Goal: Task Accomplishment & Management: Manage account settings

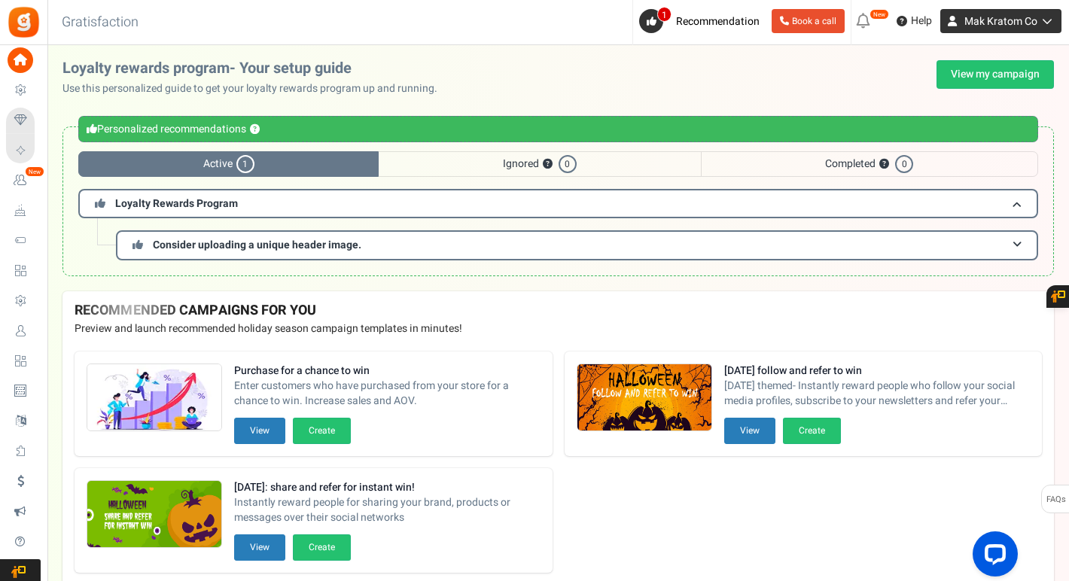
click at [1025, 23] on span "Mak Kratom Co" at bounding box center [1000, 22] width 73 height 16
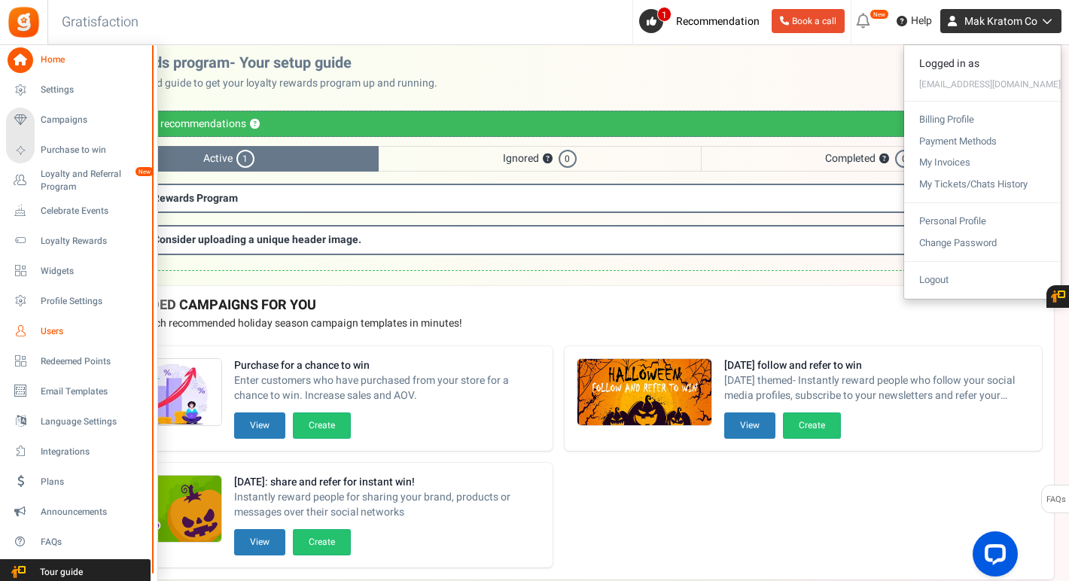
scroll to position [2, 0]
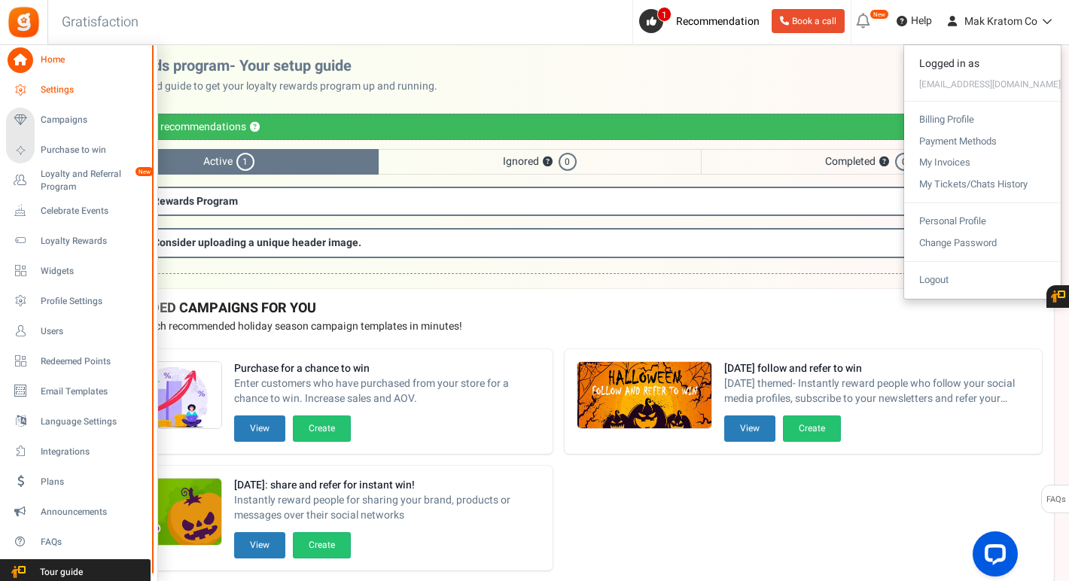
click at [54, 85] on span "Settings" at bounding box center [93, 90] width 105 height 13
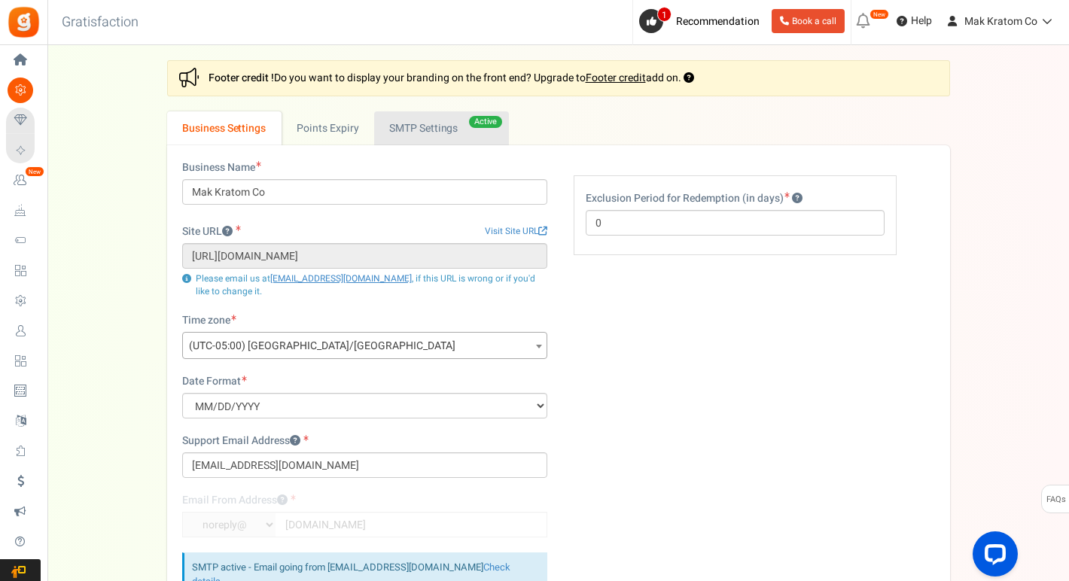
click at [400, 124] on link "Active SMTP Settings" at bounding box center [441, 128] width 135 height 34
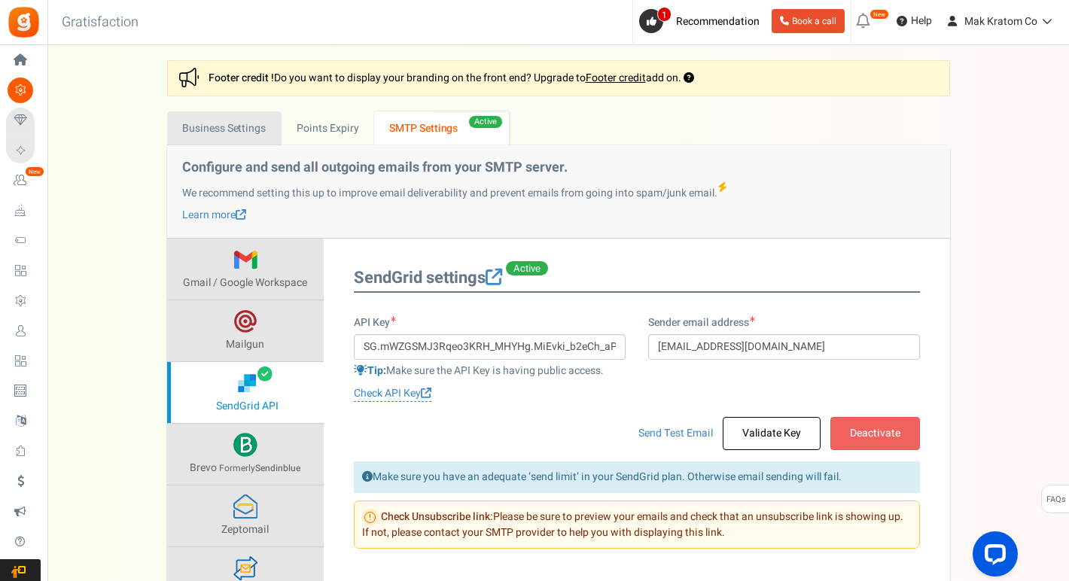
click at [223, 132] on link "Business Settings" at bounding box center [224, 128] width 114 height 34
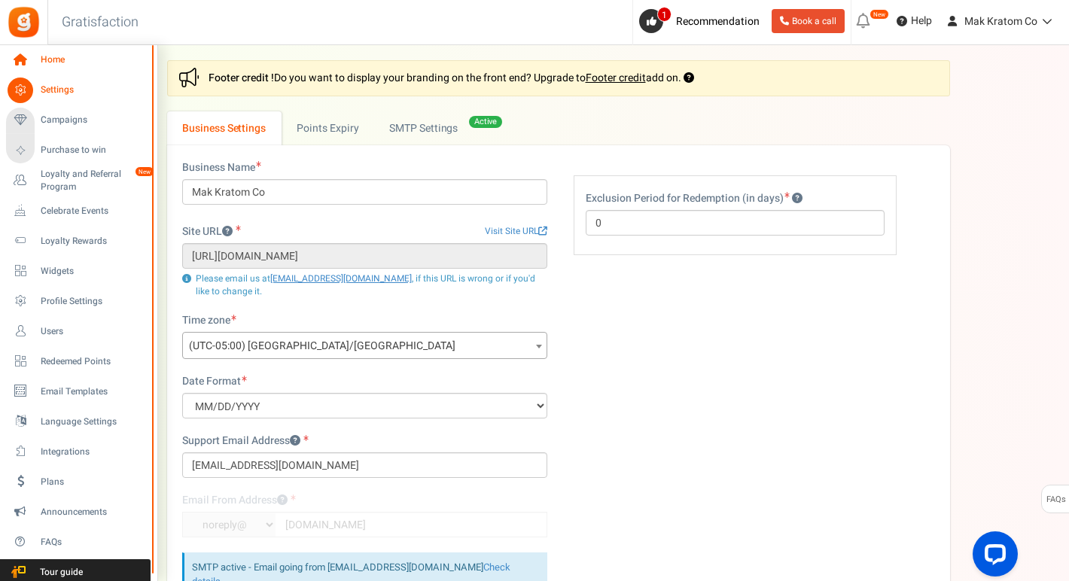
click at [58, 63] on span "Home" at bounding box center [93, 59] width 105 height 13
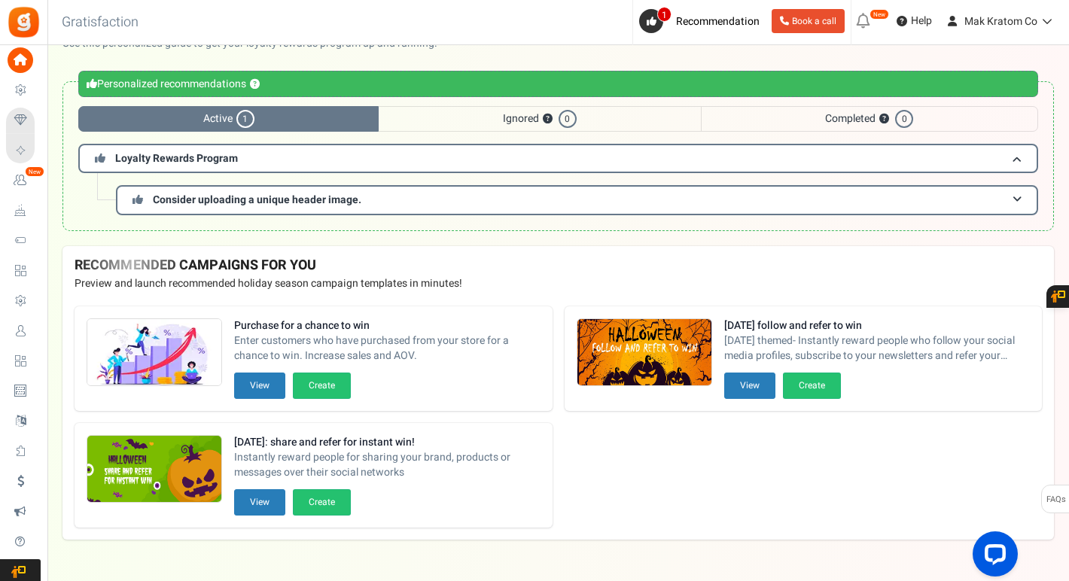
scroll to position [81, 0]
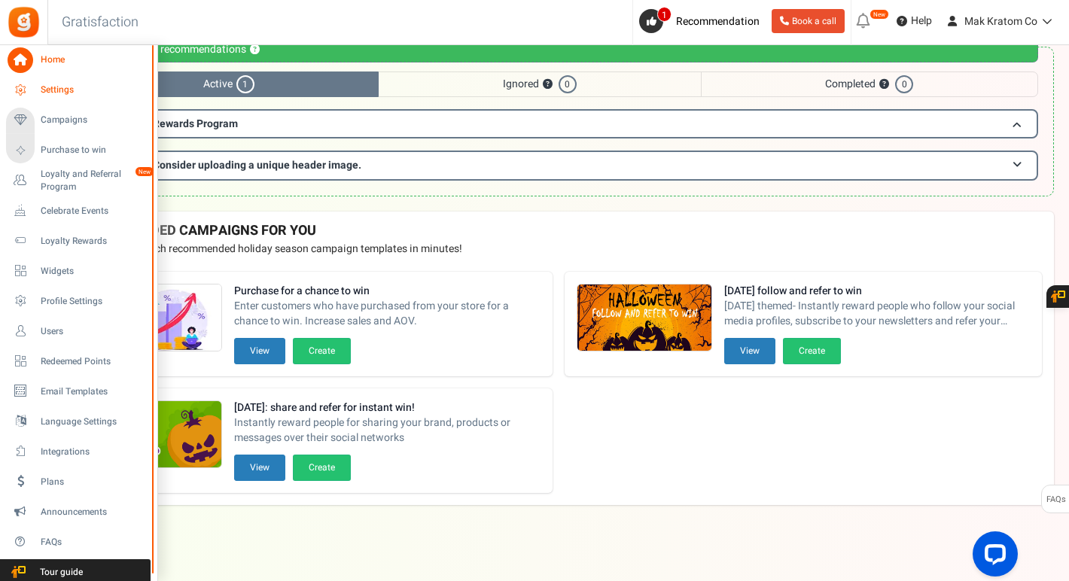
click at [66, 93] on span "Settings" at bounding box center [93, 90] width 105 height 13
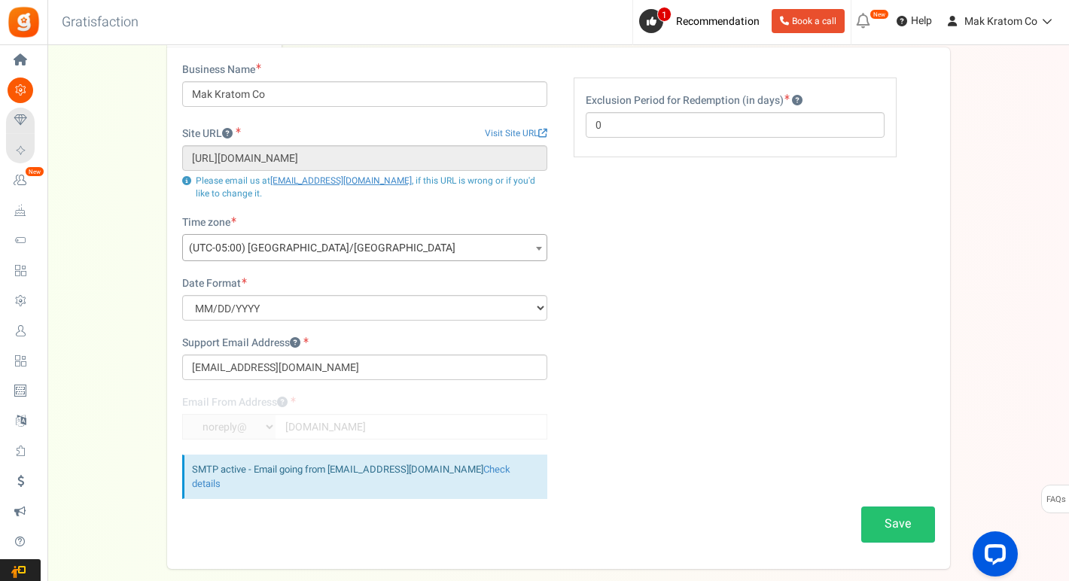
scroll to position [163, 0]
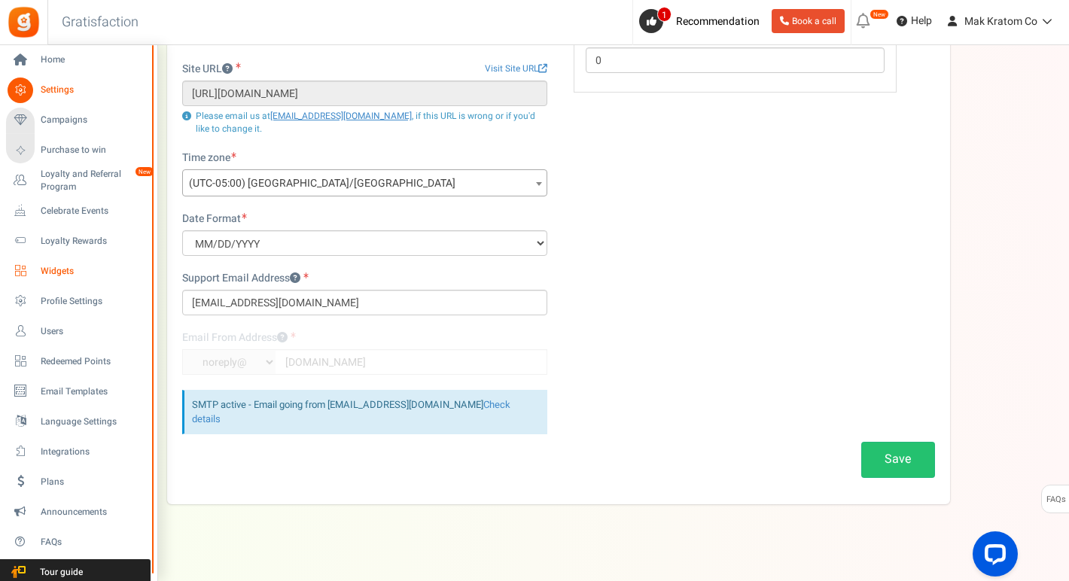
click at [65, 270] on span "Widgets" at bounding box center [93, 271] width 105 height 13
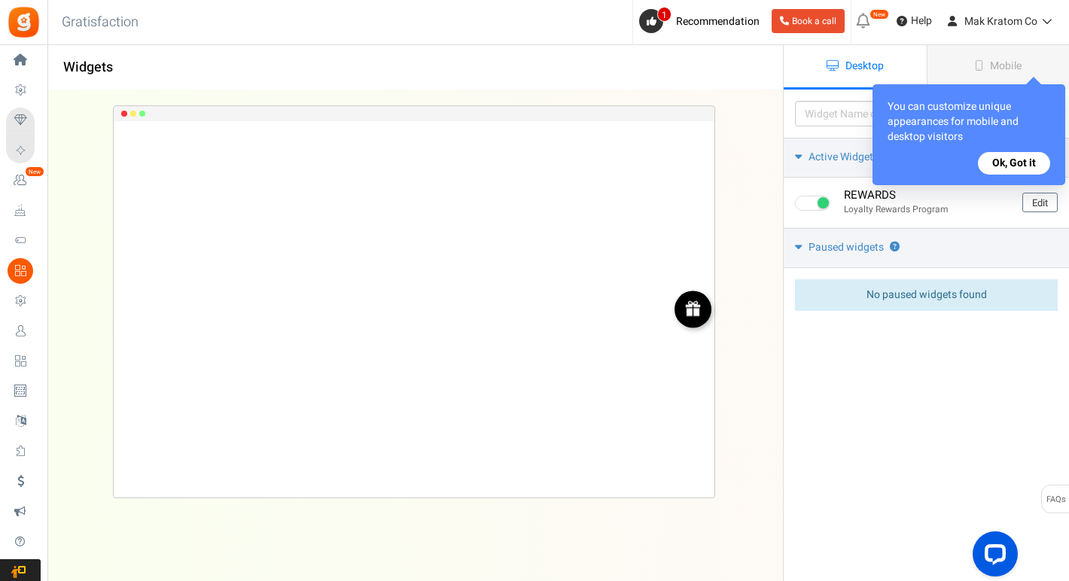
click at [1024, 158] on button "Ok, Got it" at bounding box center [1014, 163] width 72 height 23
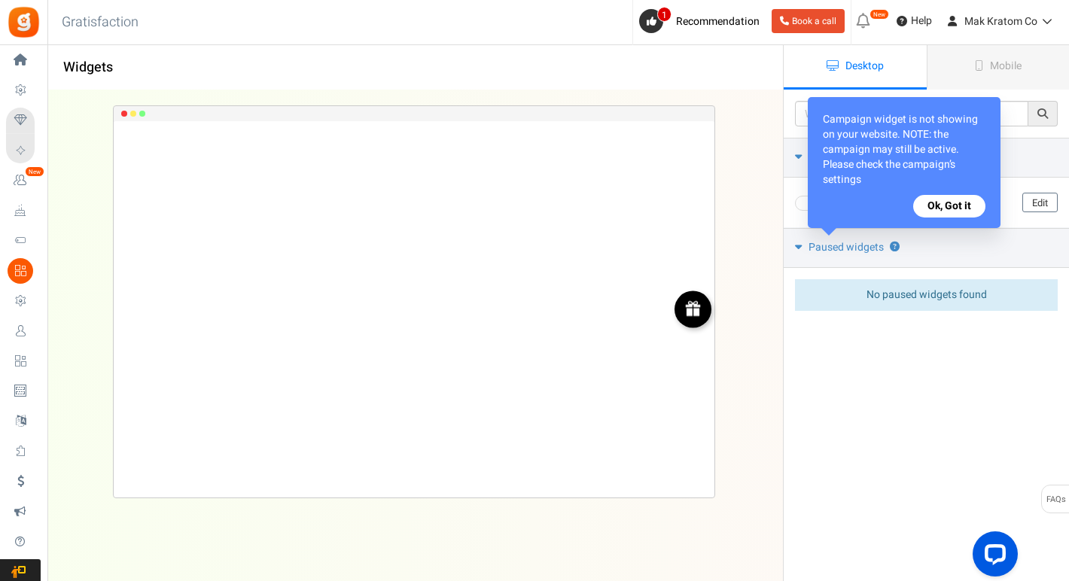
click at [926, 198] on button "Ok, Got it" at bounding box center [949, 206] width 72 height 23
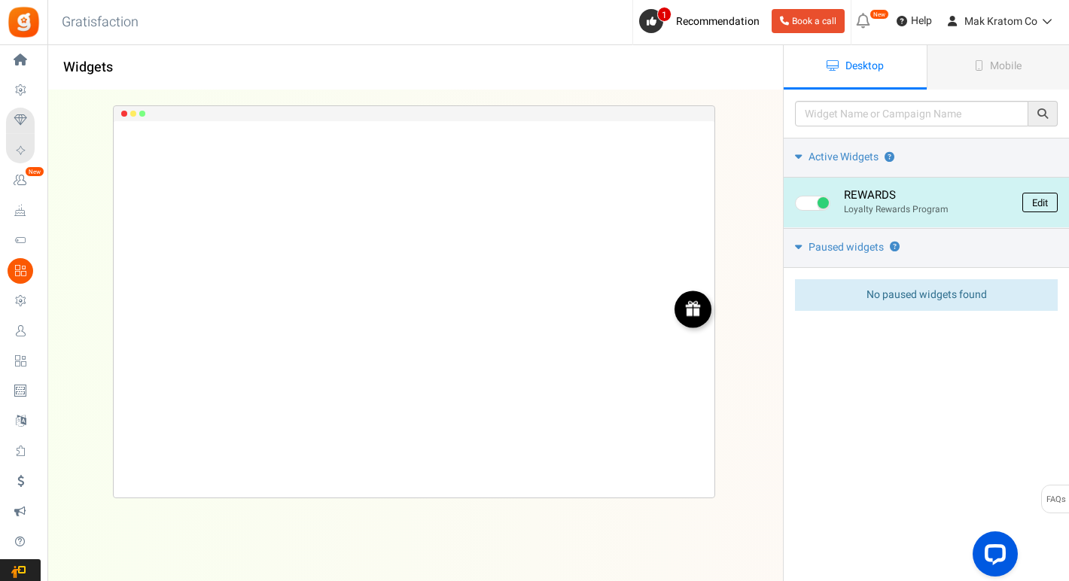
click at [1032, 203] on link "Edit" at bounding box center [1039, 203] width 35 height 20
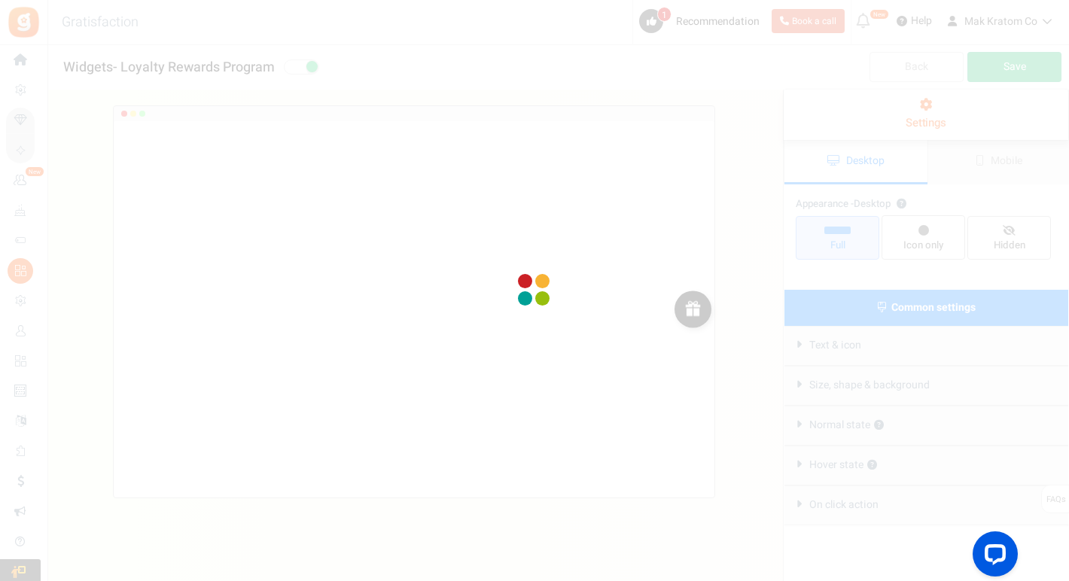
radio input "true"
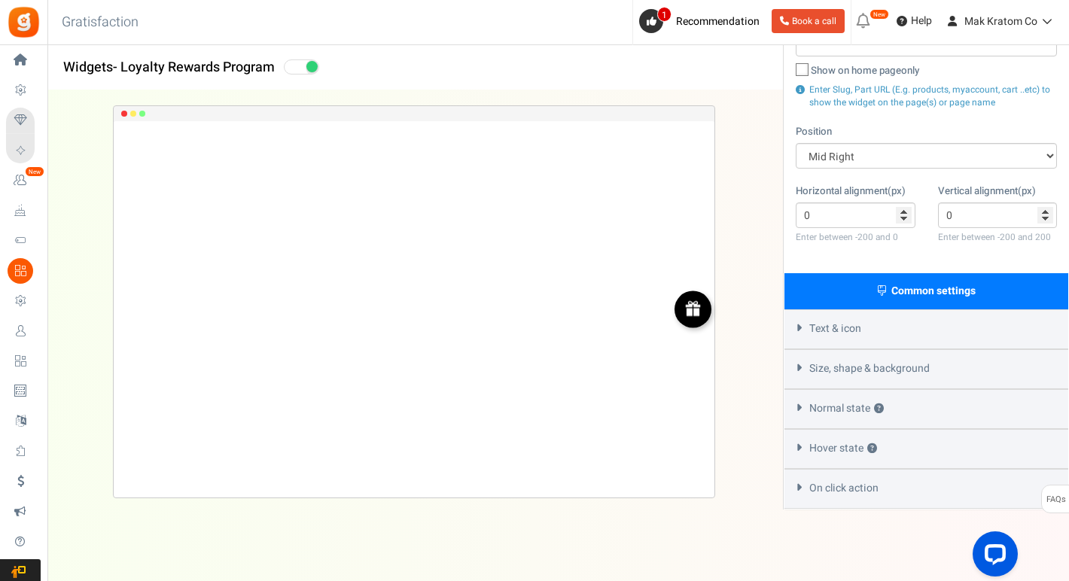
scroll to position [219, 0]
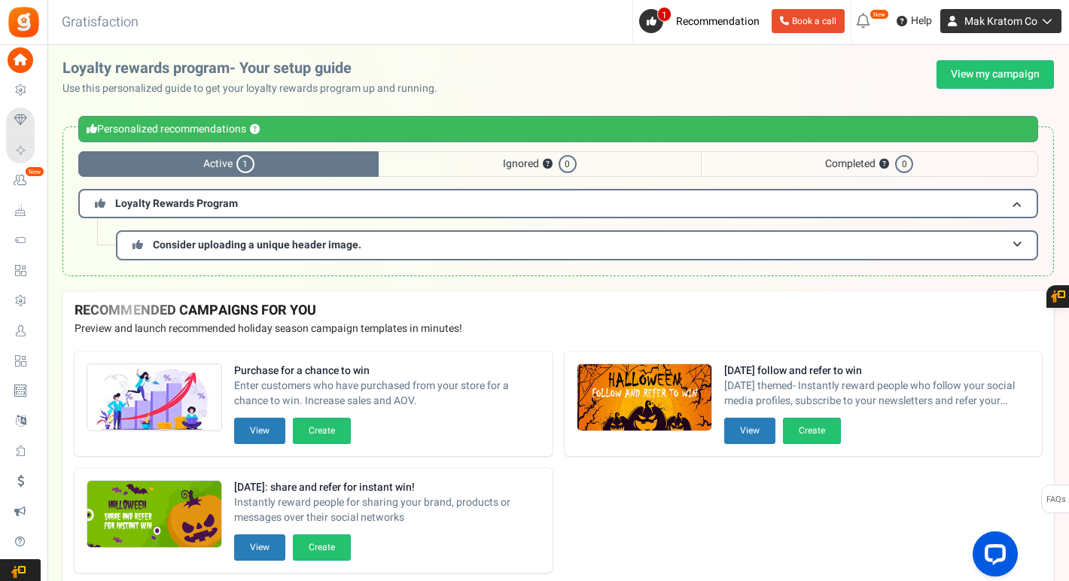
click at [1040, 23] on icon at bounding box center [1044, 21] width 15 height 11
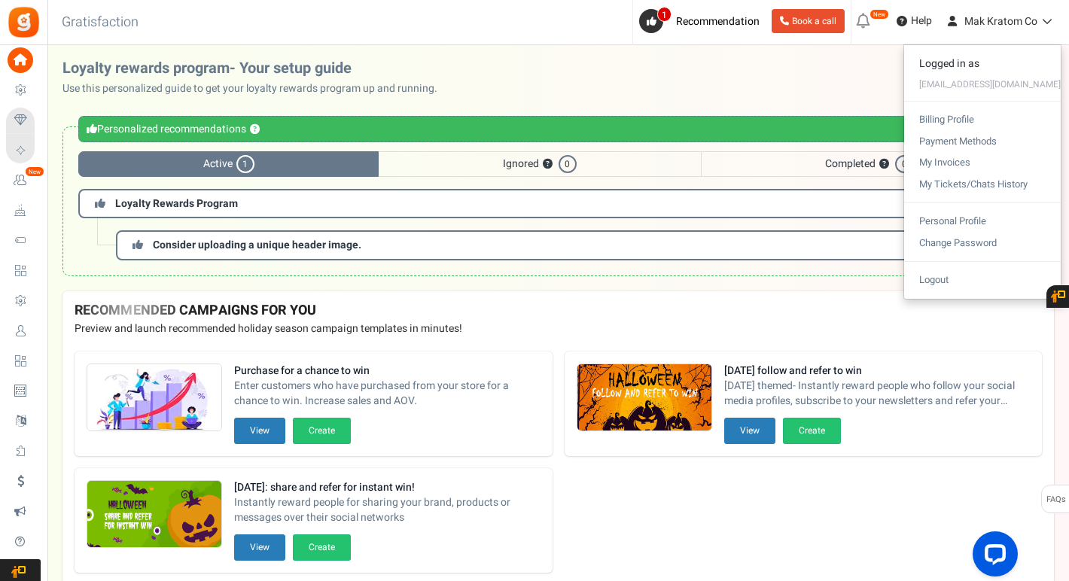
click at [622, 62] on div "Loyalty rewards program- Your setup guide Use this personalized guide to get yo…" at bounding box center [557, 78] width 991 height 36
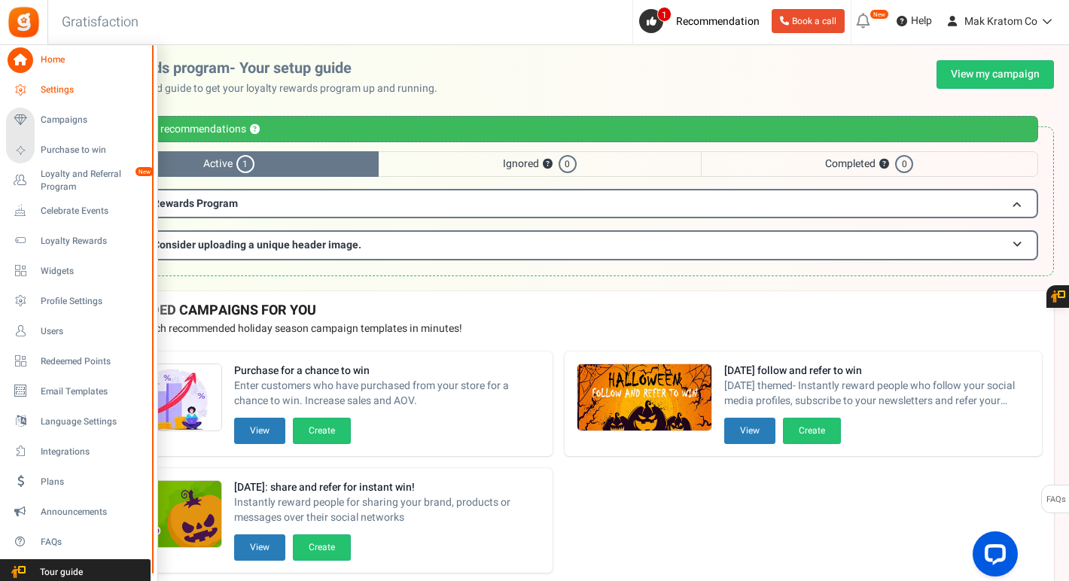
click at [62, 92] on span "Settings" at bounding box center [93, 90] width 105 height 13
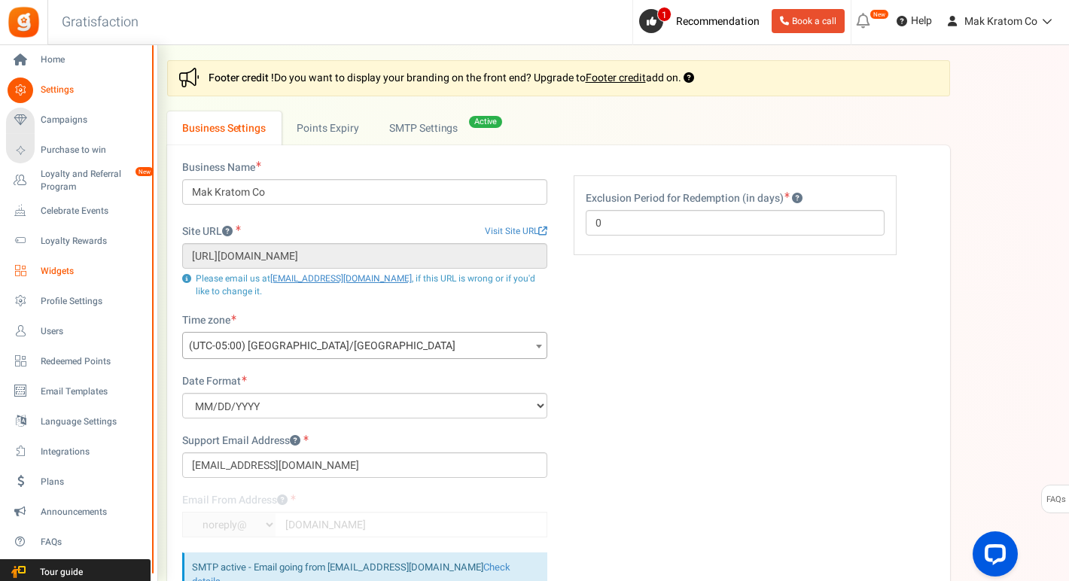
click at [63, 268] on span "Widgets" at bounding box center [93, 271] width 105 height 13
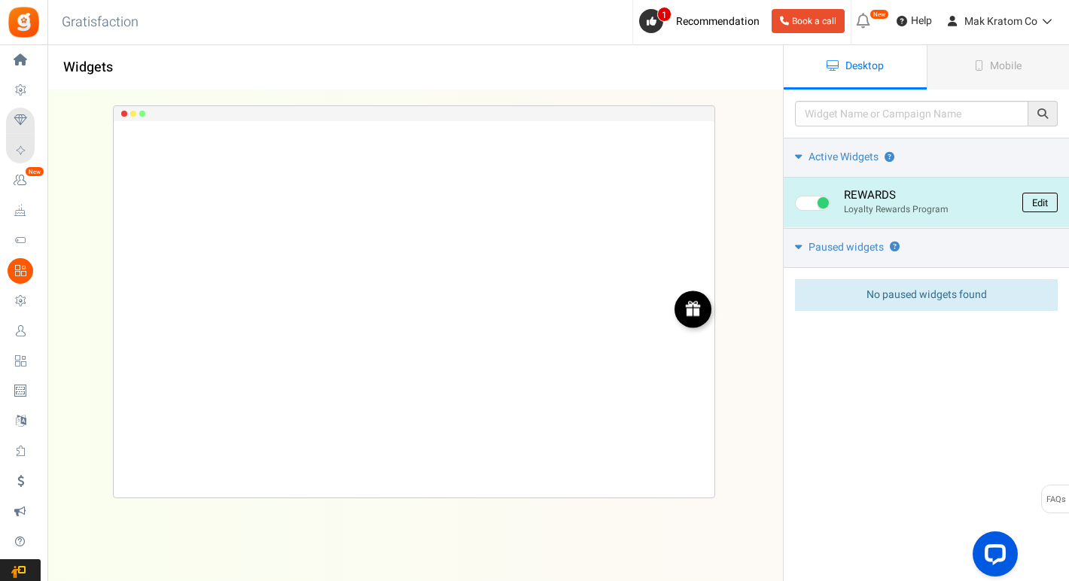
click at [1042, 202] on link "Edit" at bounding box center [1039, 203] width 35 height 20
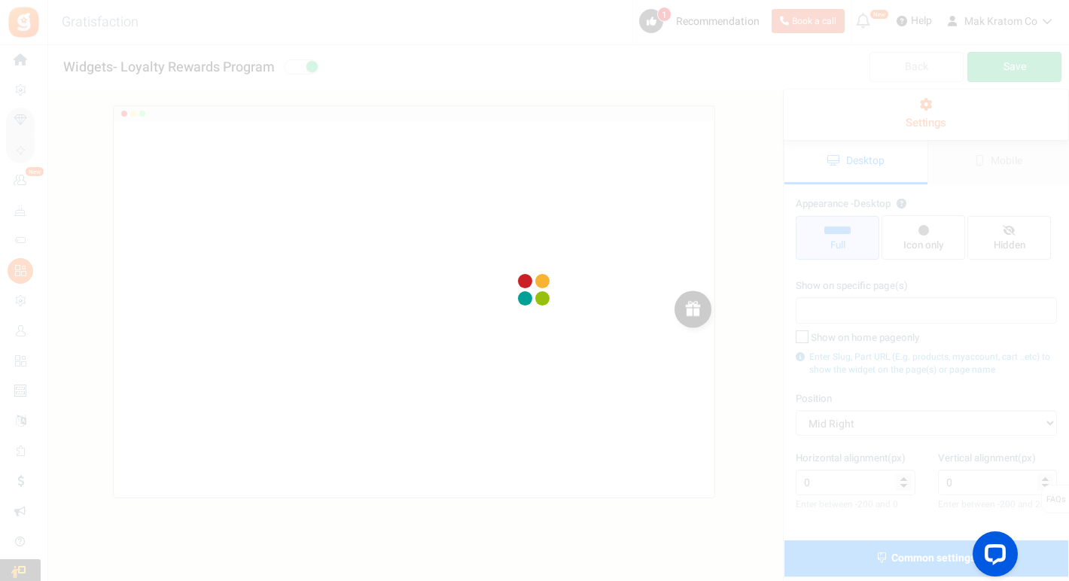
radio input "true"
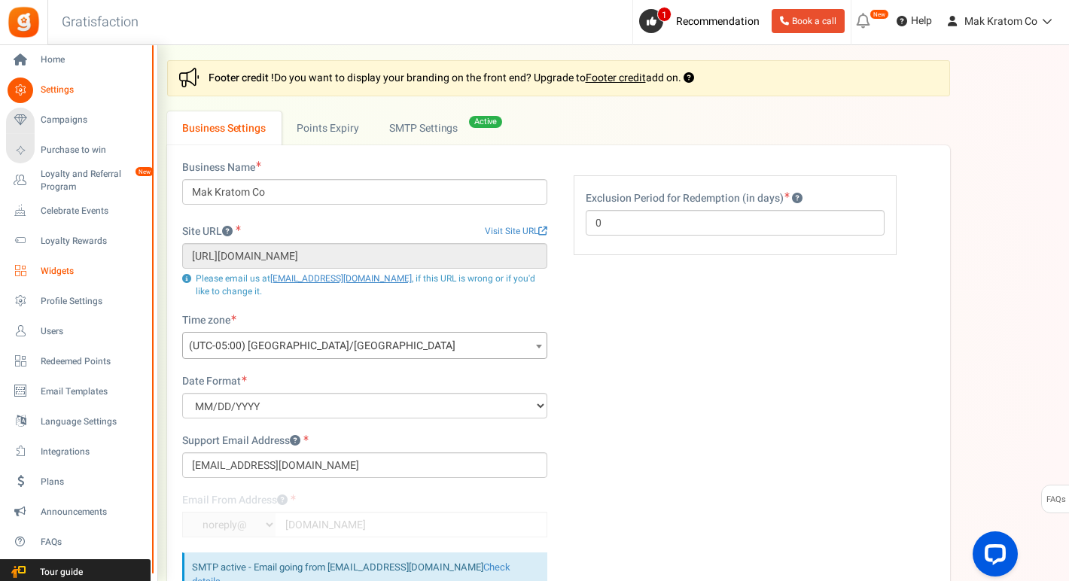
click at [59, 271] on span "Widgets" at bounding box center [93, 271] width 105 height 13
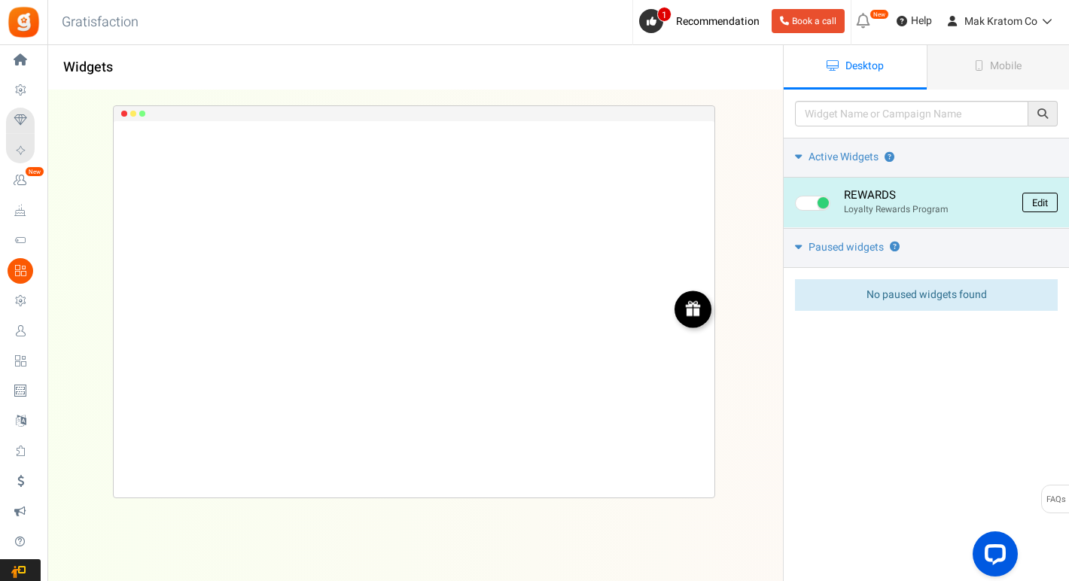
click at [1032, 197] on link "Edit" at bounding box center [1039, 203] width 35 height 20
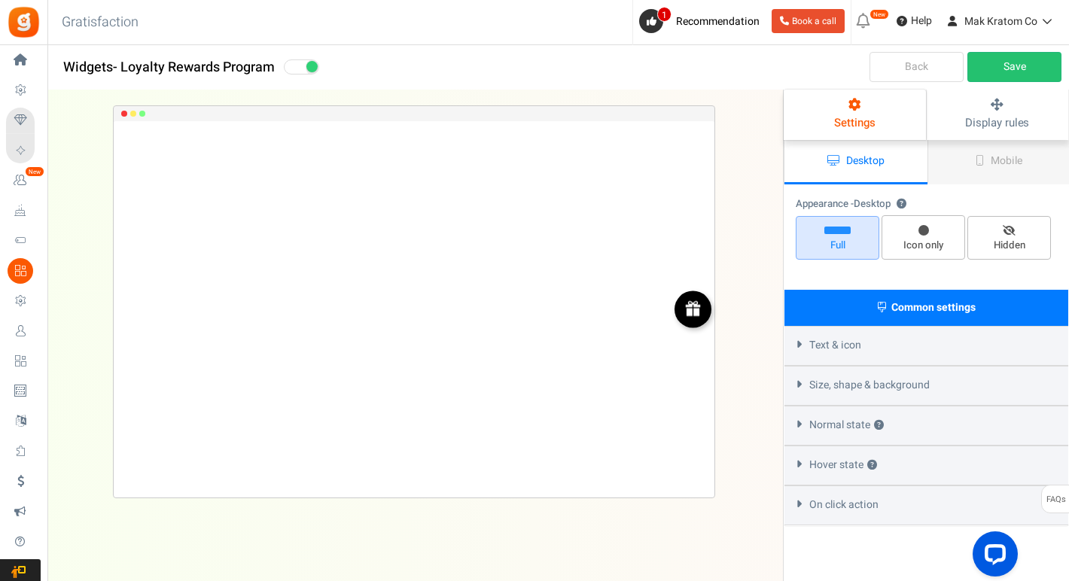
radio input "true"
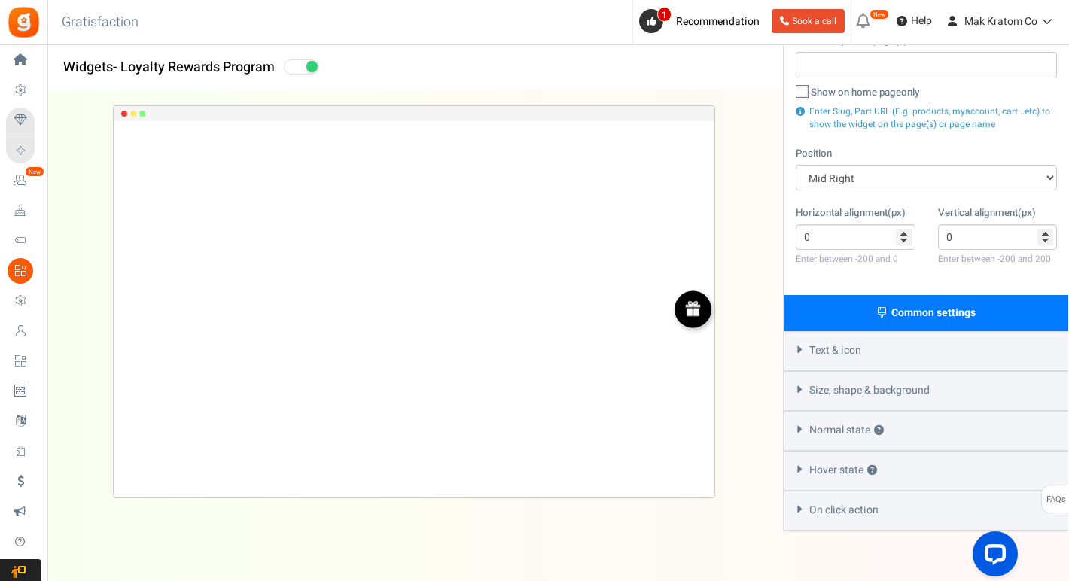
scroll to position [219, 0]
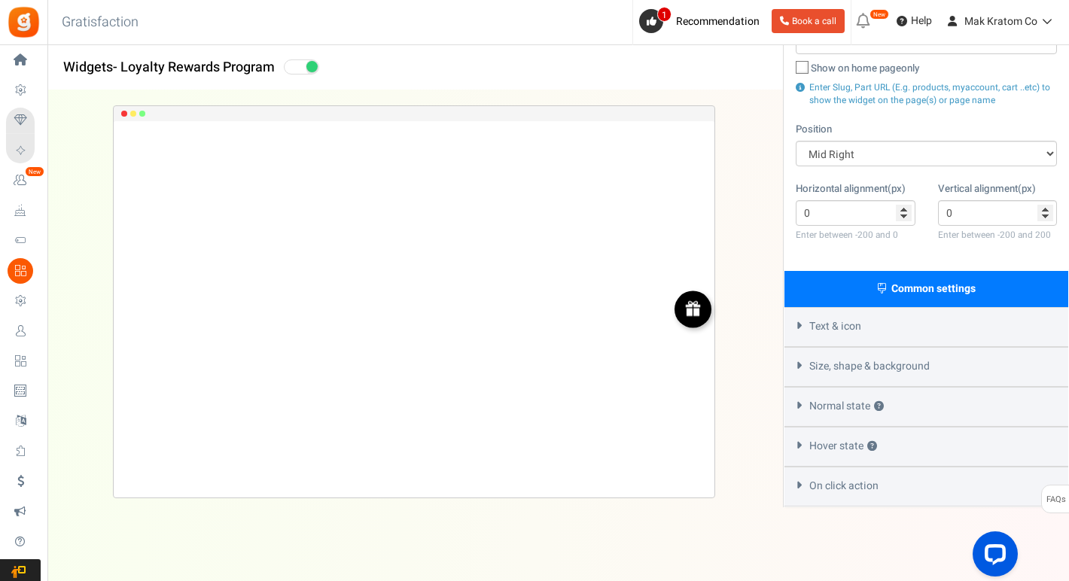
click at [798, 315] on div "Text & icon" at bounding box center [926, 327] width 284 height 40
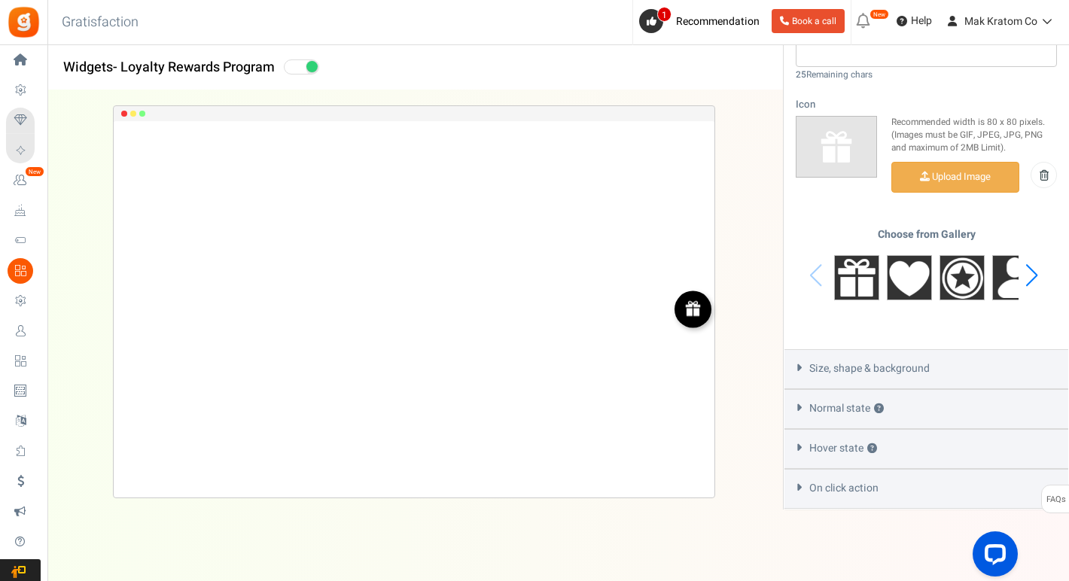
click at [792, 357] on div "Size, shape & background" at bounding box center [926, 369] width 284 height 40
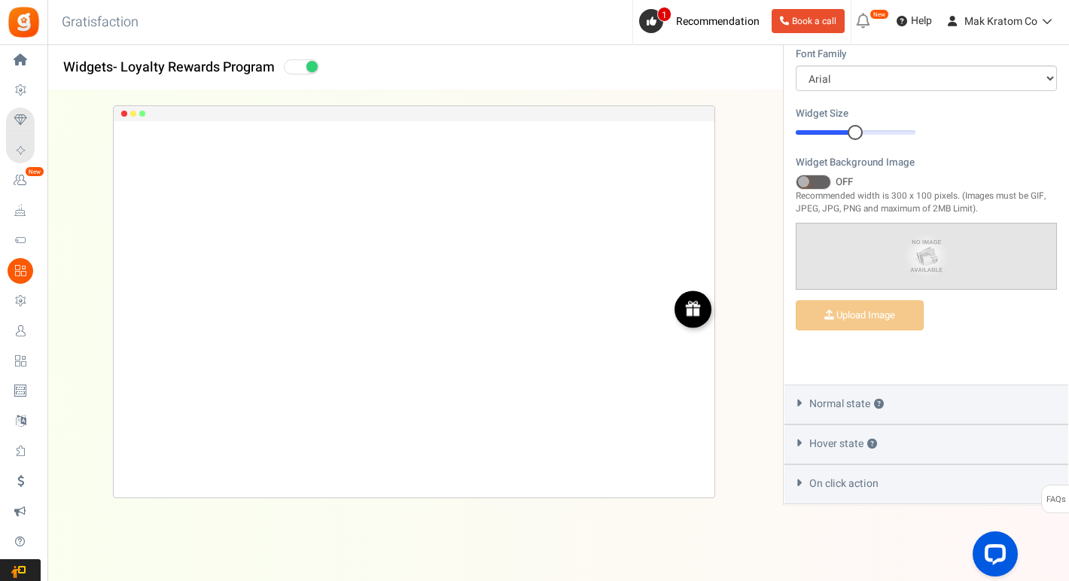
scroll to position [546, 0]
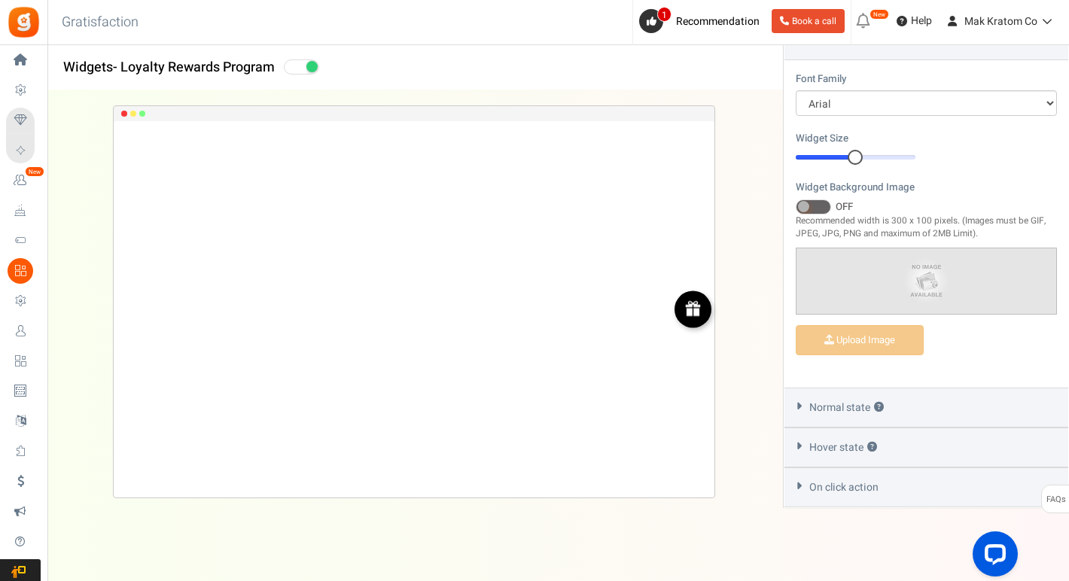
click at [798, 409] on div "Normal state ?" at bounding box center [926, 408] width 284 height 40
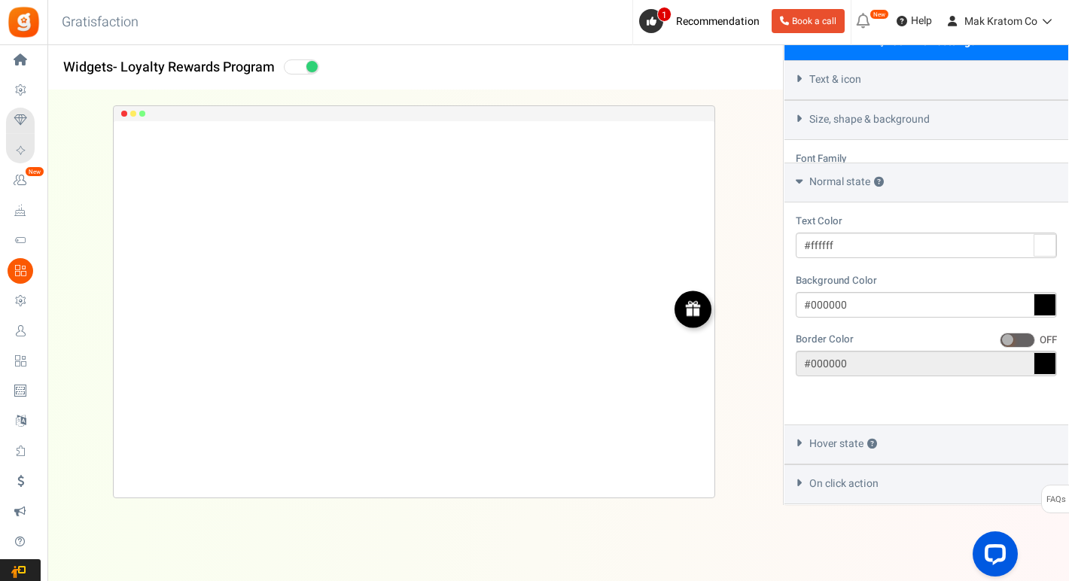
scroll to position [418, 0]
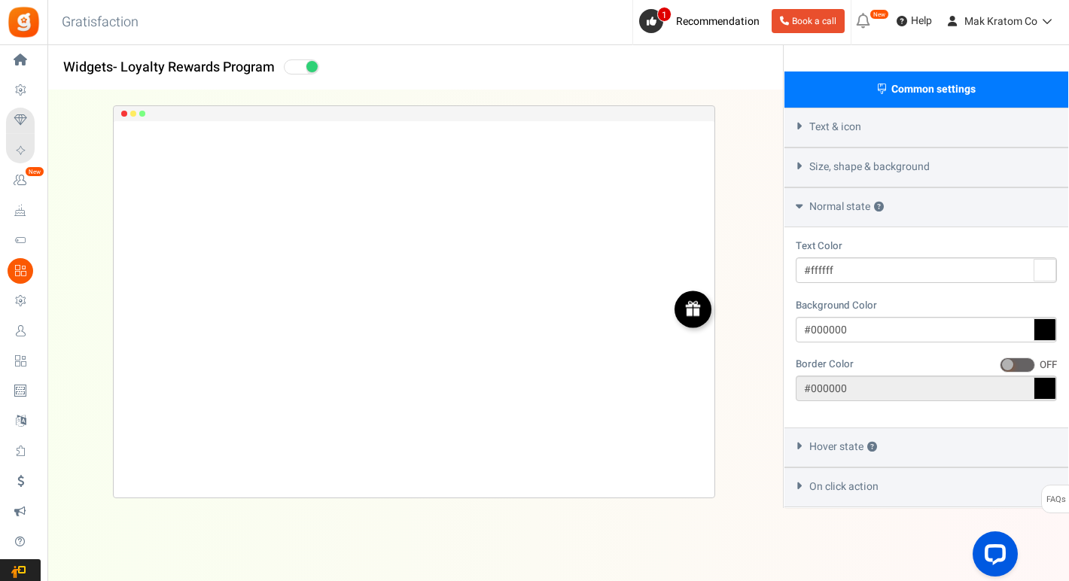
click at [825, 448] on span "Hover state ?" at bounding box center [843, 446] width 68 height 15
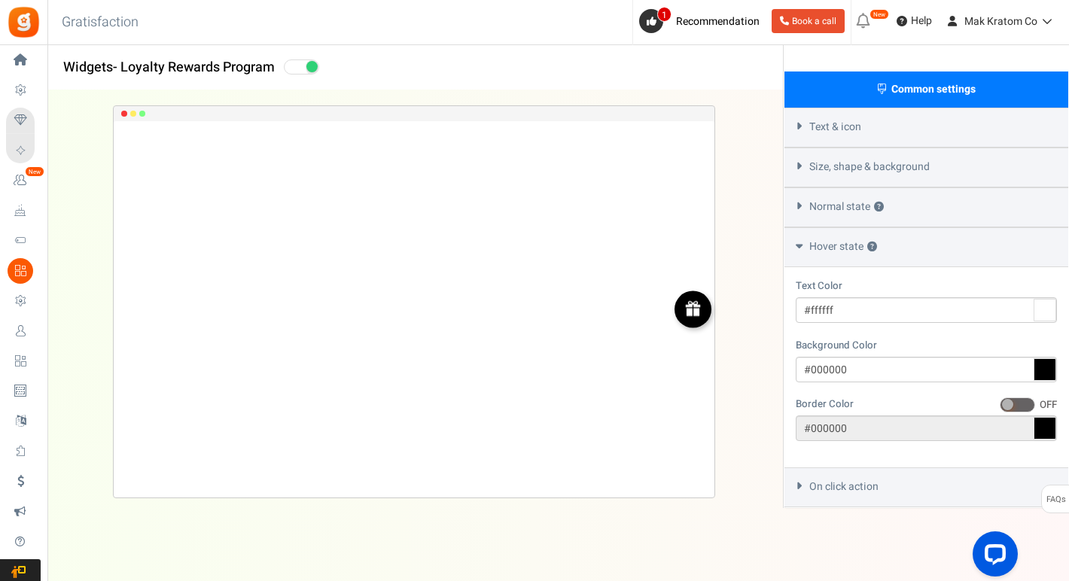
click at [823, 473] on div "On click action" at bounding box center [926, 487] width 284 height 40
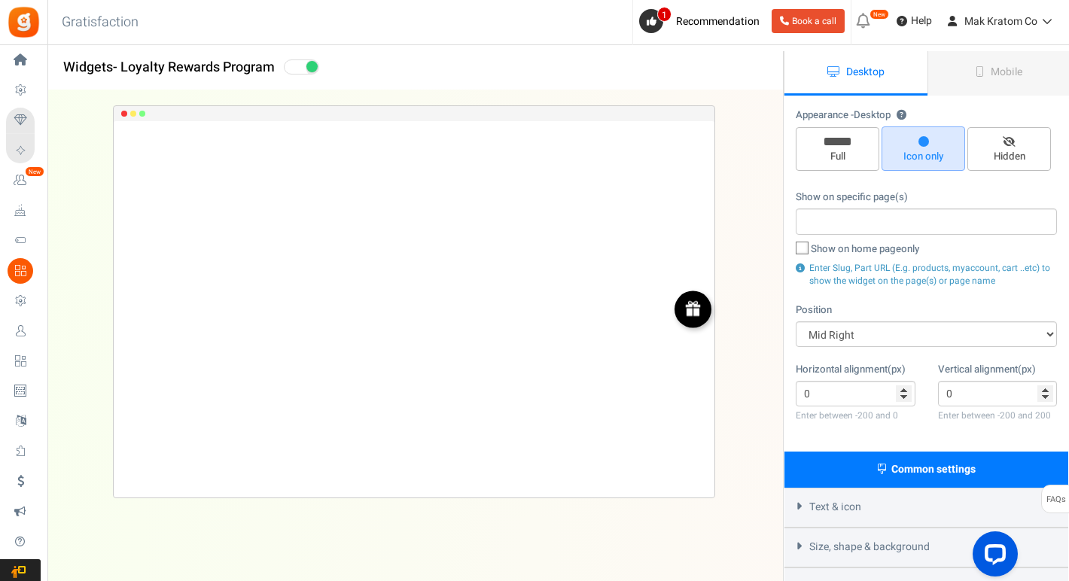
scroll to position [0, 0]
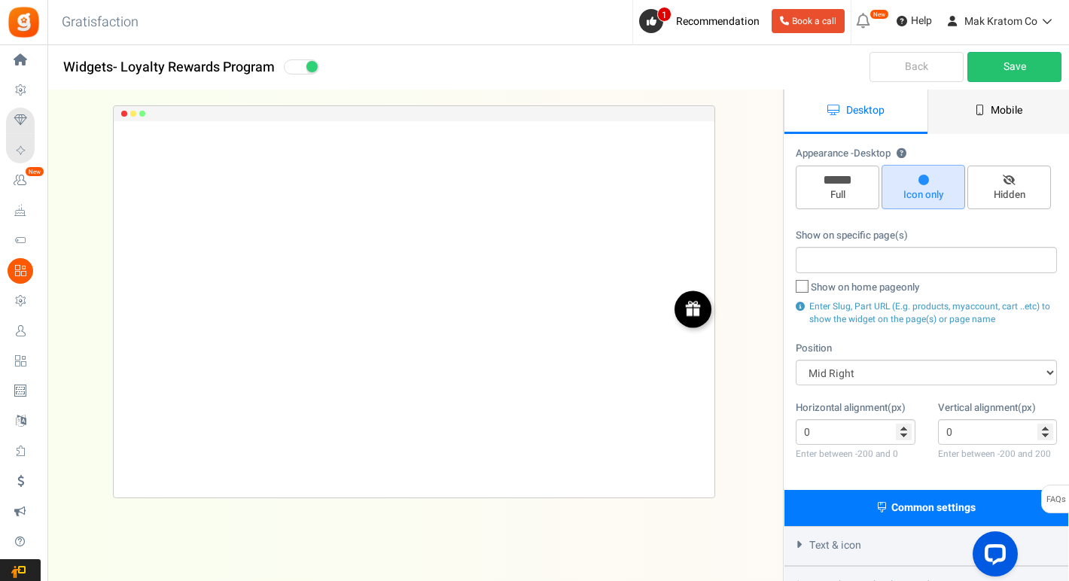
click at [968, 105] on link "Mobile" at bounding box center [998, 112] width 143 height 44
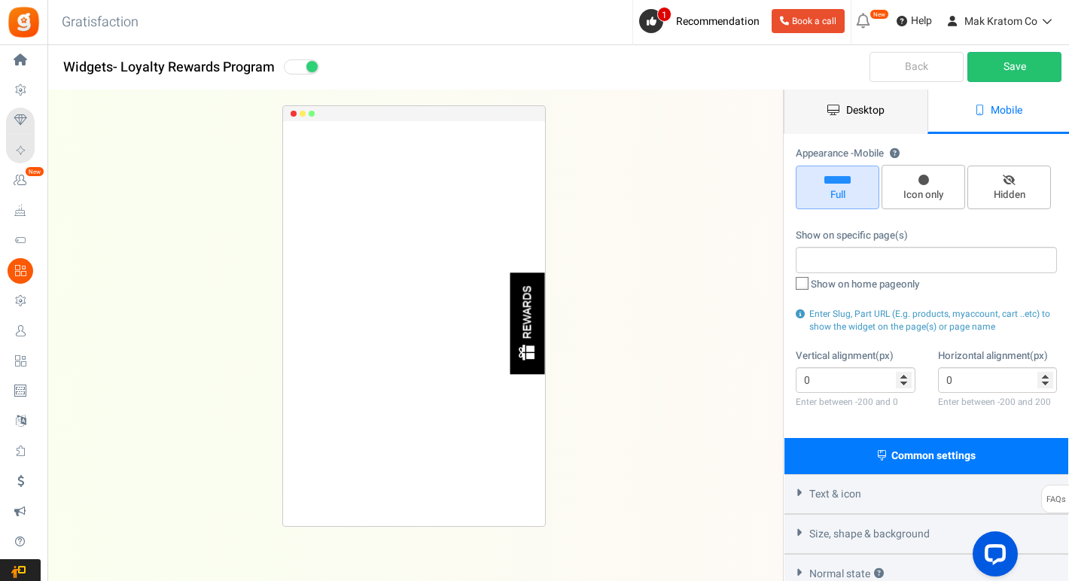
click at [871, 112] on span "Desktop" at bounding box center [865, 110] width 38 height 16
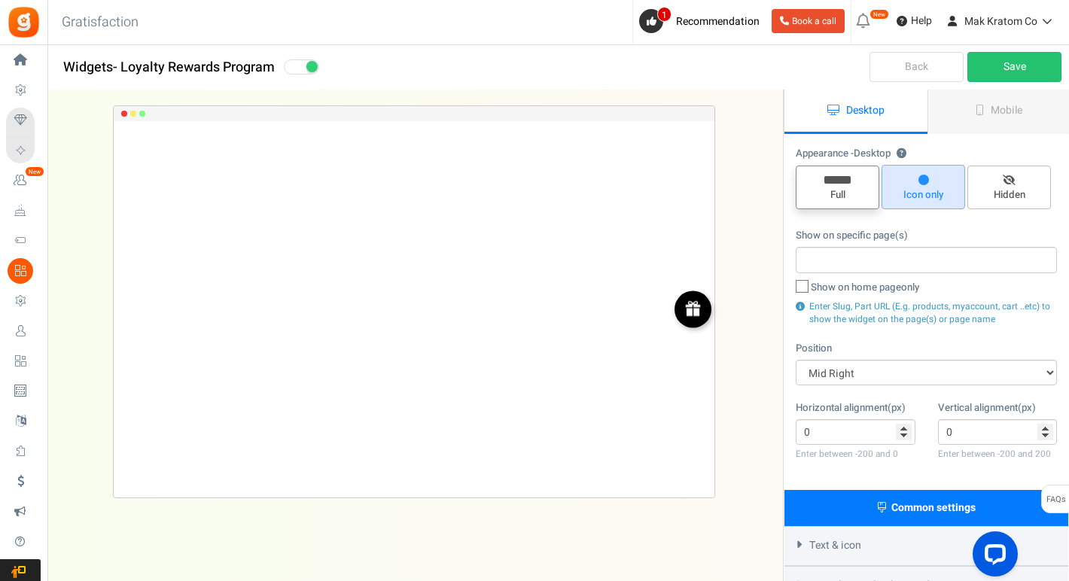
click at [853, 192] on span "Full" at bounding box center [837, 195] width 70 height 14
click at [847, 178] on input "Full" at bounding box center [843, 174] width 10 height 10
radio input "true"
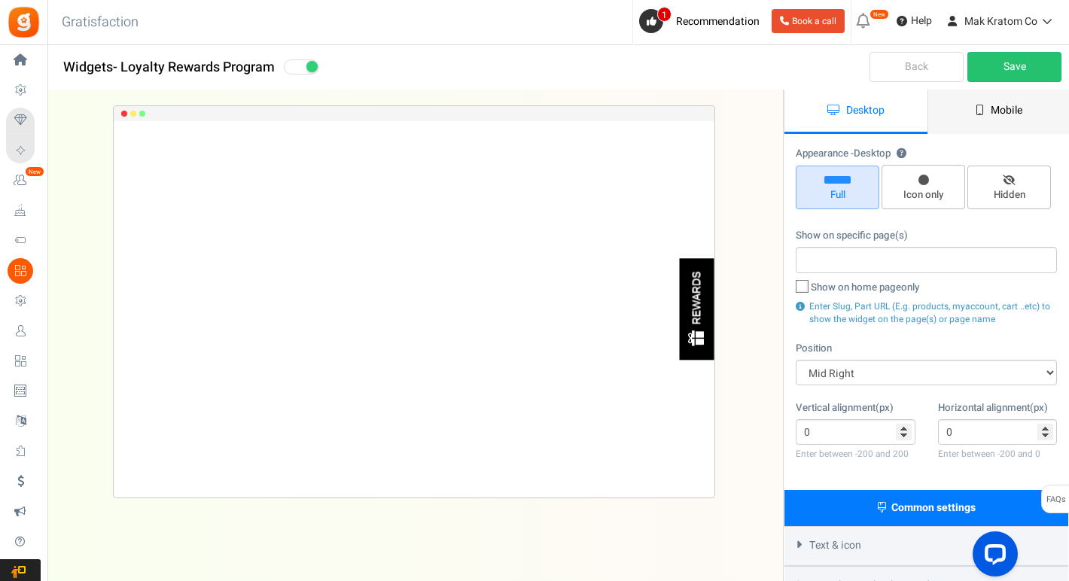
click at [976, 97] on link "Mobile" at bounding box center [998, 112] width 143 height 44
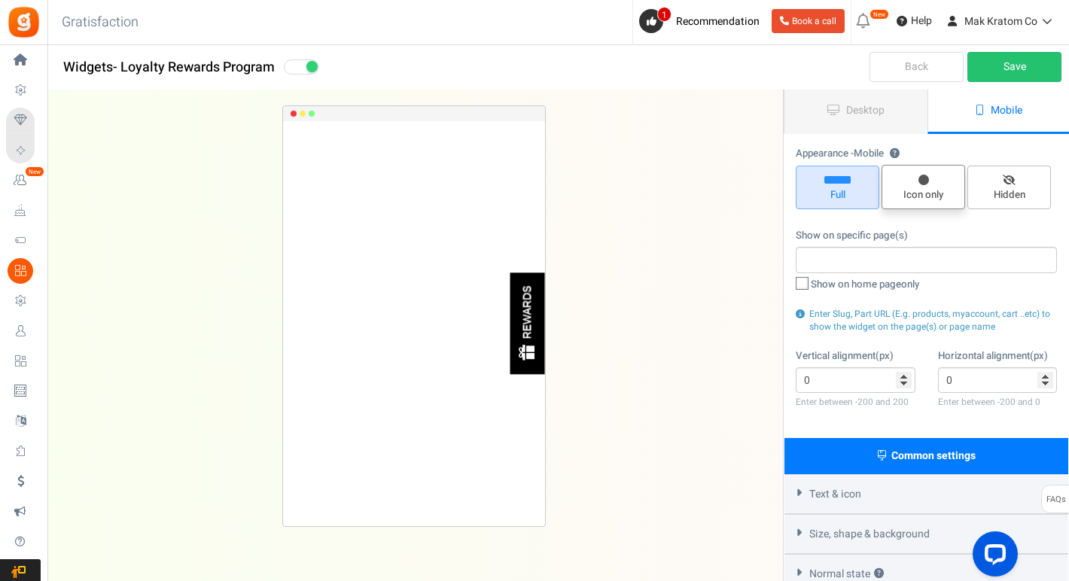
click at [916, 178] on span "Icon only" at bounding box center [923, 187] width 84 height 44
click at [923, 178] on input "Icon only" at bounding box center [928, 173] width 10 height 10
radio input "true"
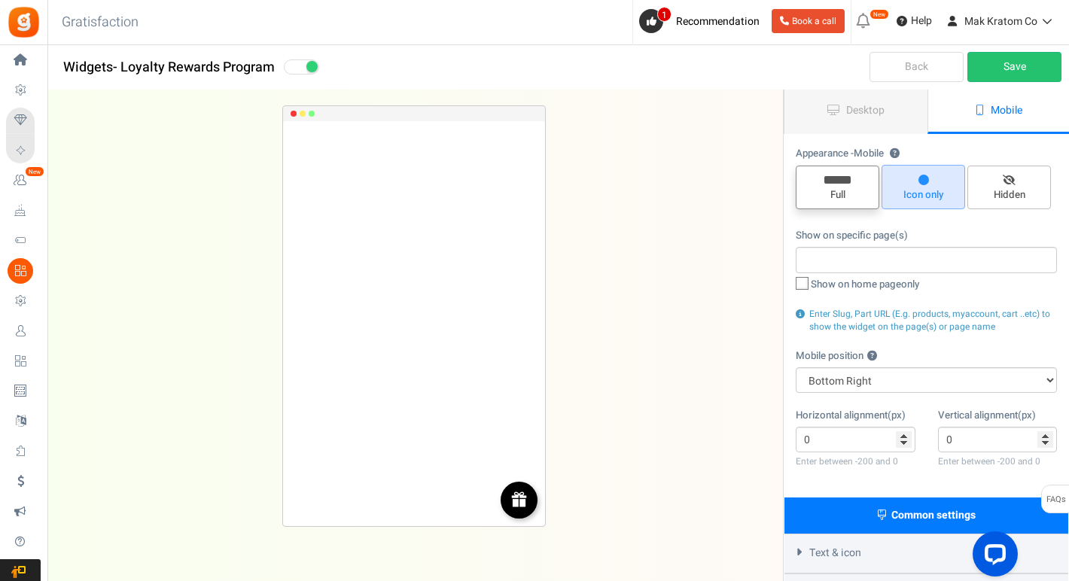
click at [853, 192] on span "Full" at bounding box center [837, 195] width 70 height 14
click at [847, 178] on input "Full" at bounding box center [843, 174] width 10 height 10
radio input "true"
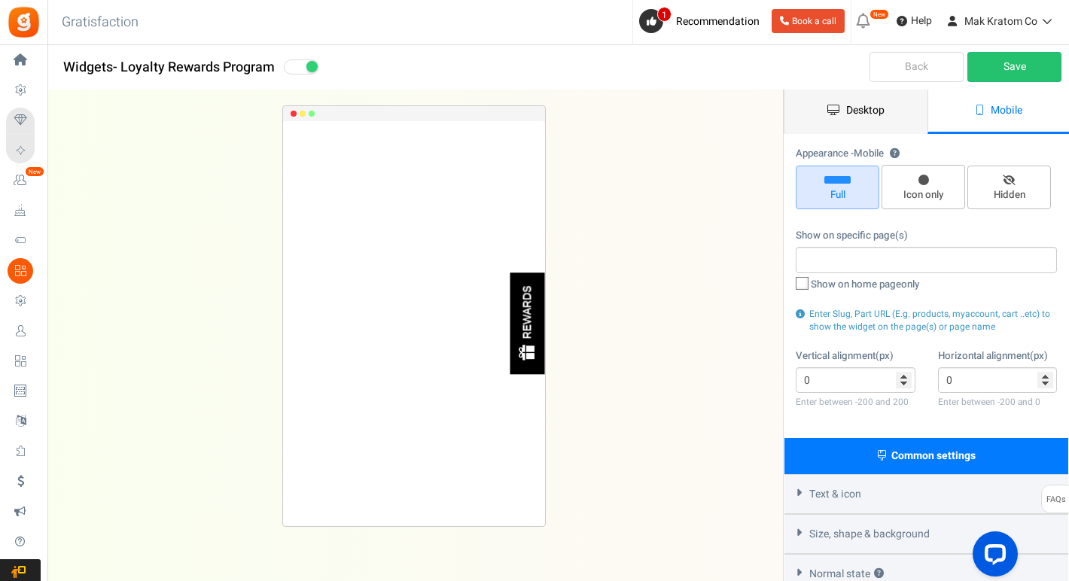
click at [838, 124] on link "Desktop" at bounding box center [855, 112] width 143 height 44
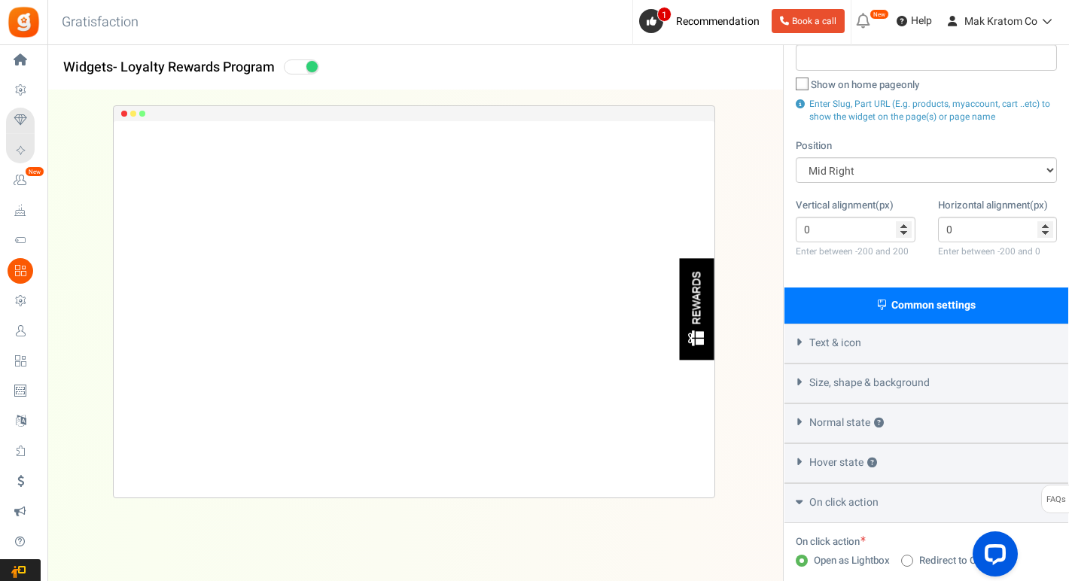
scroll to position [205, 0]
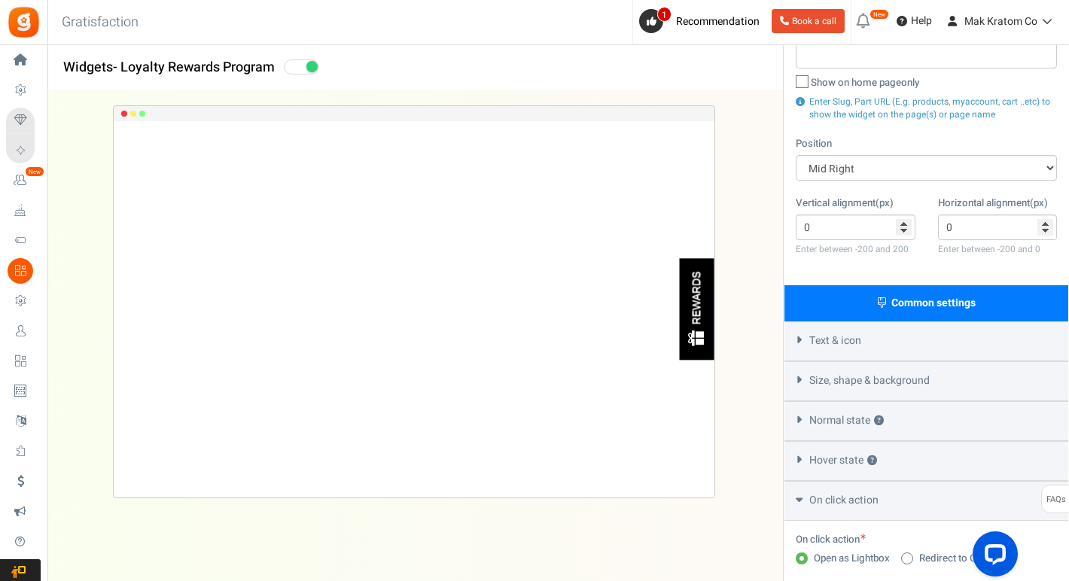
click at [848, 375] on span "Size, shape & background" at bounding box center [869, 380] width 120 height 15
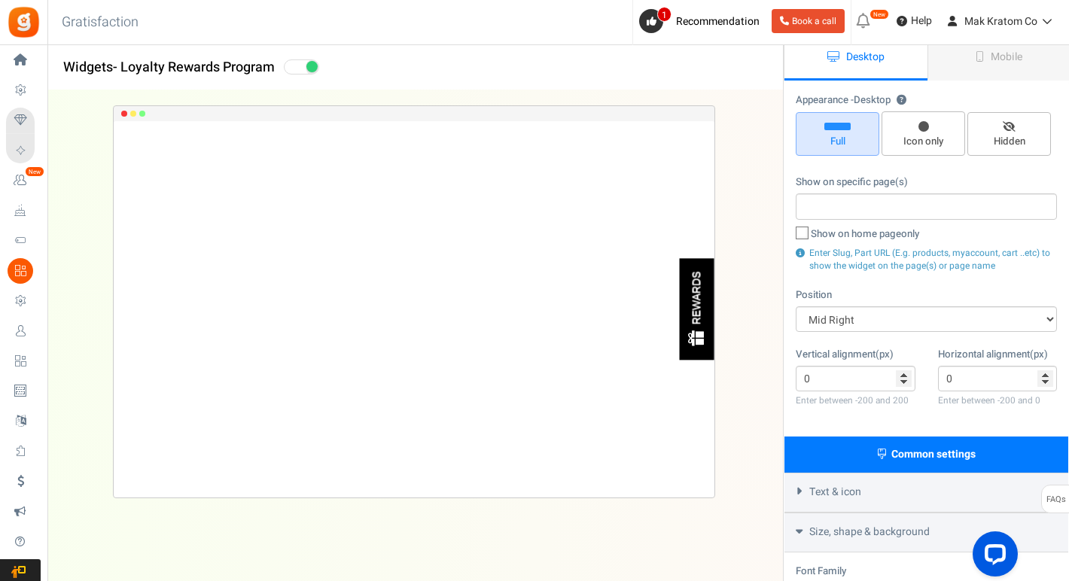
scroll to position [0, 0]
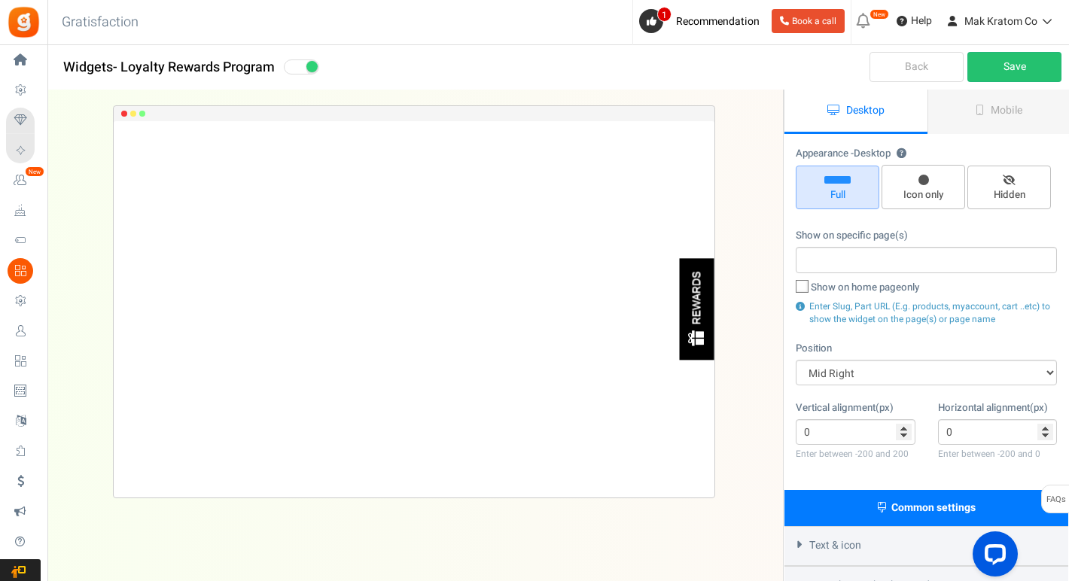
click at [914, 509] on span "Common settings" at bounding box center [933, 508] width 84 height 16
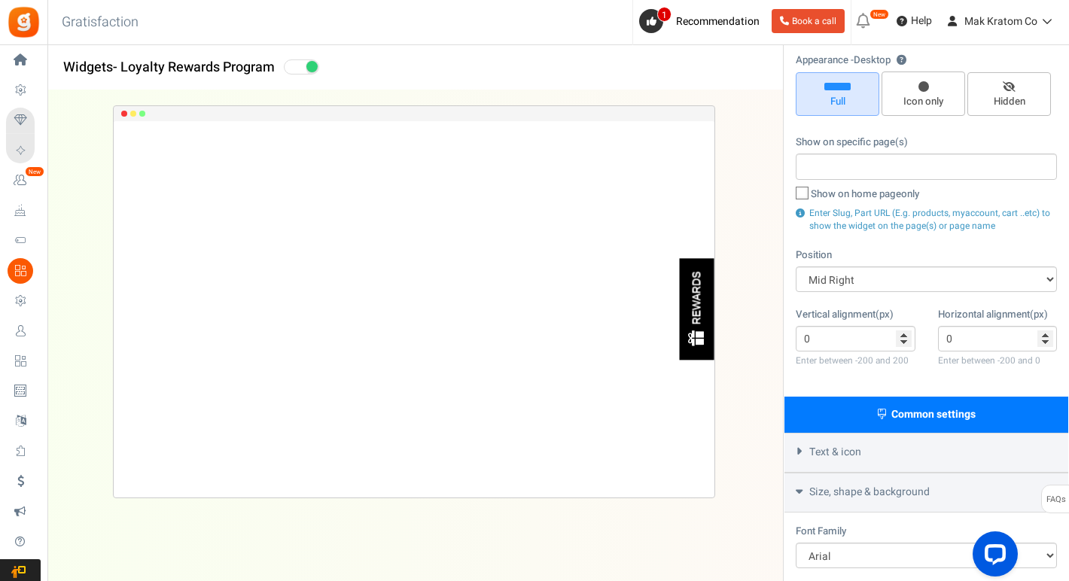
scroll to position [95, 0]
click at [907, 412] on span "Common settings" at bounding box center [933, 413] width 84 height 16
click at [842, 448] on span "Text & icon" at bounding box center [835, 450] width 52 height 15
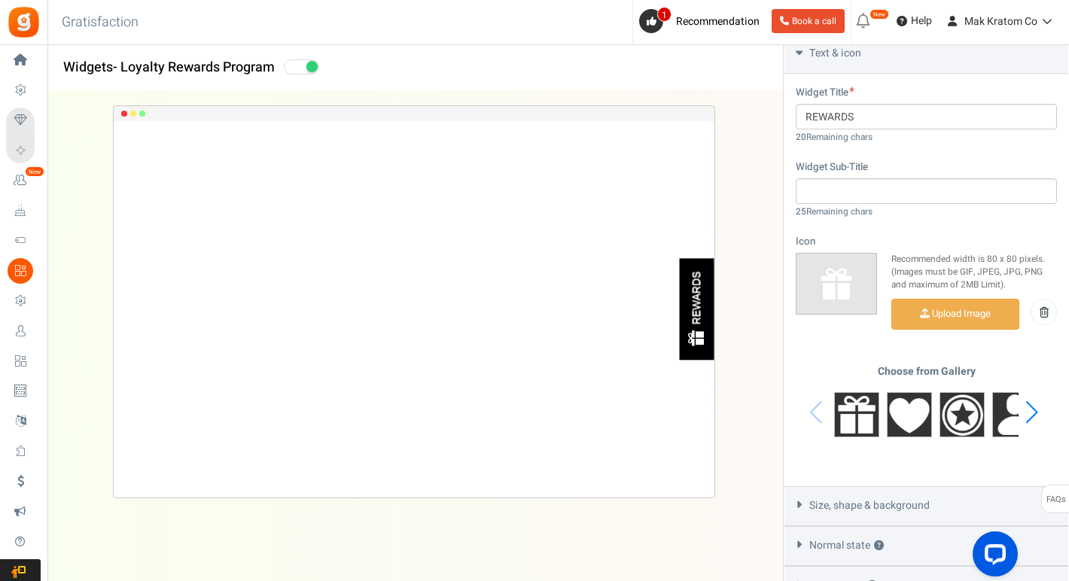
scroll to position [631, 0]
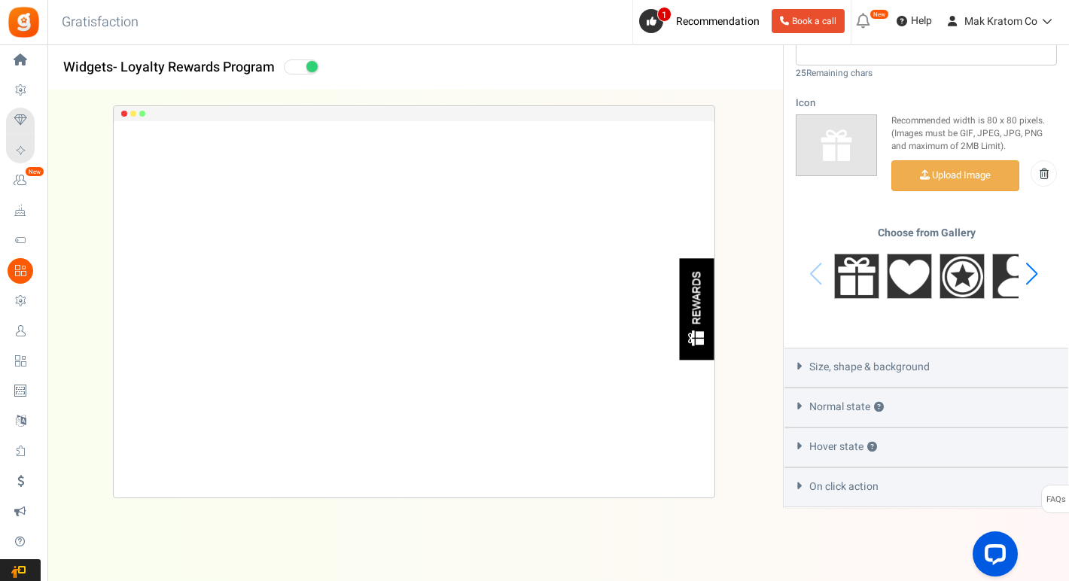
click at [816, 487] on span "On click action" at bounding box center [843, 486] width 69 height 15
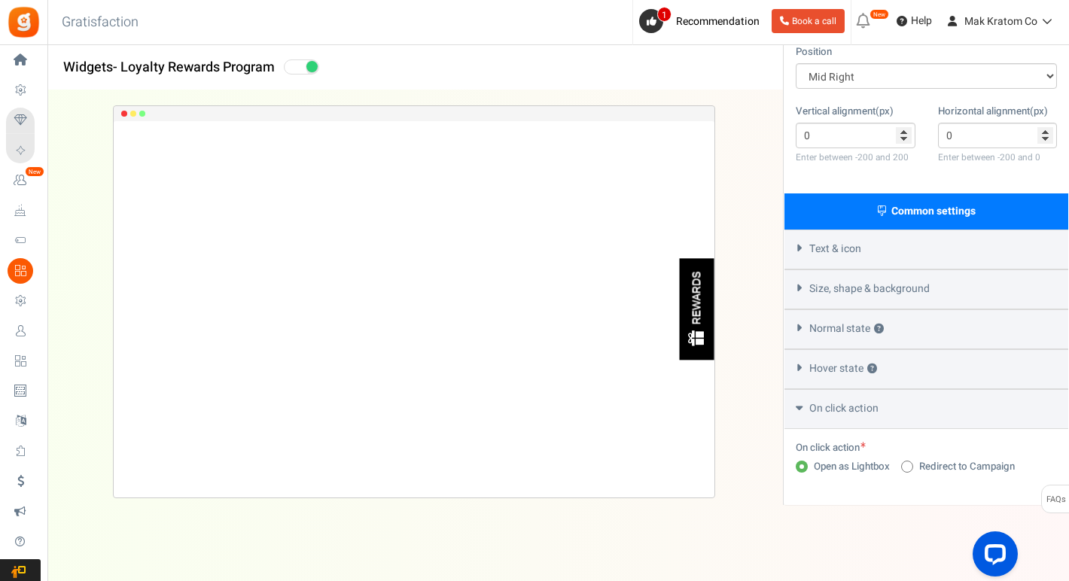
scroll to position [293, 0]
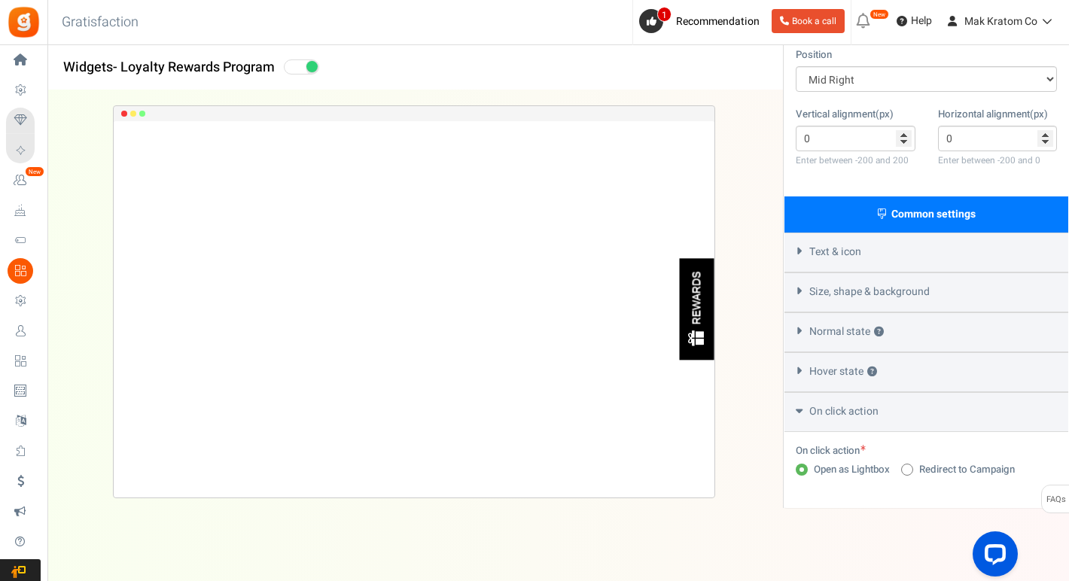
click at [816, 404] on span "On click action" at bounding box center [843, 411] width 69 height 15
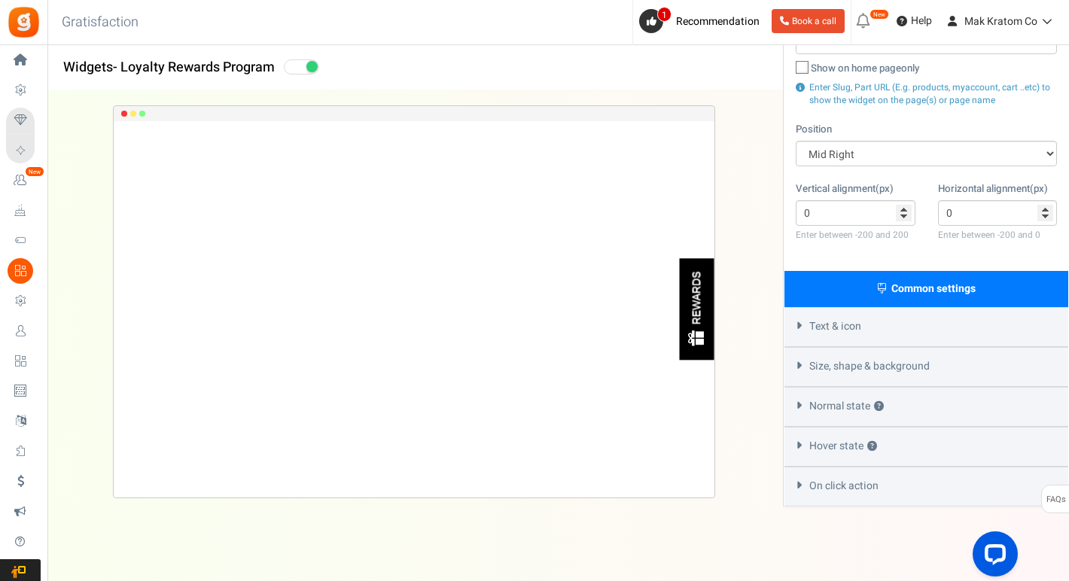
click at [813, 439] on span "Hover state ?" at bounding box center [843, 446] width 68 height 15
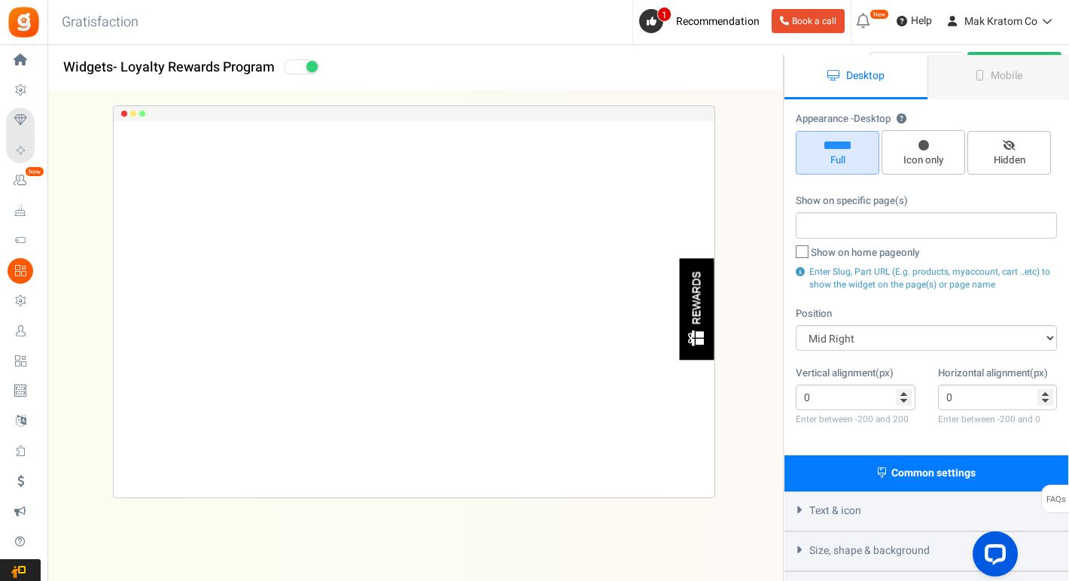
scroll to position [0, 0]
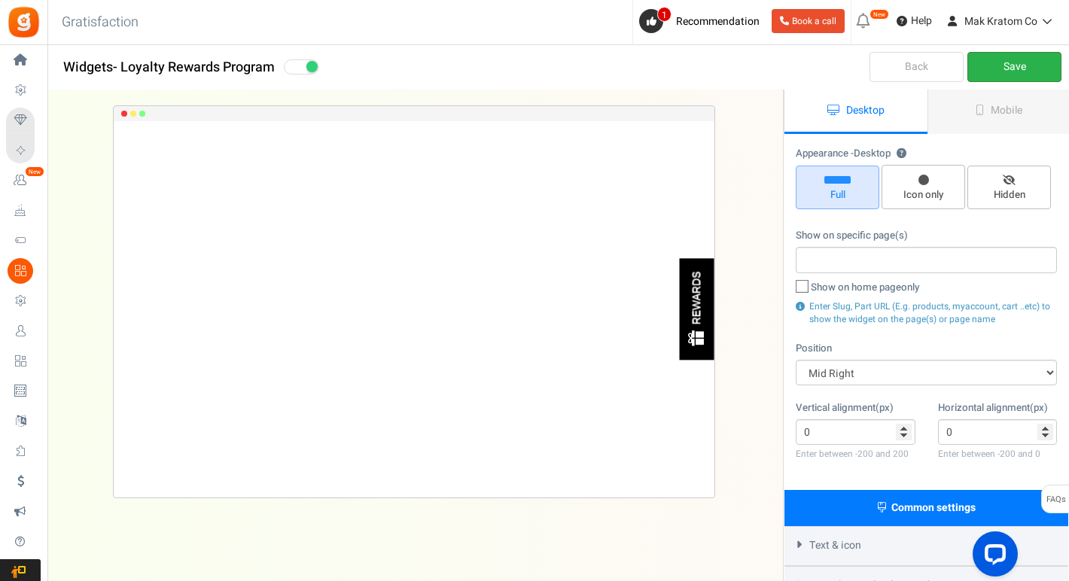
click at [1033, 56] on link "Save" at bounding box center [1014, 67] width 94 height 30
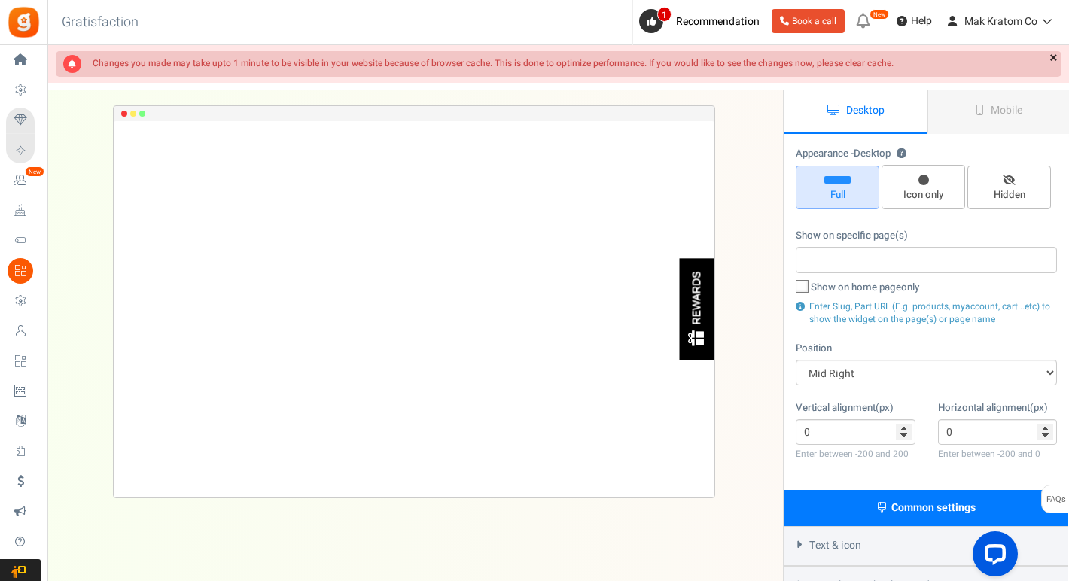
click at [1050, 56] on link "×" at bounding box center [1053, 58] width 16 height 15
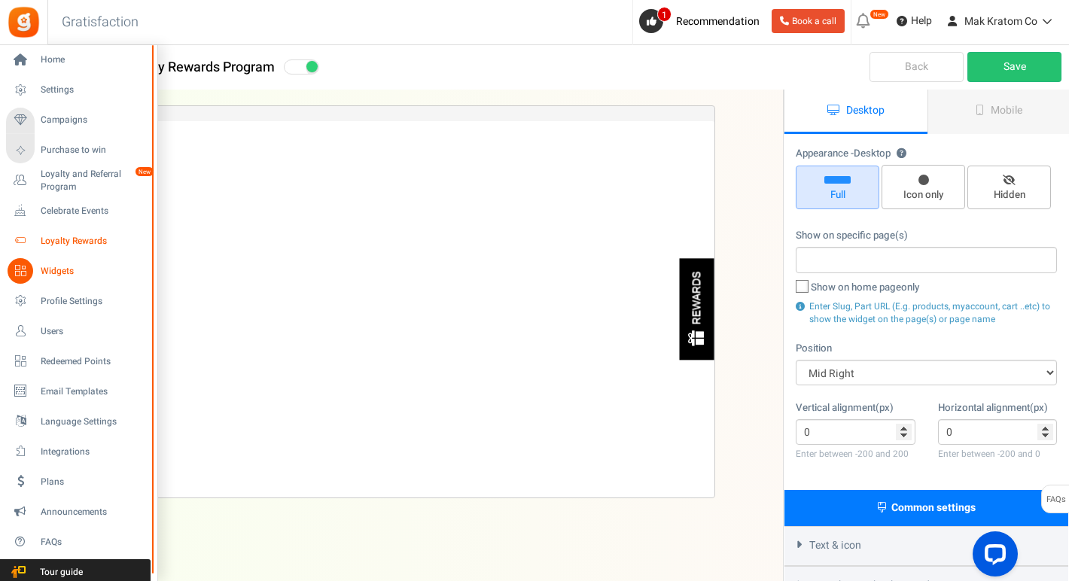
click at [65, 244] on span "Loyalty Rewards" at bounding box center [93, 241] width 105 height 13
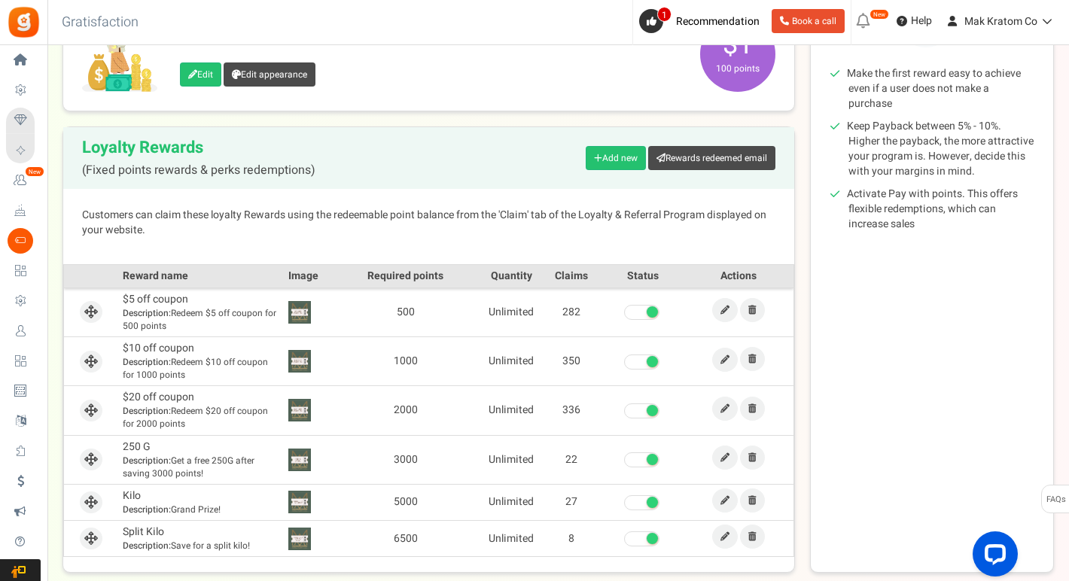
scroll to position [348, 0]
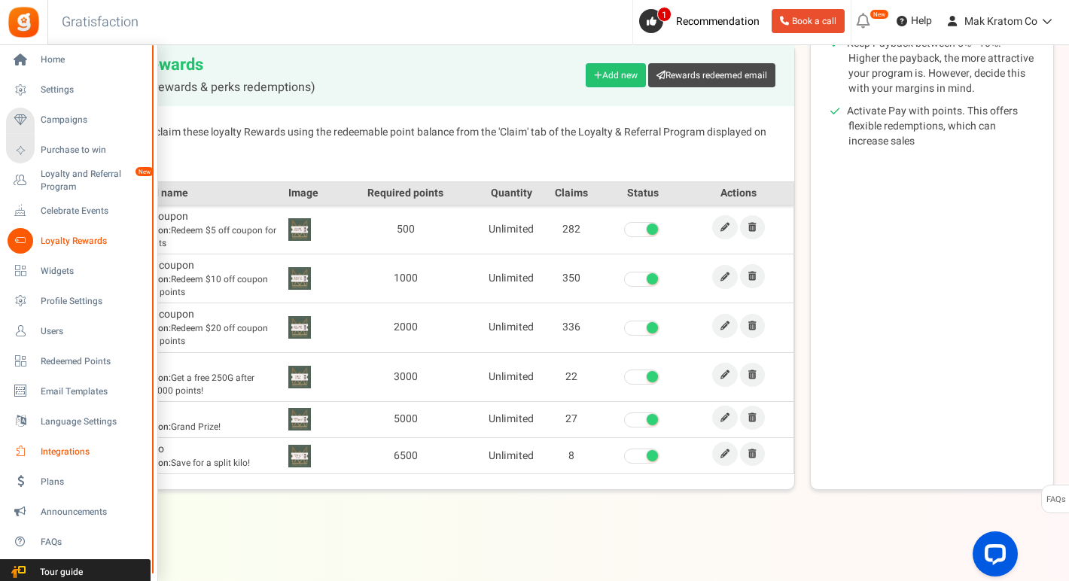
click at [59, 452] on span "Integrations" at bounding box center [93, 451] width 105 height 13
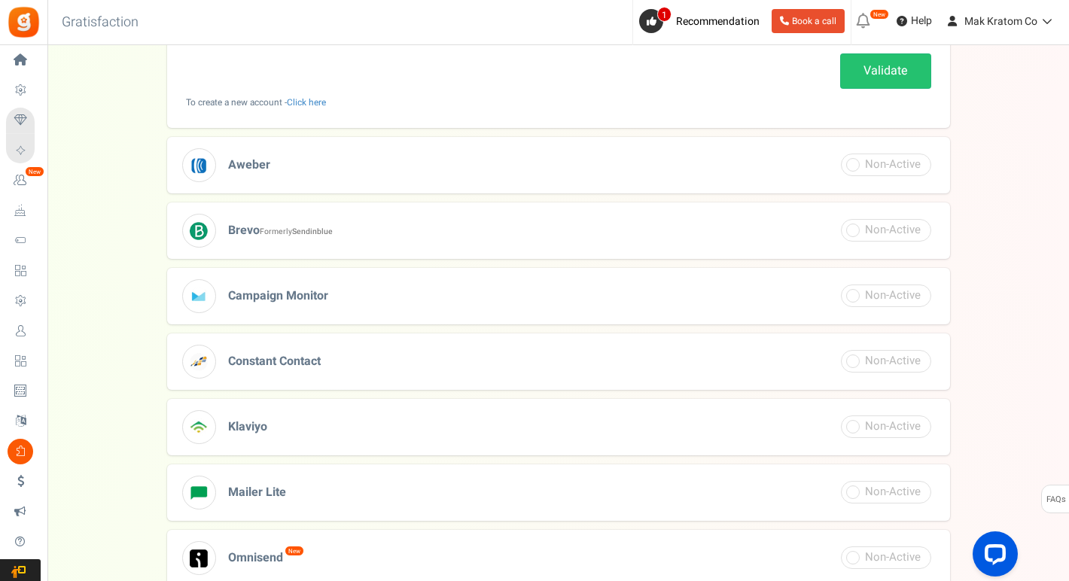
scroll to position [552, 0]
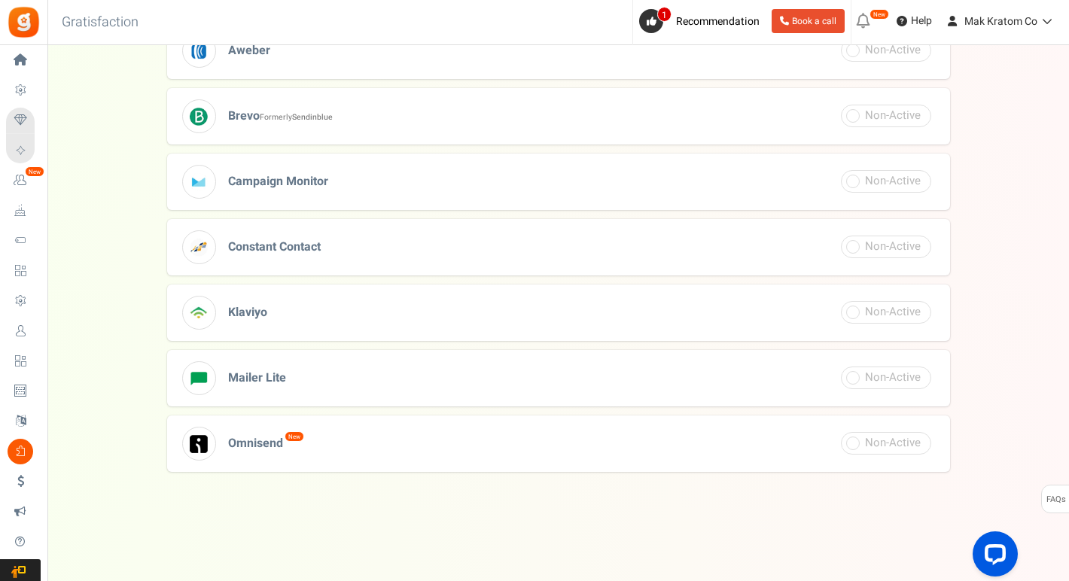
click at [433, 302] on h3 "Klaviyo" at bounding box center [558, 312] width 783 height 56
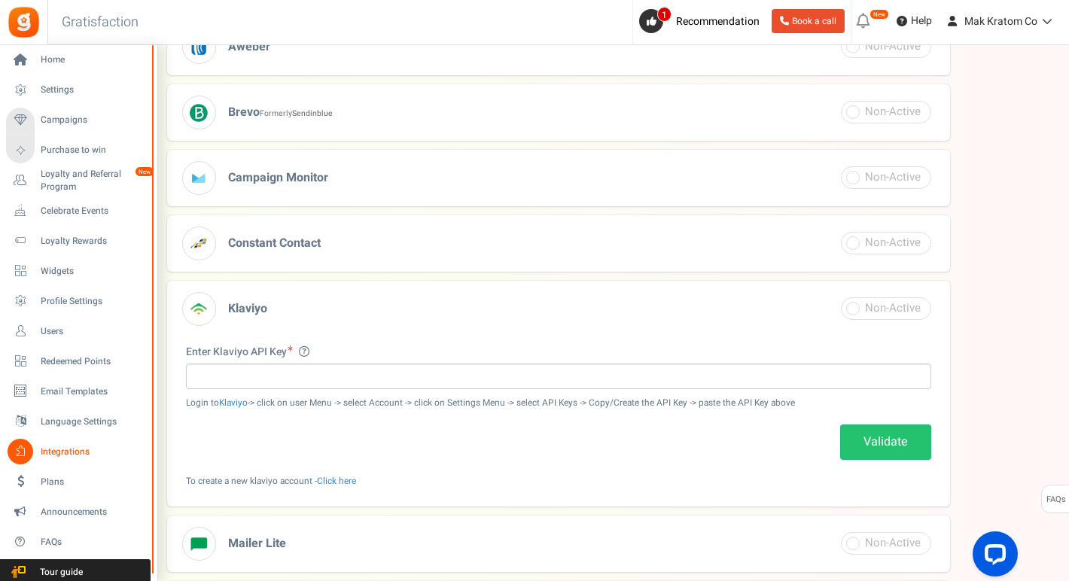
scroll to position [318, 0]
click at [68, 305] on span "Profile Settings" at bounding box center [93, 301] width 105 height 13
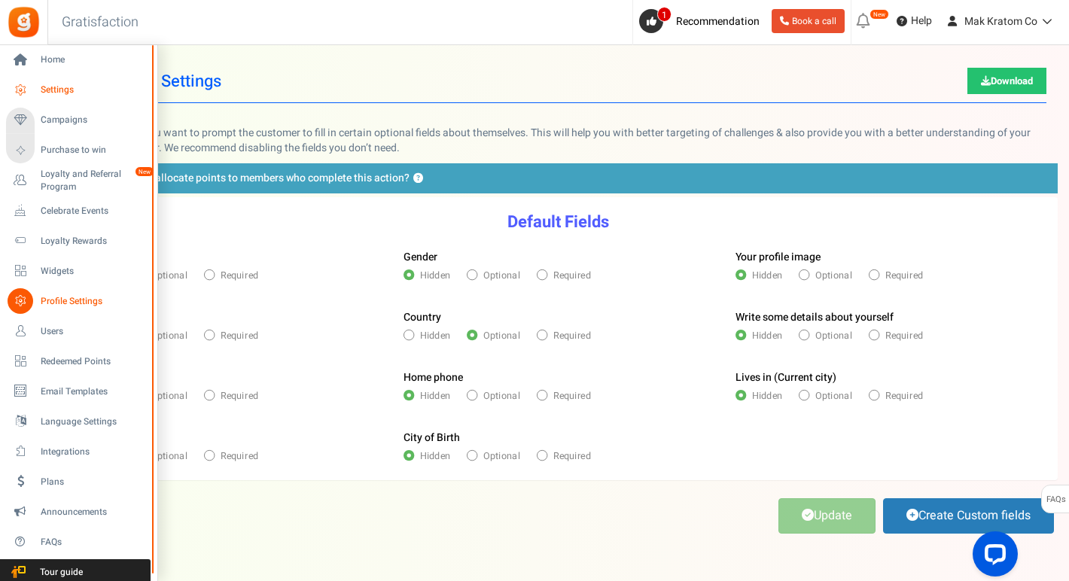
click at [59, 84] on span "Settings" at bounding box center [93, 90] width 105 height 13
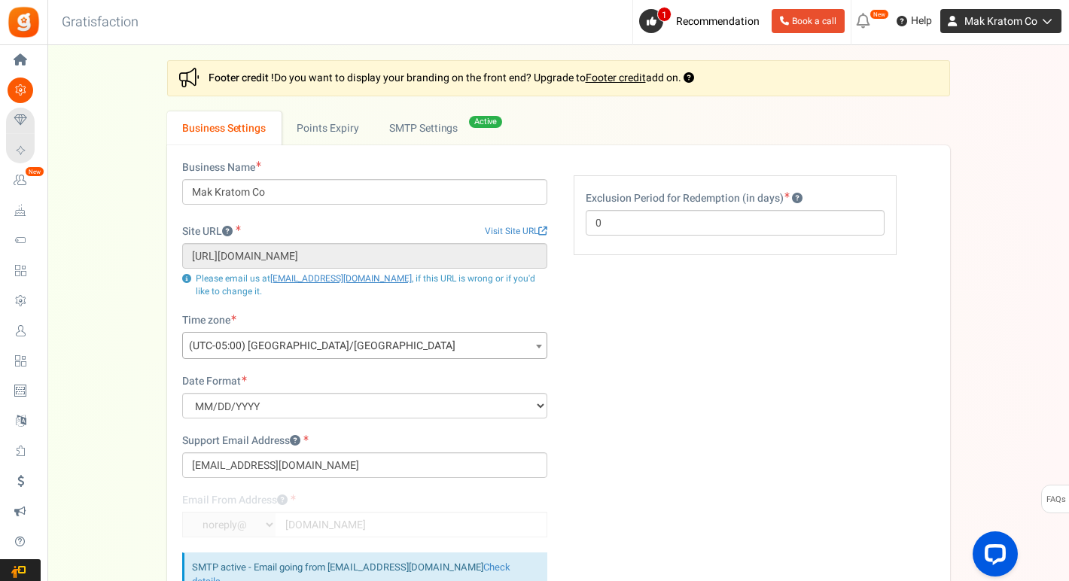
click at [1013, 20] on span "Mak Kratom Co" at bounding box center [1000, 22] width 73 height 16
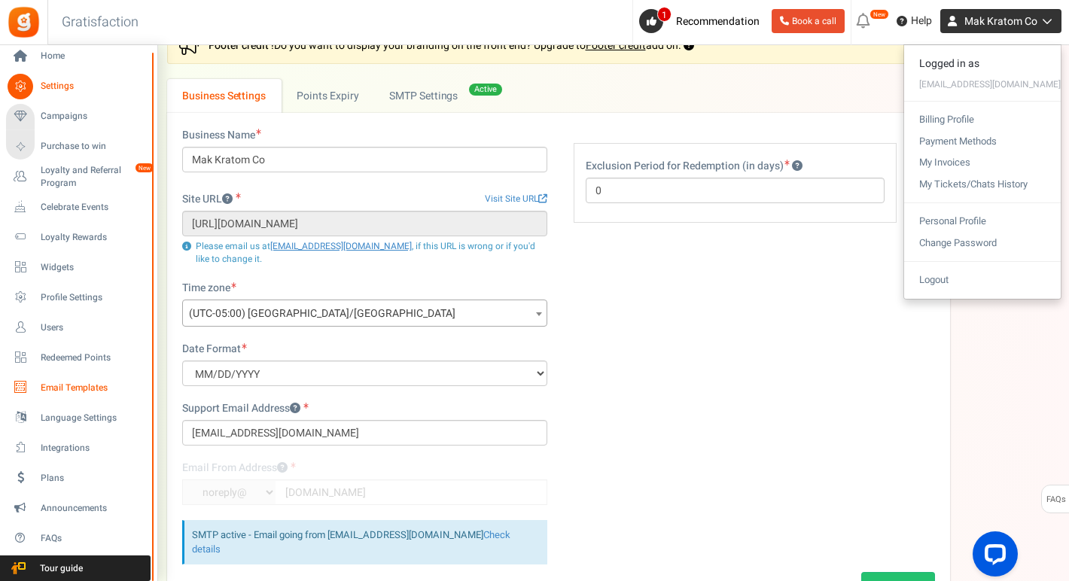
scroll to position [36, 0]
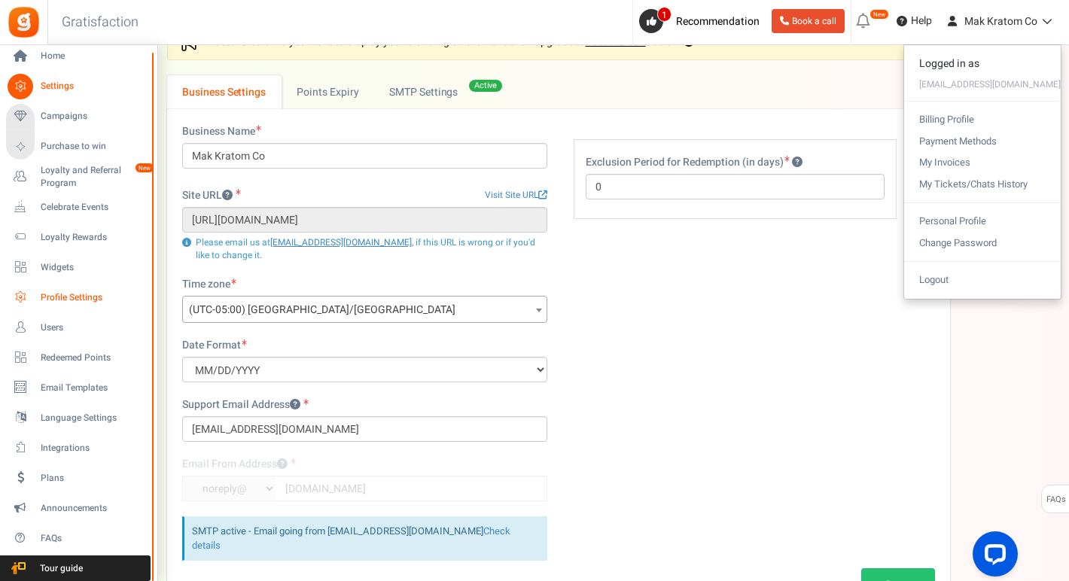
click at [65, 303] on span "Profile Settings" at bounding box center [93, 297] width 105 height 13
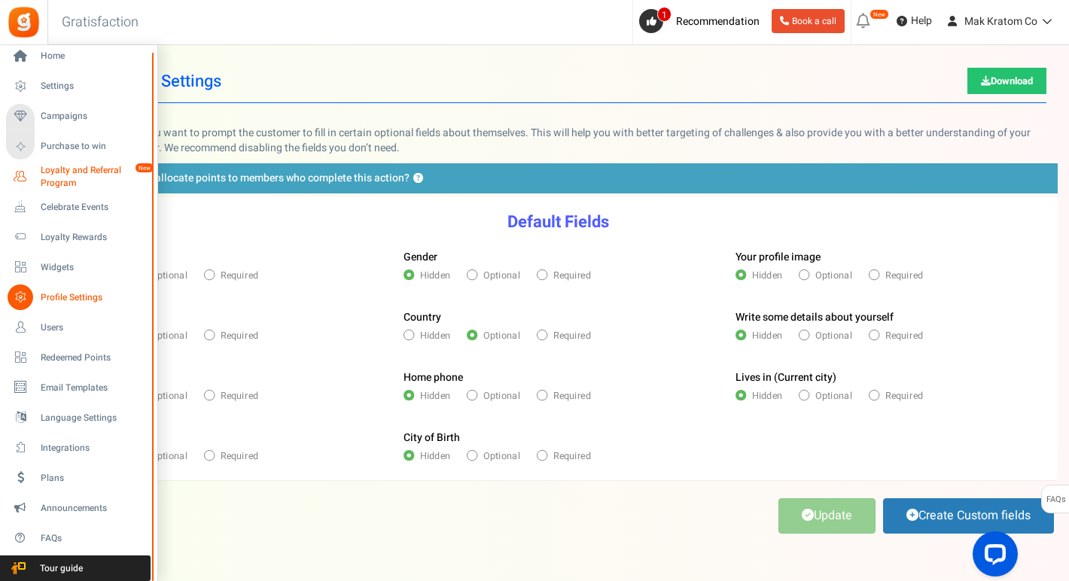
click at [54, 184] on span "Loyalty and Referral Program" at bounding box center [96, 177] width 110 height 26
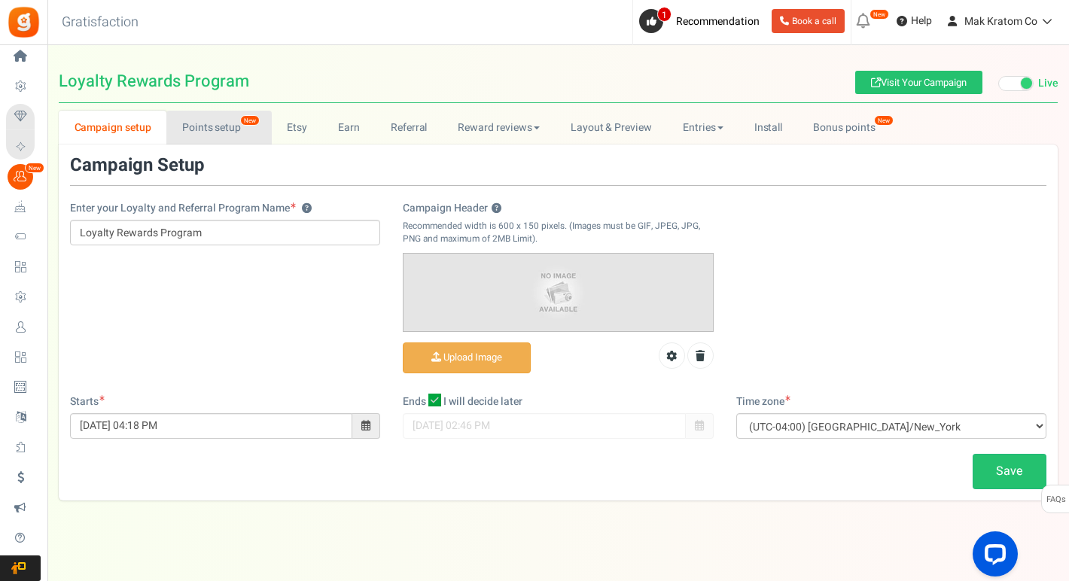
click at [202, 133] on link "Points setup New" at bounding box center [218, 128] width 105 height 34
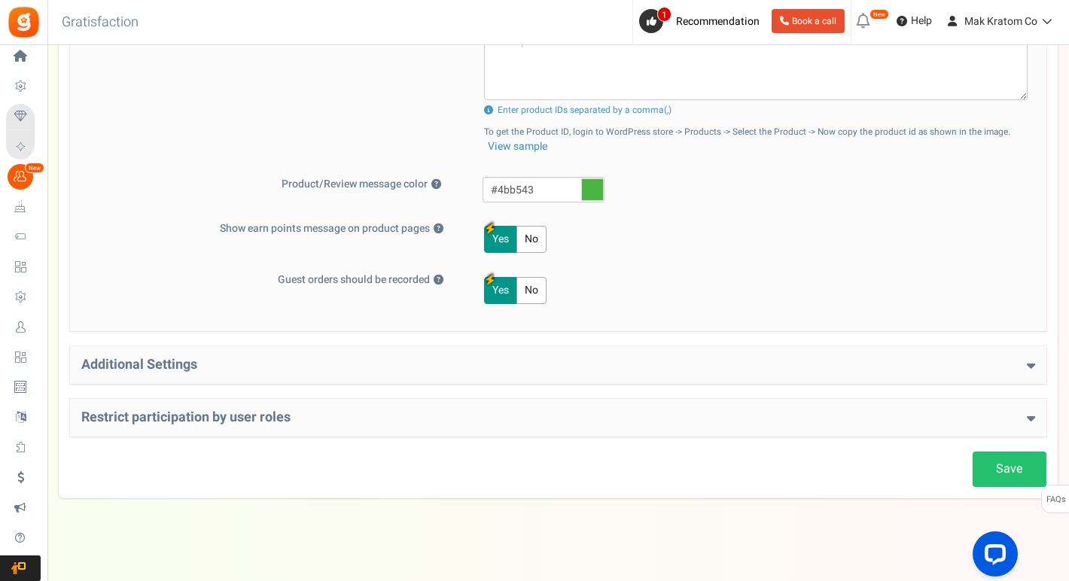
scroll to position [652, 0]
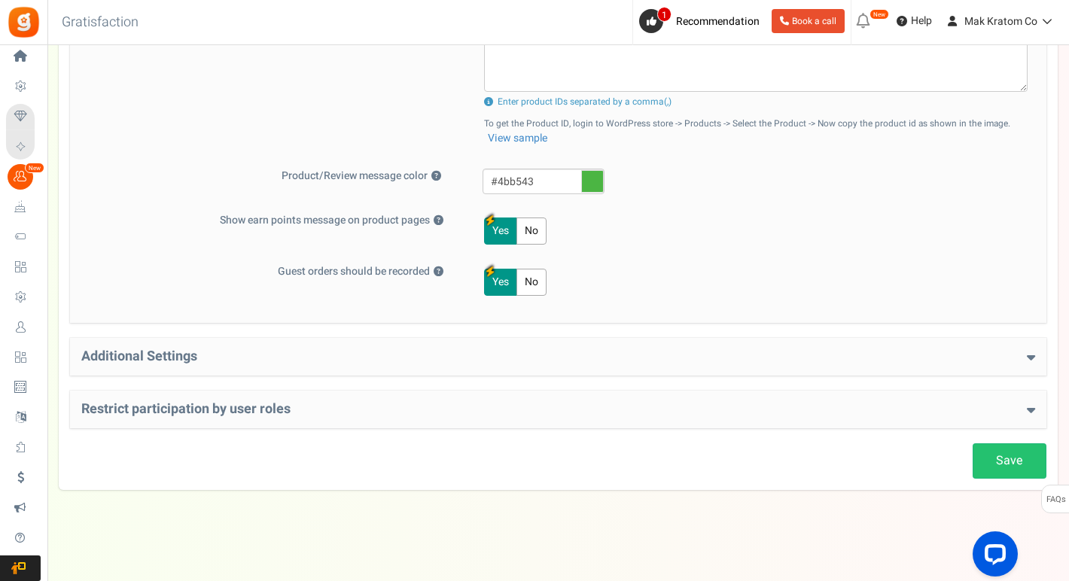
click at [281, 367] on div "Additional Settings Welcome Bonus ? Yes No Enter Welcome Points 100 Welcome Not…" at bounding box center [558, 357] width 976 height 38
click at [1025, 357] on h4 "Additional Settings" at bounding box center [557, 356] width 953 height 15
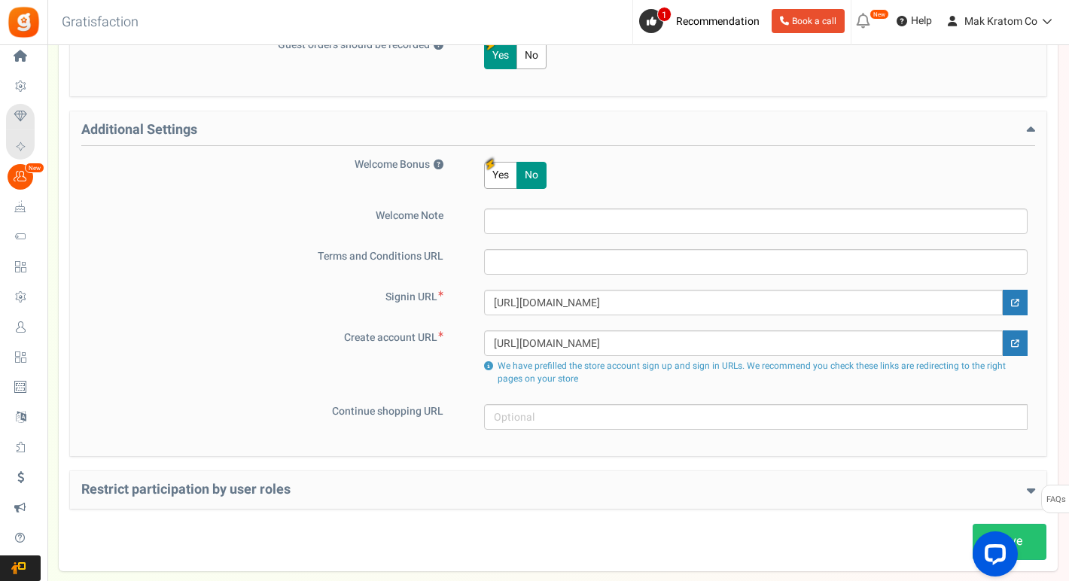
scroll to position [959, 0]
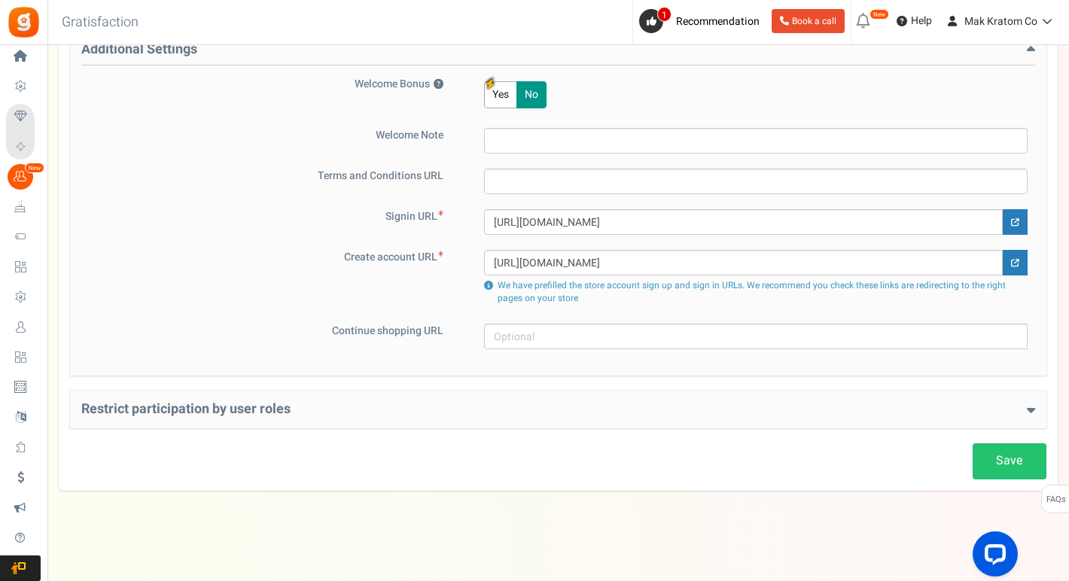
click at [699, 403] on h4 "Restrict participation by user roles" at bounding box center [557, 409] width 953 height 15
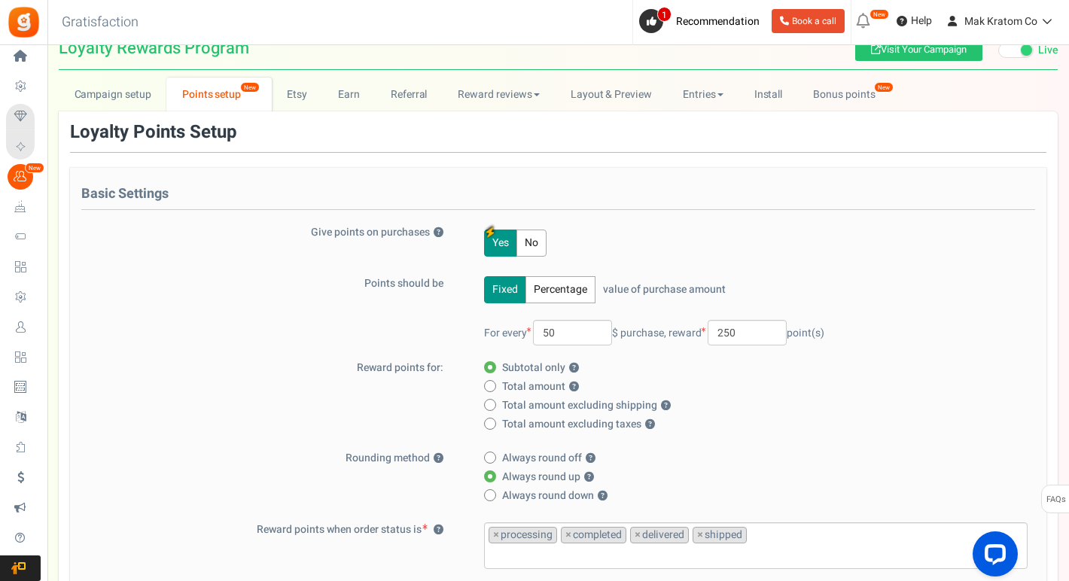
scroll to position [0, 0]
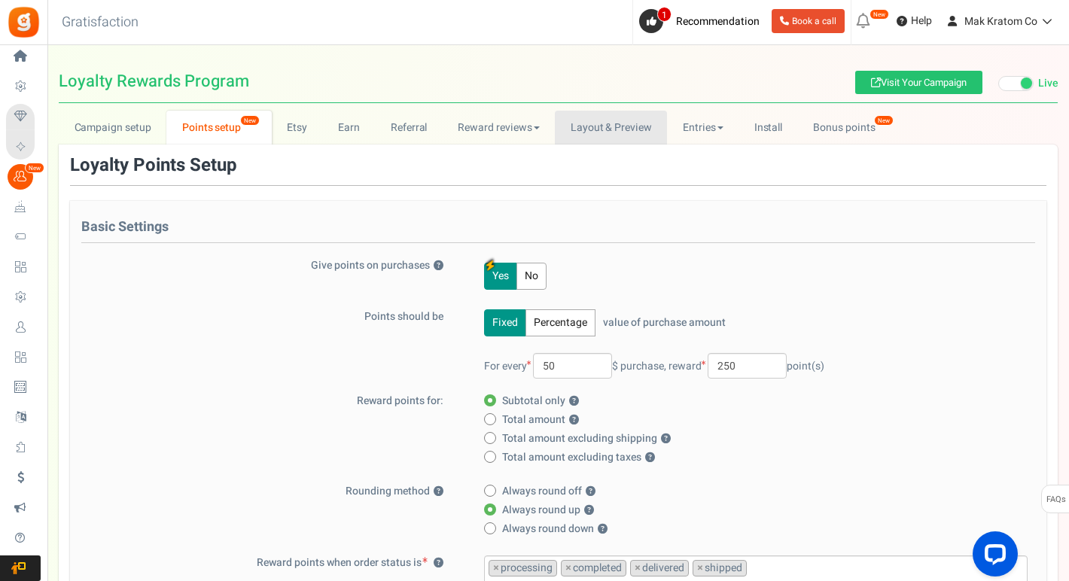
click at [585, 116] on link "Layout & Preview" at bounding box center [611, 128] width 112 height 34
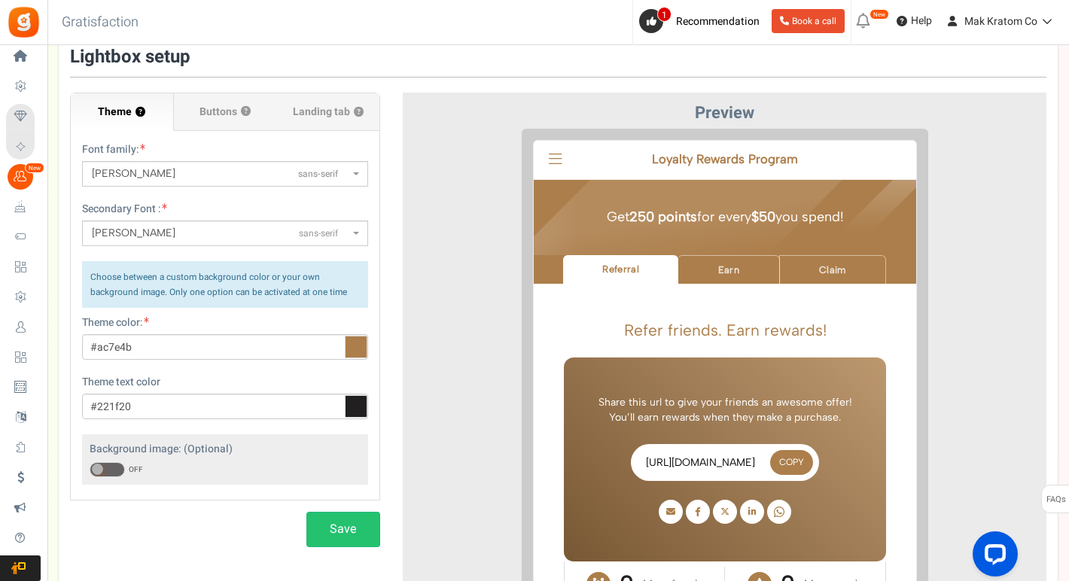
scroll to position [112, 0]
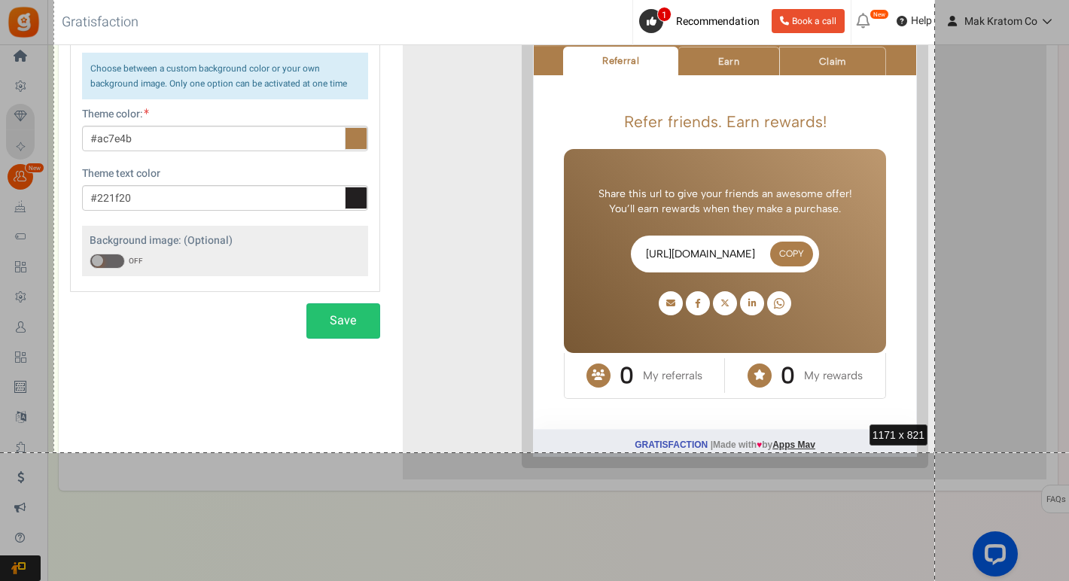
drag, startPoint x: 53, startPoint y: 40, endPoint x: 934, endPoint y: 453, distance: 972.5
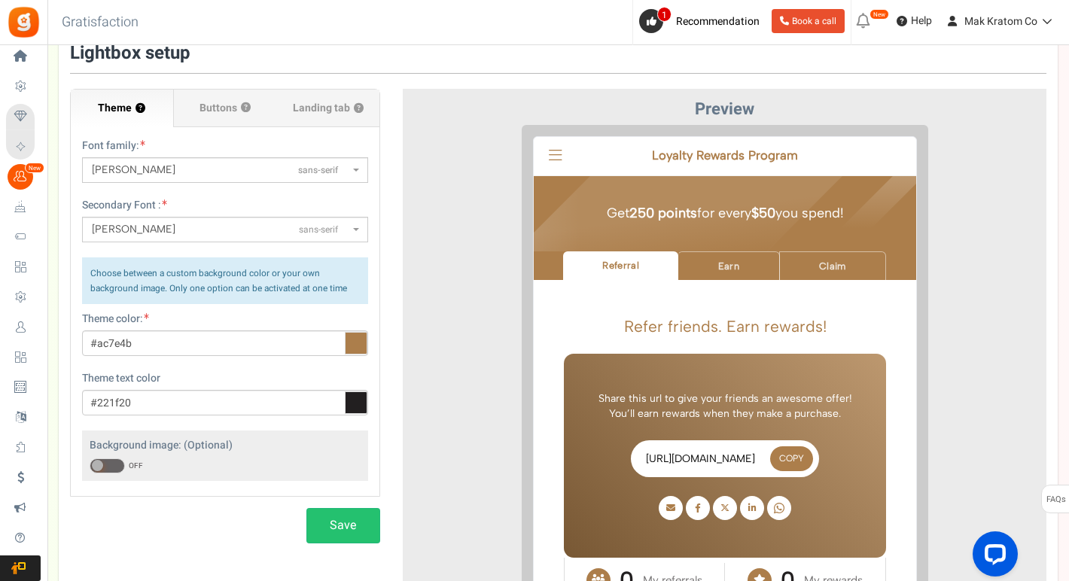
click at [351, 339] on icon at bounding box center [356, 343] width 23 height 23
click at [351, 339] on input "#ac7e4b" at bounding box center [225, 343] width 286 height 26
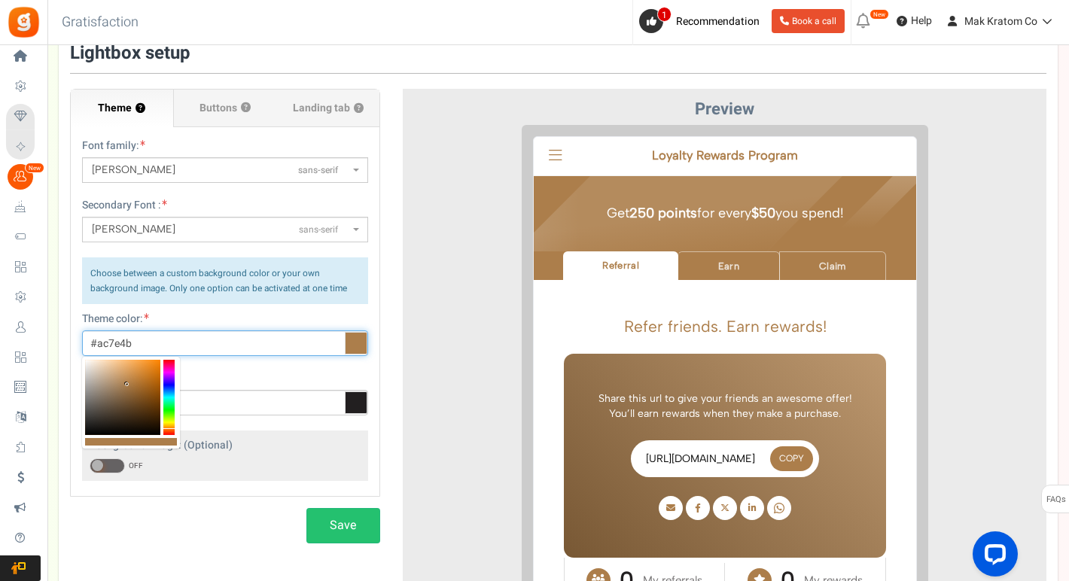
click at [142, 339] on input "#ac7e4b" at bounding box center [225, 343] width 286 height 26
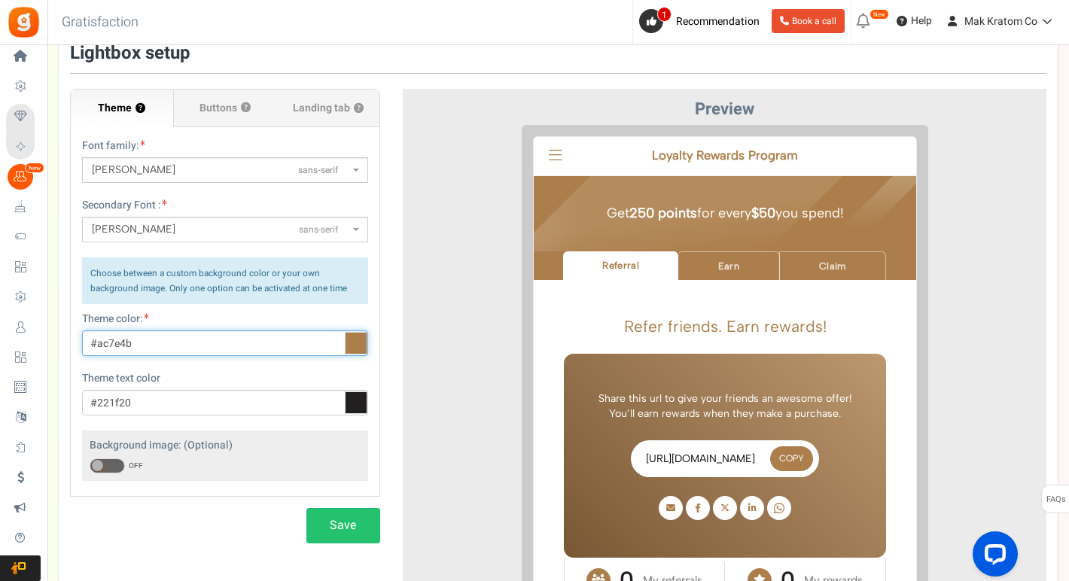
click at [142, 339] on input "#ac7e4b" at bounding box center [225, 343] width 286 height 26
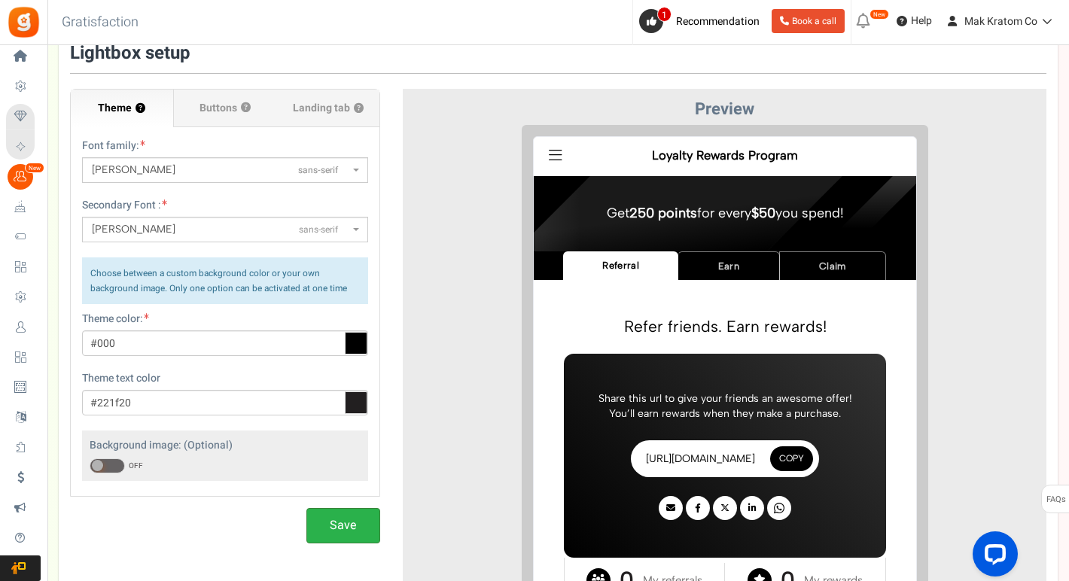
type input "#000000"
click at [341, 522] on button "Save" at bounding box center [343, 525] width 74 height 35
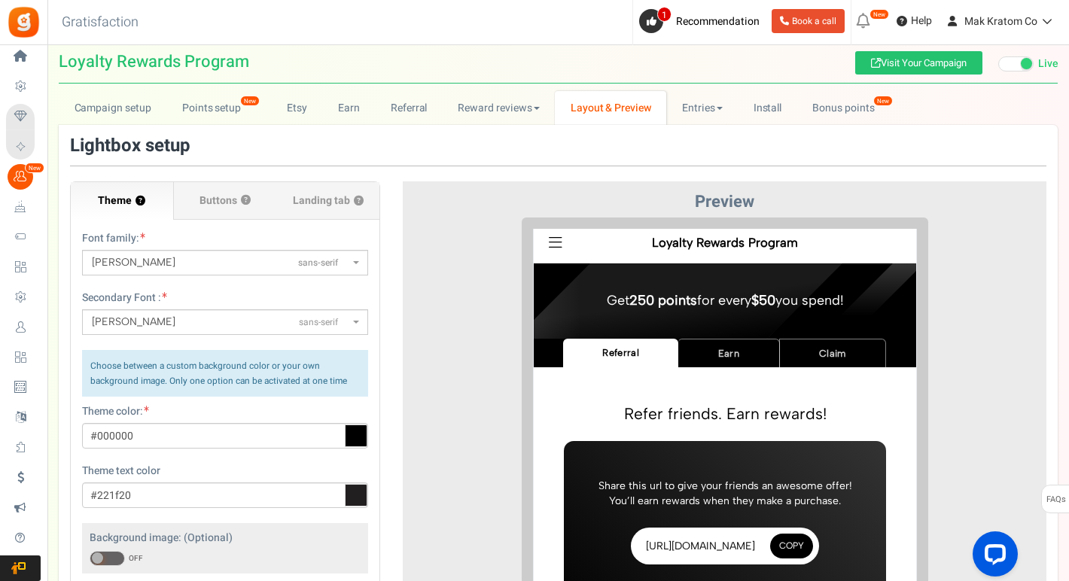
scroll to position [19, 0]
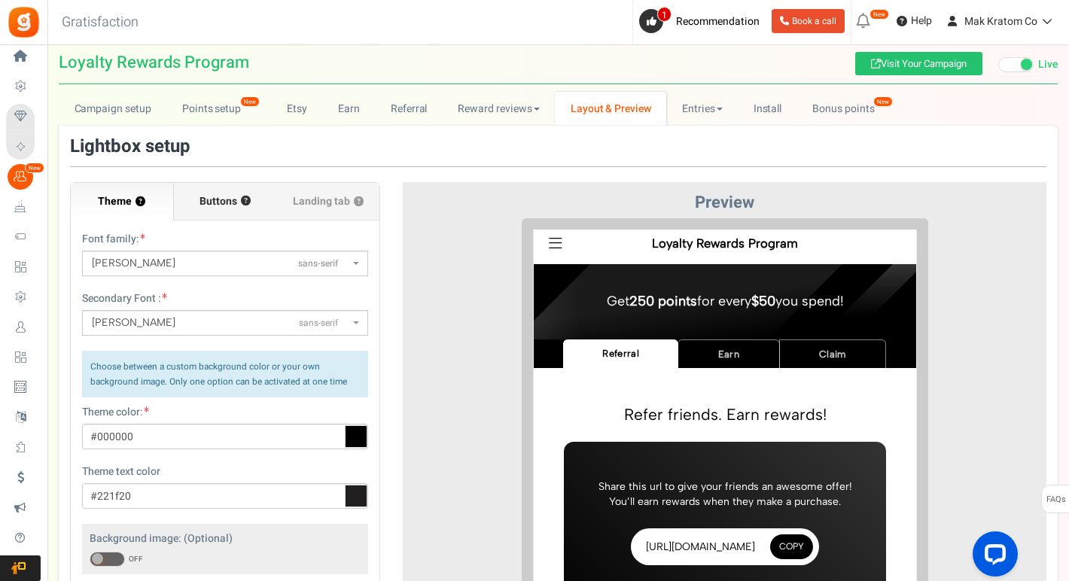
click at [199, 196] on span "Buttons" at bounding box center [218, 201] width 38 height 15
click at [0, 0] on input "Buttons ?" at bounding box center [0, 0] width 0 height 0
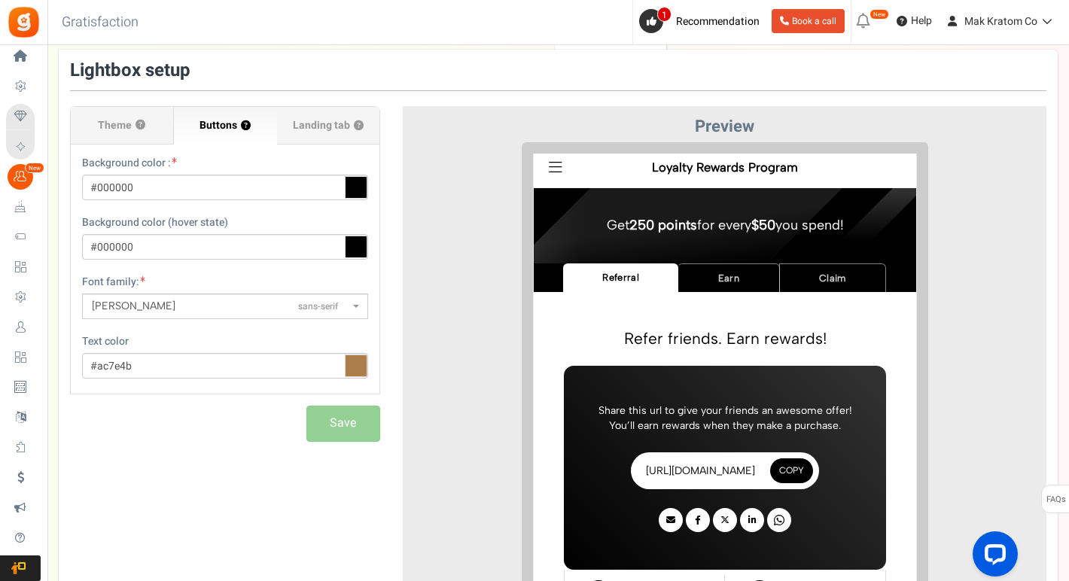
scroll to position [97, 0]
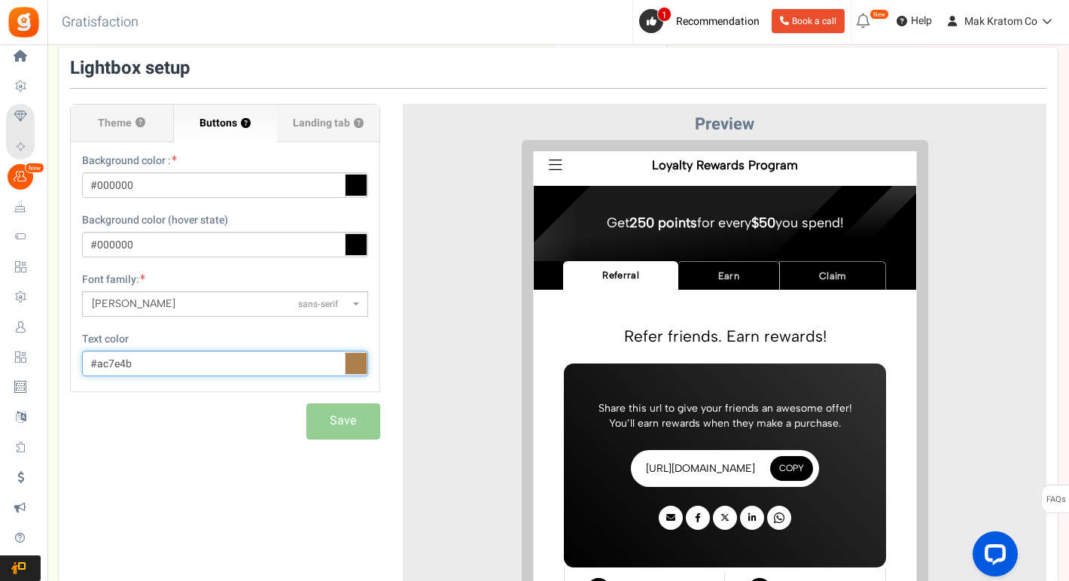
click at [230, 365] on input "#ac7e4b" at bounding box center [225, 364] width 286 height 26
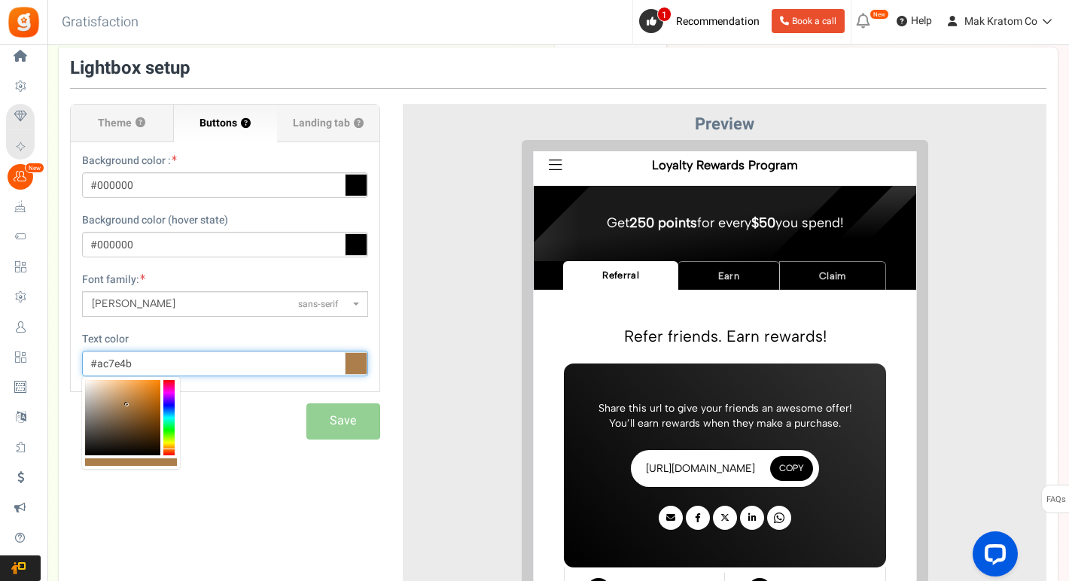
click at [230, 365] on input "#ac7e4b" at bounding box center [225, 364] width 286 height 26
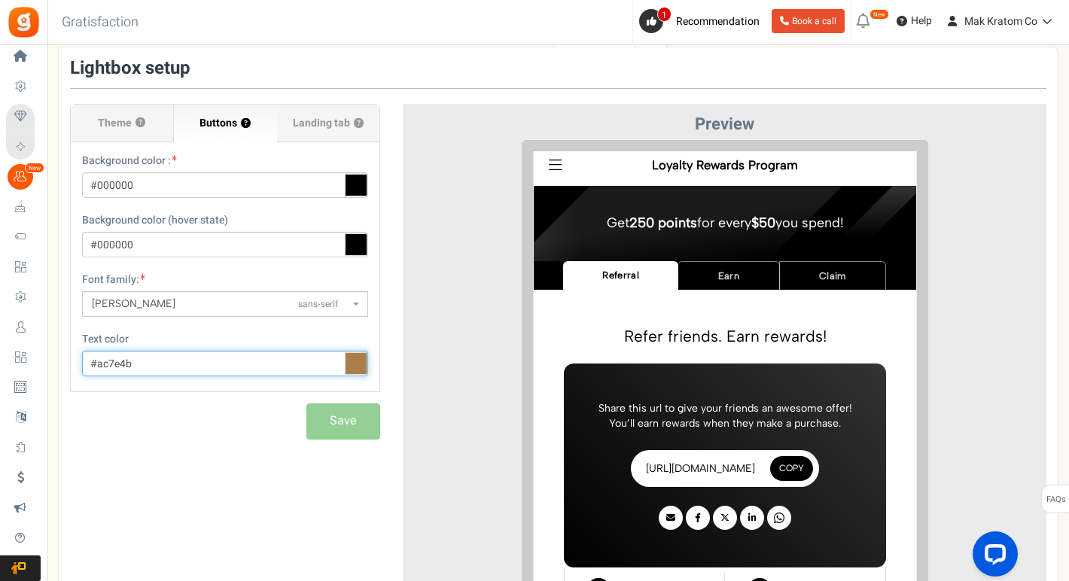
paste input "e8a83a"
click at [223, 426] on div "Save" at bounding box center [225, 420] width 310 height 35
click at [442, 345] on div at bounding box center [724, 414] width 621 height 548
click at [325, 123] on span "Landing tab ?" at bounding box center [328, 123] width 71 height 15
click at [0, 0] on input "Landing tab ?" at bounding box center [0, 0] width 0 height 0
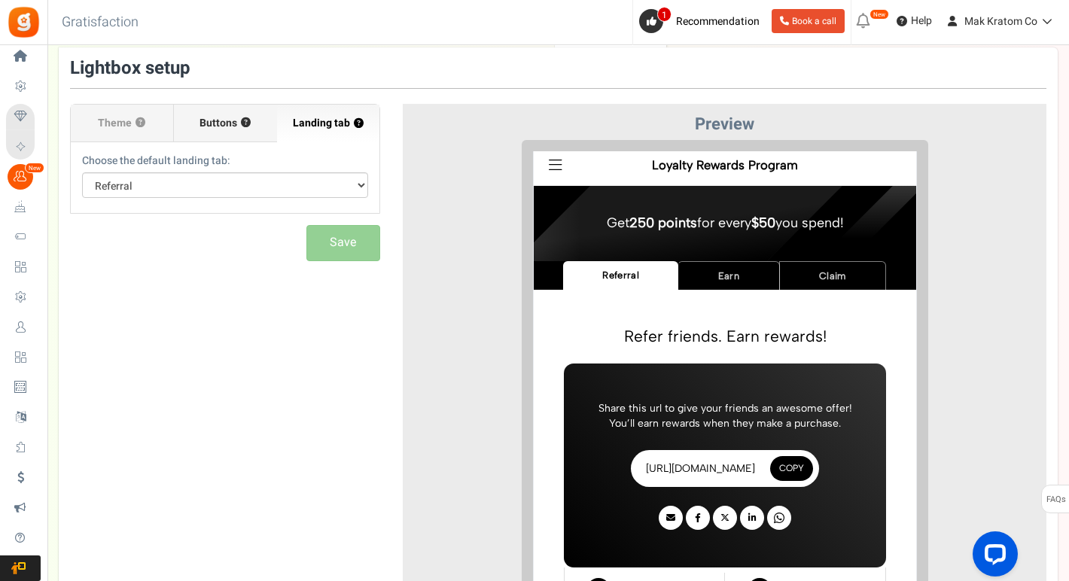
click at [223, 127] on span "Buttons" at bounding box center [218, 123] width 38 height 15
click at [0, 0] on input "Buttons ?" at bounding box center [0, 0] width 0 height 0
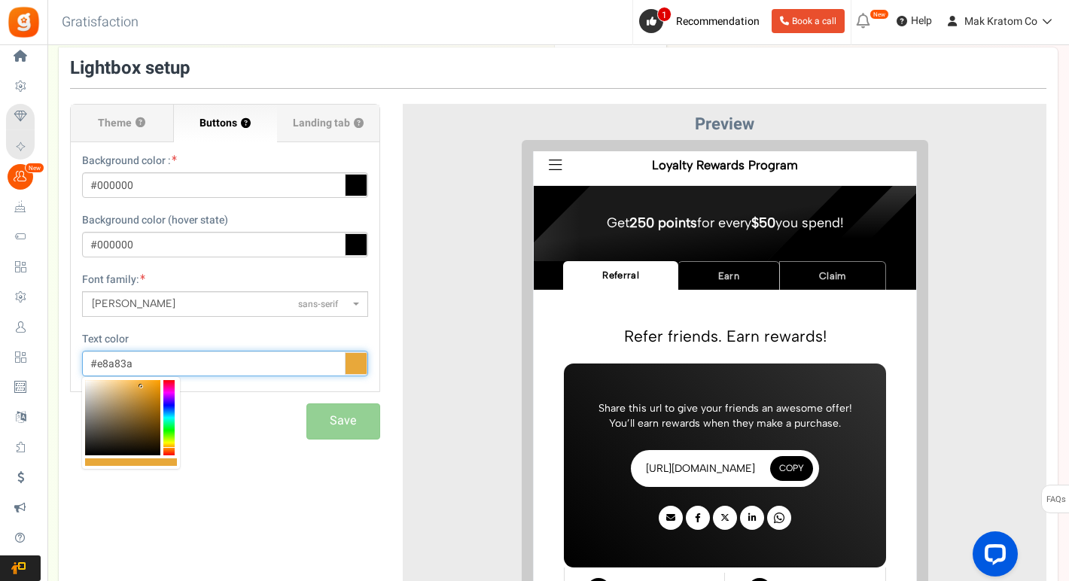
click at [263, 355] on input "#e8a83a" at bounding box center [225, 364] width 286 height 26
click at [260, 366] on input "#e8a83a" at bounding box center [225, 364] width 286 height 26
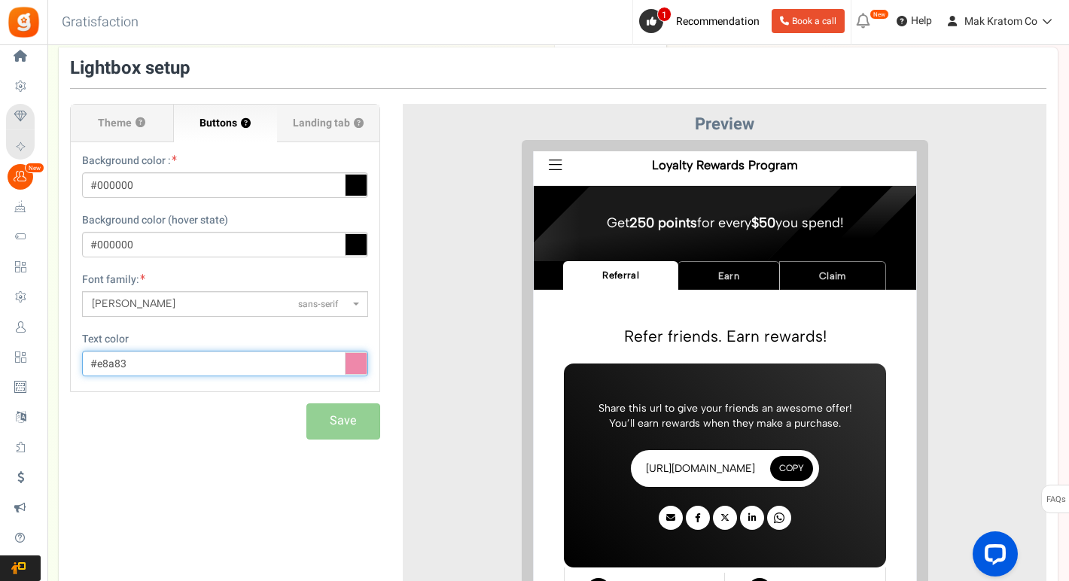
type input "#e8a83a"
click at [333, 422] on div "Save" at bounding box center [225, 420] width 310 height 35
click at [241, 428] on div "Save" at bounding box center [225, 420] width 310 height 35
click at [114, 125] on span "Theme" at bounding box center [115, 123] width 34 height 15
click at [0, 0] on input "Theme ?" at bounding box center [0, 0] width 0 height 0
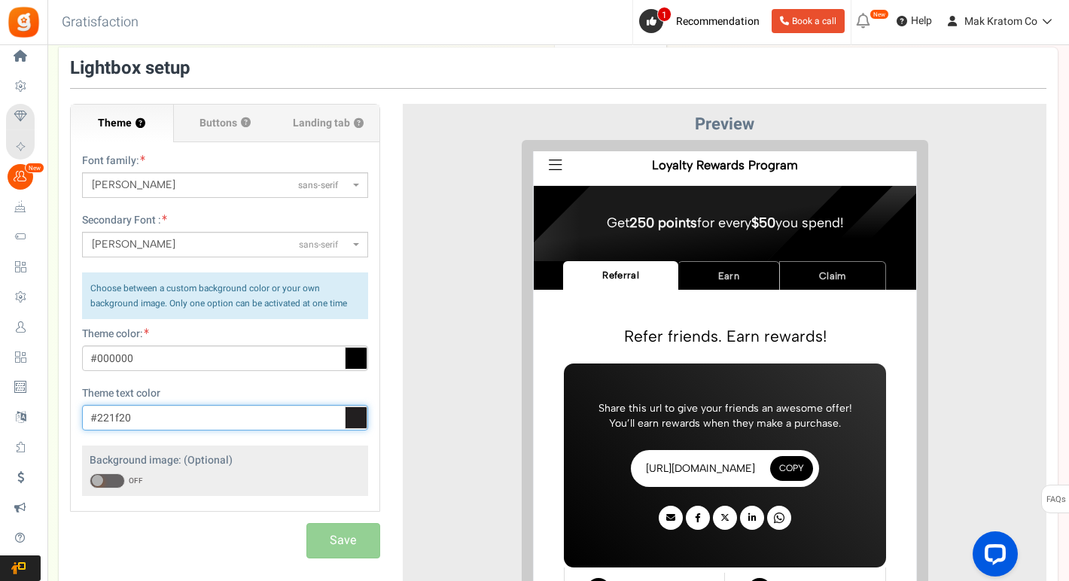
click at [178, 415] on input "#221f20" at bounding box center [225, 418] width 286 height 26
click at [188, 416] on input "#221f20" at bounding box center [225, 418] width 286 height 26
type input "#221f20"
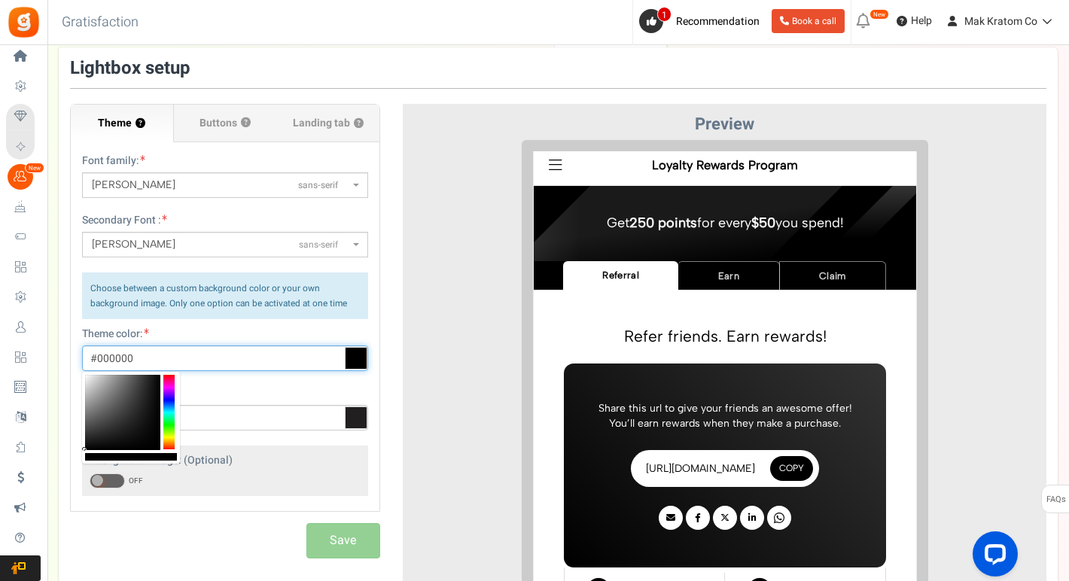
click at [278, 360] on input "#000000" at bounding box center [225, 358] width 286 height 26
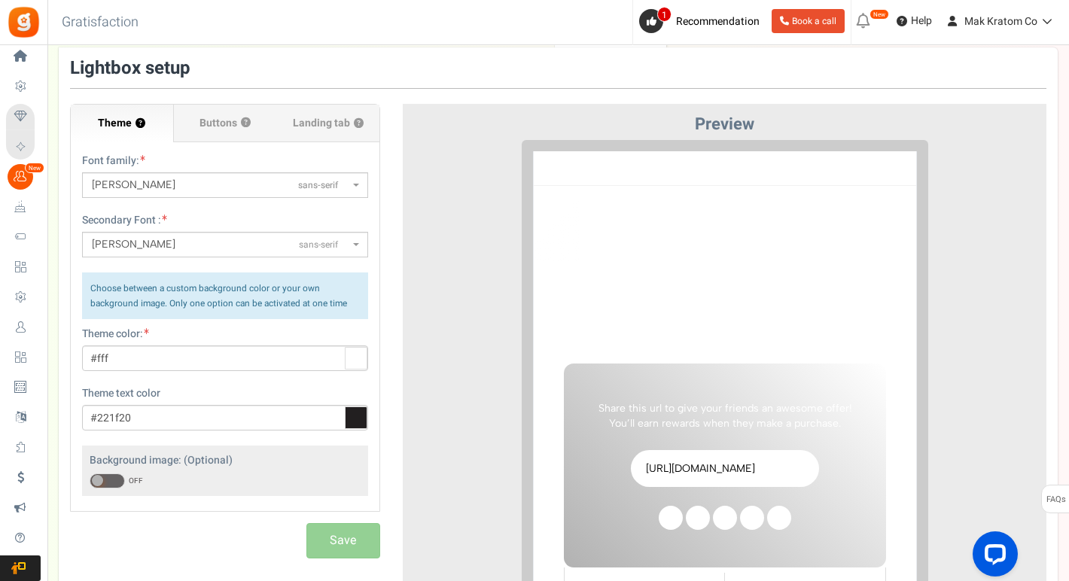
type input "#ffffff"
click at [436, 387] on div at bounding box center [724, 414] width 621 height 548
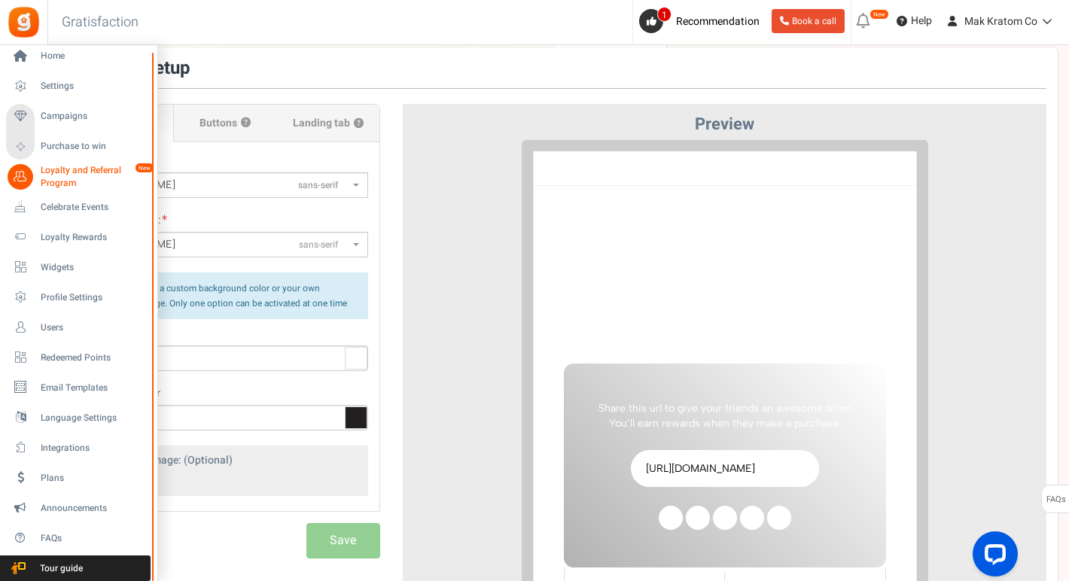
click at [65, 175] on span "Loyalty and Referral Program" at bounding box center [96, 177] width 110 height 26
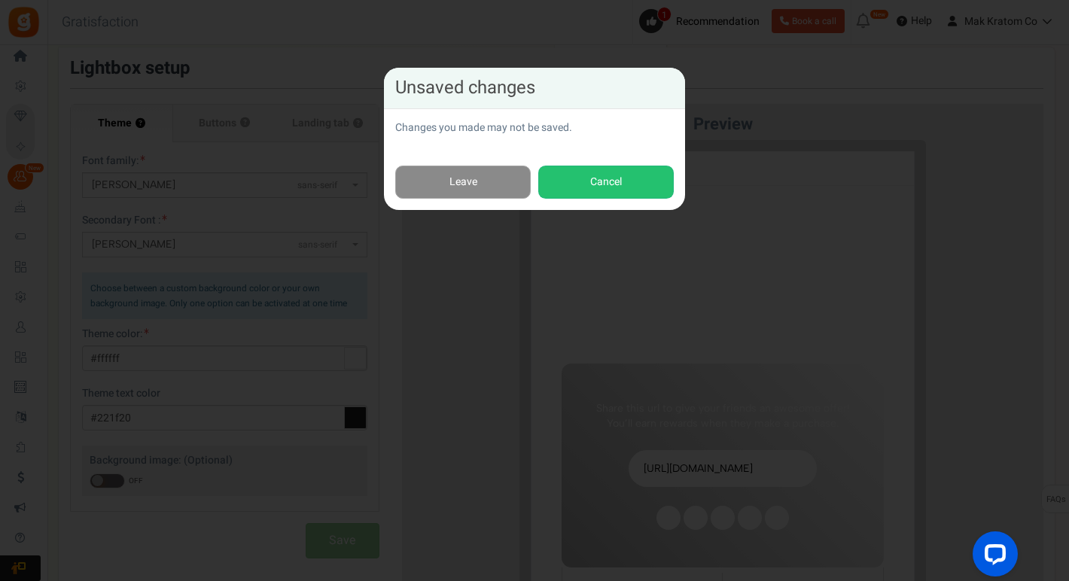
click at [462, 180] on link "Leave" at bounding box center [462, 183] width 135 height 34
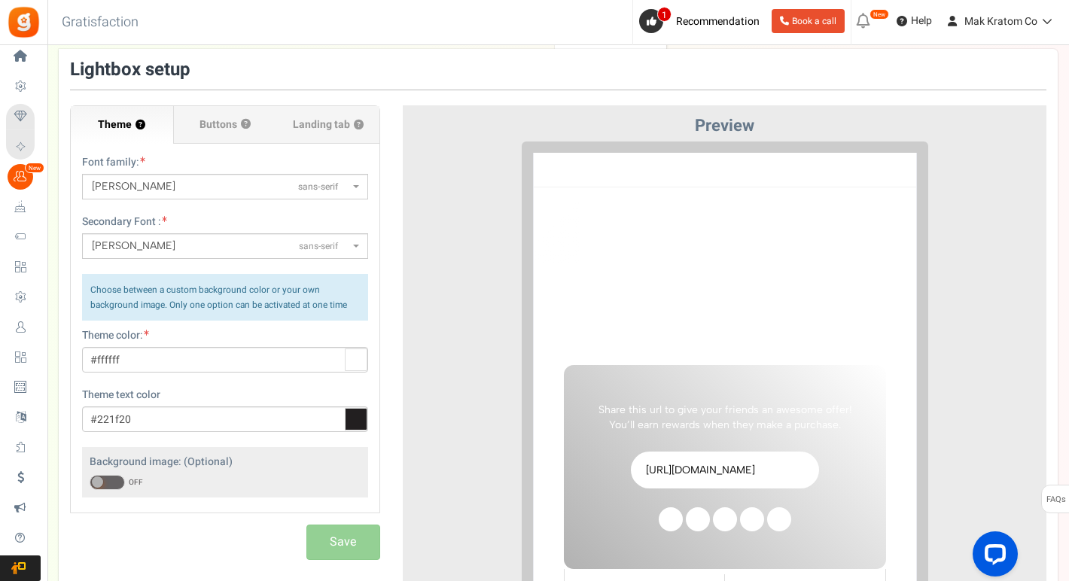
scroll to position [101, 0]
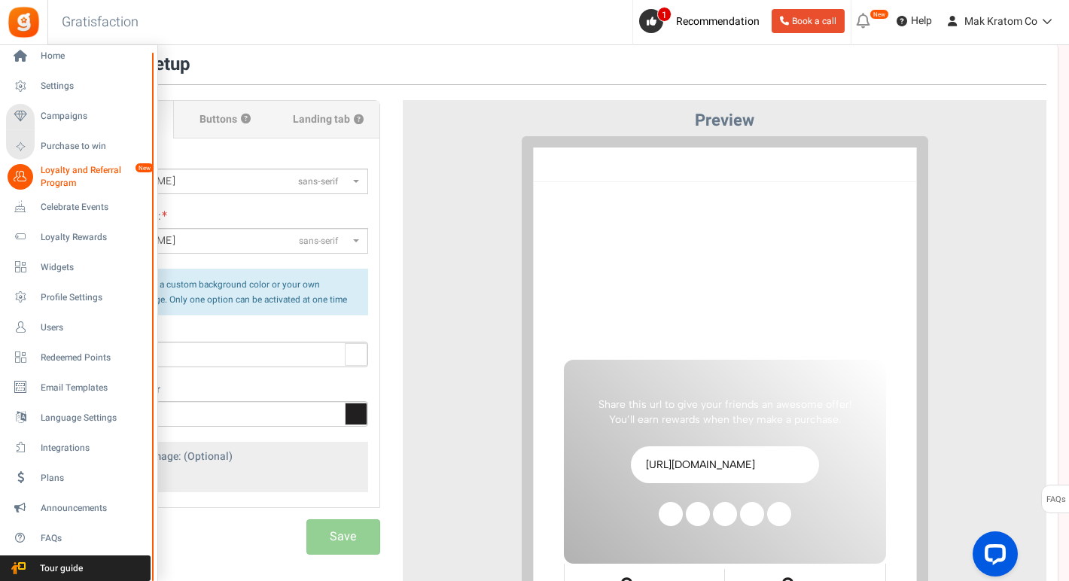
click at [68, 174] on span "Loyalty and Referral Program" at bounding box center [96, 177] width 110 height 26
click at [54, 172] on span "Loyalty and Referral Program" at bounding box center [96, 177] width 110 height 26
click at [50, 208] on span "Celebrate Events" at bounding box center [93, 207] width 105 height 13
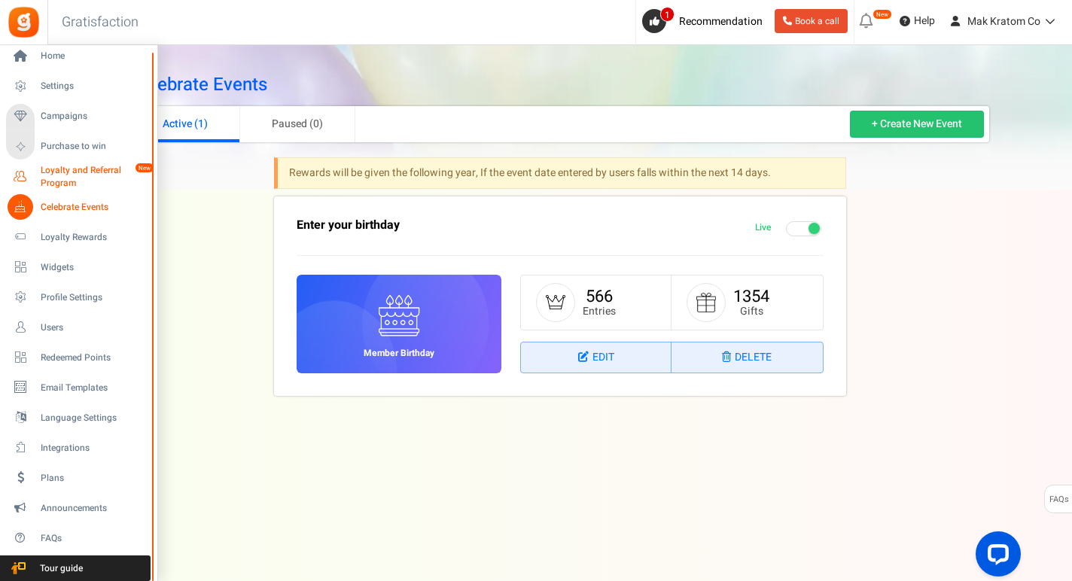
click at [59, 176] on span "Loyalty and Referral Program" at bounding box center [96, 177] width 110 height 26
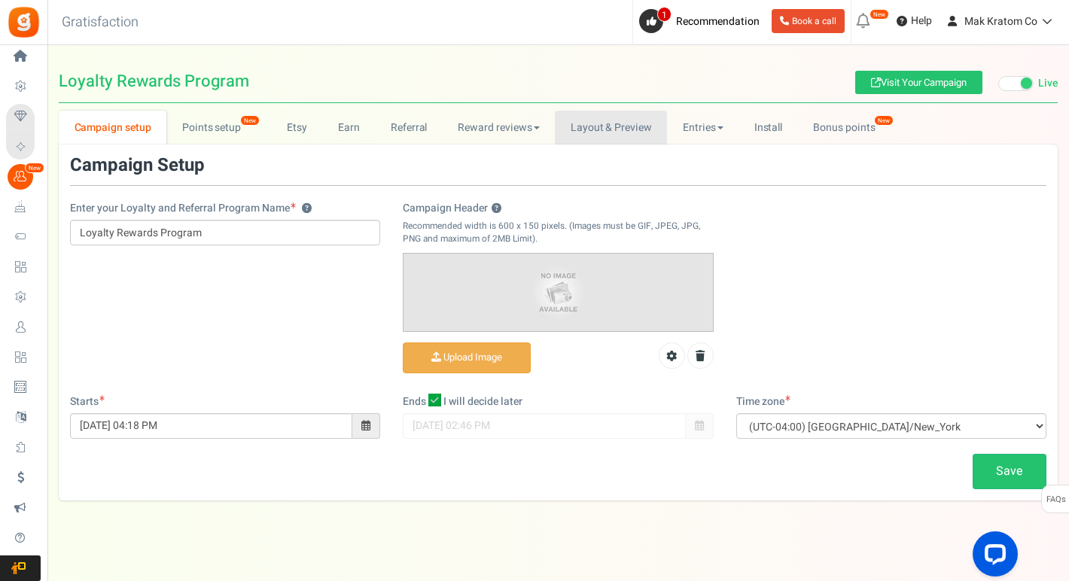
click at [620, 121] on link "Layout & Preview" at bounding box center [611, 128] width 112 height 34
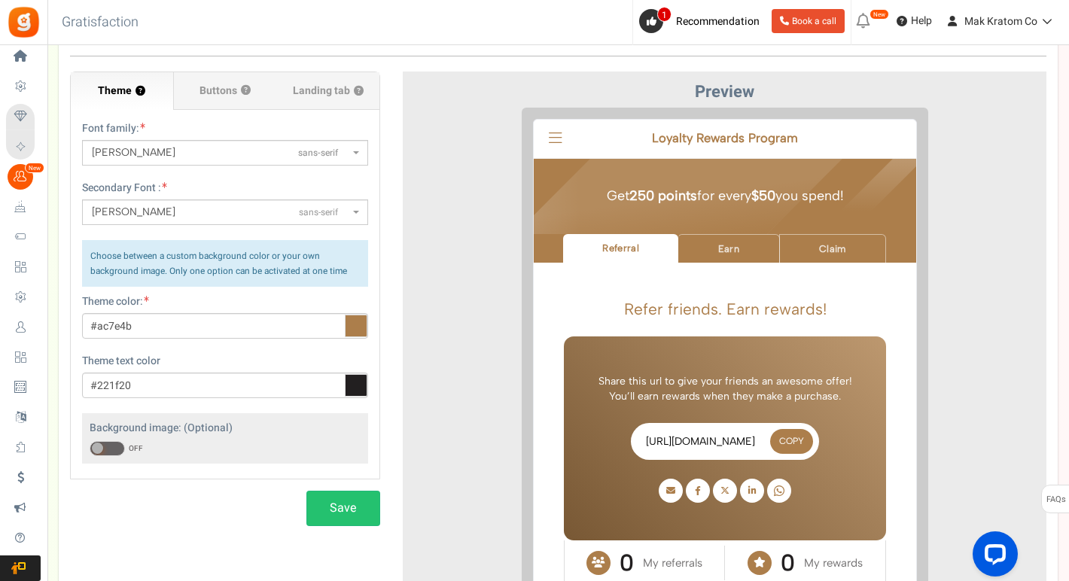
scroll to position [129, 0]
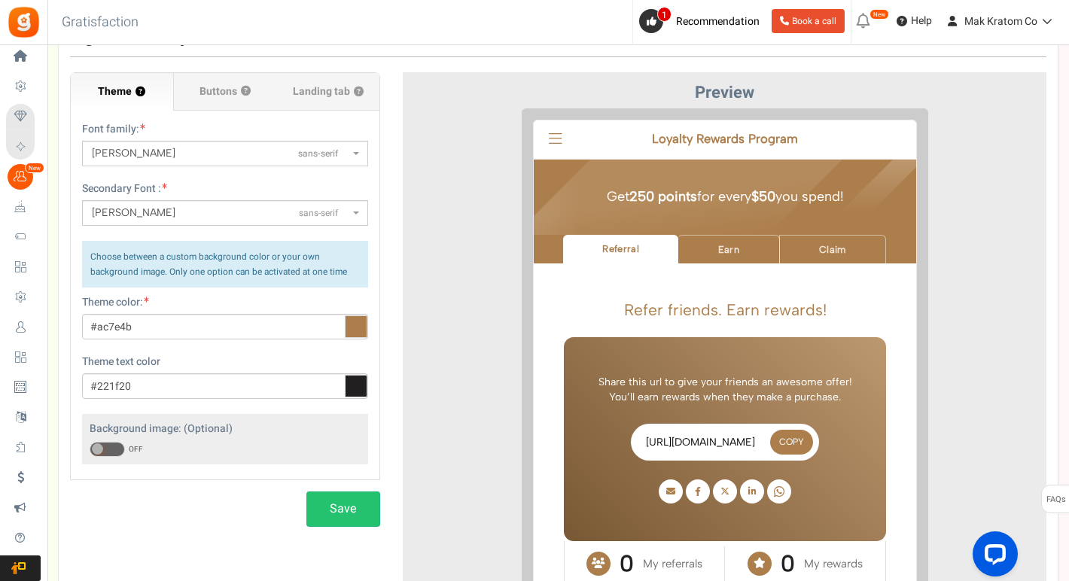
click at [359, 327] on icon at bounding box center [356, 326] width 23 height 23
click at [359, 327] on input "#ac7e4b" at bounding box center [225, 327] width 286 height 26
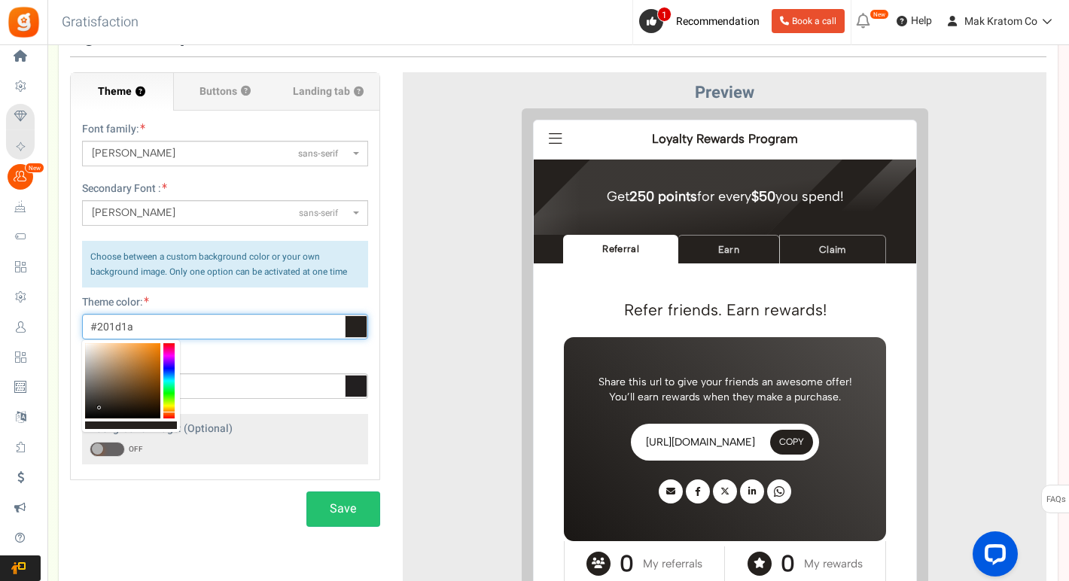
type input "#000000"
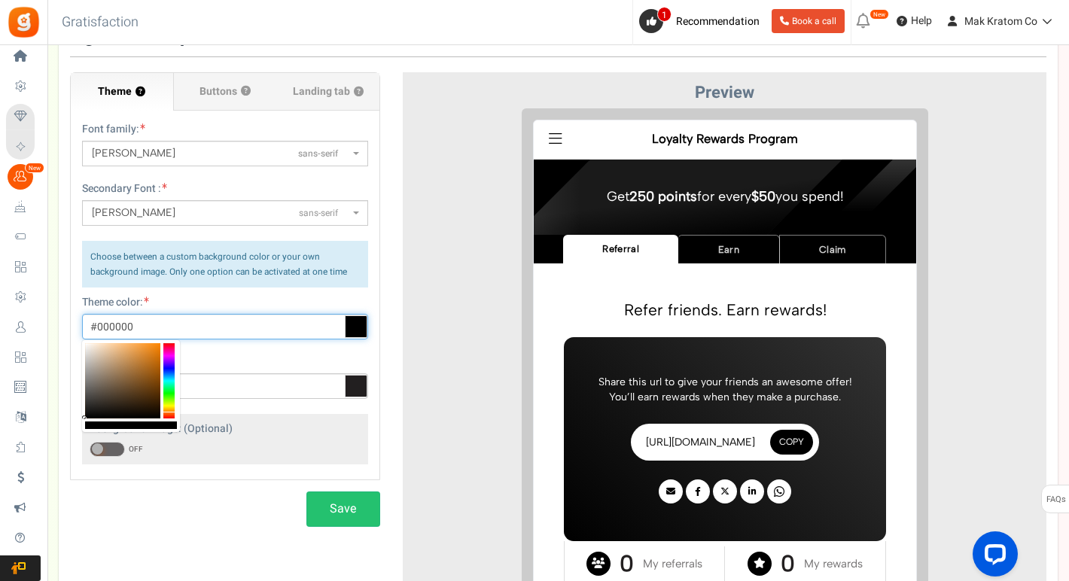
drag, startPoint x: 99, startPoint y: 408, endPoint x: 70, endPoint y: 431, distance: 37.5
click at [70, 431] on body "Install now Back to Home Back to program setup Home Settings Campaigns Purchase…" at bounding box center [534, 320] width 1069 height 898
click at [427, 354] on div at bounding box center [724, 382] width 621 height 548
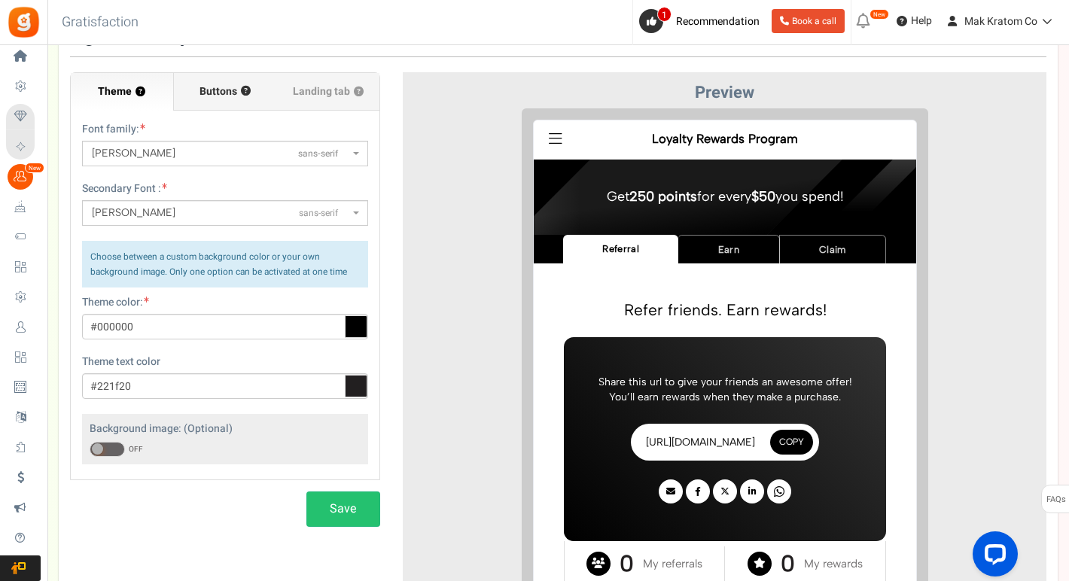
click at [213, 91] on span "Buttons" at bounding box center [218, 91] width 38 height 15
click at [0, 0] on input "Buttons ?" at bounding box center [0, 0] width 0 height 0
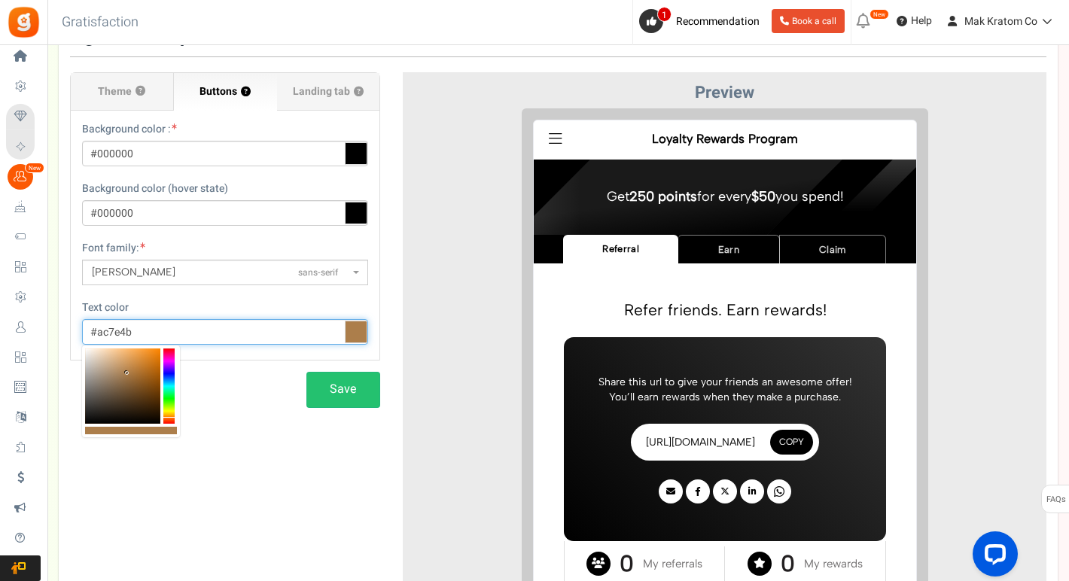
click at [177, 330] on input "#ac7e4b" at bounding box center [225, 332] width 286 height 26
click at [117, 333] on input "#ac7e4b" at bounding box center [225, 332] width 286 height 26
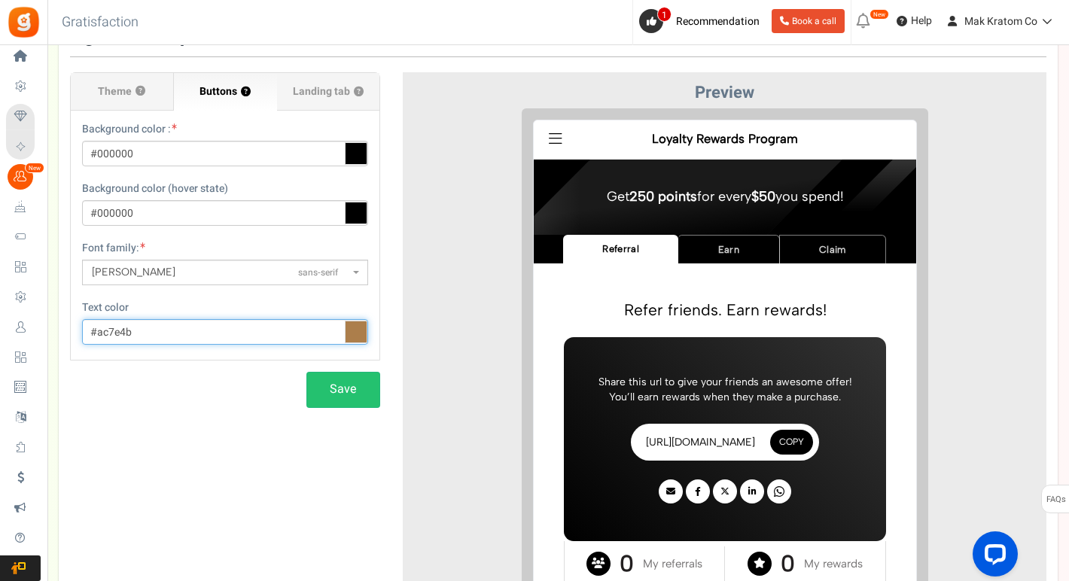
click at [117, 333] on input "#ac7e4b" at bounding box center [225, 332] width 286 height 26
paste input "e8a83a"
type input "#e8a83a"
click at [150, 419] on div "Theme ? Font family: ABeeZeesans-serif [PERSON_NAME] Displaydisplay AR One Sans…" at bounding box center [558, 347] width 999 height 640
click at [307, 90] on span "Landing tab ?" at bounding box center [328, 91] width 71 height 15
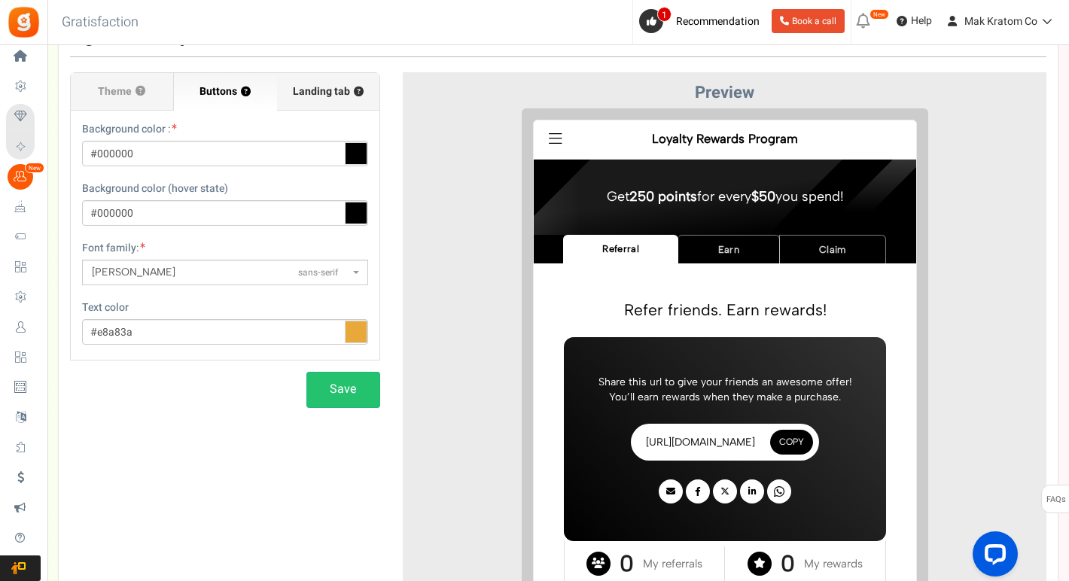
click at [0, 0] on input "Landing tab ?" at bounding box center [0, 0] width 0 height 0
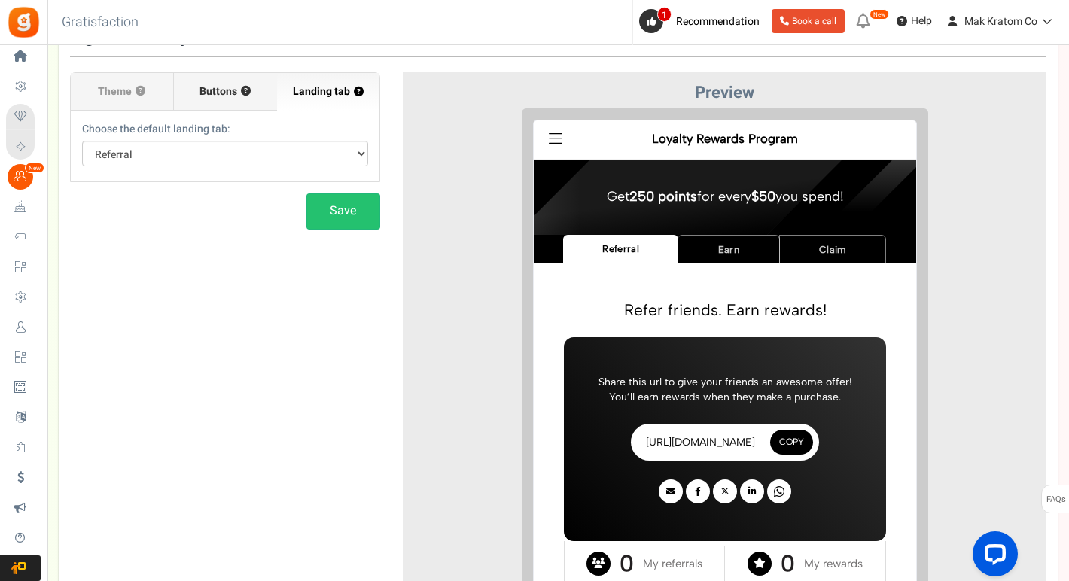
click at [214, 94] on span "Buttons" at bounding box center [218, 91] width 38 height 15
click at [0, 0] on input "Buttons ?" at bounding box center [0, 0] width 0 height 0
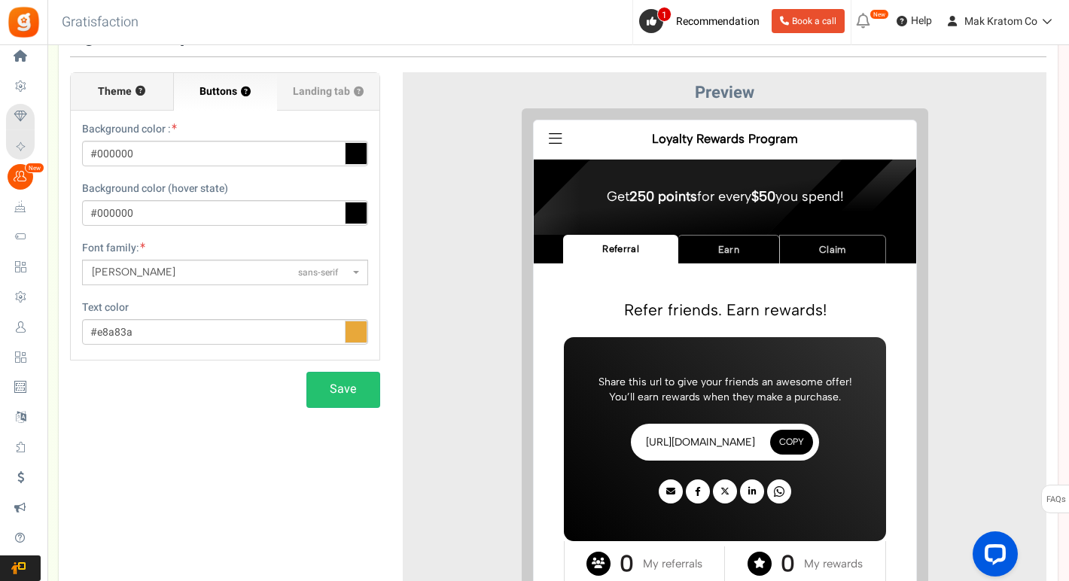
click at [103, 95] on span "Theme" at bounding box center [115, 91] width 34 height 15
click at [0, 0] on input "Theme ?" at bounding box center [0, 0] width 0 height 0
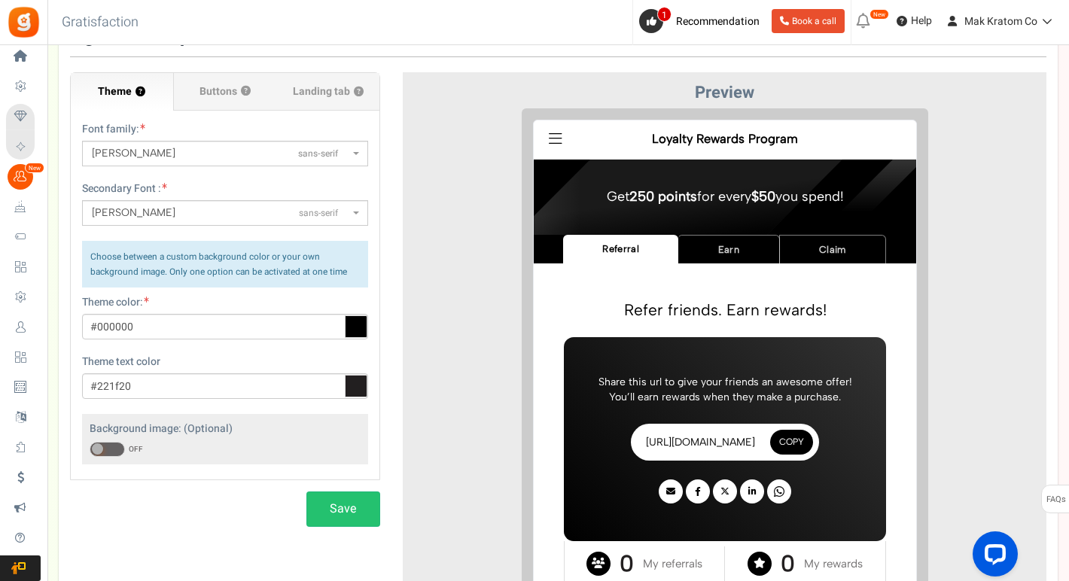
click at [211, 154] on span "Albert Sans sans-serif" at bounding box center [220, 153] width 257 height 15
click at [82, 141] on select "ABeeZeesans-serif ADLaM Displaydisplay AR One Sanssans-serif Abelsans-serif Abh…" at bounding box center [81, 140] width 1 height 1
click at [359, 156] on span at bounding box center [357, 154] width 3 height 26
click at [82, 141] on select "ABeeZeesans-serif ADLaM Displaydisplay AR One Sanssans-serif Abelsans-serif Abh…" at bounding box center [81, 140] width 1 height 1
click at [346, 153] on span "Albert Sans sans-serif" at bounding box center [220, 153] width 257 height 15
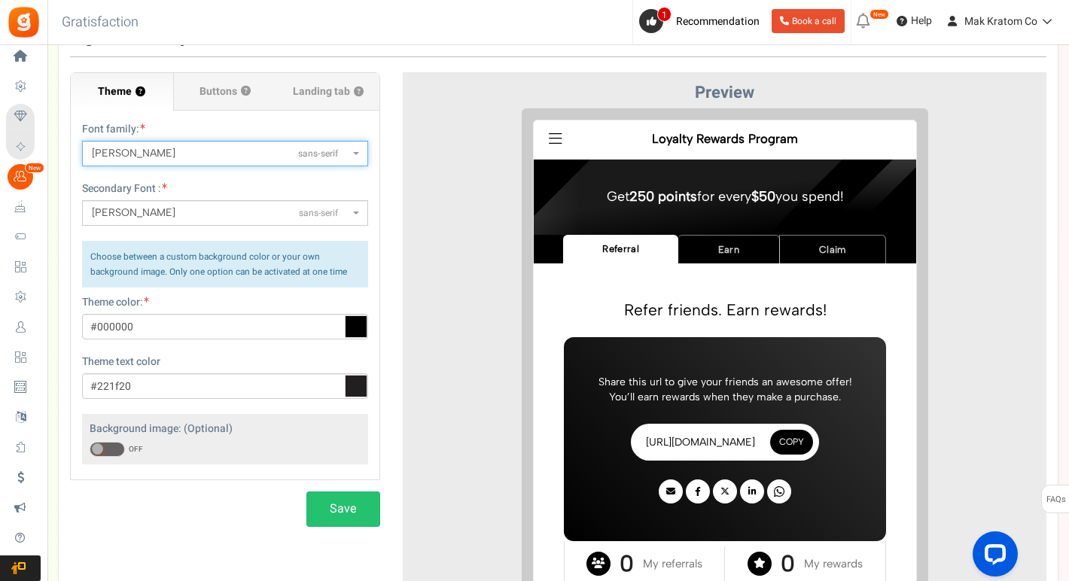
click at [82, 141] on select "ABeeZeesans-serif ADLaM Displaydisplay AR One Sanssans-serif Abelsans-serif Abh…" at bounding box center [81, 140] width 1 height 1
click at [361, 153] on span "Albert Sans sans-serif" at bounding box center [225, 154] width 286 height 26
click at [82, 141] on select "ABeeZeesans-serif ADLaM Displaydisplay AR One Sanssans-serif Abelsans-serif Abh…" at bounding box center [81, 140] width 1 height 1
click at [361, 153] on span "Albert Sans sans-serif" at bounding box center [225, 154] width 286 height 26
click at [82, 141] on select "ABeeZeesans-serif ADLaM Displaydisplay AR One Sanssans-serif Abelsans-serif Abh…" at bounding box center [81, 140] width 1 height 1
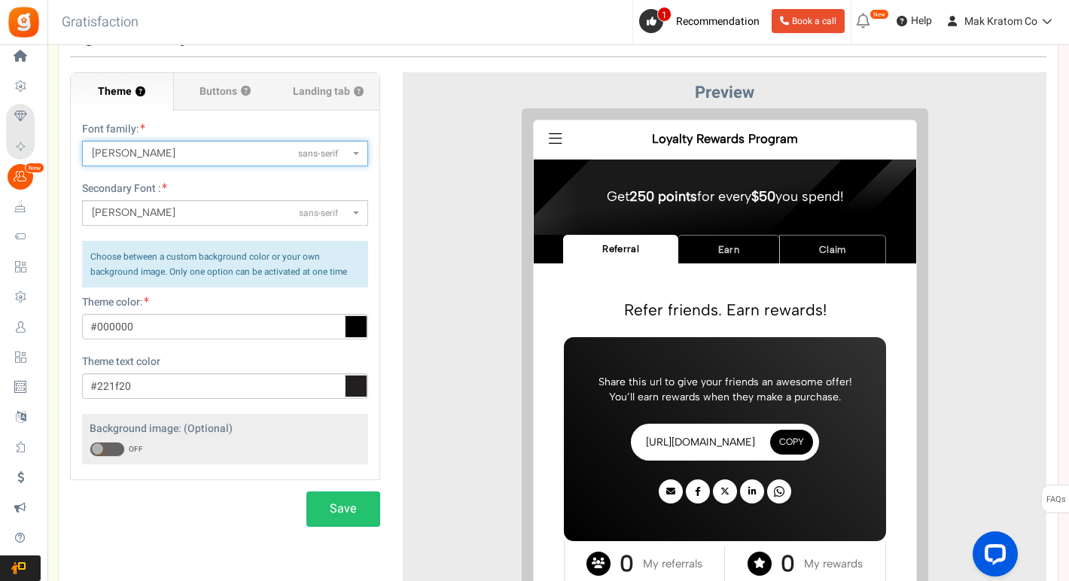
click at [348, 157] on span "Albert Sans sans-serif" at bounding box center [220, 153] width 257 height 15
click at [82, 141] on select "ABeeZeesans-serif ADLaM Displaydisplay AR One Sanssans-serif Abelsans-serif Abh…" at bounding box center [81, 140] width 1 height 1
click at [356, 156] on span at bounding box center [357, 154] width 3 height 26
click at [82, 141] on select "ABeeZeesans-serif ADLaM Displaydisplay AR One Sanssans-serif Abelsans-serif Abh…" at bounding box center [81, 140] width 1 height 1
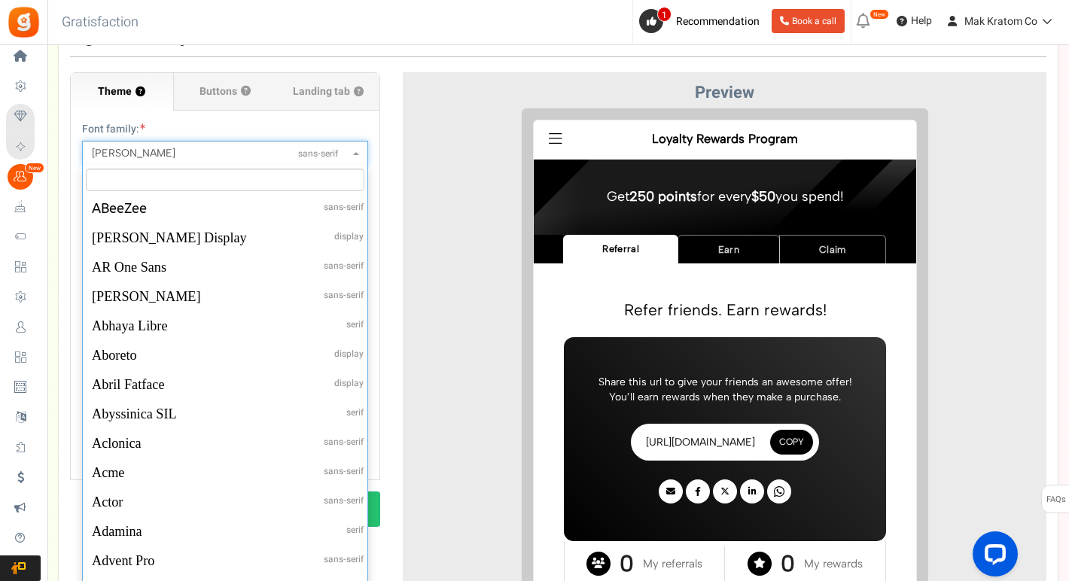
scroll to position [716, 0]
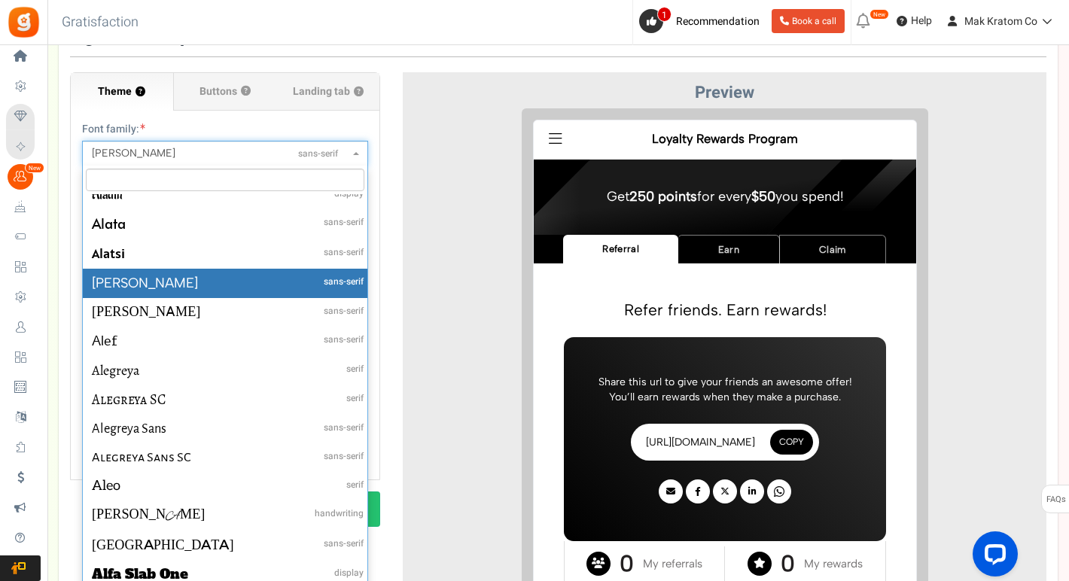
click at [429, 179] on div at bounding box center [724, 382] width 621 height 548
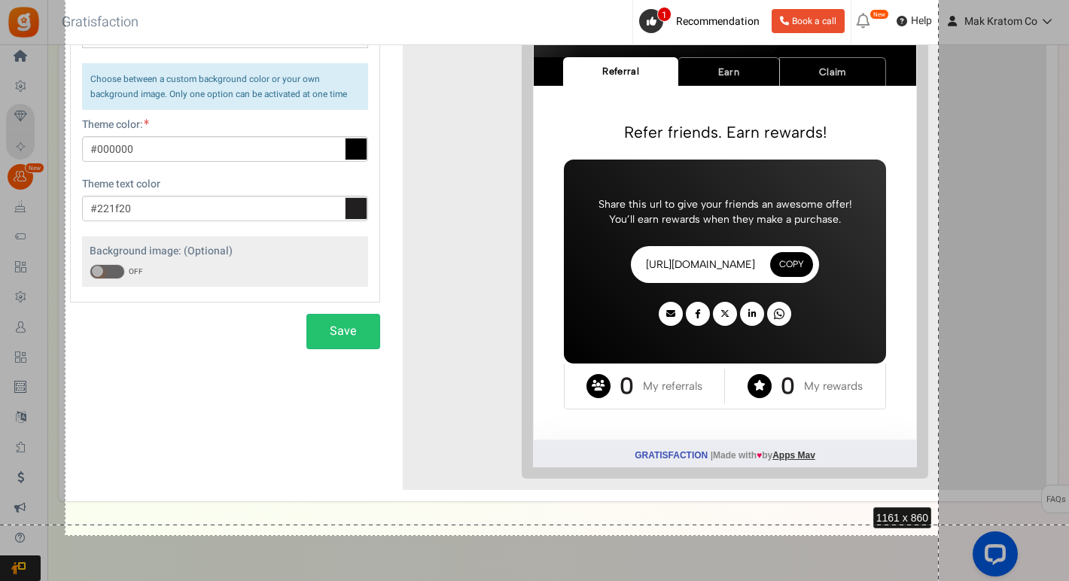
scroll to position [317, 0]
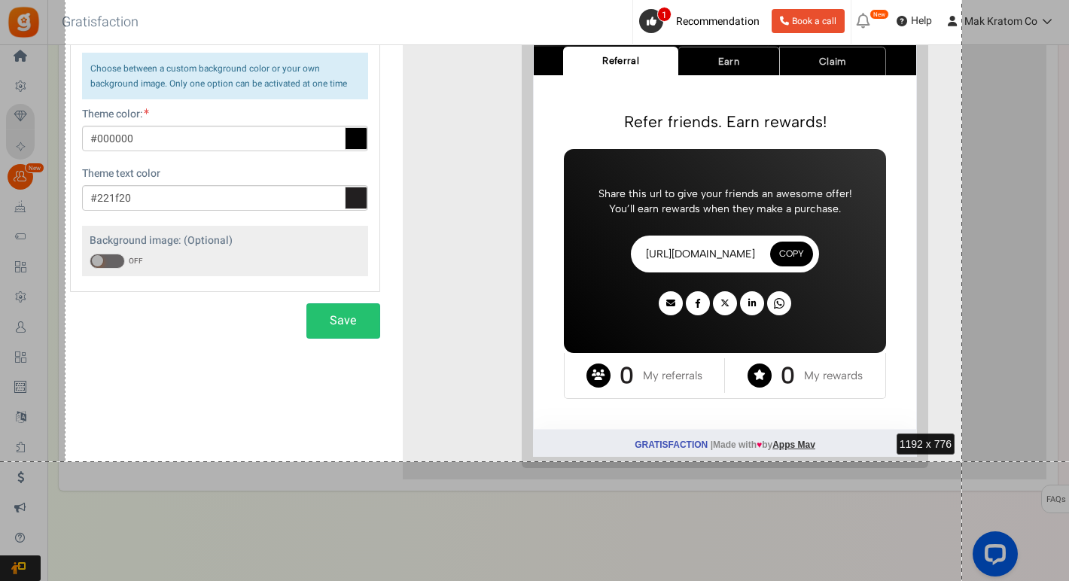
drag, startPoint x: 65, startPoint y: 66, endPoint x: 961, endPoint y: 463, distance: 980.0
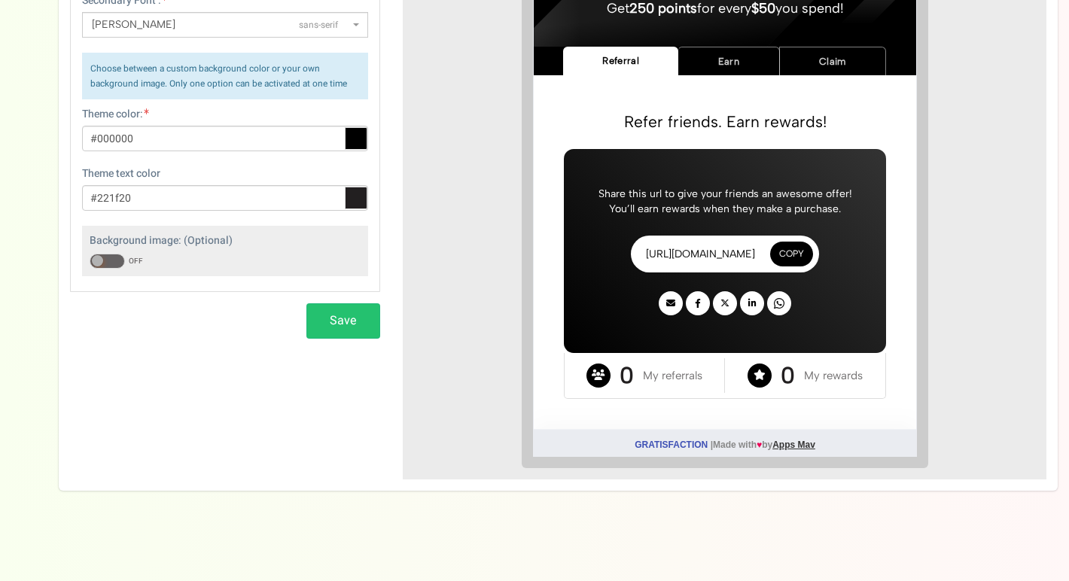
scroll to position [129, 0]
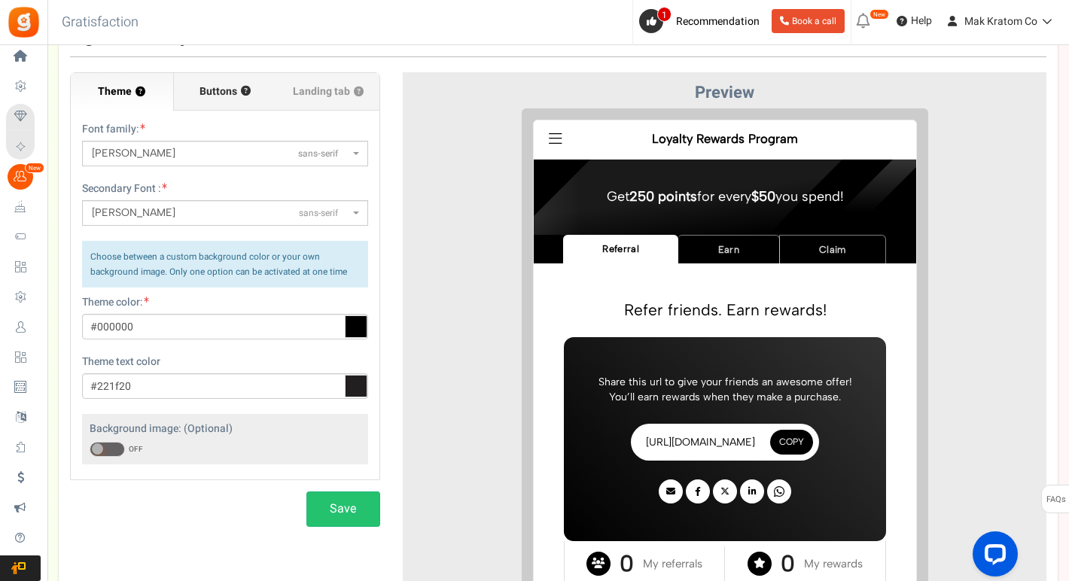
click at [211, 97] on span "Buttons" at bounding box center [218, 91] width 38 height 15
click at [0, 0] on input "Buttons ?" at bounding box center [0, 0] width 0 height 0
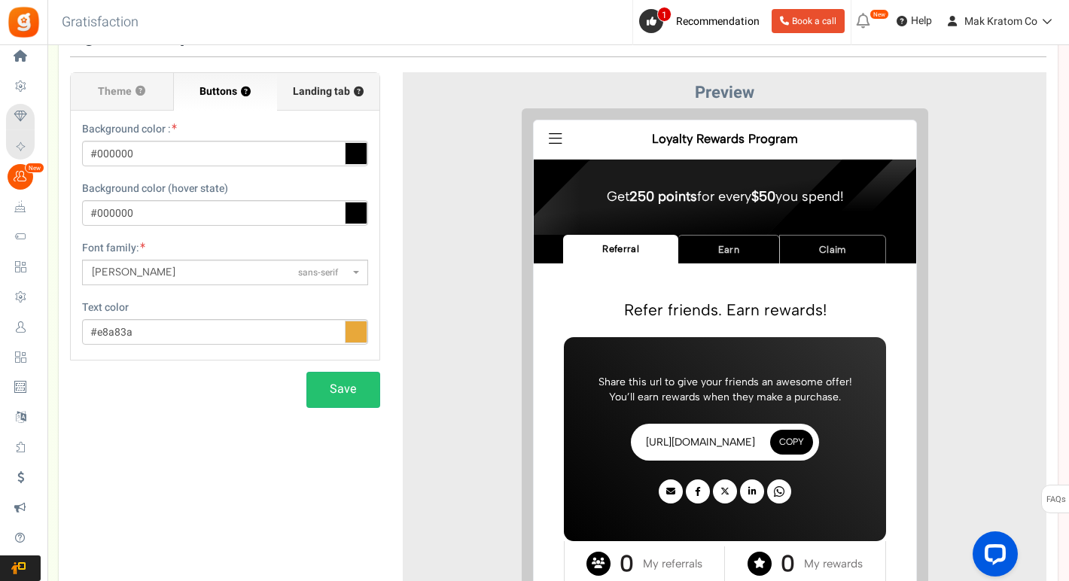
click at [312, 85] on span "Landing tab ?" at bounding box center [328, 91] width 71 height 15
click at [0, 0] on input "Landing tab ?" at bounding box center [0, 0] width 0 height 0
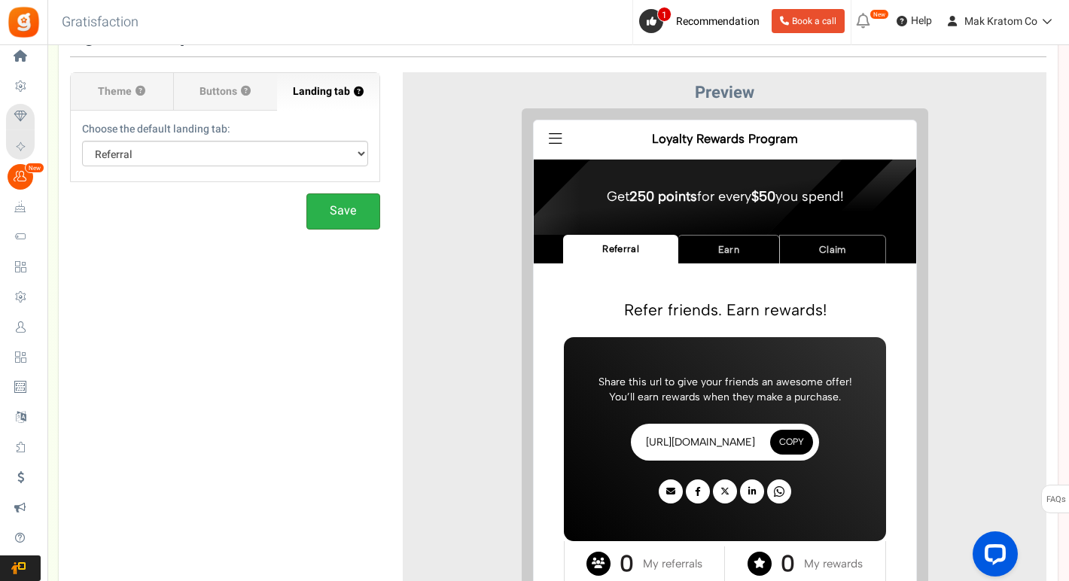
click at [341, 216] on button "Save" at bounding box center [343, 210] width 74 height 35
click at [341, 222] on button "Save" at bounding box center [343, 210] width 74 height 35
click at [342, 202] on button "Save" at bounding box center [343, 210] width 74 height 35
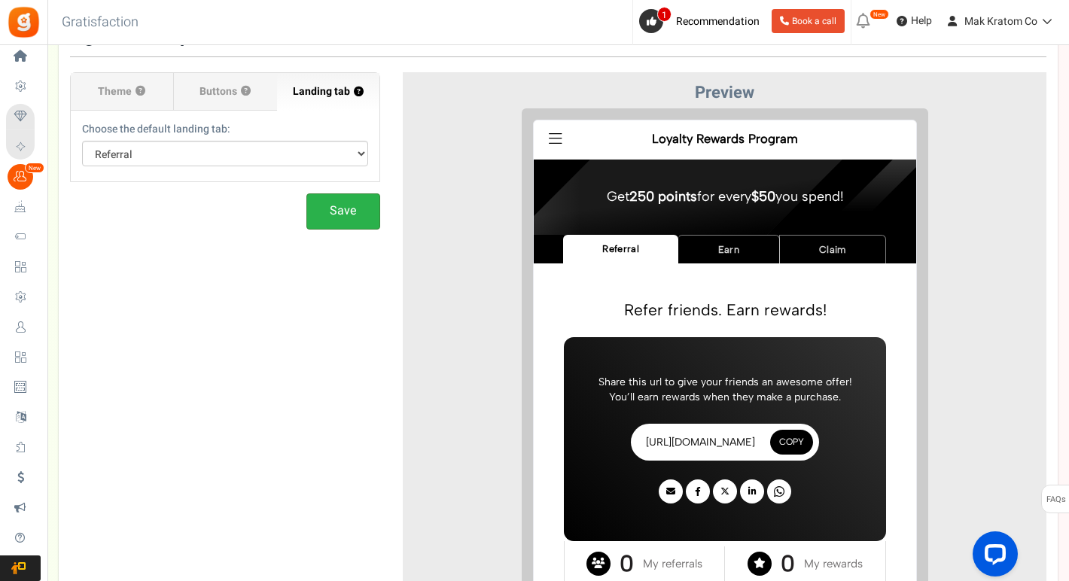
click at [342, 202] on button "Save" at bounding box center [343, 210] width 74 height 35
click at [344, 214] on button "Save" at bounding box center [343, 210] width 74 height 35
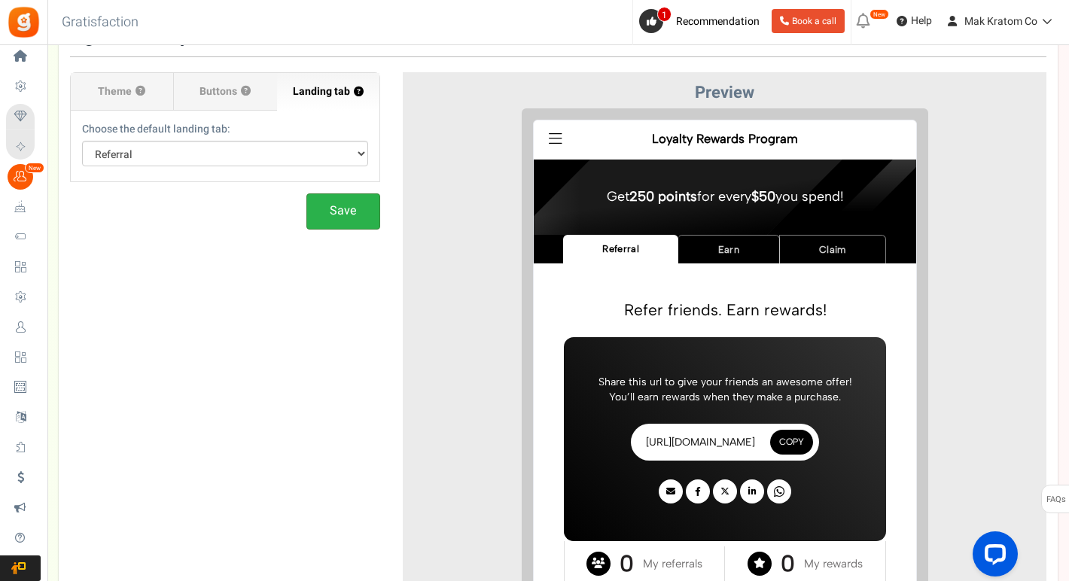
click at [344, 214] on button "Save" at bounding box center [343, 210] width 74 height 35
click at [129, 93] on span "Theme" at bounding box center [115, 91] width 34 height 15
click at [0, 0] on input "Theme ?" at bounding box center [0, 0] width 0 height 0
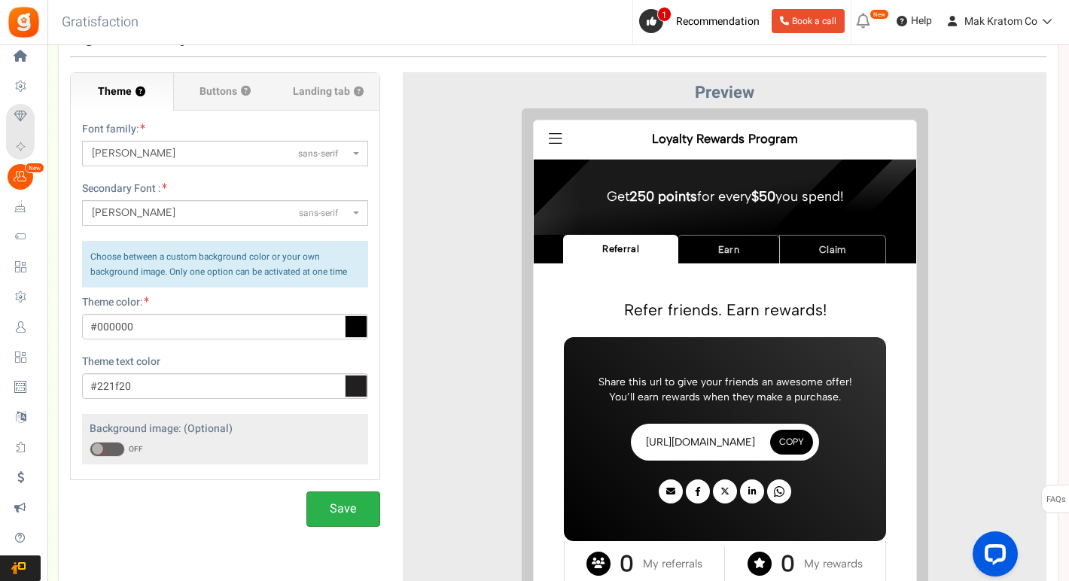
click at [330, 512] on button "Save" at bounding box center [343, 508] width 74 height 35
click at [227, 91] on span "Buttons" at bounding box center [218, 91] width 38 height 15
click at [0, 0] on input "Buttons ?" at bounding box center [0, 0] width 0 height 0
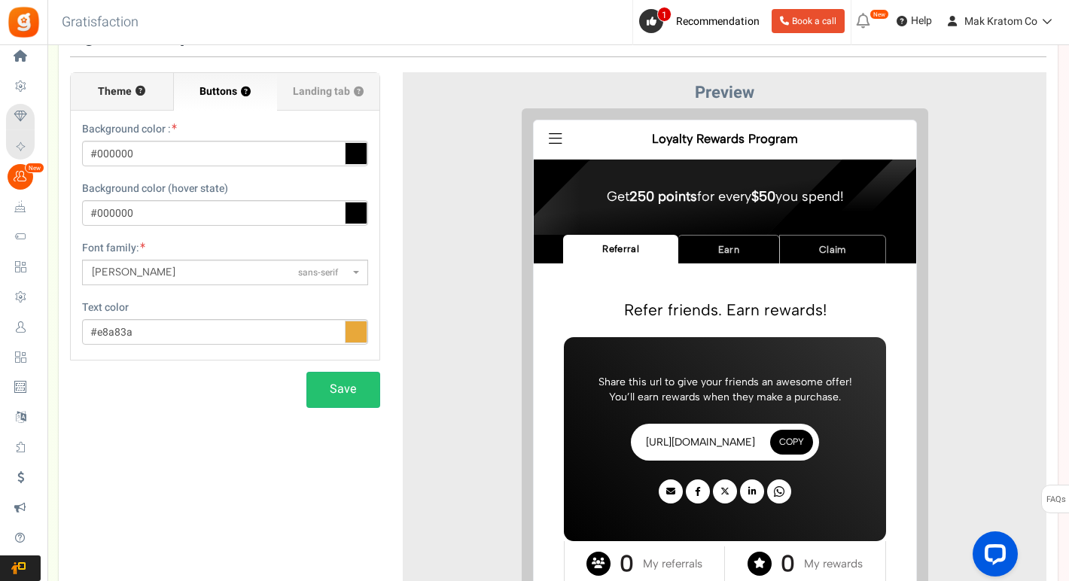
click at [110, 91] on span "Theme" at bounding box center [115, 91] width 34 height 15
click at [0, 0] on input "Theme ?" at bounding box center [0, 0] width 0 height 0
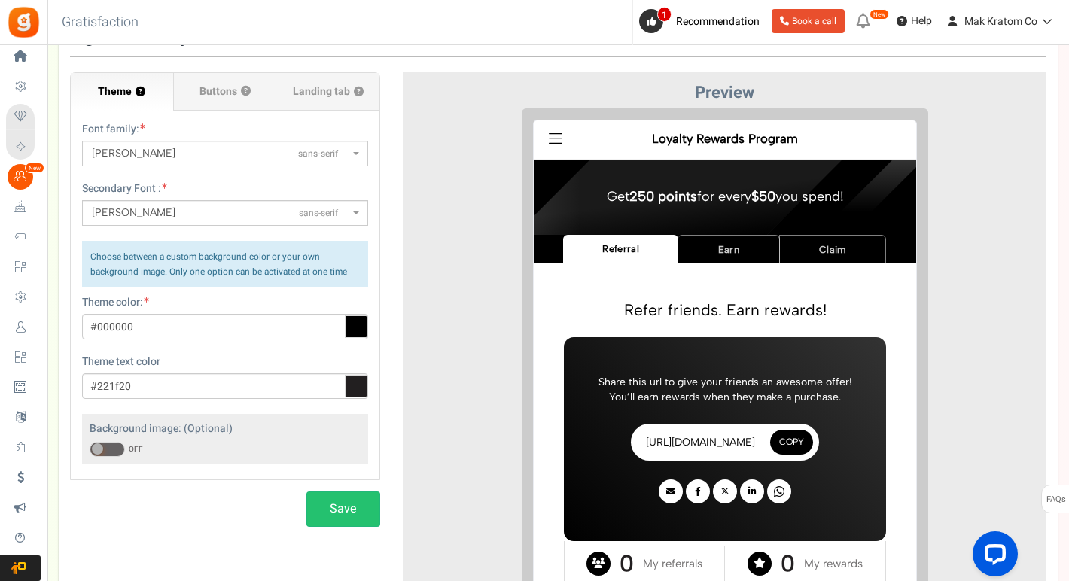
click at [196, 157] on span "Albert Sans sans-serif" at bounding box center [220, 153] width 257 height 15
click at [82, 141] on select "ABeeZeesans-serif ADLaM Displaydisplay AR One Sanssans-serif Abelsans-serif Abh…" at bounding box center [81, 140] width 1 height 1
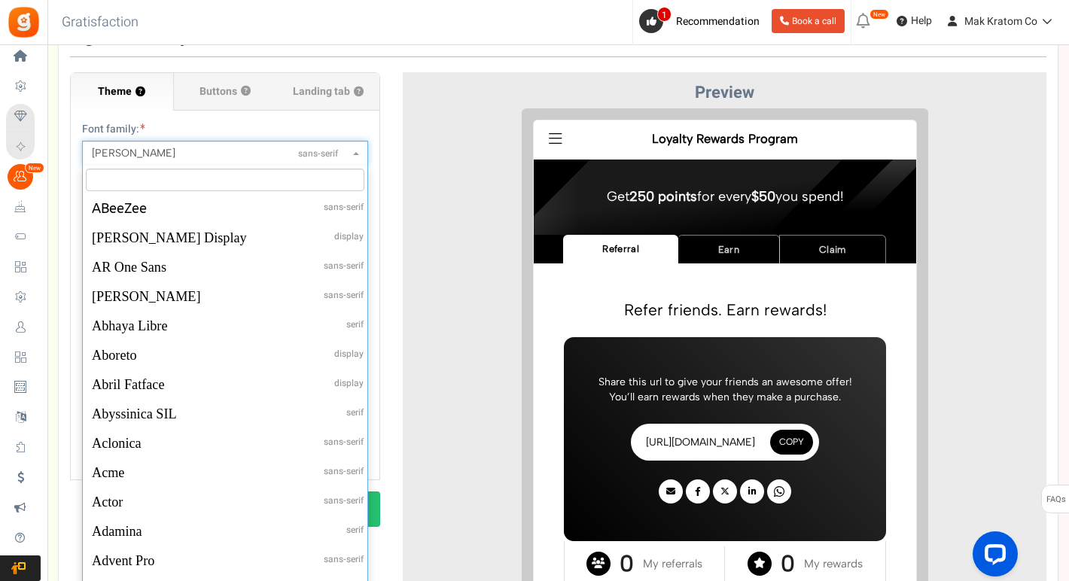
scroll to position [716, 0]
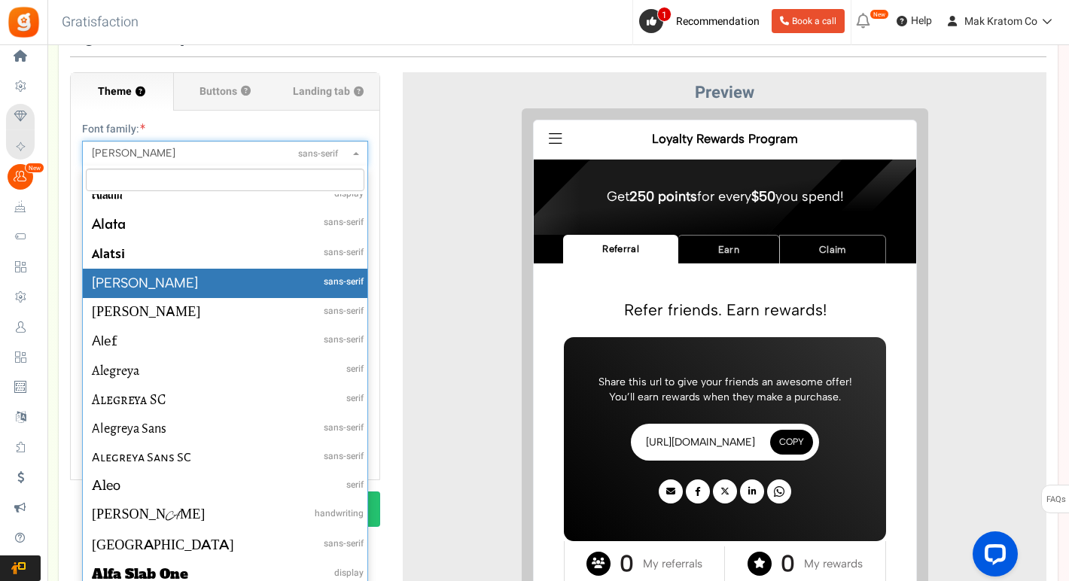
click at [421, 170] on div at bounding box center [724, 382] width 621 height 548
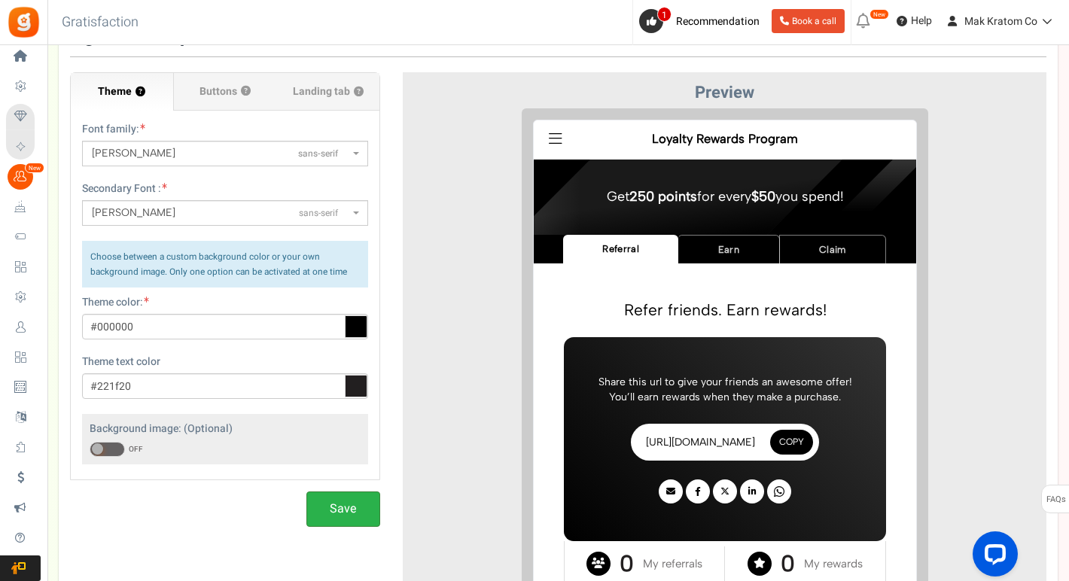
click at [340, 508] on button "Save" at bounding box center [343, 508] width 74 height 35
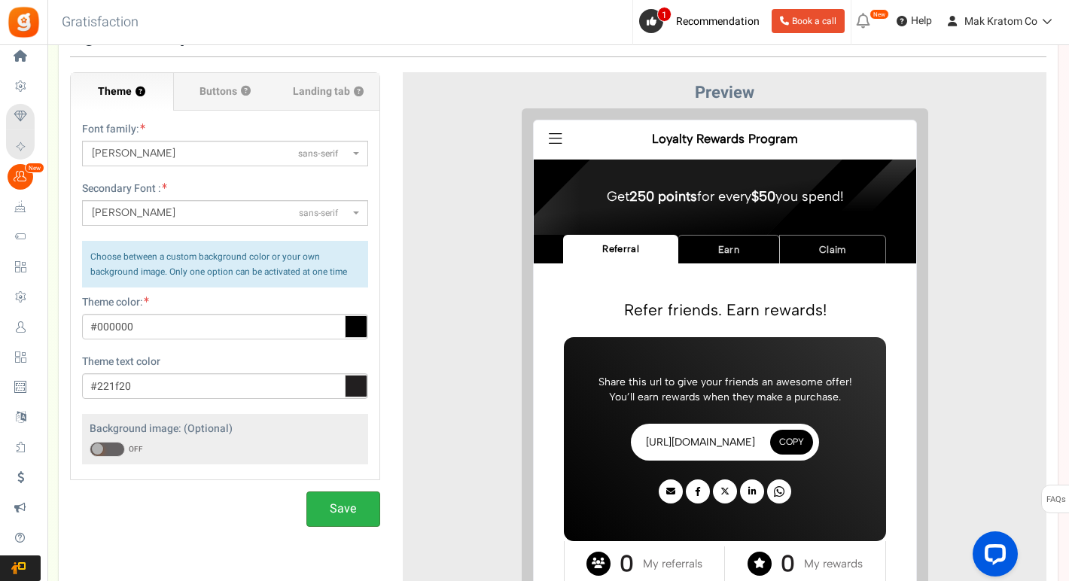
click at [340, 508] on button "Save" at bounding box center [343, 508] width 74 height 35
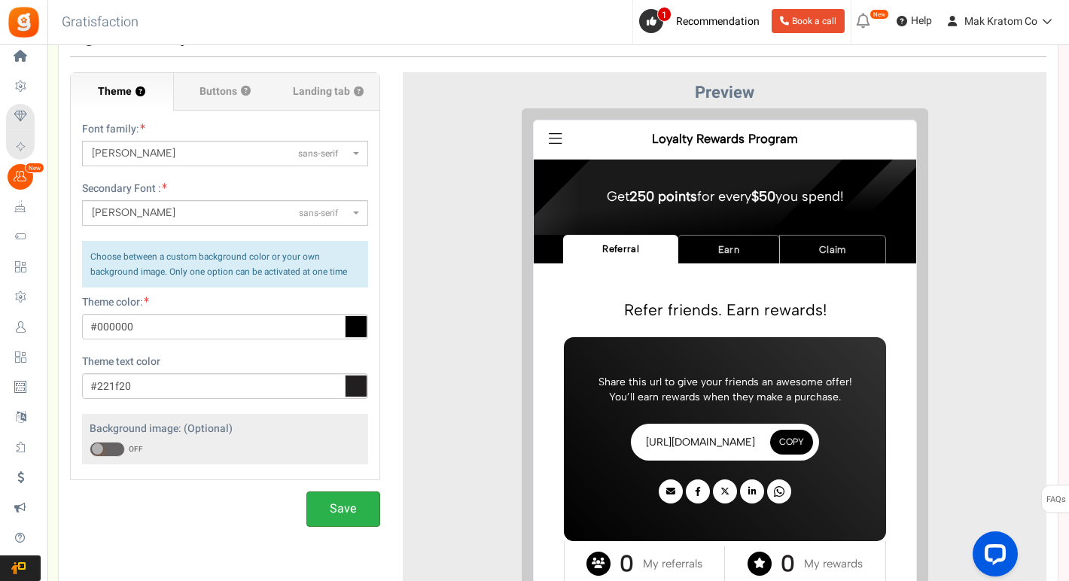
click at [340, 508] on button "Save" at bounding box center [343, 508] width 74 height 35
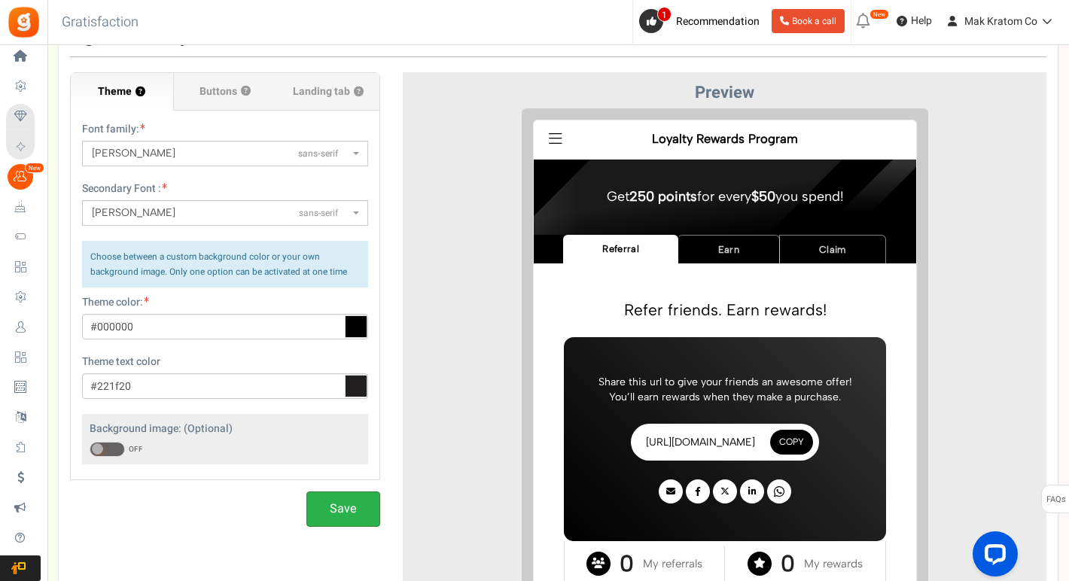
click at [340, 508] on button "Save" at bounding box center [343, 508] width 74 height 35
click at [324, 500] on button "Save" at bounding box center [343, 508] width 74 height 35
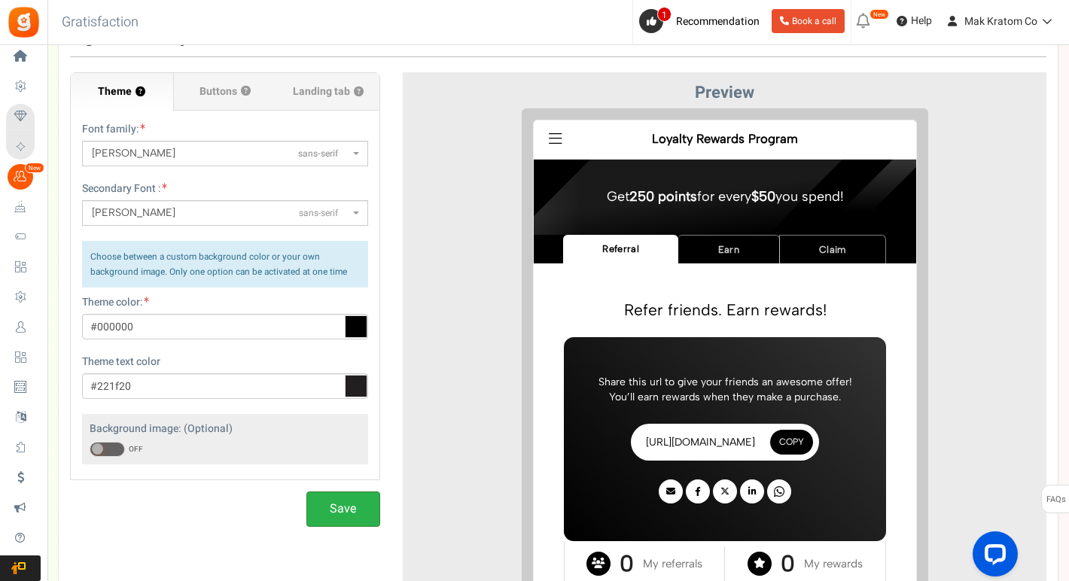
click at [324, 500] on button "Save" at bounding box center [343, 508] width 74 height 35
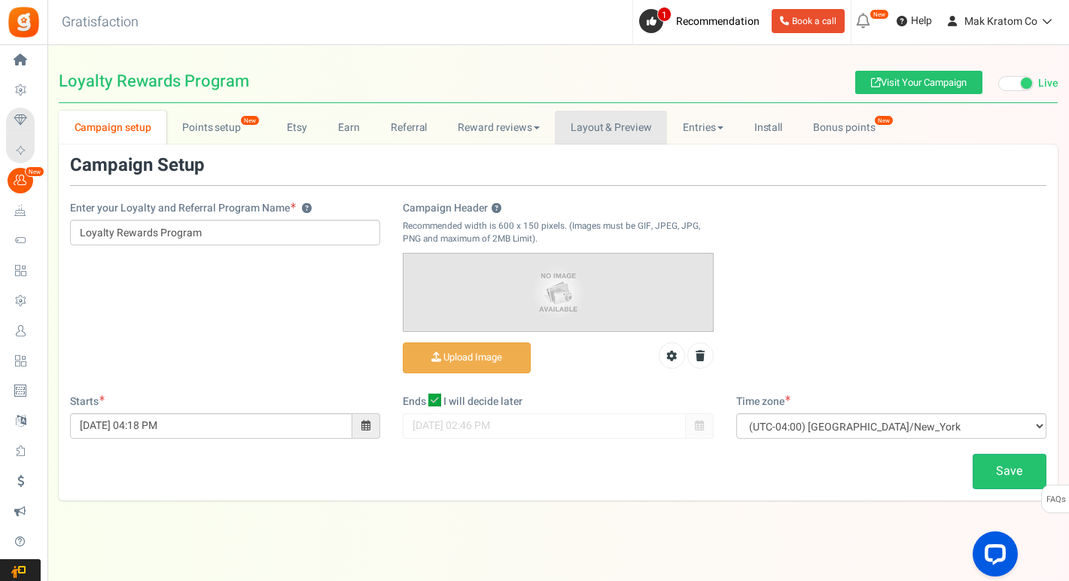
click at [597, 128] on link "Layout & Preview" at bounding box center [611, 128] width 112 height 34
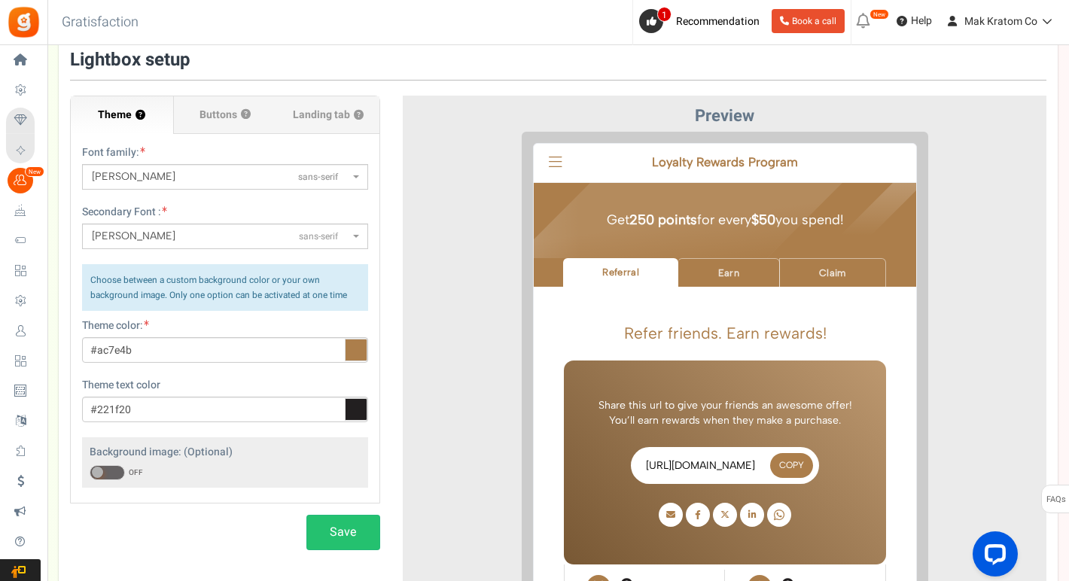
scroll to position [106, 0]
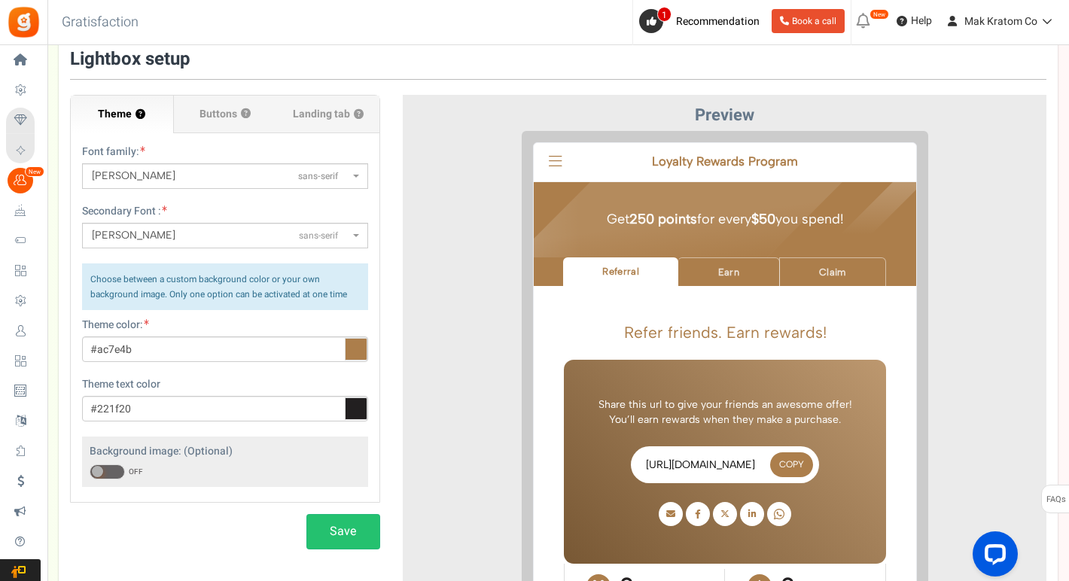
click at [350, 351] on icon at bounding box center [356, 349] width 23 height 23
click at [350, 351] on input "#ac7e4b" at bounding box center [225, 349] width 286 height 26
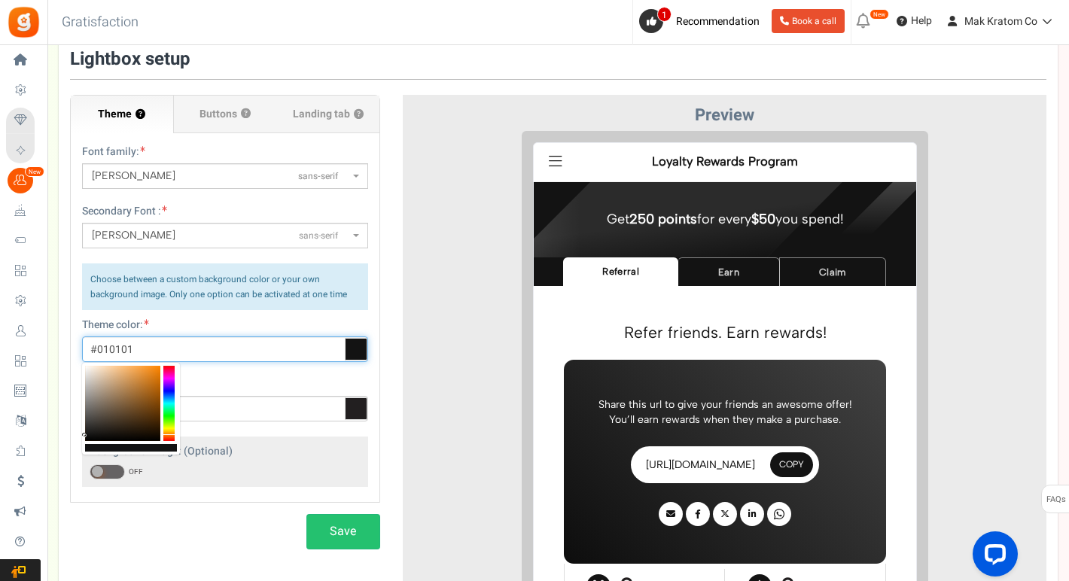
type input "#000000"
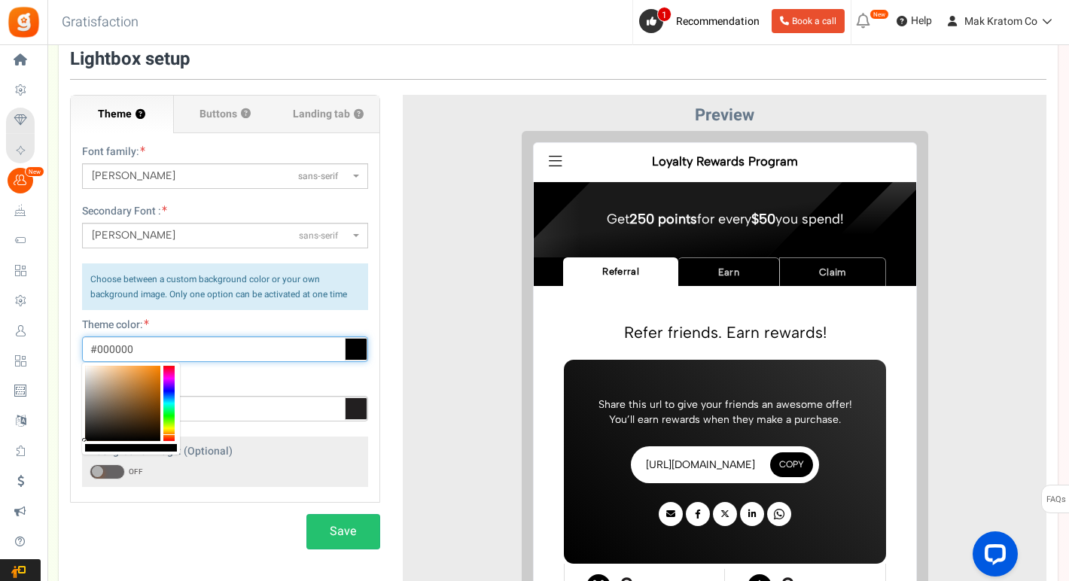
drag, startPoint x: 111, startPoint y: 431, endPoint x: 74, endPoint y: 454, distance: 43.2
click at [74, 454] on body "Install now Back to Home Back to program setup Home Settings Campaigns Purchase…" at bounding box center [534, 343] width 1069 height 898
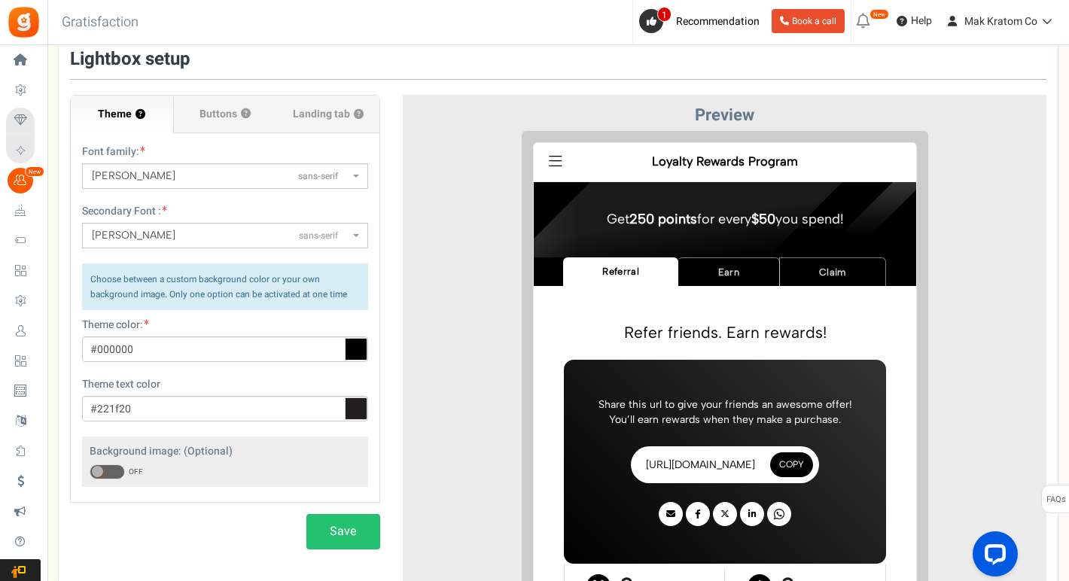
click at [120, 517] on div "Save" at bounding box center [225, 531] width 310 height 35
click at [215, 117] on span "Buttons" at bounding box center [218, 114] width 38 height 15
click at [0, 0] on input "Buttons ?" at bounding box center [0, 0] width 0 height 0
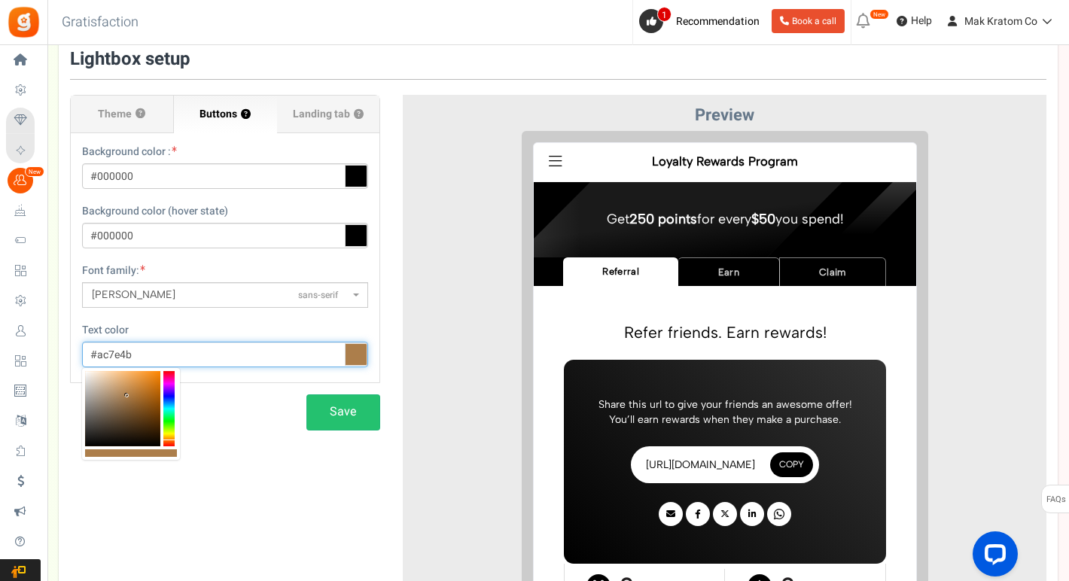
click at [230, 354] on input "#ac7e4b" at bounding box center [225, 355] width 286 height 26
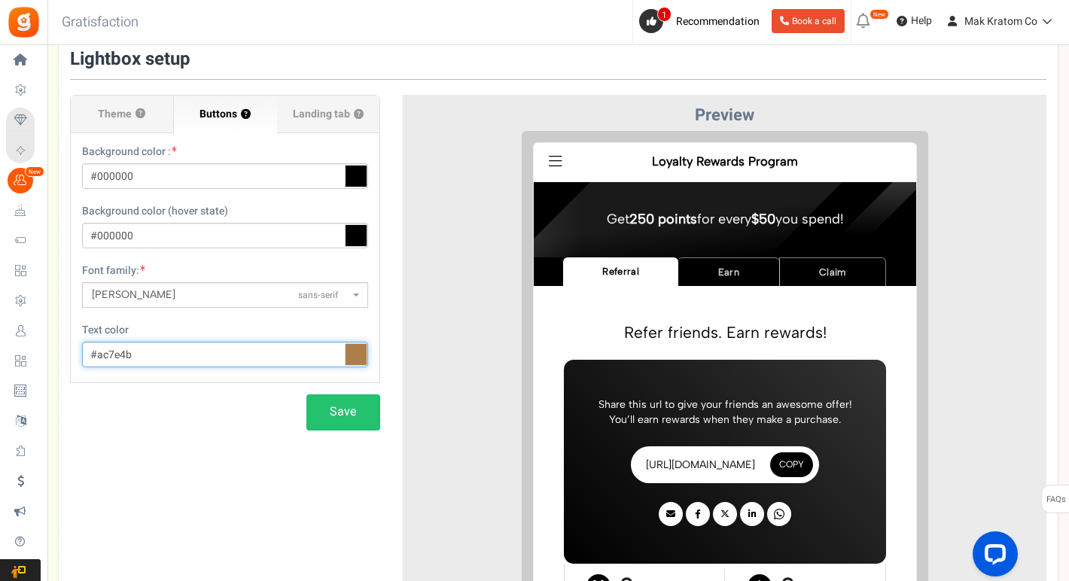
paste input "e8a83a"
type input "#e8a83a"
click at [259, 299] on span "Albert Sans sans-serif" at bounding box center [220, 294] width 257 height 15
click at [82, 282] on select "ABeeZeesans-serif ADLaM Displaydisplay AR One Sanssans-serif Abelsans-serif Abh…" at bounding box center [81, 281] width 1 height 1
click at [356, 293] on span at bounding box center [357, 295] width 3 height 26
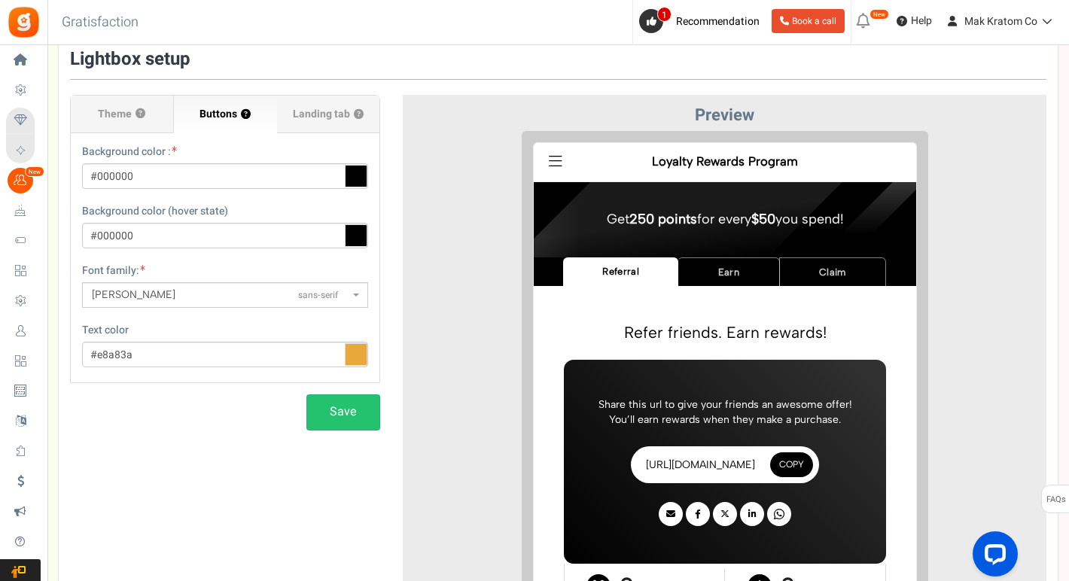
click at [82, 282] on select "ABeeZeesans-serif ADLaM Displaydisplay AR One Sanssans-serif Abelsans-serif Abh…" at bounding box center [81, 281] width 1 height 1
click at [357, 295] on b at bounding box center [356, 294] width 6 height 3
click at [82, 282] on select "ABeeZeesans-serif ADLaM Displaydisplay AR One Sanssans-serif Abelsans-serif Abh…" at bounding box center [81, 281] width 1 height 1
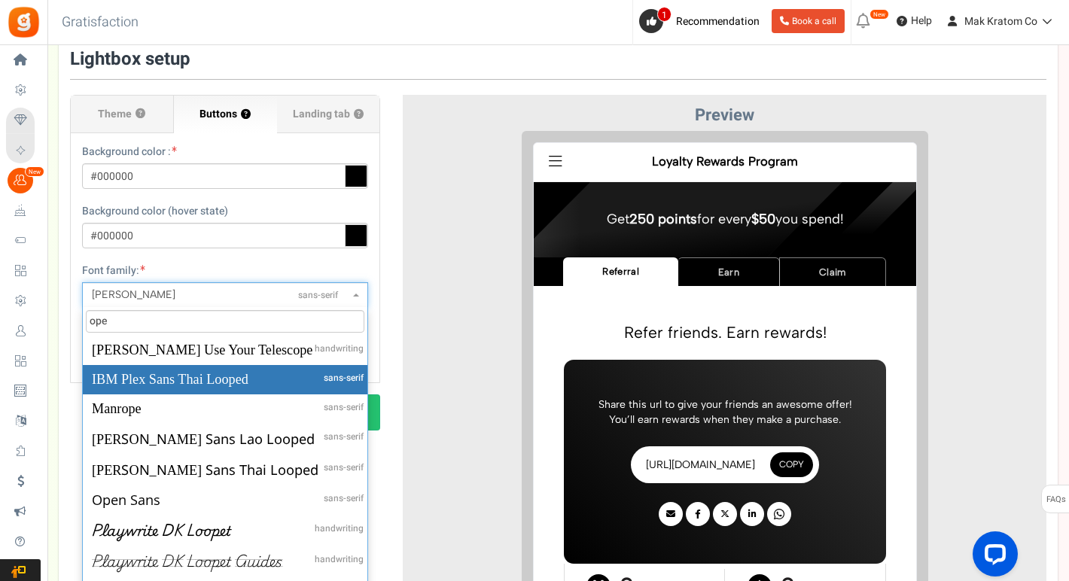
scroll to position [0, 0]
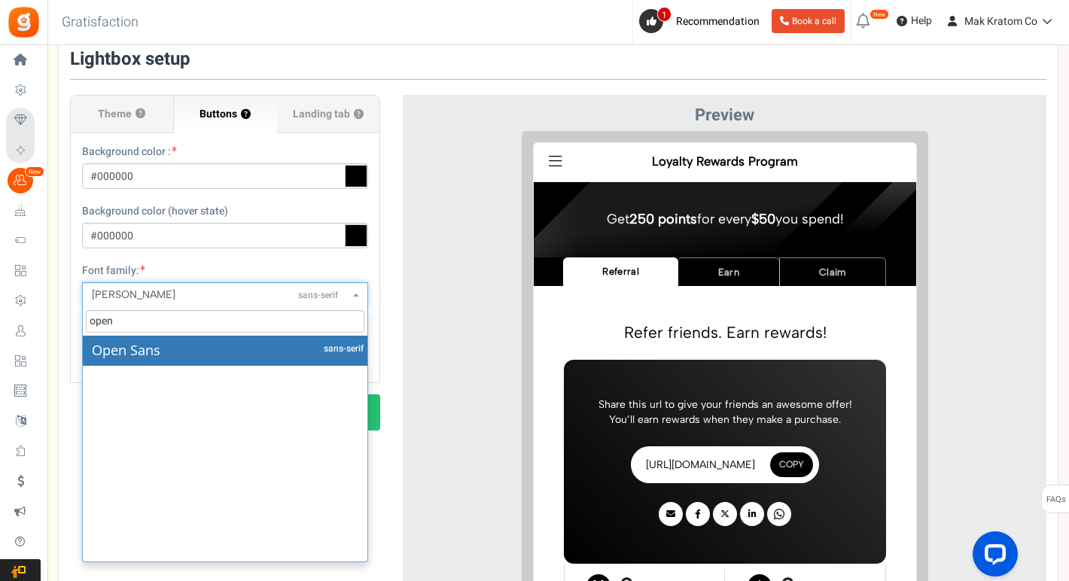
type input "open"
select select "1248"
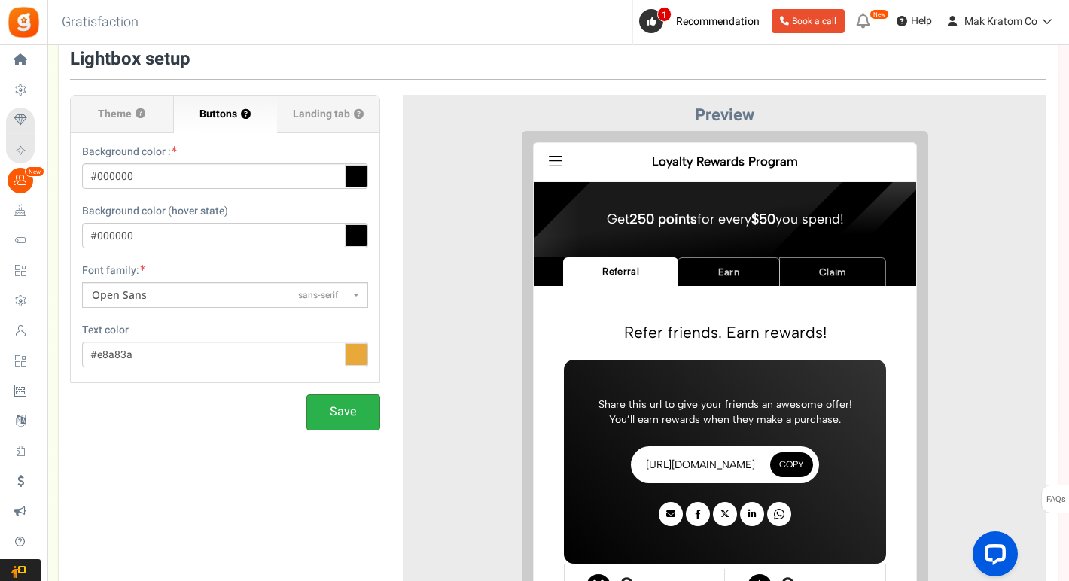
click at [347, 411] on button "Save" at bounding box center [343, 411] width 74 height 35
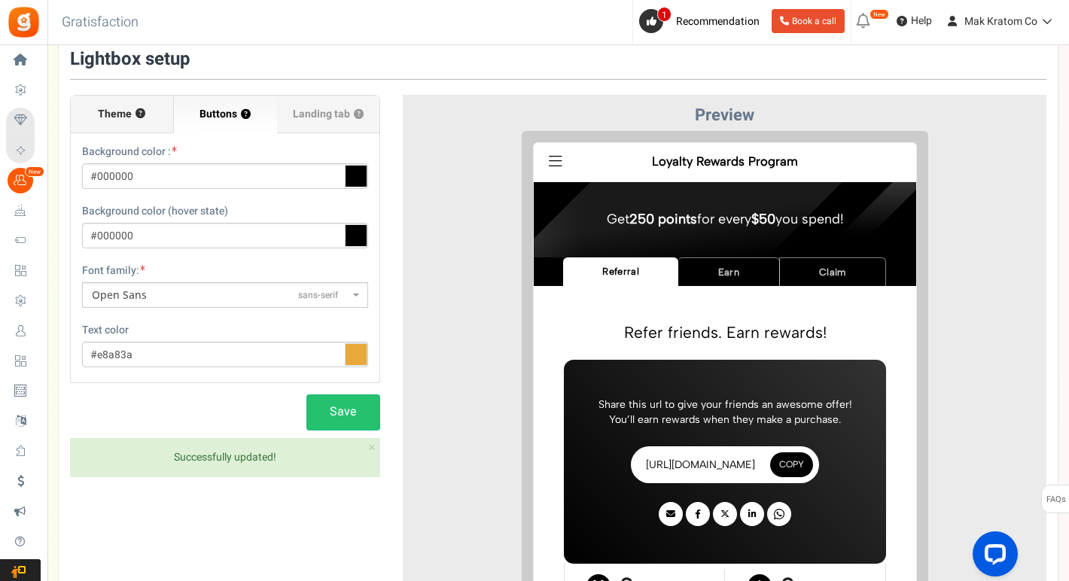
click at [120, 114] on span "Theme" at bounding box center [115, 114] width 34 height 15
click at [0, 0] on input "Theme ?" at bounding box center [0, 0] width 0 height 0
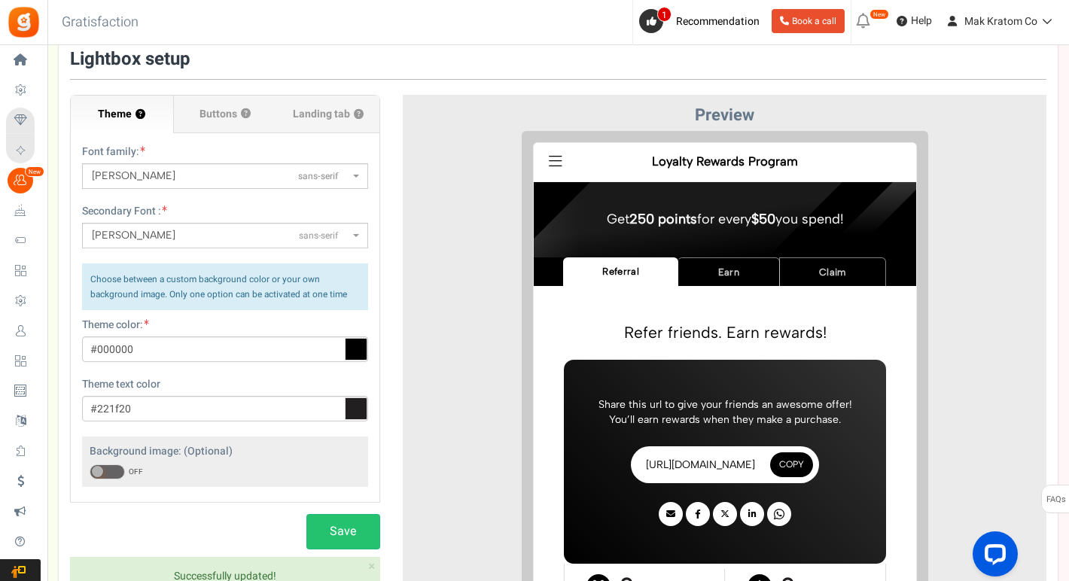
click at [356, 181] on span at bounding box center [357, 176] width 3 height 26
click at [82, 163] on select "ABeeZeesans-serif ADLaM Displaydisplay AR One Sanssans-serif Abelsans-serif Abh…" at bounding box center [81, 163] width 1 height 1
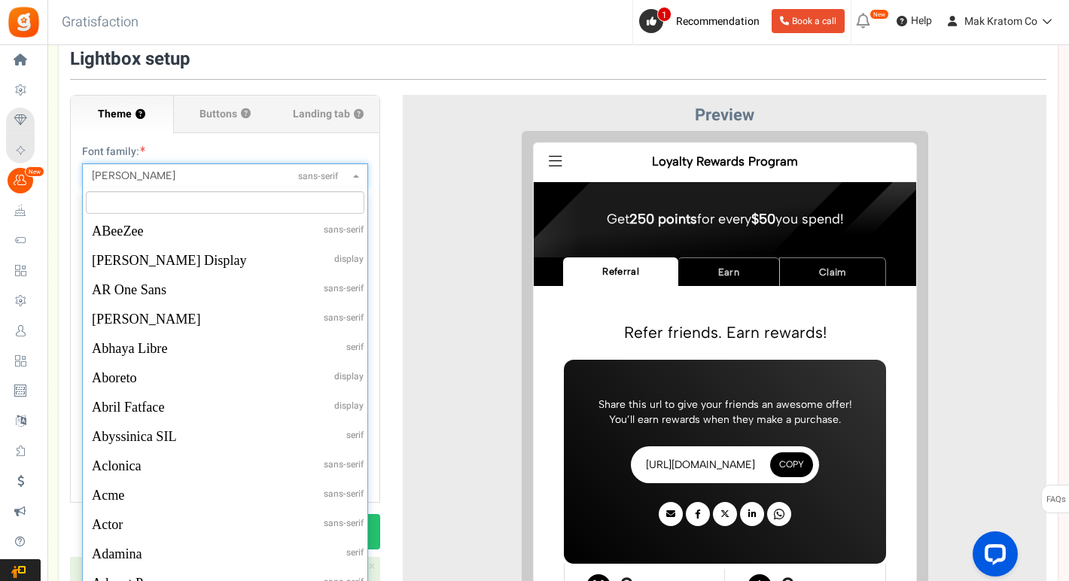
scroll to position [716, 0]
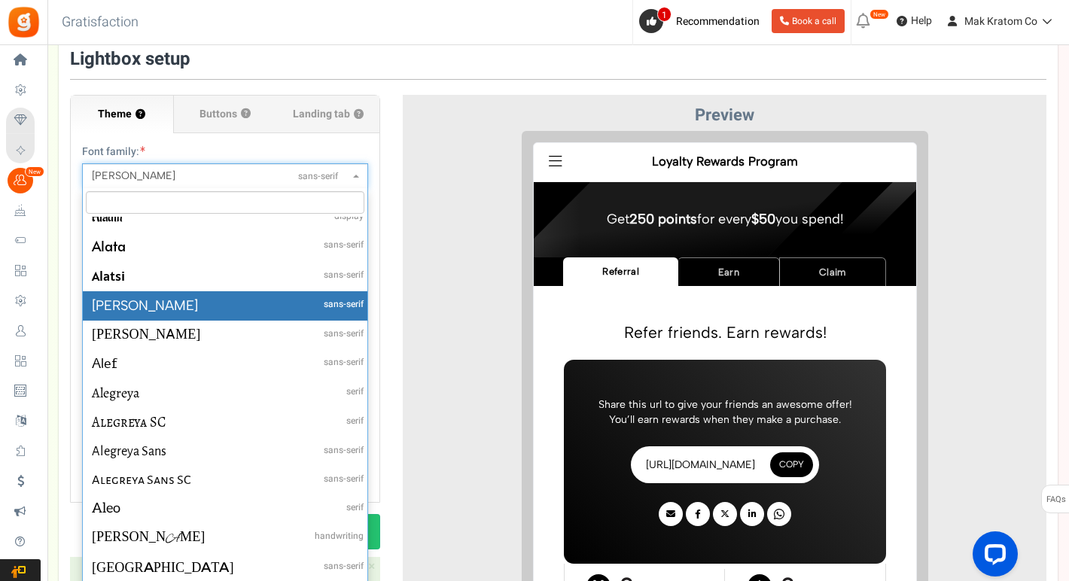
click at [292, 213] on input "ABeeZeesans-serif ADLaM Displaydisplay AR One Sanssans-serif Abelsans-serif Abh…" at bounding box center [225, 202] width 278 height 23
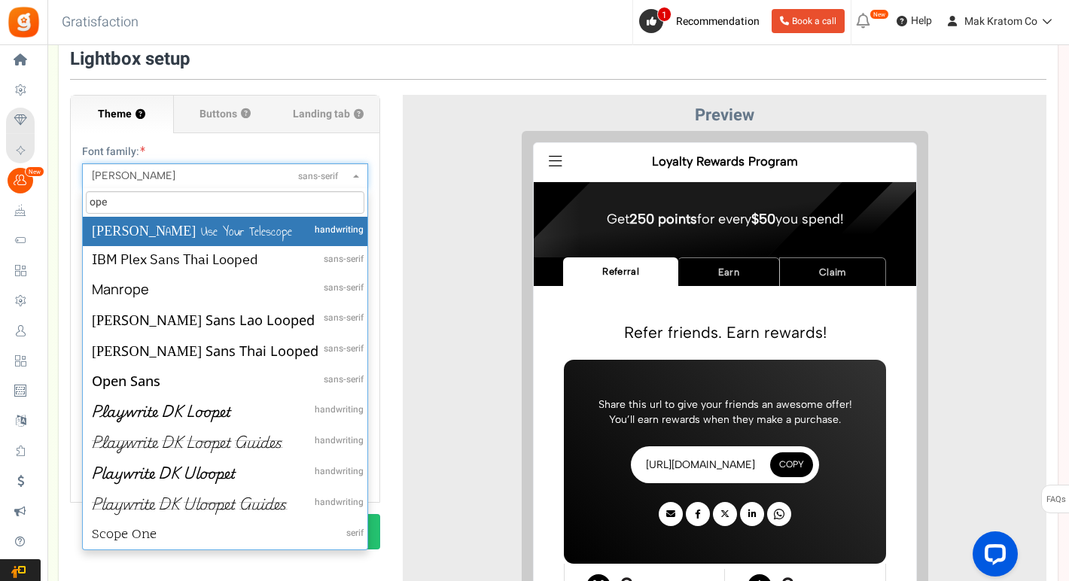
scroll to position [0, 0]
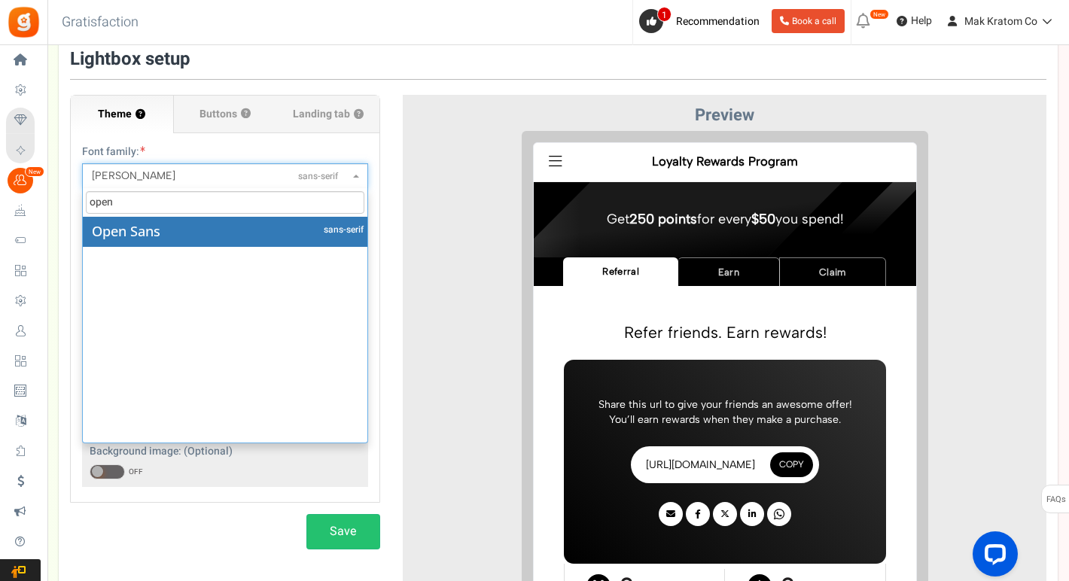
type input "open"
select select "1248"
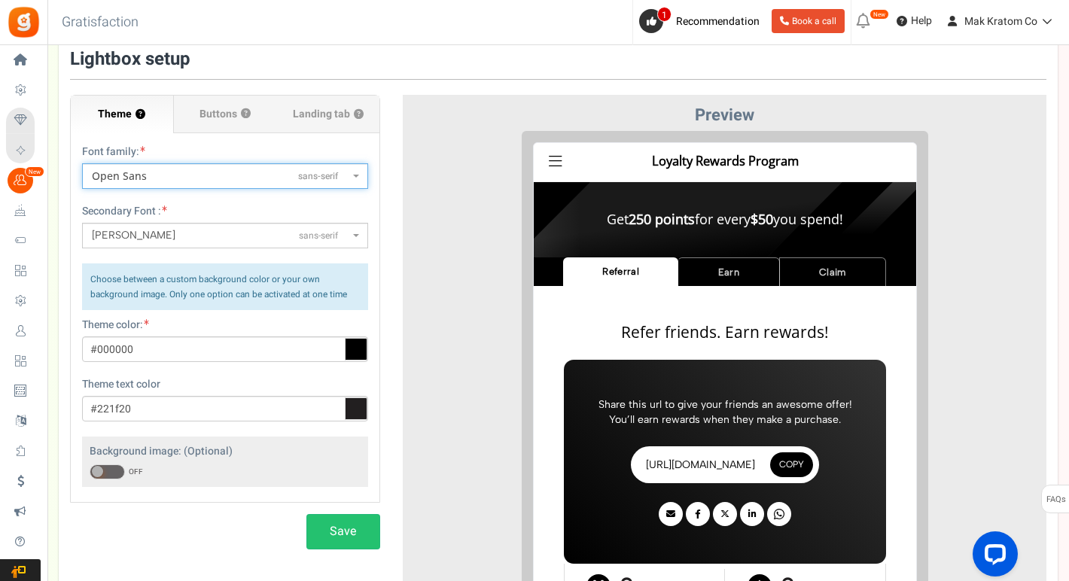
click at [269, 236] on span "Albert Sans sans-serif" at bounding box center [220, 235] width 257 height 15
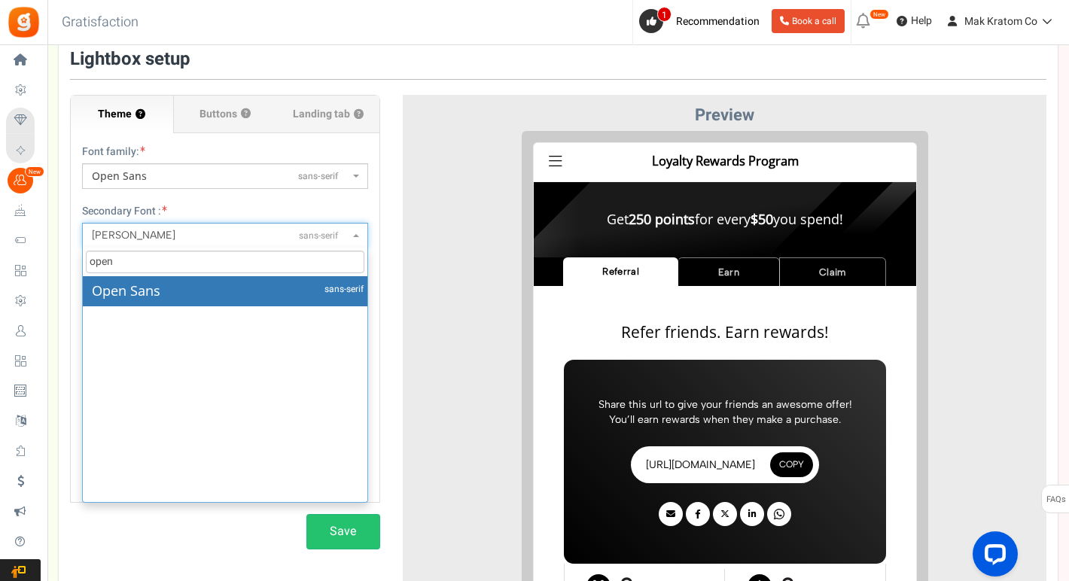
type input "open"
select select "1248"
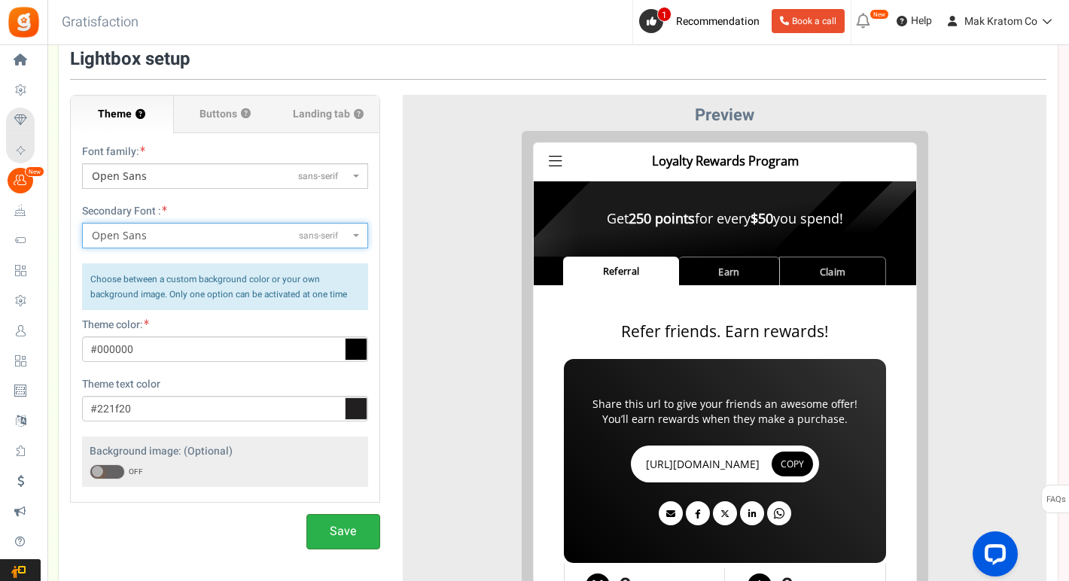
click at [340, 535] on button "Save" at bounding box center [343, 531] width 74 height 35
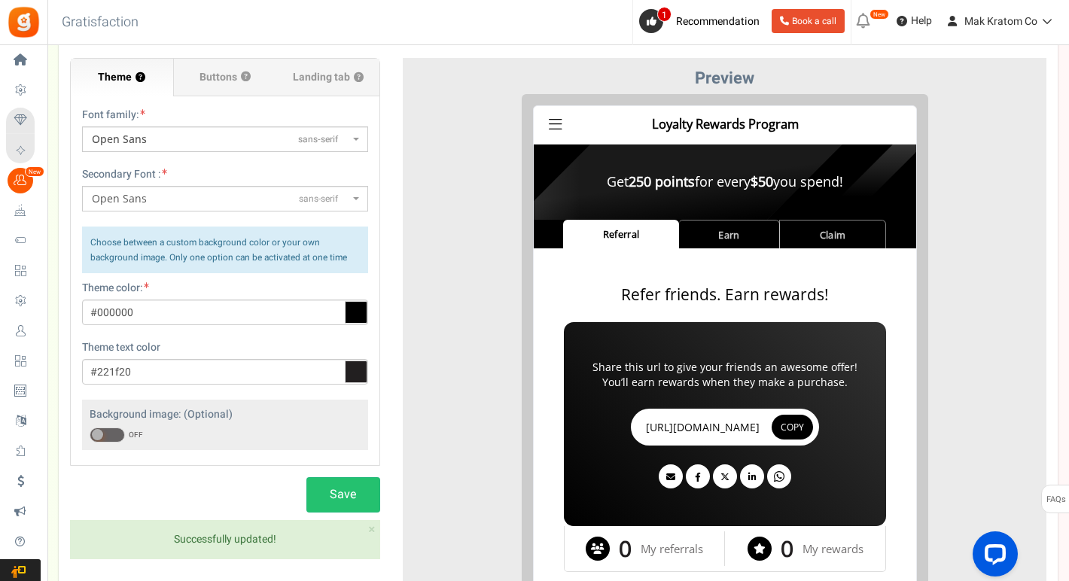
scroll to position [144, 0]
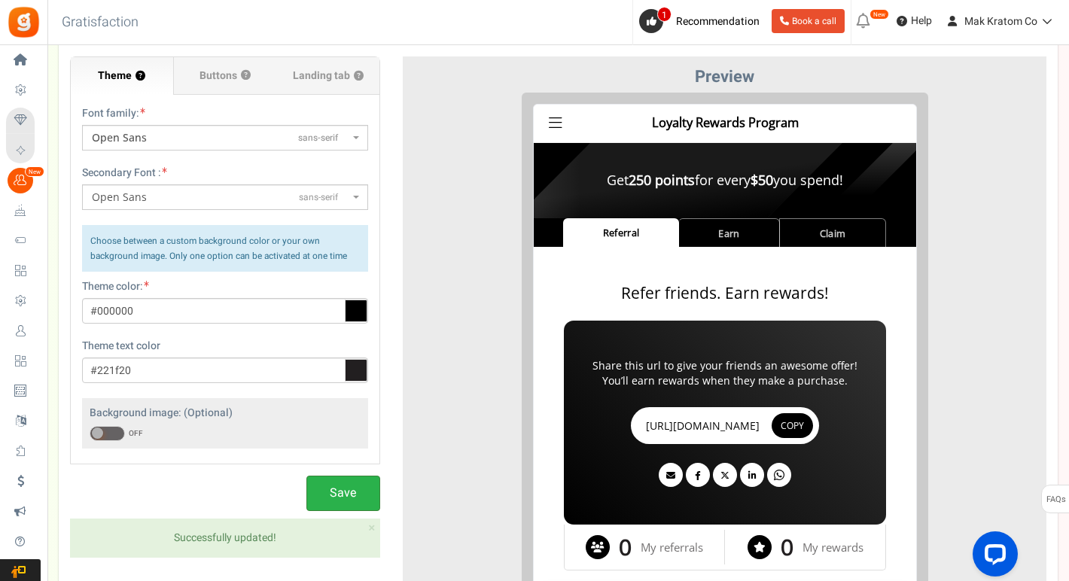
click at [345, 497] on button "Save" at bounding box center [343, 493] width 74 height 35
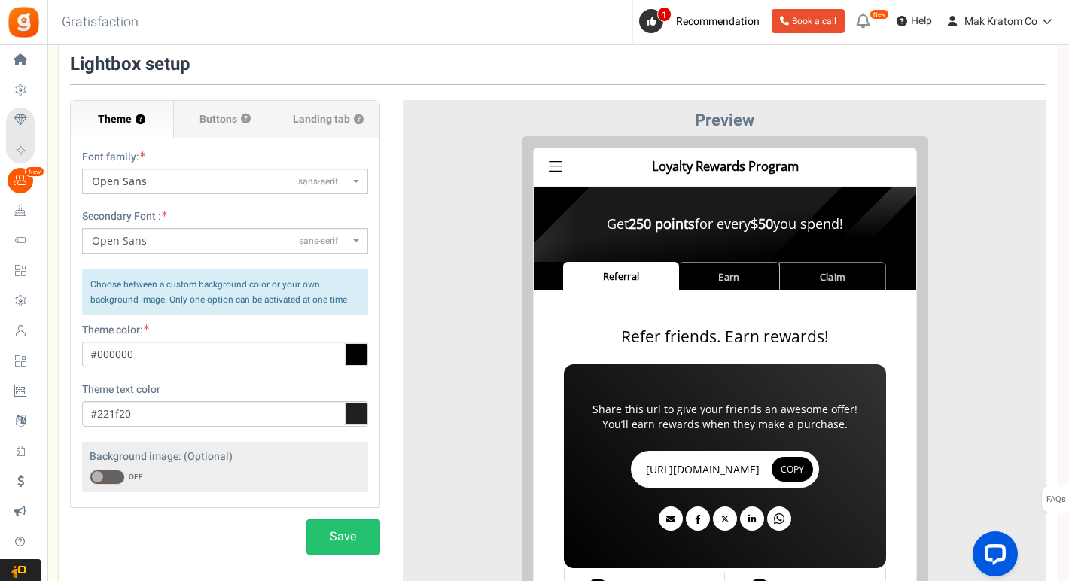
scroll to position [0, 0]
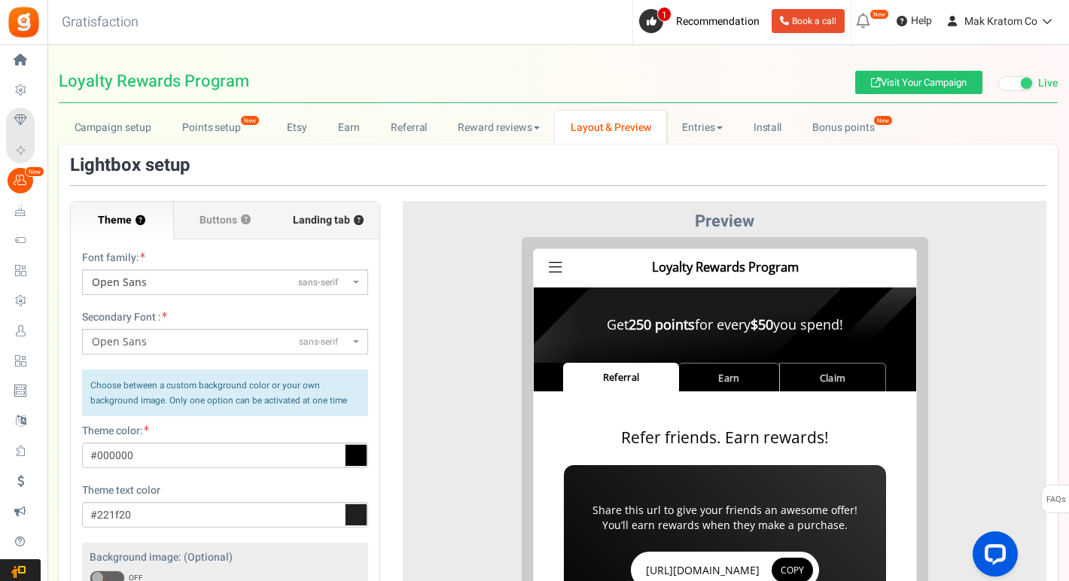
click at [313, 215] on span "Landing tab ?" at bounding box center [328, 220] width 71 height 15
click at [0, 0] on input "Landing tab ?" at bounding box center [0, 0] width 0 height 0
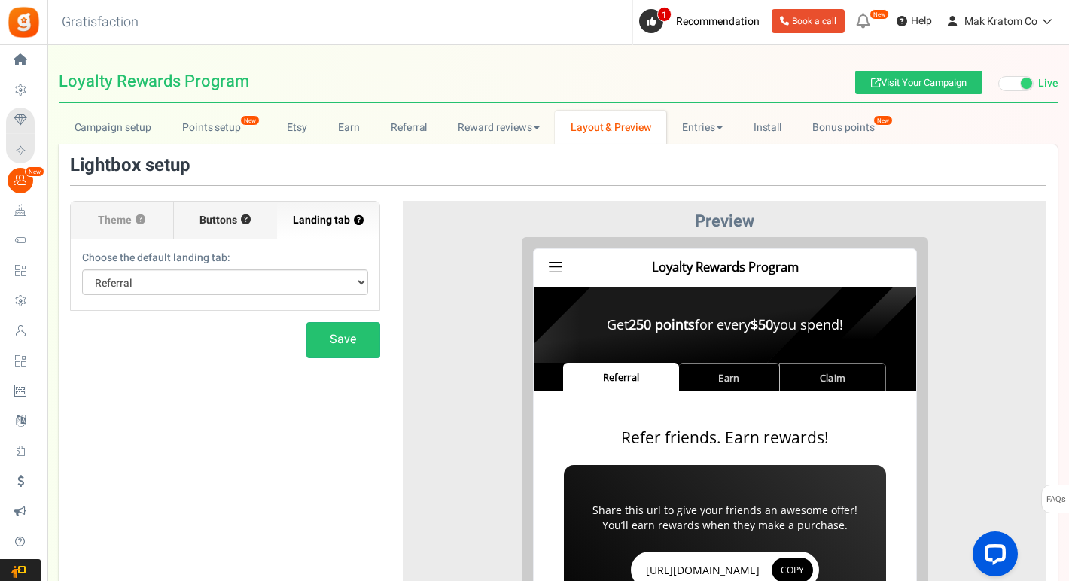
click at [227, 221] on span "Buttons" at bounding box center [218, 220] width 38 height 15
click at [0, 0] on input "Buttons ?" at bounding box center [0, 0] width 0 height 0
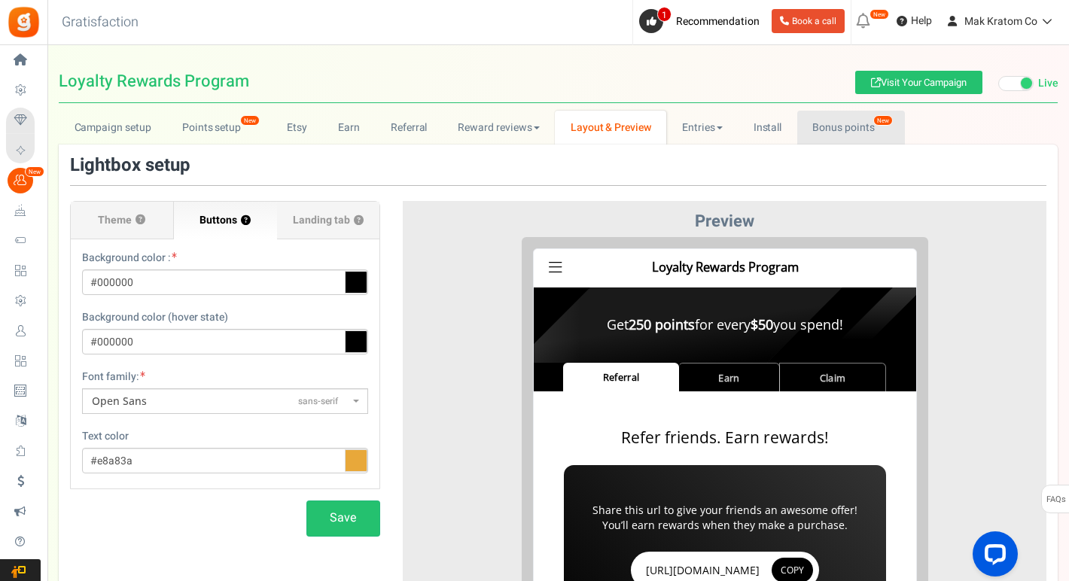
click at [832, 127] on link "Bonus points New" at bounding box center [851, 128] width 108 height 34
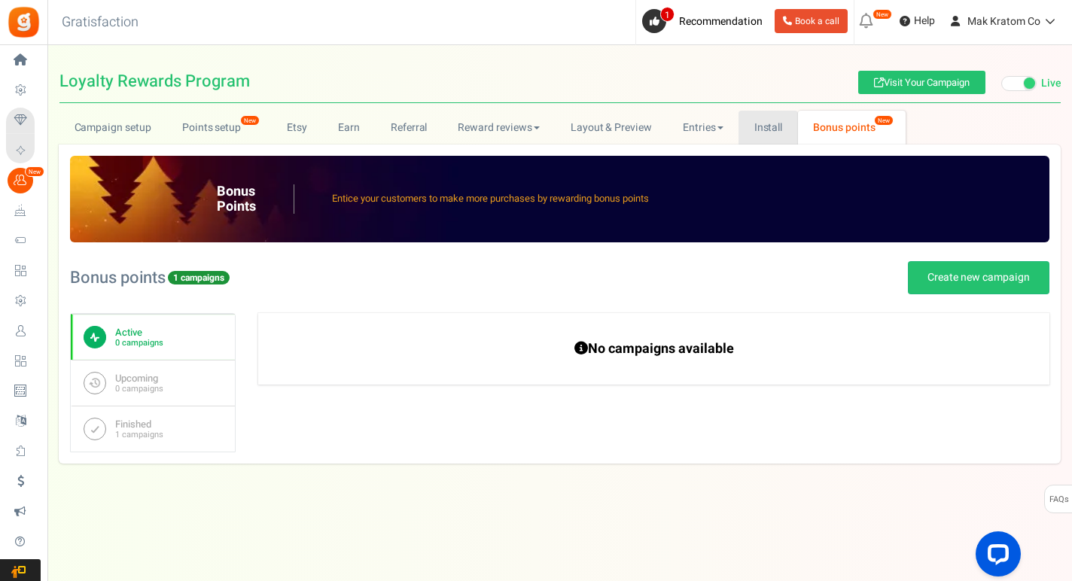
click at [761, 123] on link "Install" at bounding box center [767, 128] width 59 height 34
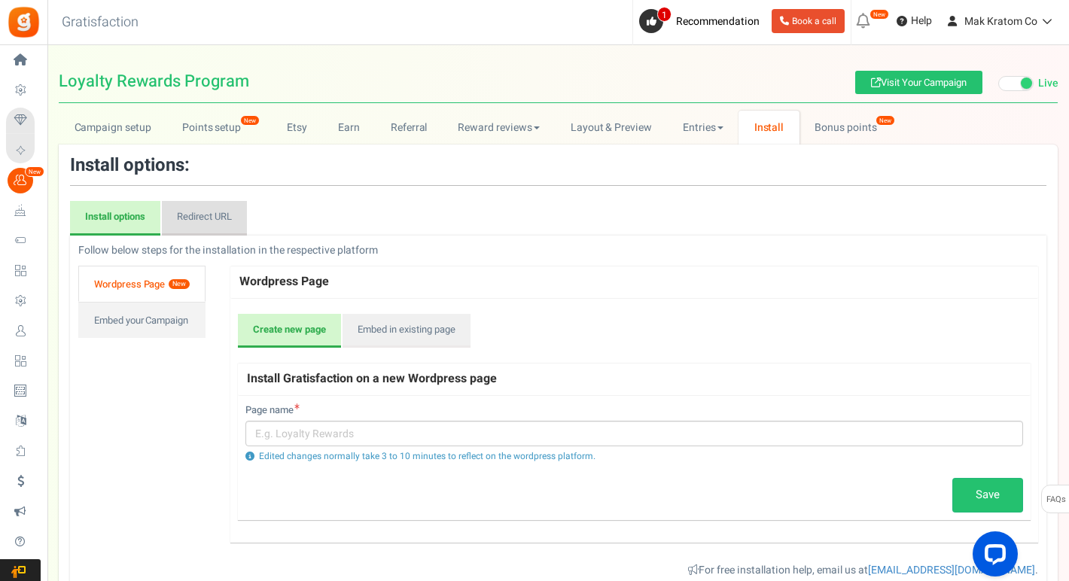
click at [227, 226] on link "Redirect URL" at bounding box center [204, 218] width 85 height 35
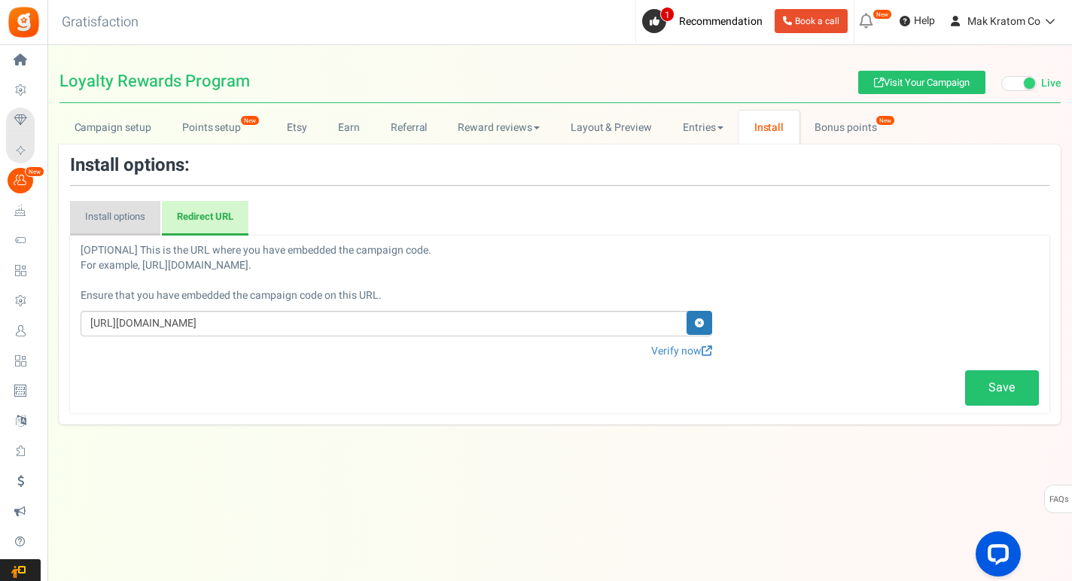
click at [107, 223] on link "Install options" at bounding box center [115, 218] width 90 height 35
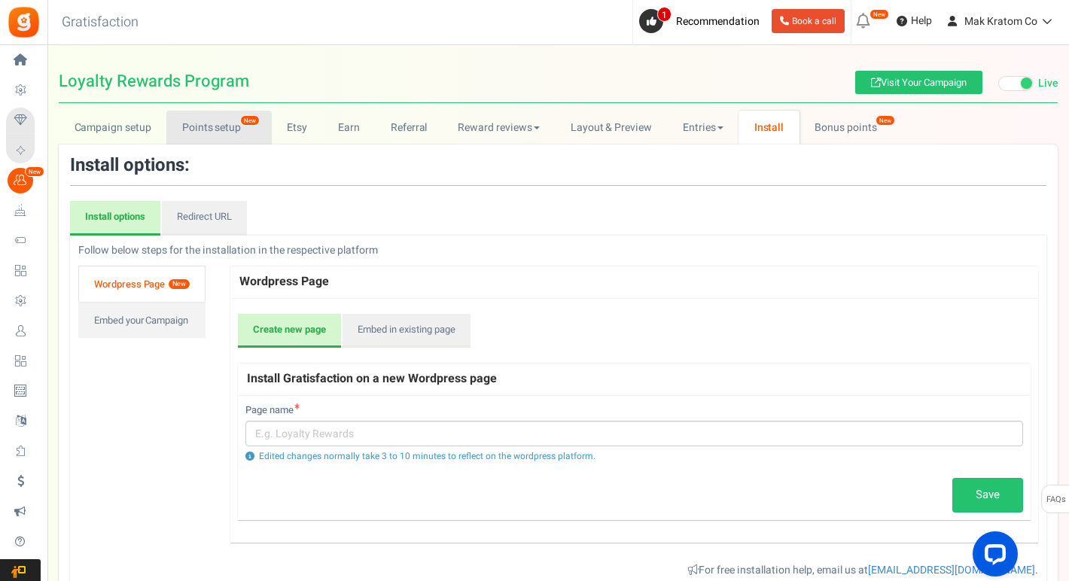
click at [213, 129] on link "Points setup New" at bounding box center [218, 128] width 105 height 34
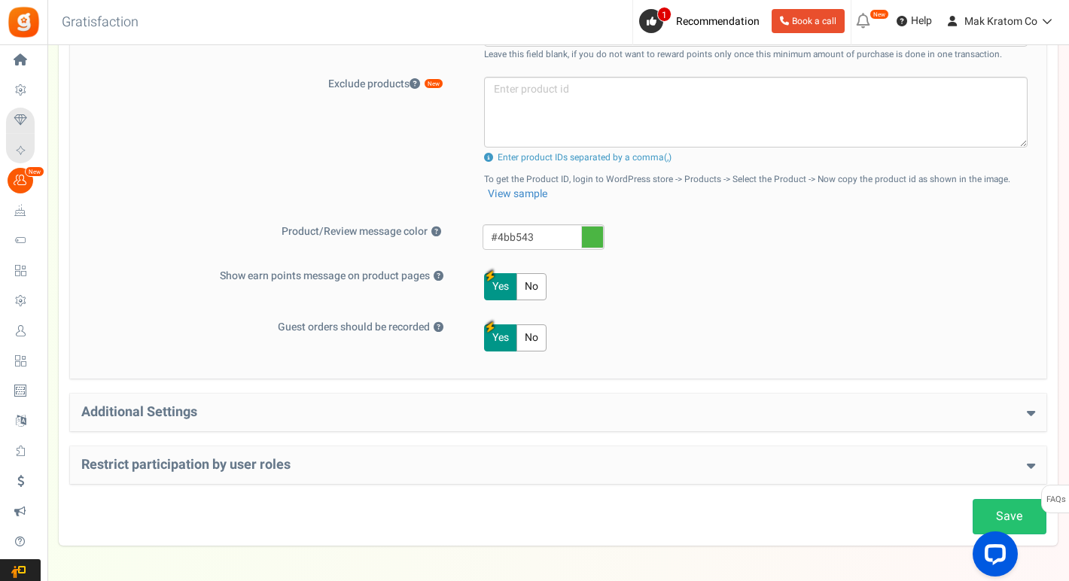
scroll to position [606, 0]
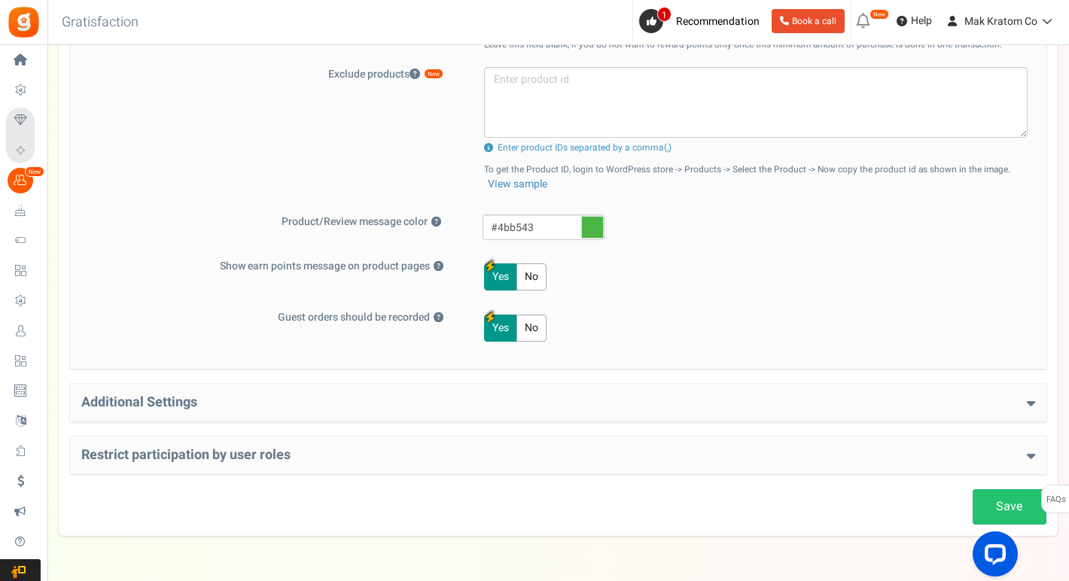
click at [599, 229] on icon at bounding box center [592, 227] width 23 height 23
click at [599, 229] on input "#4bb543" at bounding box center [543, 227] width 122 height 26
click at [531, 228] on input "#4bb543" at bounding box center [543, 227] width 122 height 26
paste input "e8a83a"
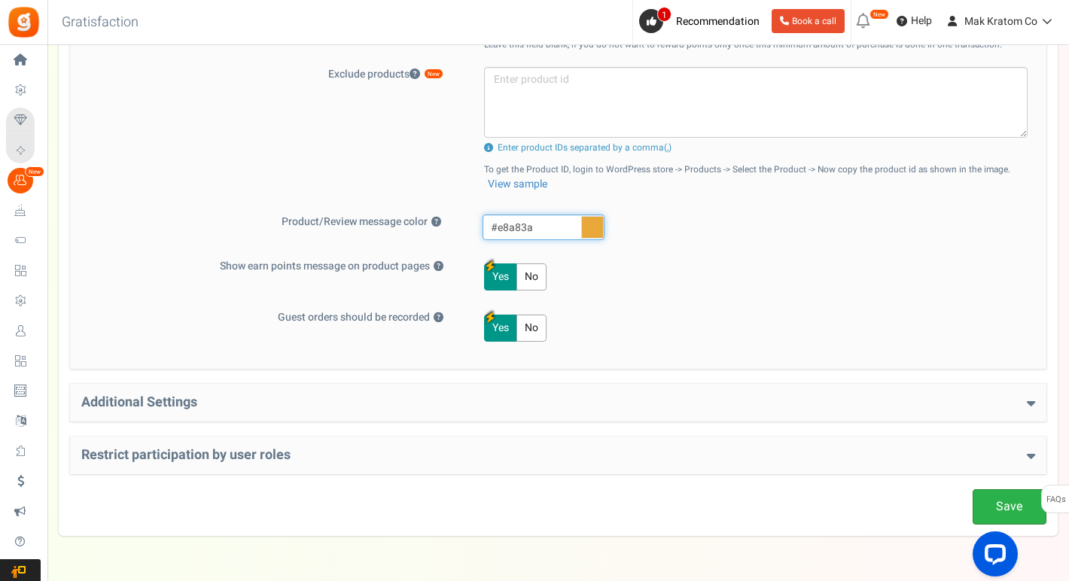
type input "#e8a83a"
click at [992, 509] on link "Save" at bounding box center [1009, 506] width 74 height 35
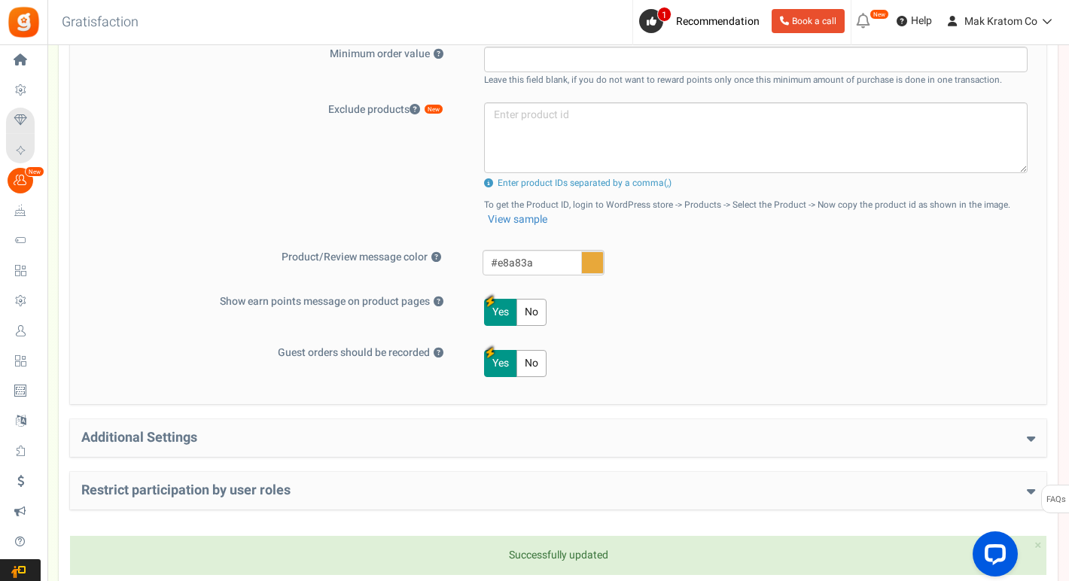
scroll to position [710, 0]
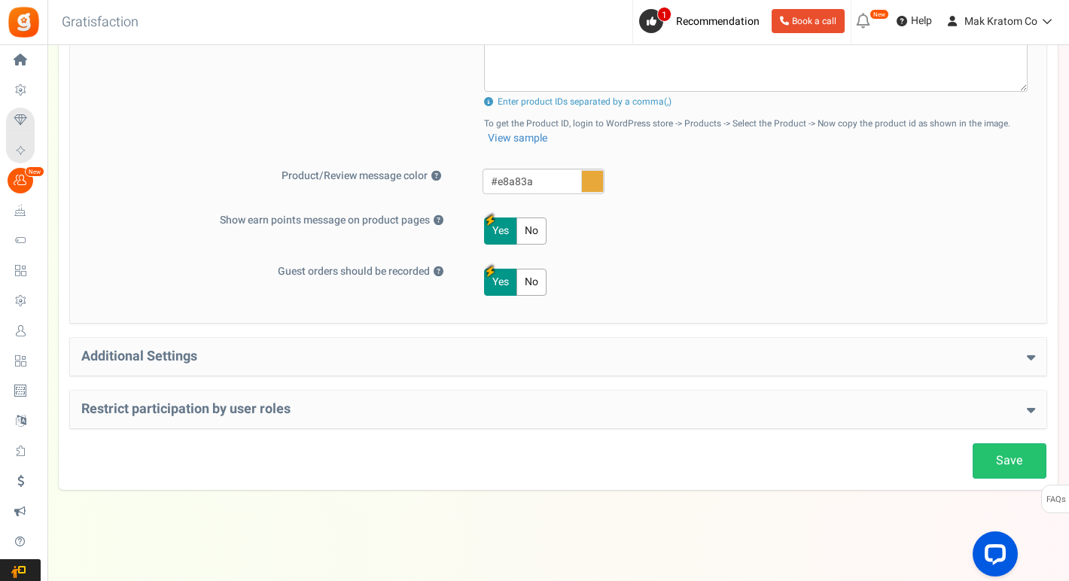
click at [309, 358] on h4 "Additional Settings" at bounding box center [557, 356] width 953 height 15
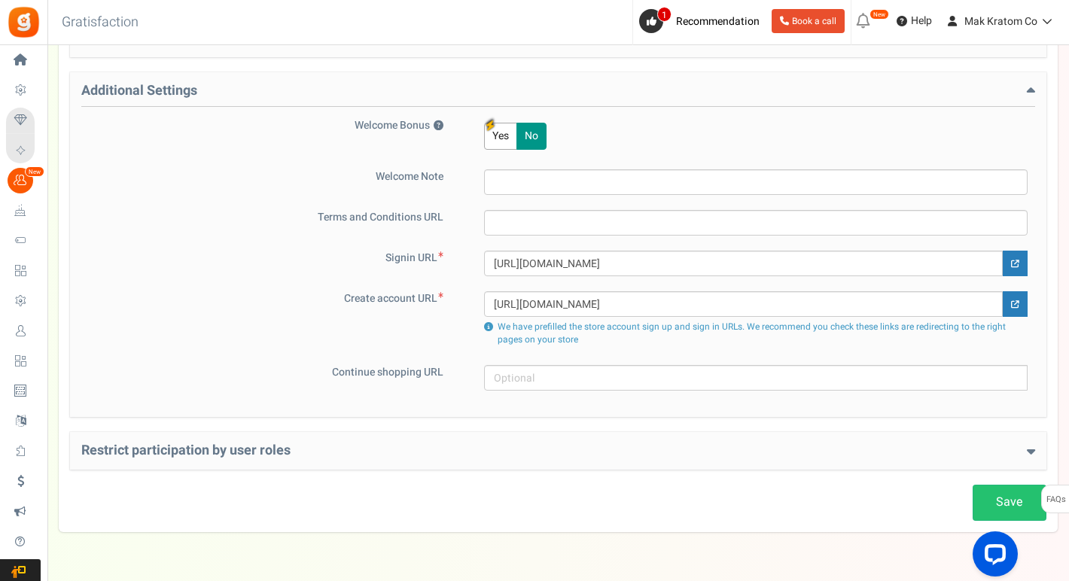
scroll to position [939, 0]
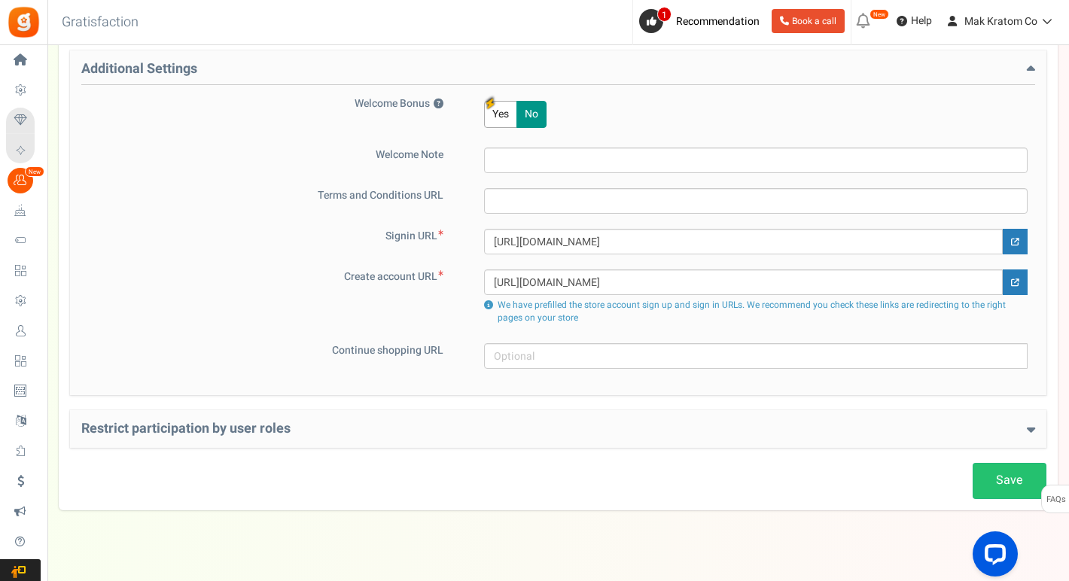
click at [318, 427] on h4 "Restrict participation by user roles" at bounding box center [557, 428] width 953 height 15
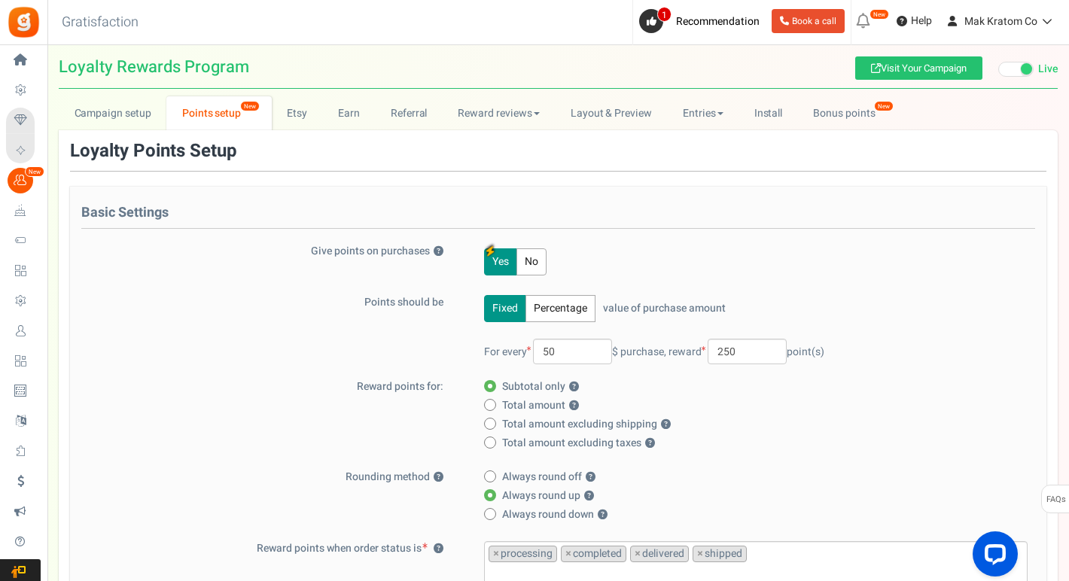
scroll to position [0, 0]
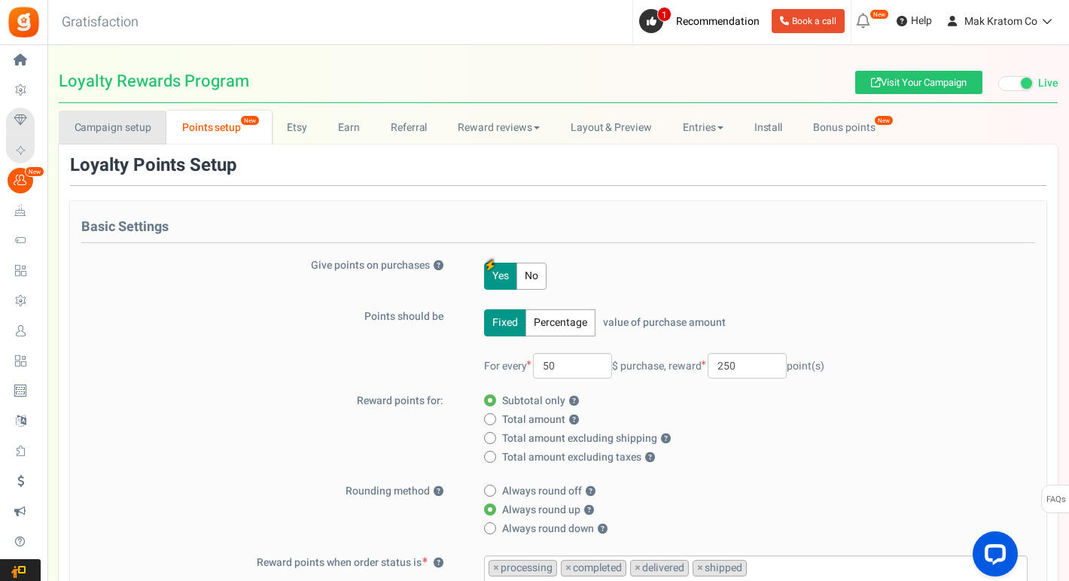
click at [128, 130] on link "Campaign setup" at bounding box center [113, 128] width 108 height 34
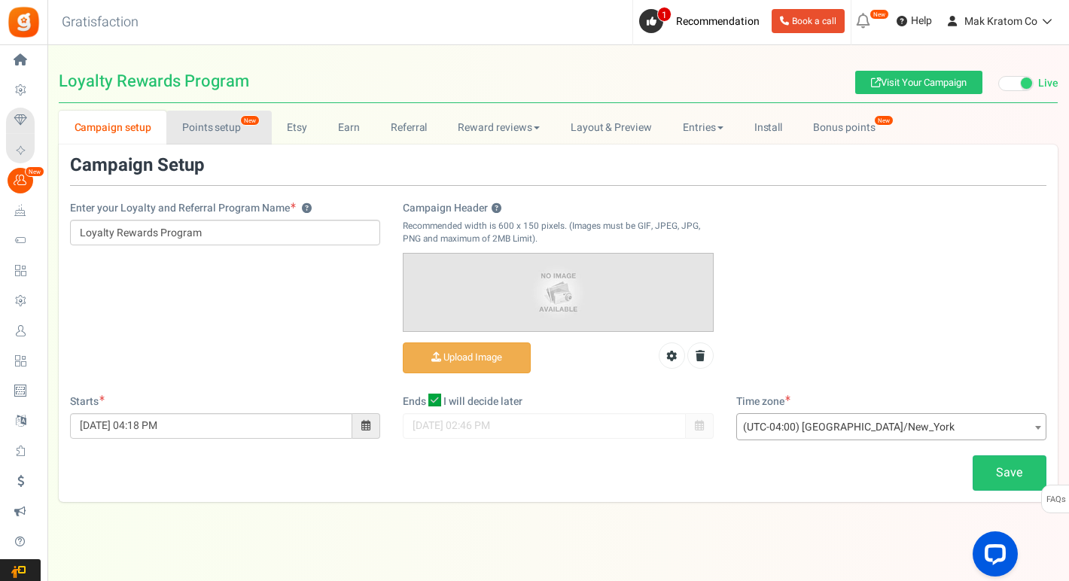
click at [223, 133] on link "Points setup New" at bounding box center [218, 128] width 105 height 34
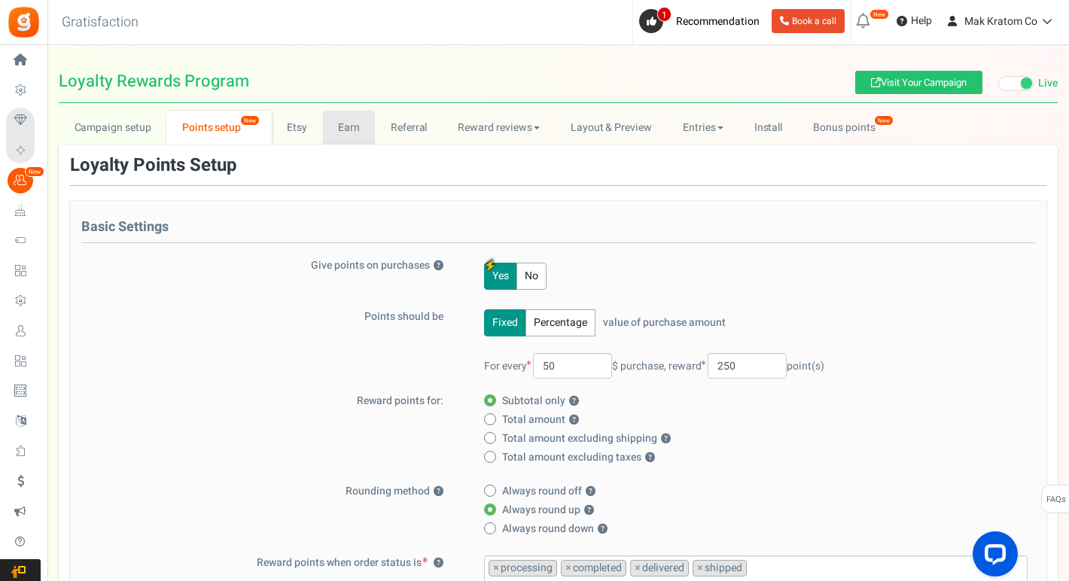
click at [347, 134] on link "Earn" at bounding box center [349, 128] width 53 height 34
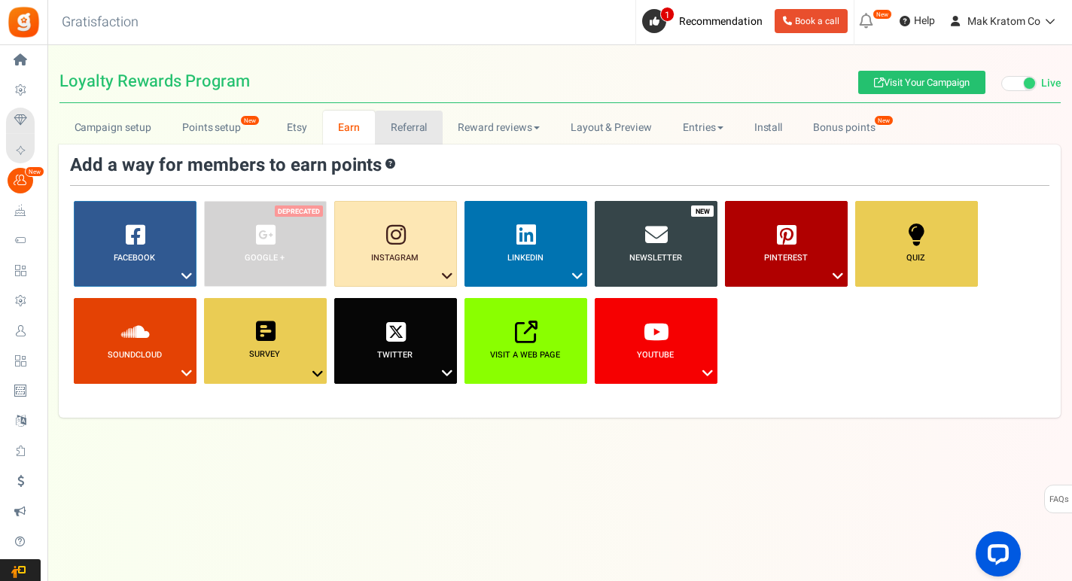
click at [397, 129] on link "Referral" at bounding box center [409, 128] width 68 height 34
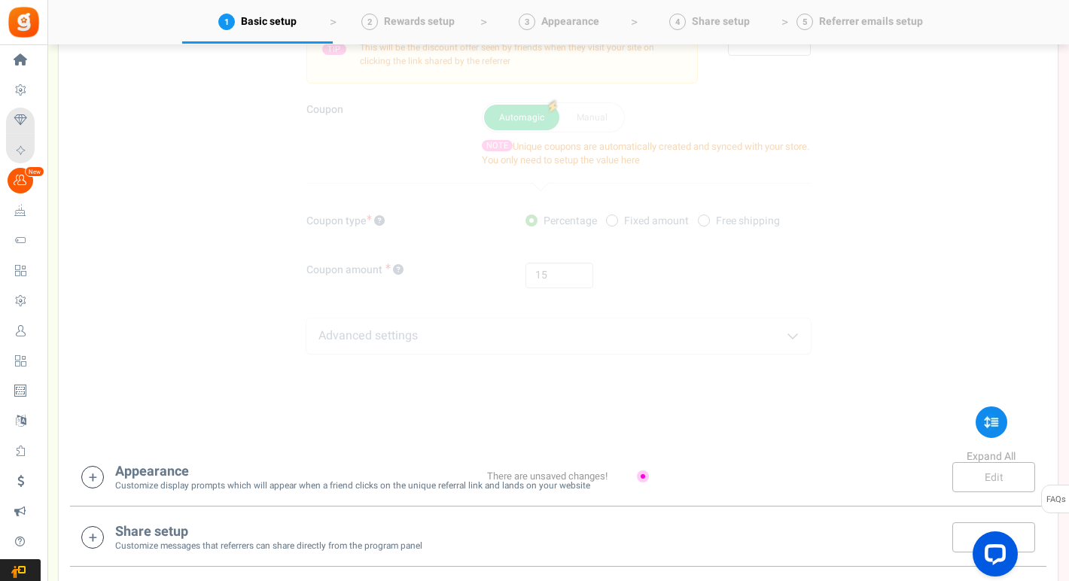
scroll to position [711, 0]
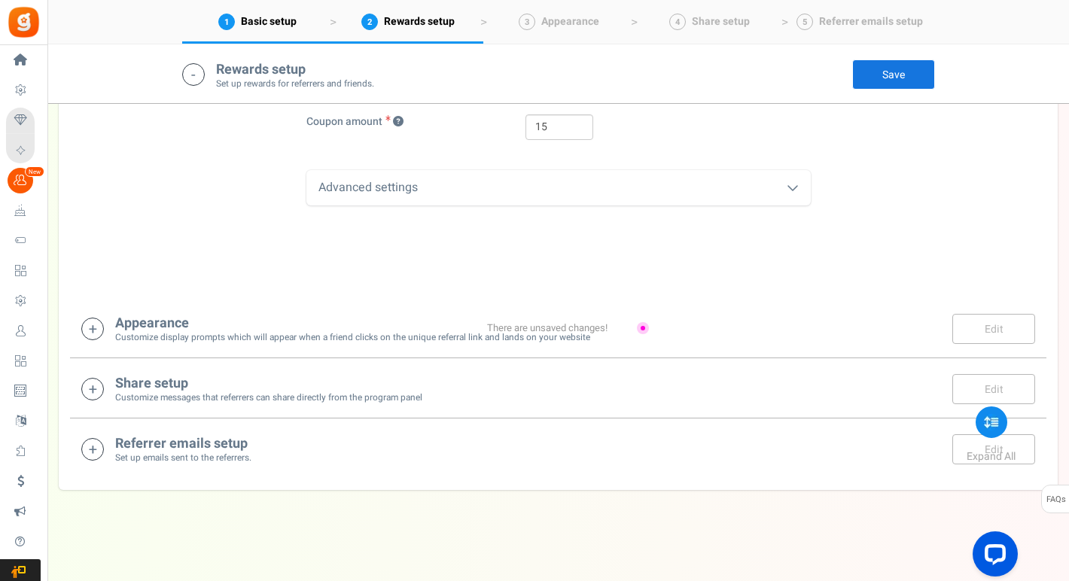
click at [91, 333] on icon at bounding box center [92, 329] width 23 height 23
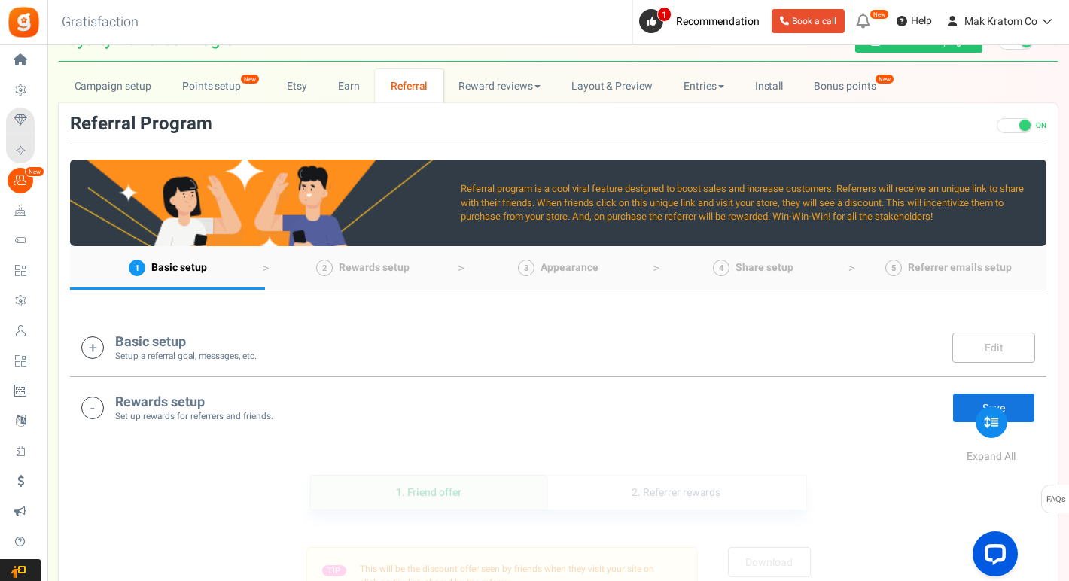
scroll to position [0, 0]
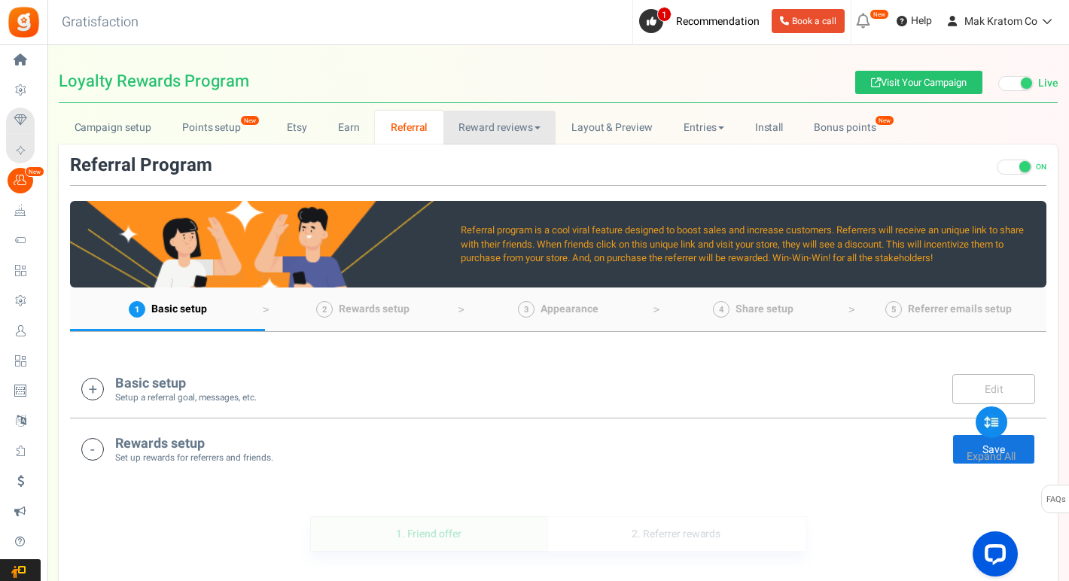
click at [528, 132] on link "Reward reviews" at bounding box center [499, 128] width 112 height 34
click at [479, 160] on link "WOO" at bounding box center [503, 161] width 120 height 22
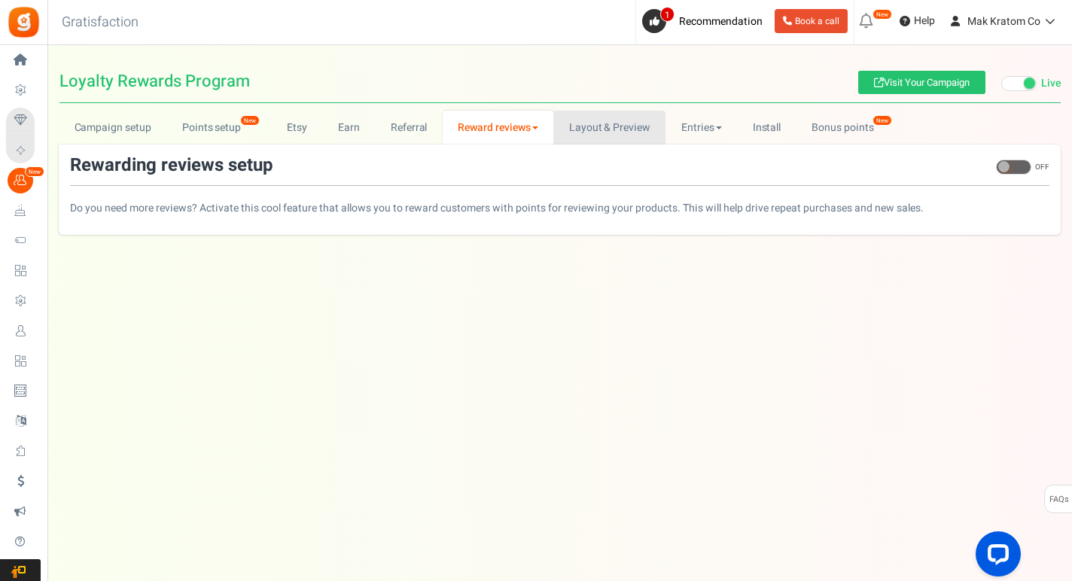
click at [593, 127] on link "Layout & Preview" at bounding box center [609, 128] width 112 height 34
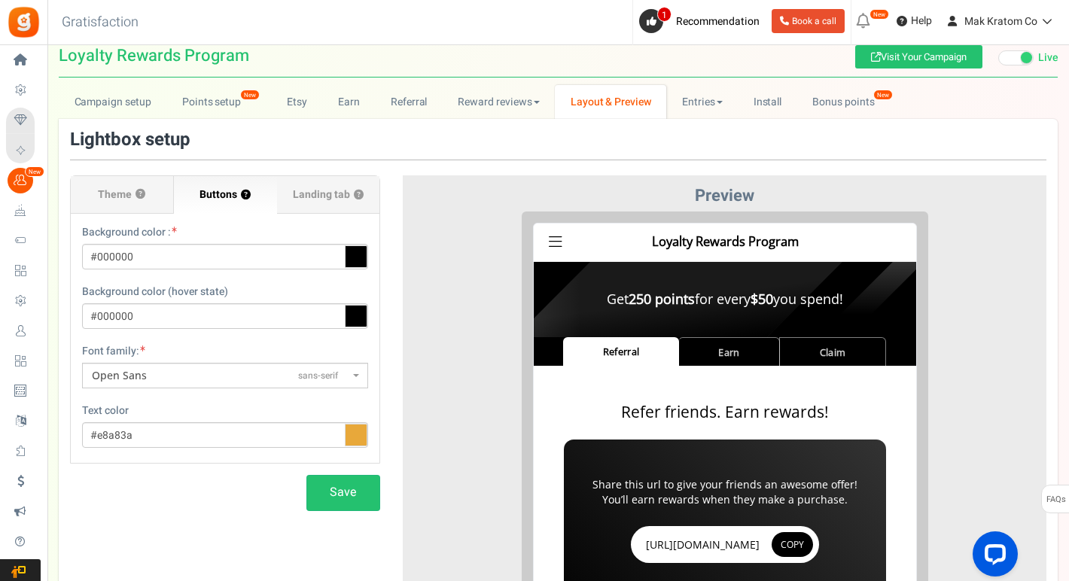
scroll to position [27, 0]
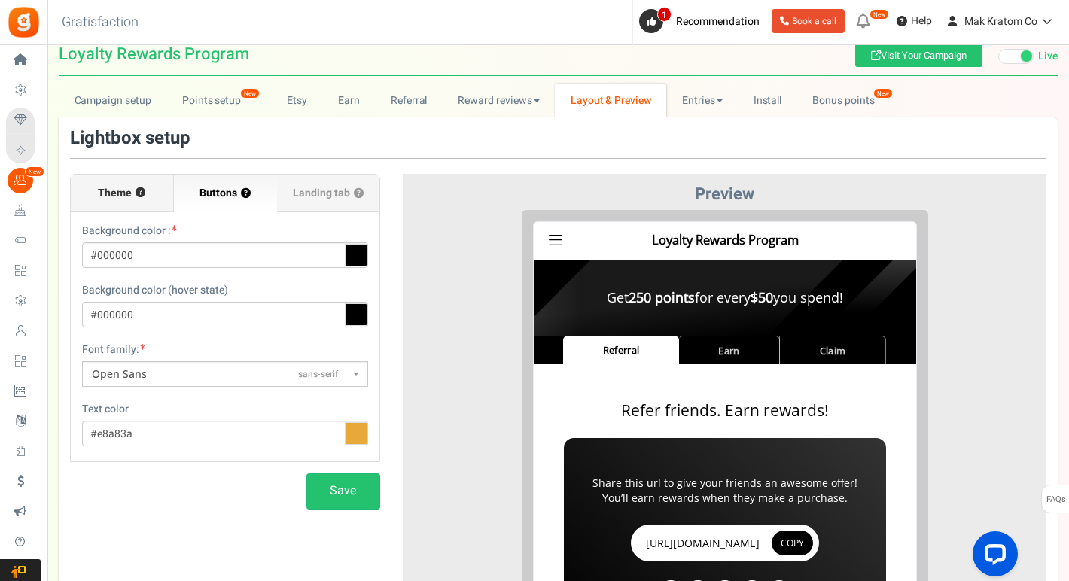
click at [102, 193] on span "Theme" at bounding box center [115, 193] width 34 height 15
click at [0, 0] on input "Theme ?" at bounding box center [0, 0] width 0 height 0
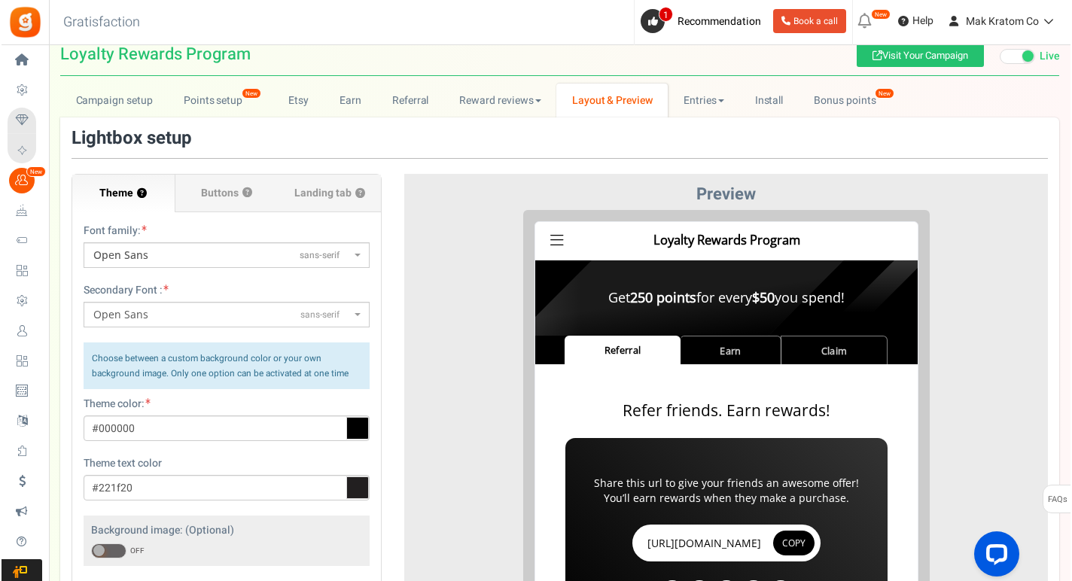
scroll to position [0, 0]
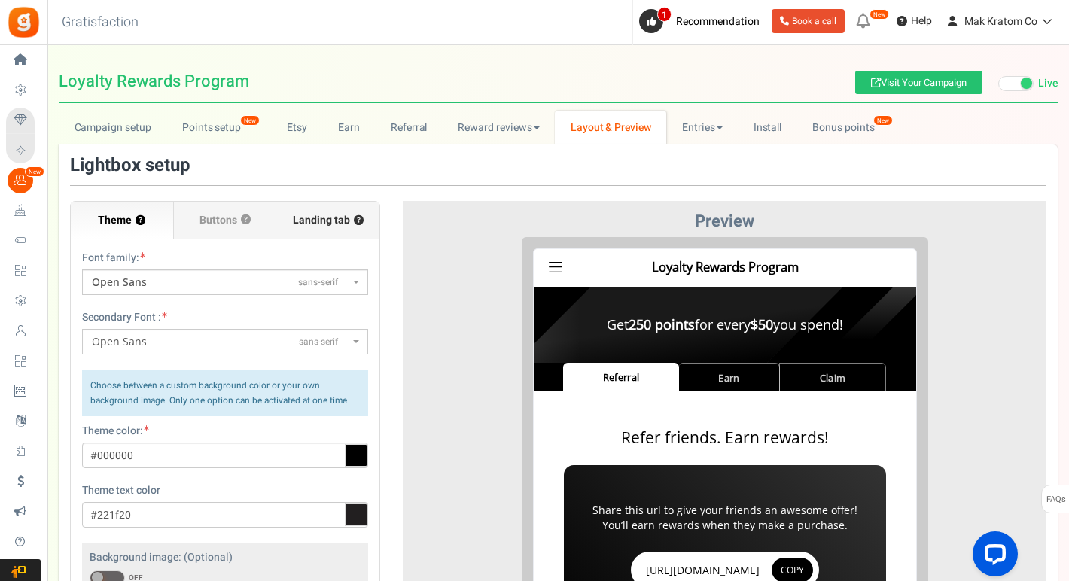
click at [325, 227] on span "Landing tab ?" at bounding box center [328, 220] width 71 height 15
click at [0, 0] on input "Landing tab ?" at bounding box center [0, 0] width 0 height 0
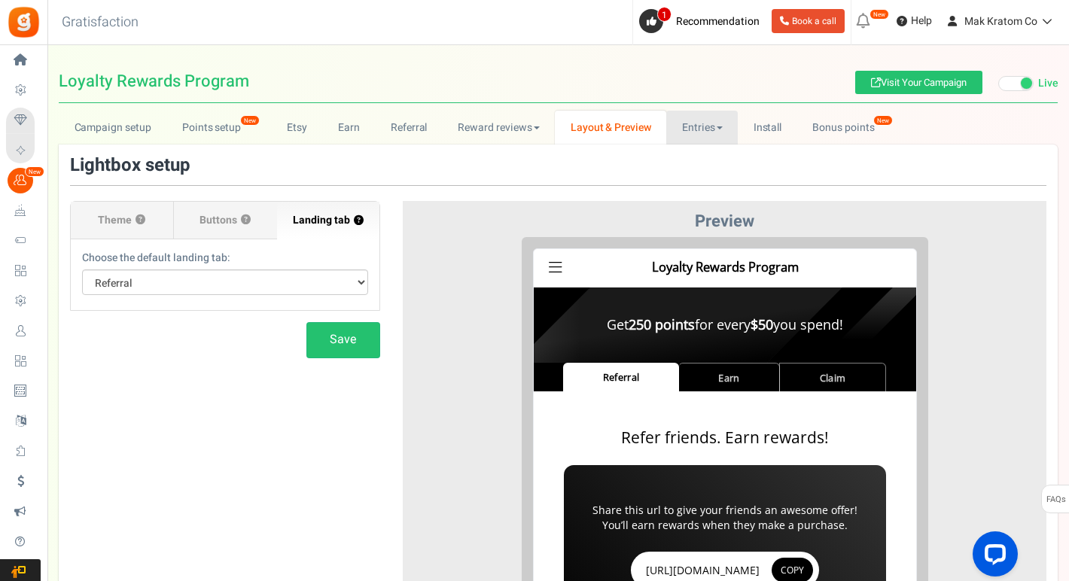
click at [687, 133] on link "Entries" at bounding box center [701, 128] width 71 height 34
click at [709, 163] on link "Entries" at bounding box center [726, 161] width 120 height 22
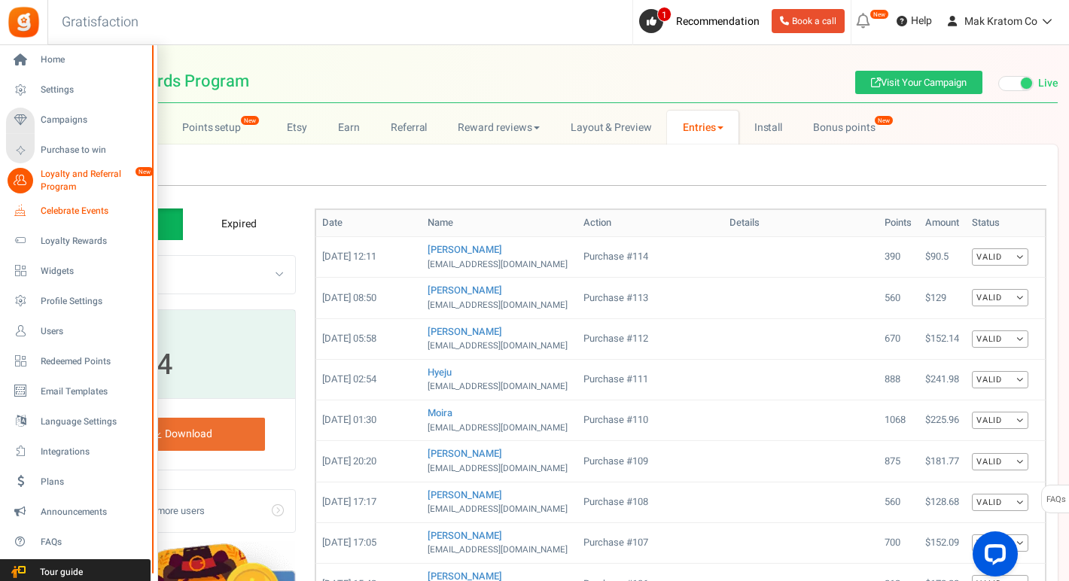
click at [75, 206] on span "Celebrate Events" at bounding box center [93, 211] width 105 height 13
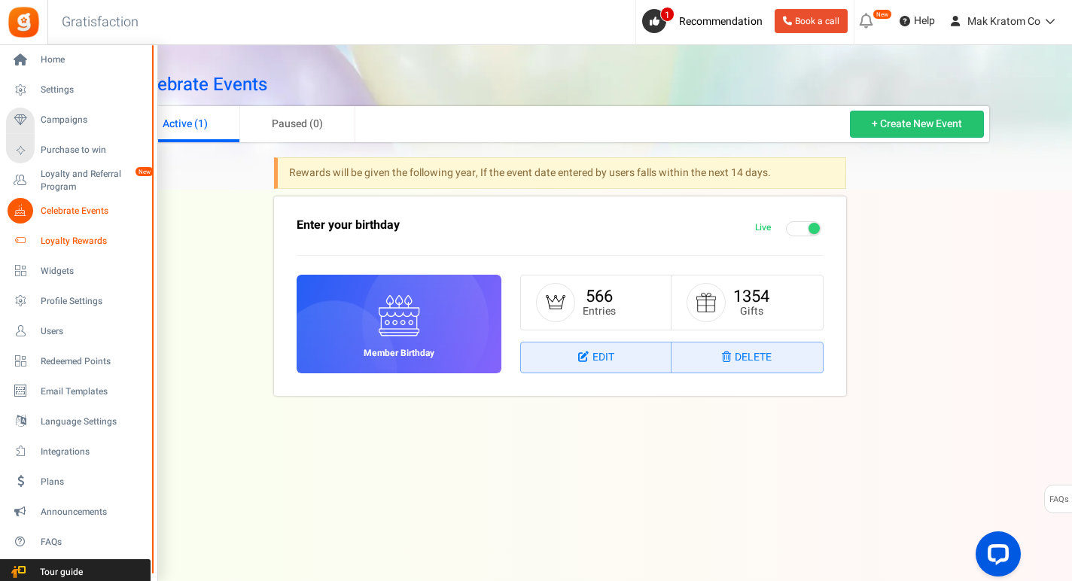
click at [61, 242] on span "Loyalty Rewards" at bounding box center [93, 241] width 105 height 13
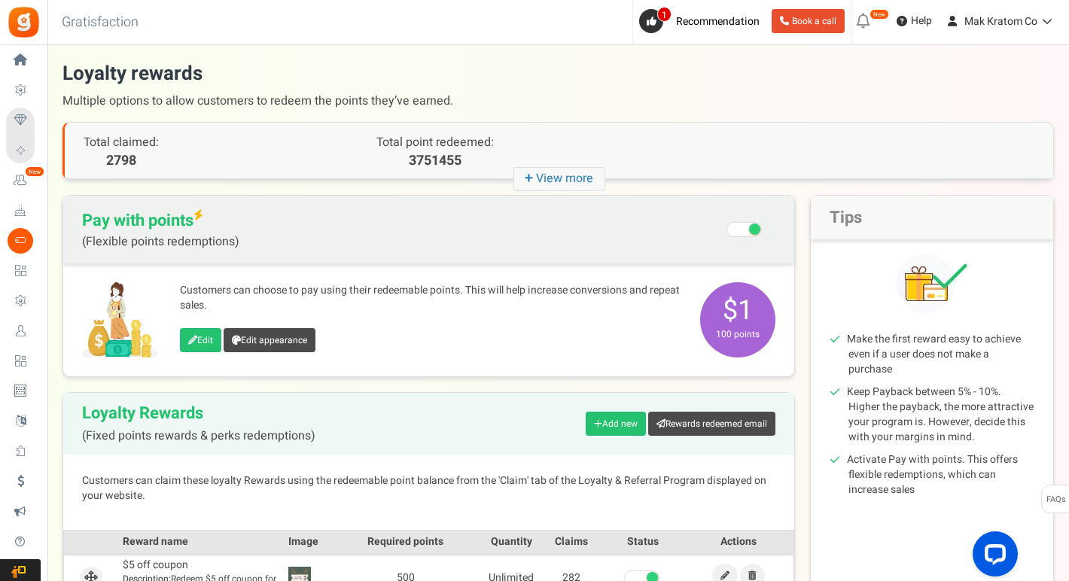
click at [568, 182] on icon "+ View more" at bounding box center [559, 179] width 92 height 24
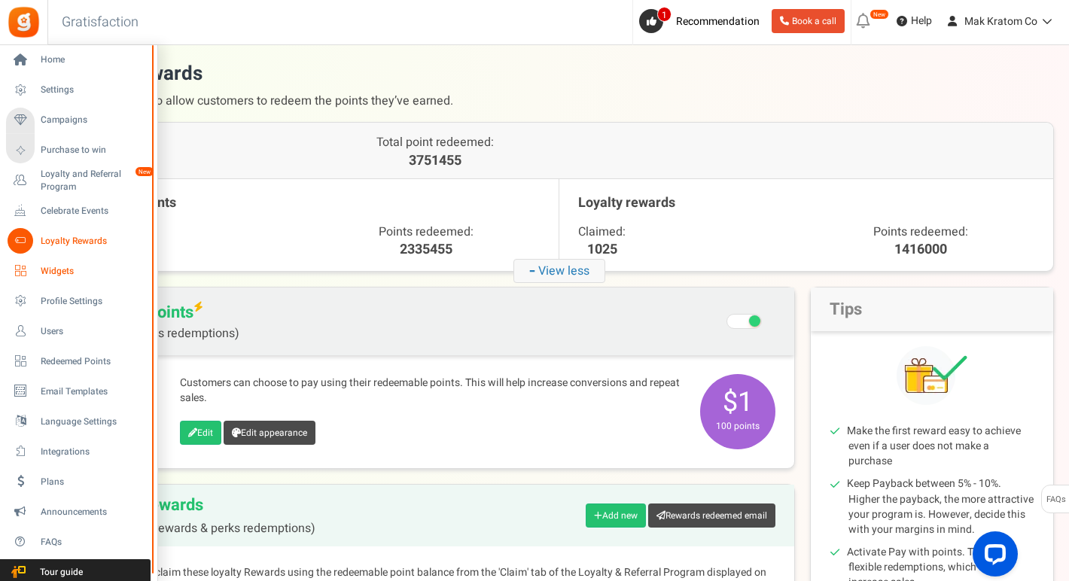
click at [54, 272] on span "Widgets" at bounding box center [93, 271] width 105 height 13
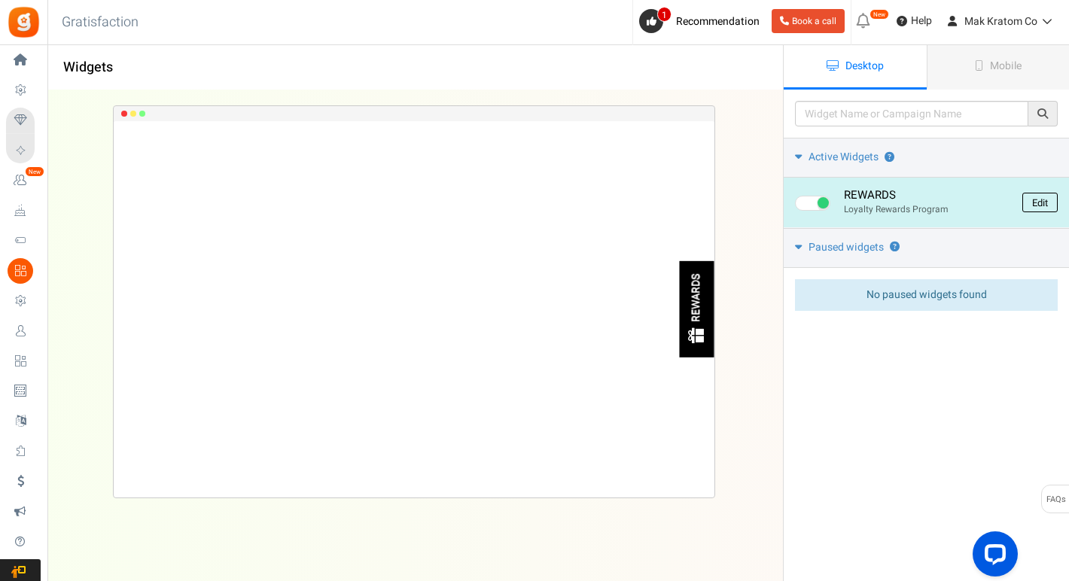
click at [1034, 205] on link "Edit" at bounding box center [1039, 203] width 35 height 20
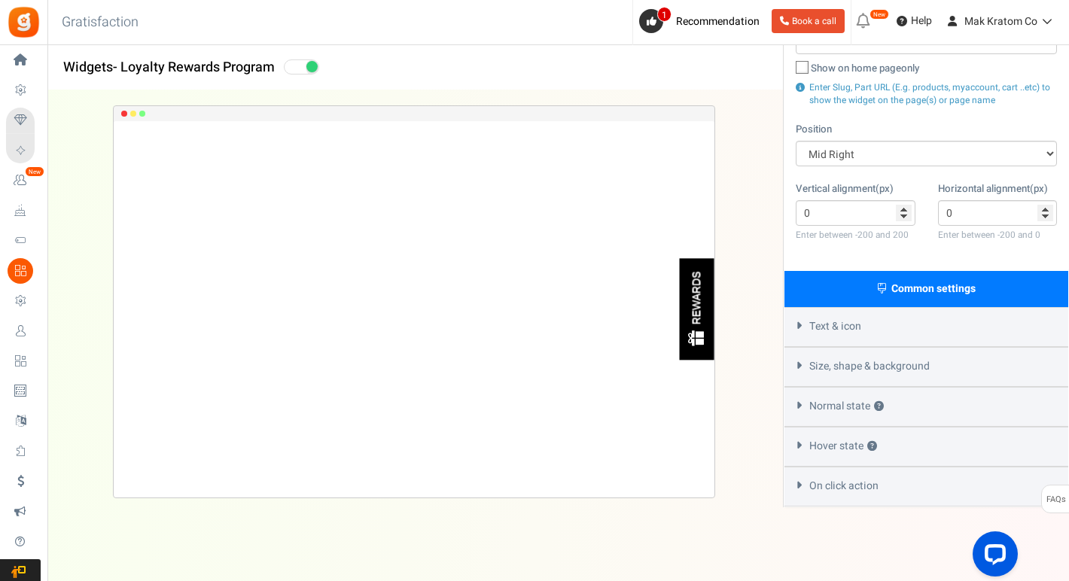
scroll to position [219, 0]
click at [806, 363] on div "Size, shape & background" at bounding box center [926, 367] width 284 height 40
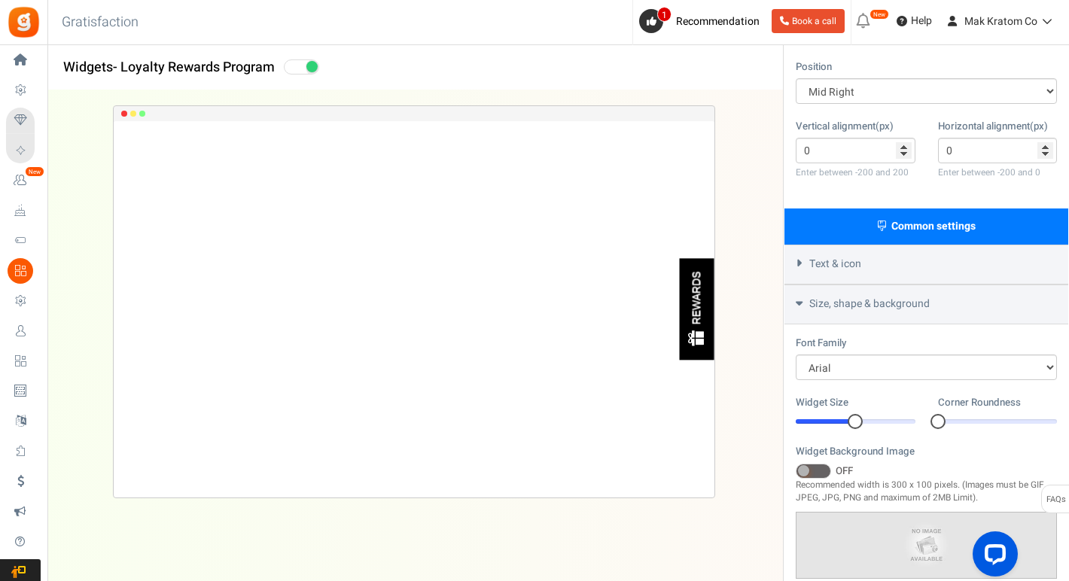
scroll to position [284, 0]
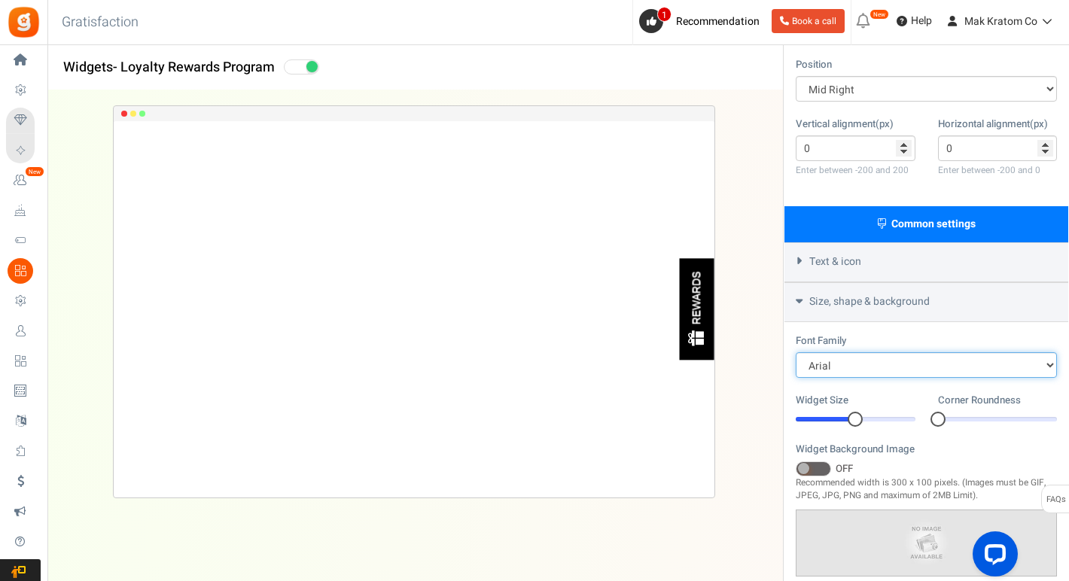
click at [918, 355] on select "Arial BARIOLREGULAR_0 Comic Sans MS Courier New Georgia Inherit my website's fo…" at bounding box center [925, 365] width 261 height 26
select select "inherit"
click at [795, 352] on select "Arial BARIOLREGULAR_0 Comic Sans MS Courier New Georgia Inherit my website's fo…" at bounding box center [925, 365] width 261 height 26
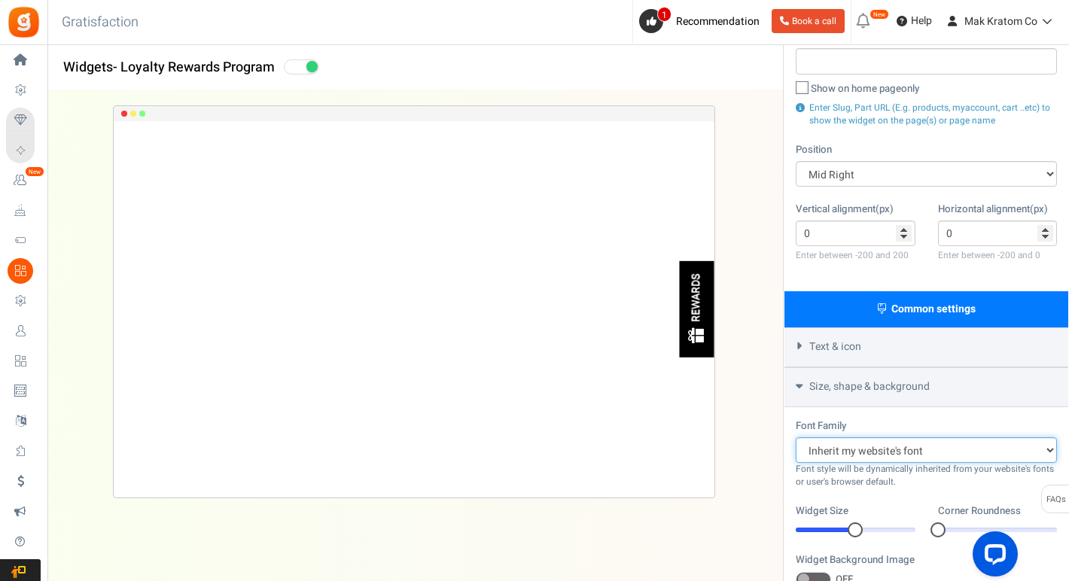
scroll to position [204, 0]
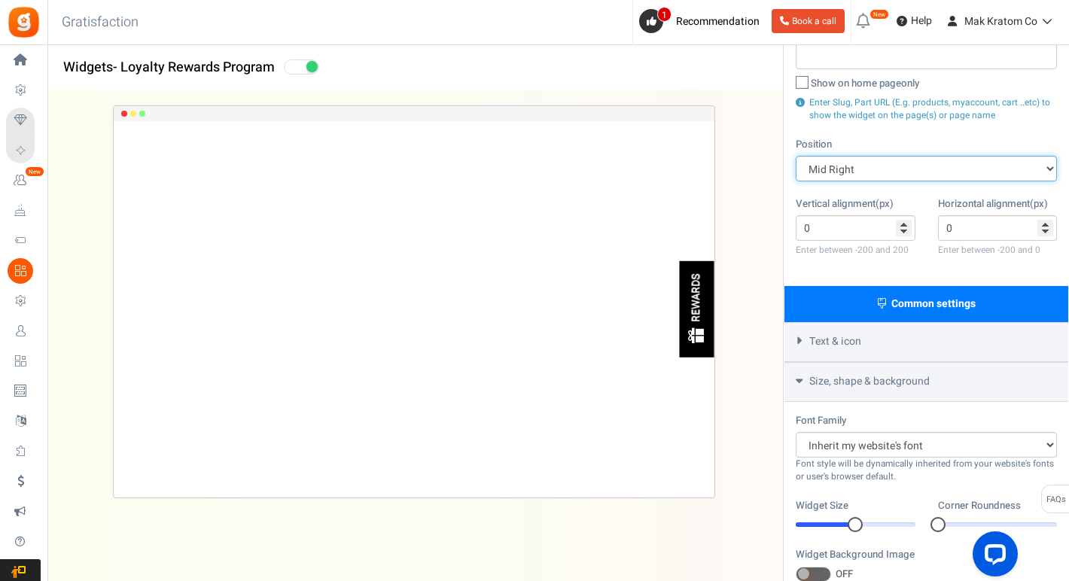
click at [907, 170] on select "Mid Right Mid Left Top Bar Top Left Top Right Top Center Bottom Bar Bottom Left…" at bounding box center [925, 169] width 261 height 26
click at [795, 156] on select "Mid Right Mid Left Top Bar Top Left Top Right Top Center Bottom Bar Bottom Left…" at bounding box center [925, 169] width 261 height 26
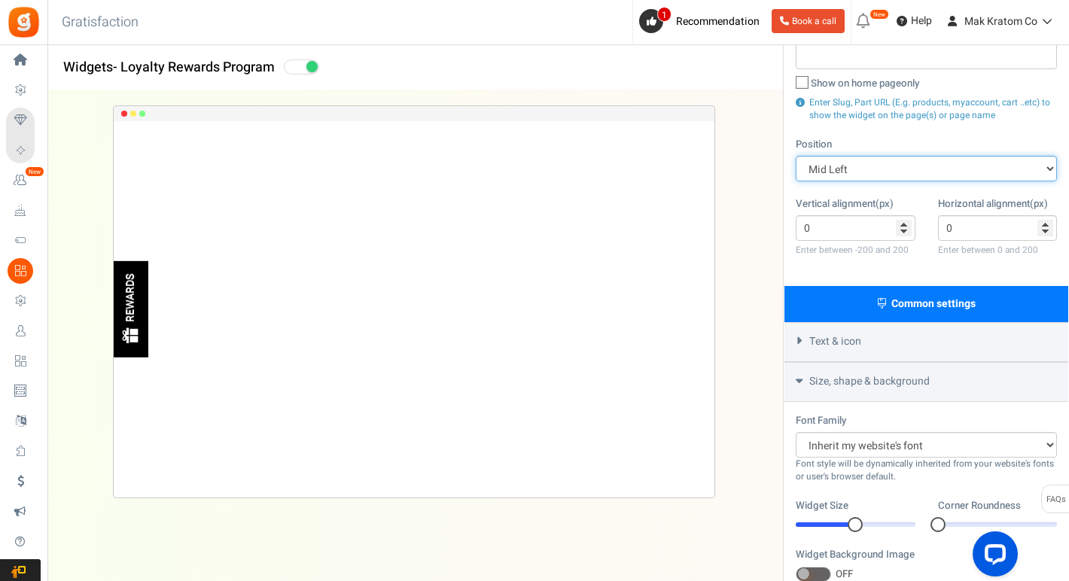
click at [938, 164] on select "Mid Right Mid Left Top Bar Top Left Top Right Top Center Bottom Bar Bottom Left…" at bounding box center [925, 169] width 261 height 26
select select "side-drawer"
click at [795, 156] on select "Mid Right Mid Left Top Bar Top Left Top Right Top Center Bottom Bar Bottom Left…" at bounding box center [925, 169] width 261 height 26
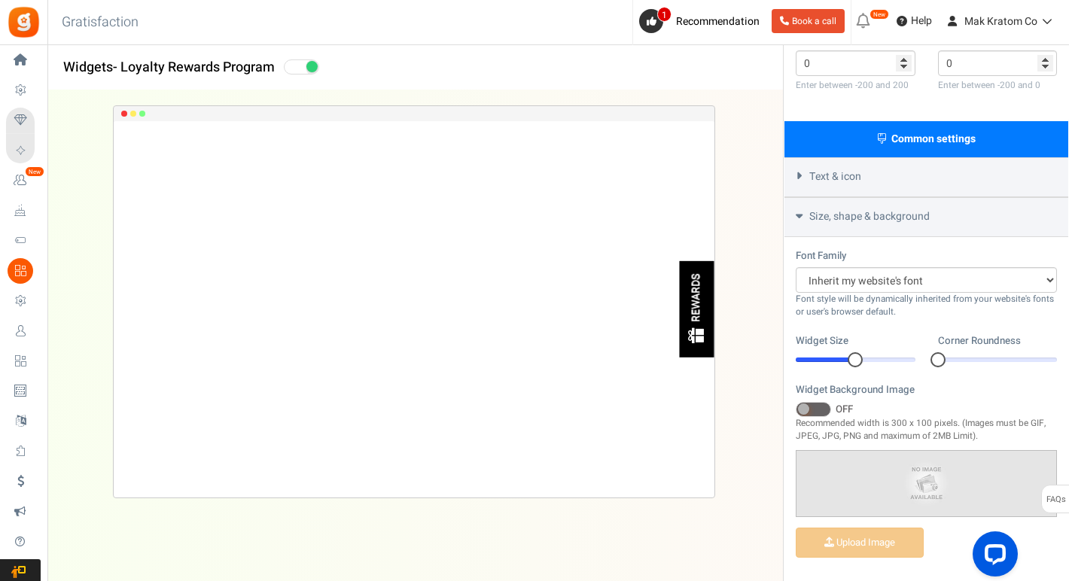
scroll to position [354, 0]
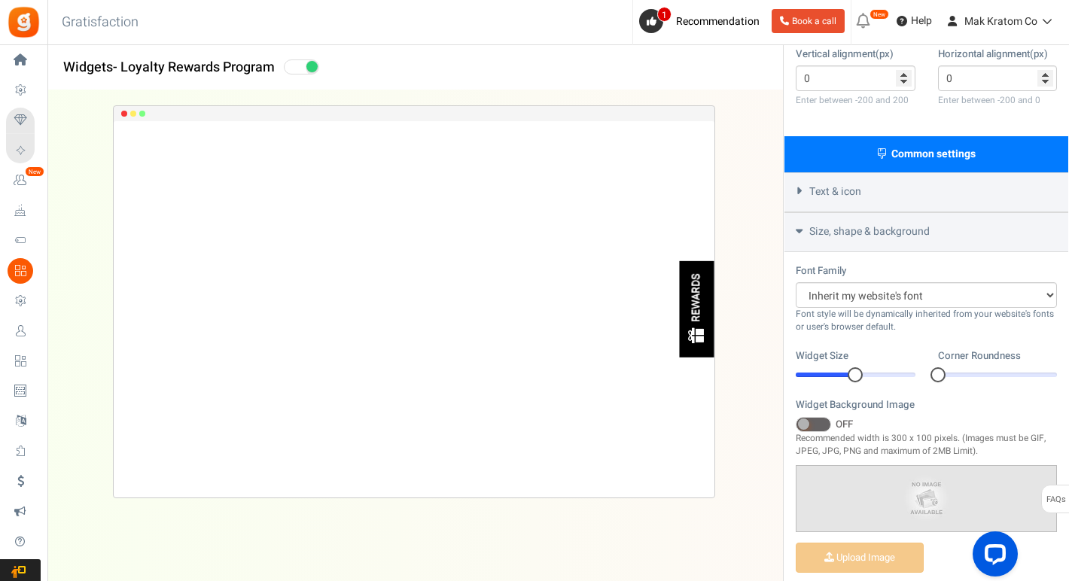
click at [892, 202] on div "Text & icon" at bounding box center [926, 192] width 284 height 40
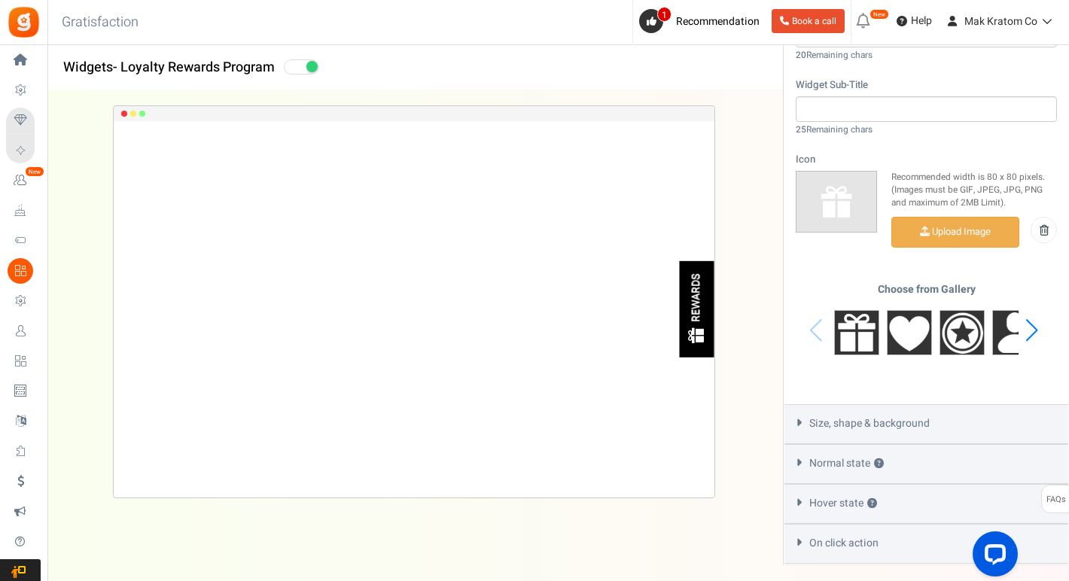
scroll to position [631, 0]
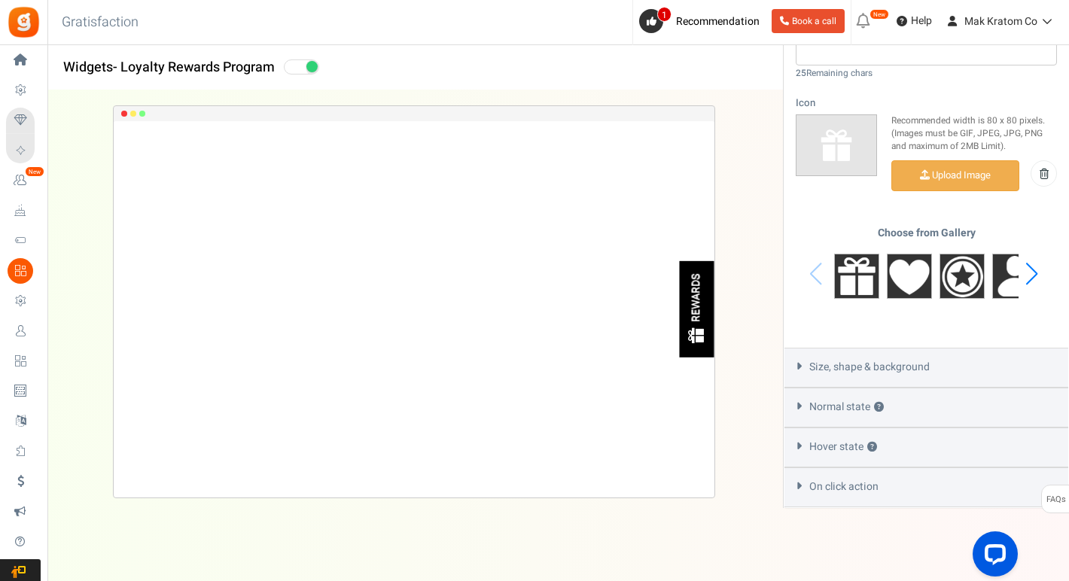
click at [824, 494] on div "On click action" at bounding box center [926, 487] width 284 height 40
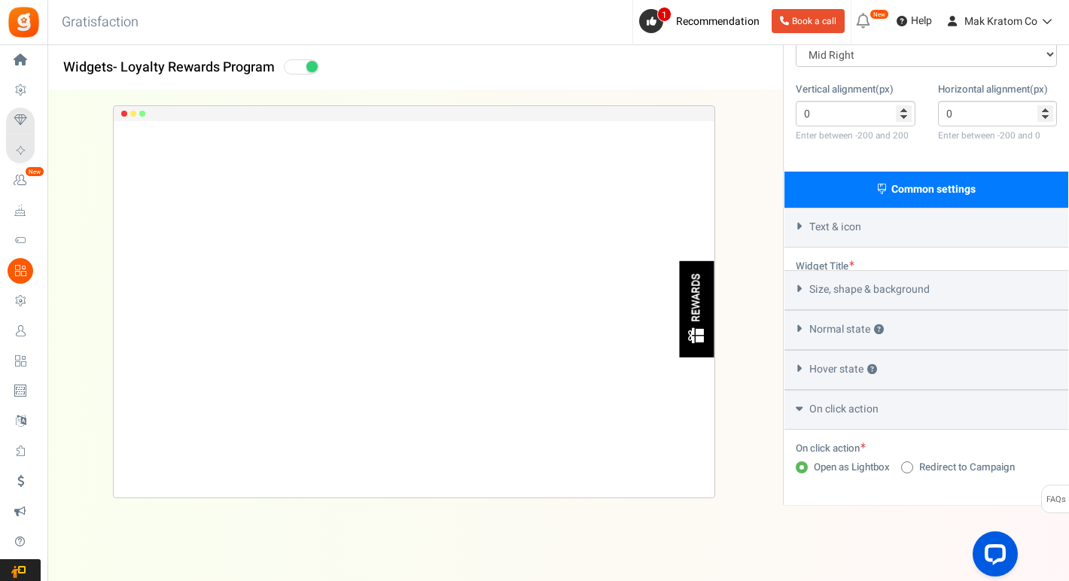
scroll to position [293, 0]
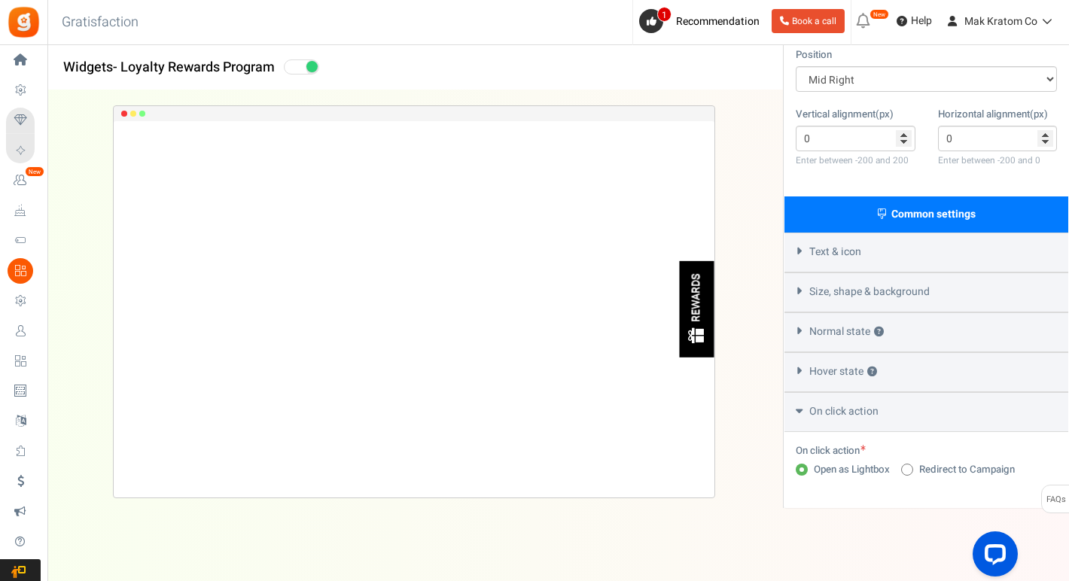
click at [816, 375] on span "Hover state ?" at bounding box center [843, 371] width 68 height 15
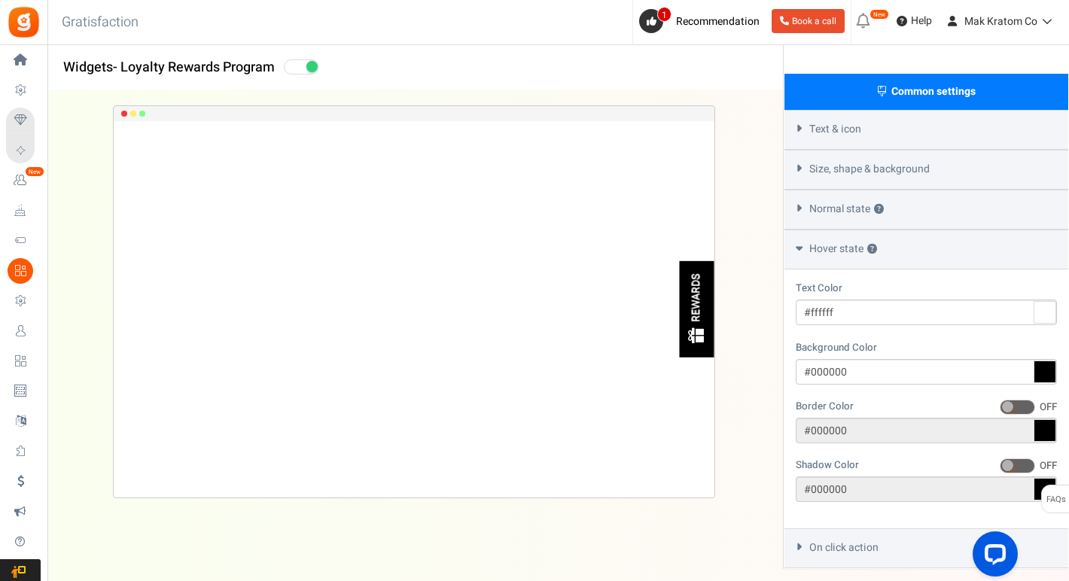
scroll to position [400, 0]
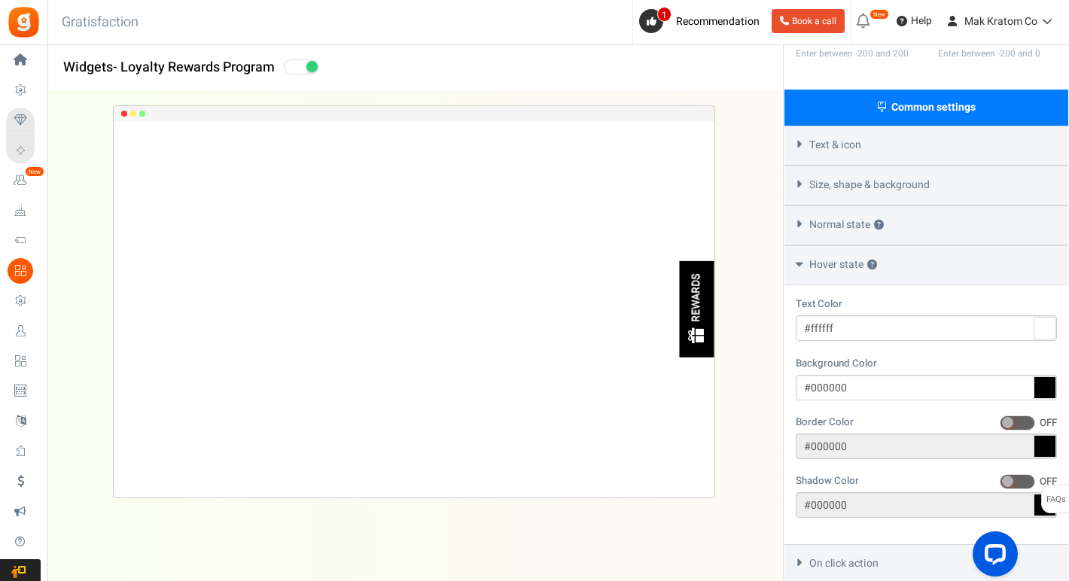
click at [816, 218] on span "Normal state ?" at bounding box center [846, 224] width 74 height 15
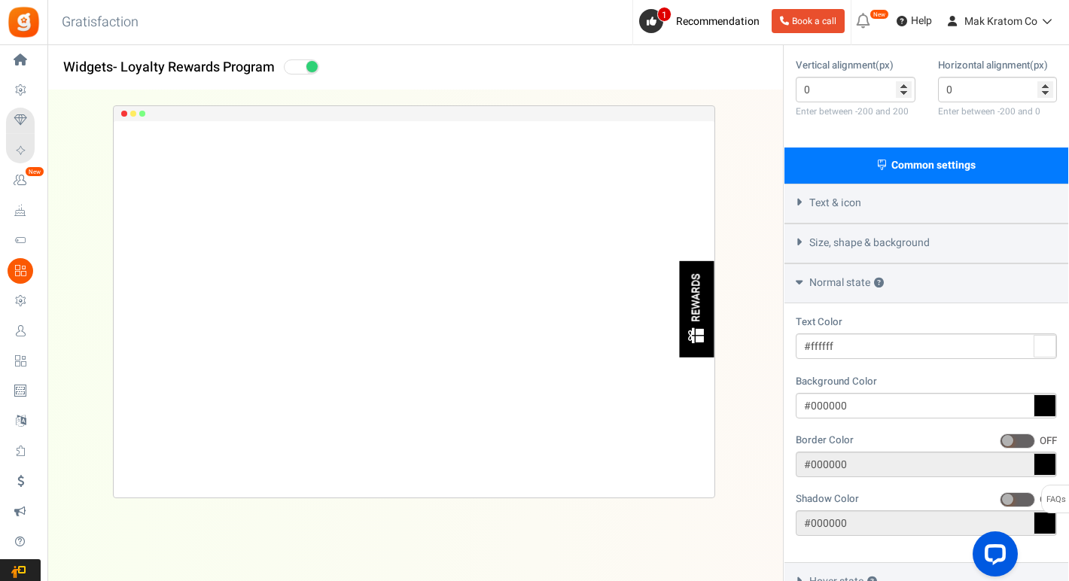
scroll to position [334, 0]
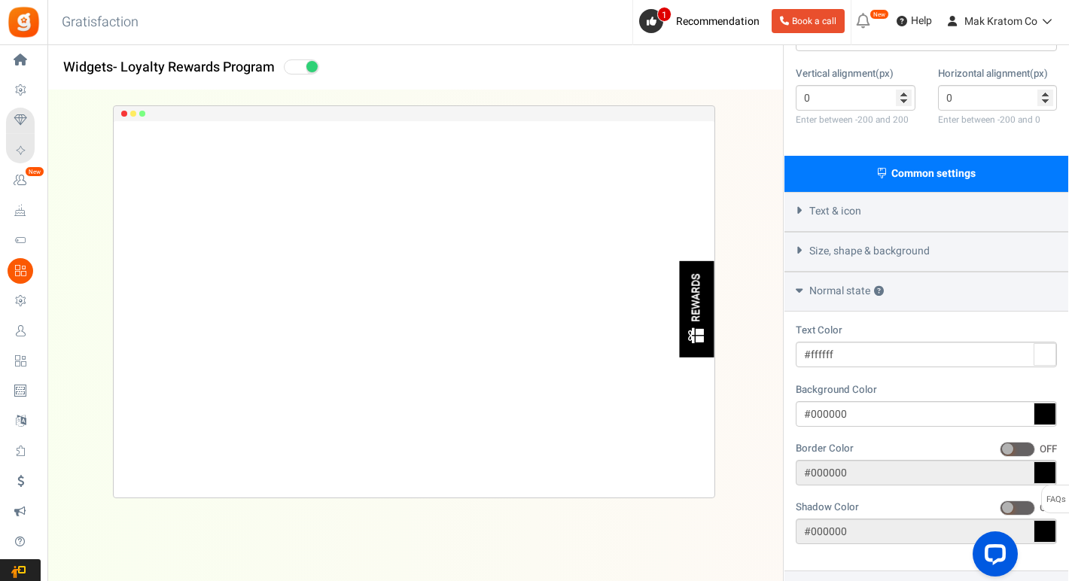
click at [810, 239] on div "Size, shape & background" at bounding box center [926, 252] width 284 height 40
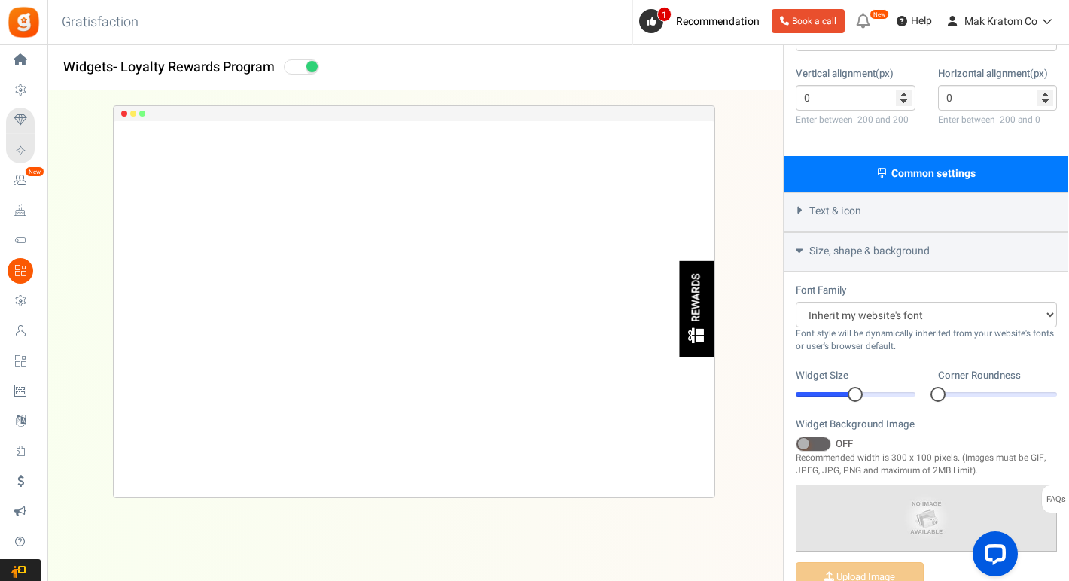
click at [809, 216] on span "Text & icon" at bounding box center [835, 211] width 52 height 15
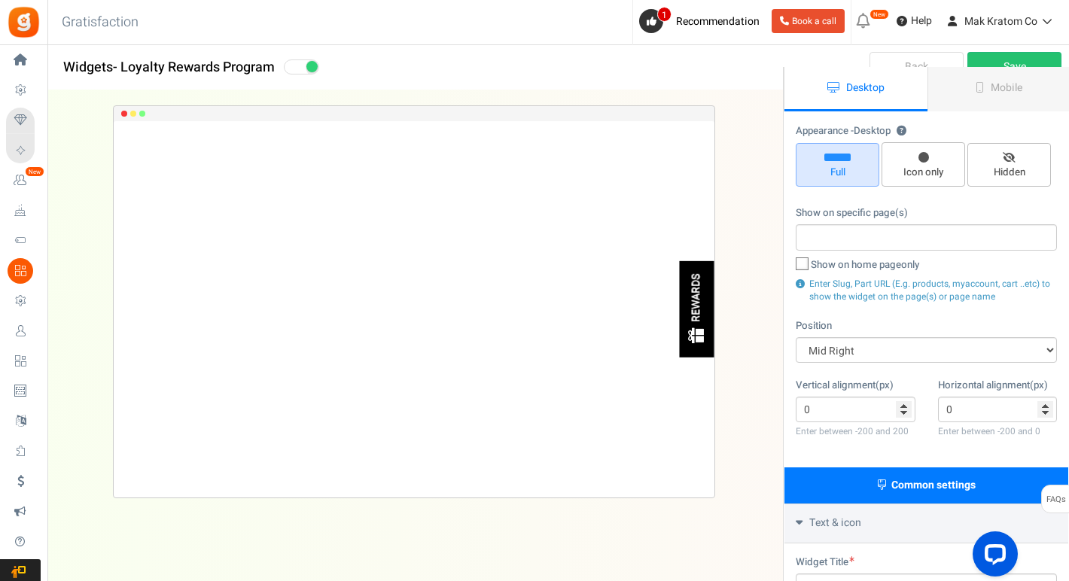
scroll to position [0, 0]
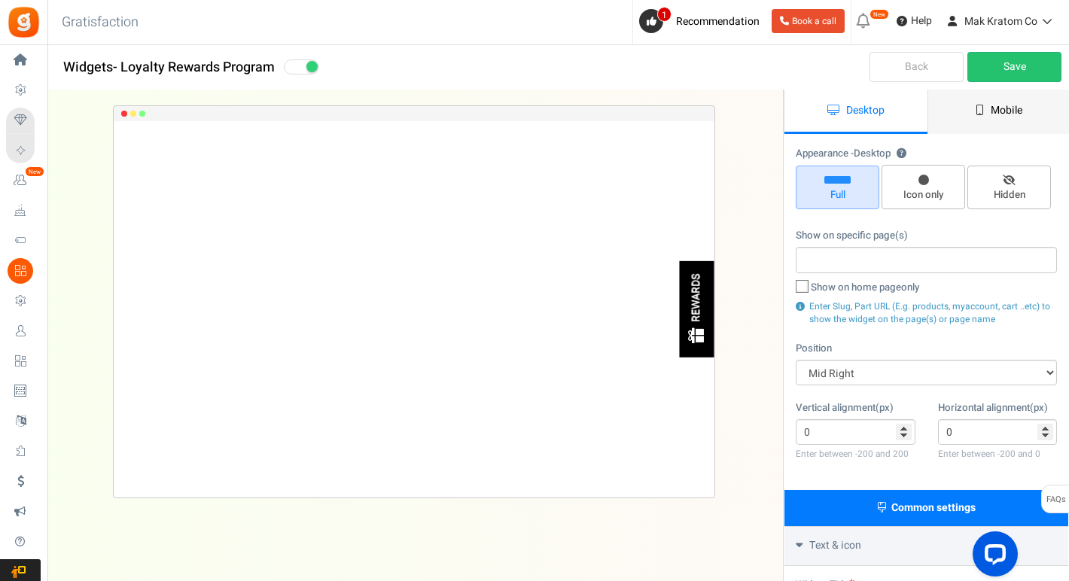
click at [991, 129] on link "Mobile" at bounding box center [998, 112] width 143 height 44
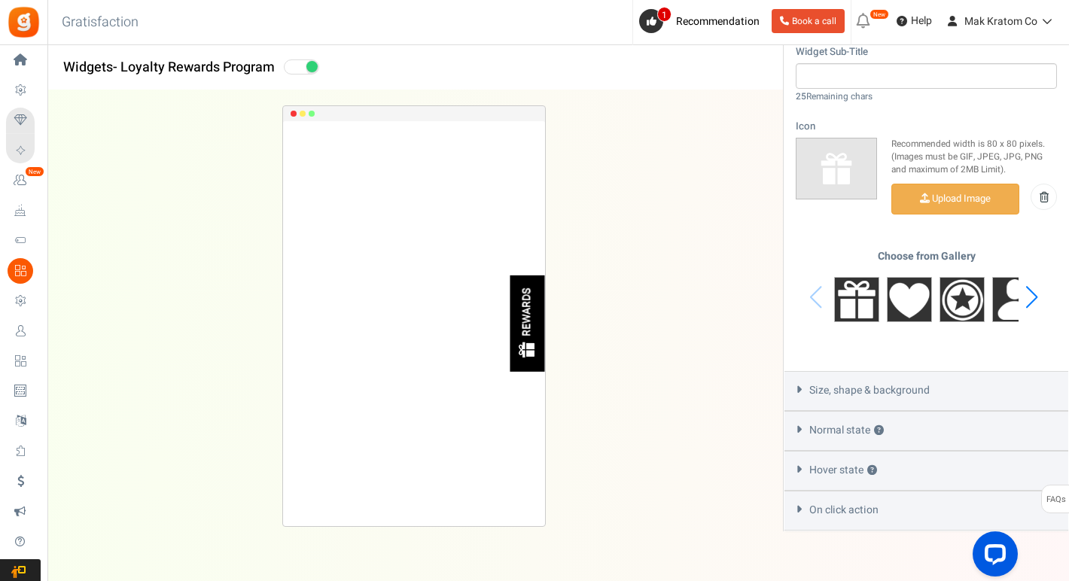
scroll to position [579, 0]
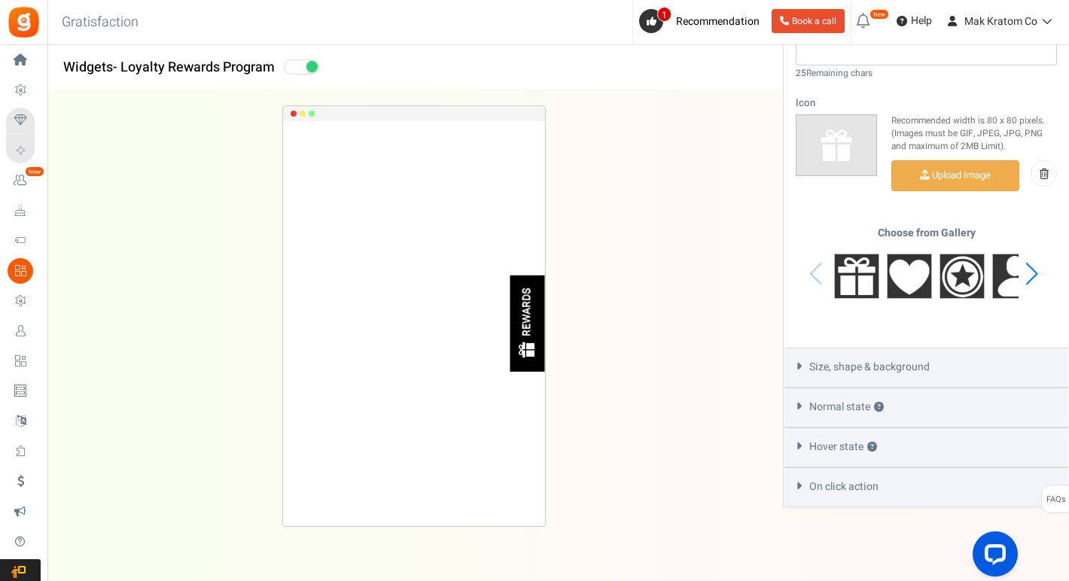
click at [893, 351] on div "Size, shape & background" at bounding box center [926, 368] width 284 height 40
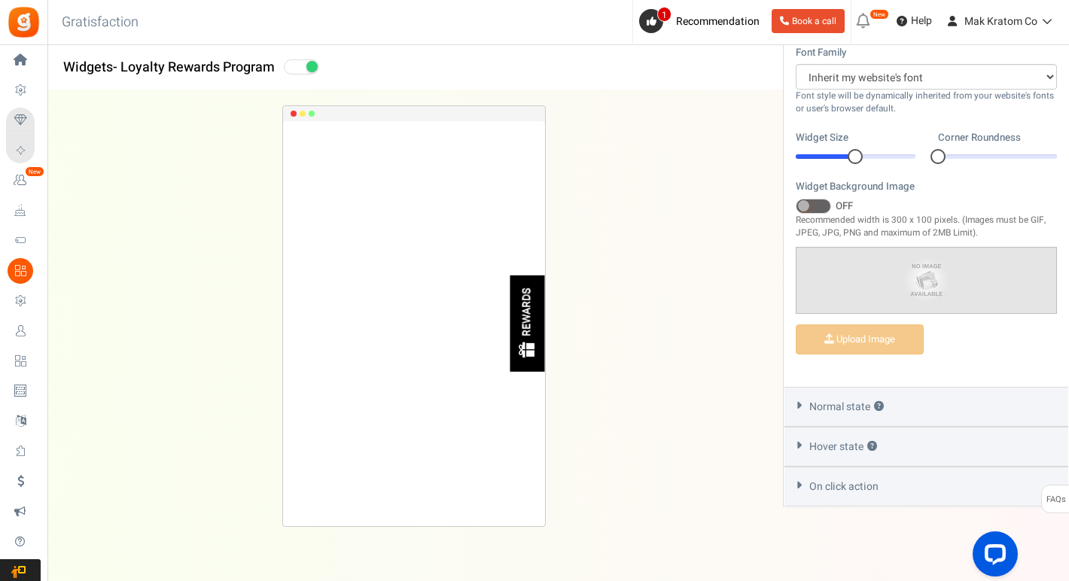
scroll to position [0, 0]
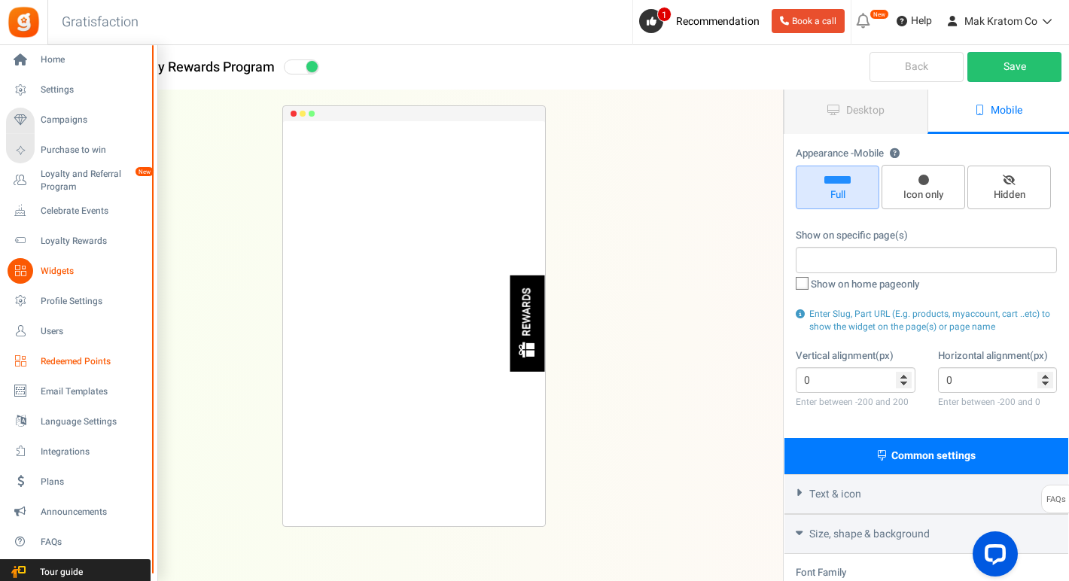
click at [60, 358] on span "Redeemed Points" at bounding box center [93, 361] width 105 height 13
click at [56, 363] on span "Redeemed Points" at bounding box center [93, 361] width 105 height 13
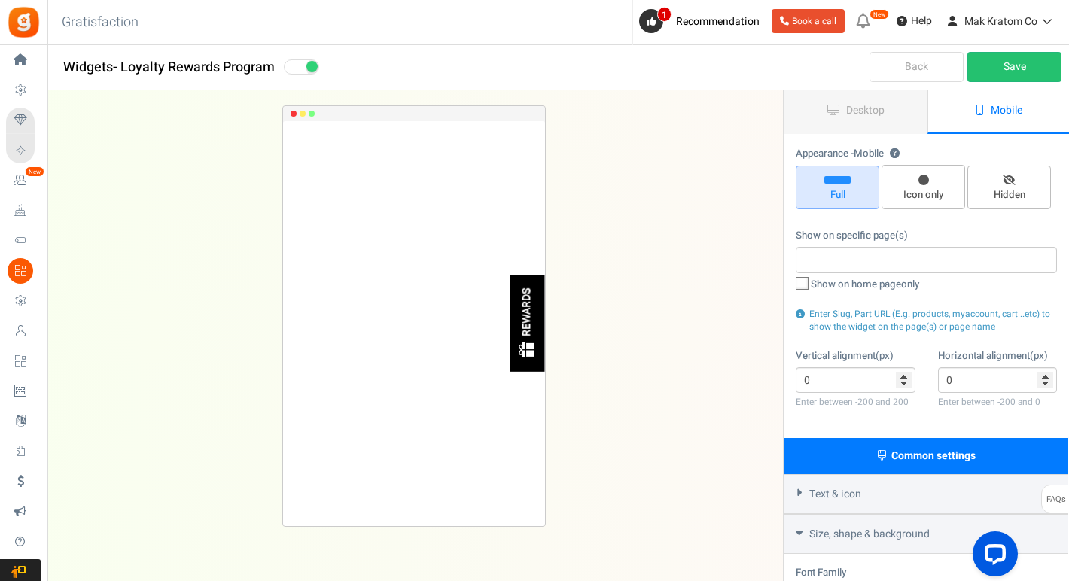
click at [920, 65] on link "Back" at bounding box center [916, 67] width 94 height 30
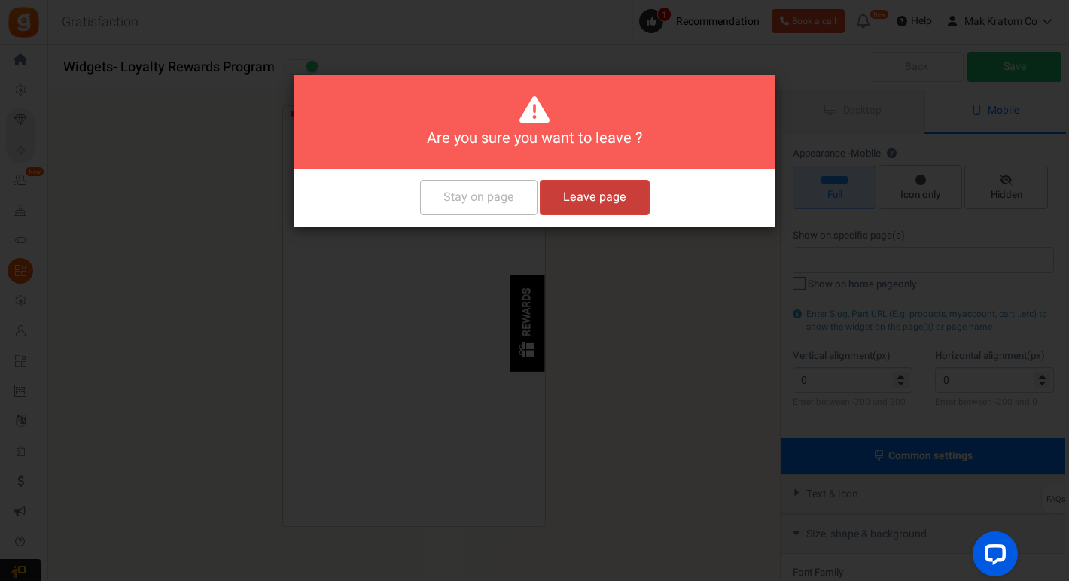
click at [600, 199] on button "Leave page" at bounding box center [595, 197] width 110 height 35
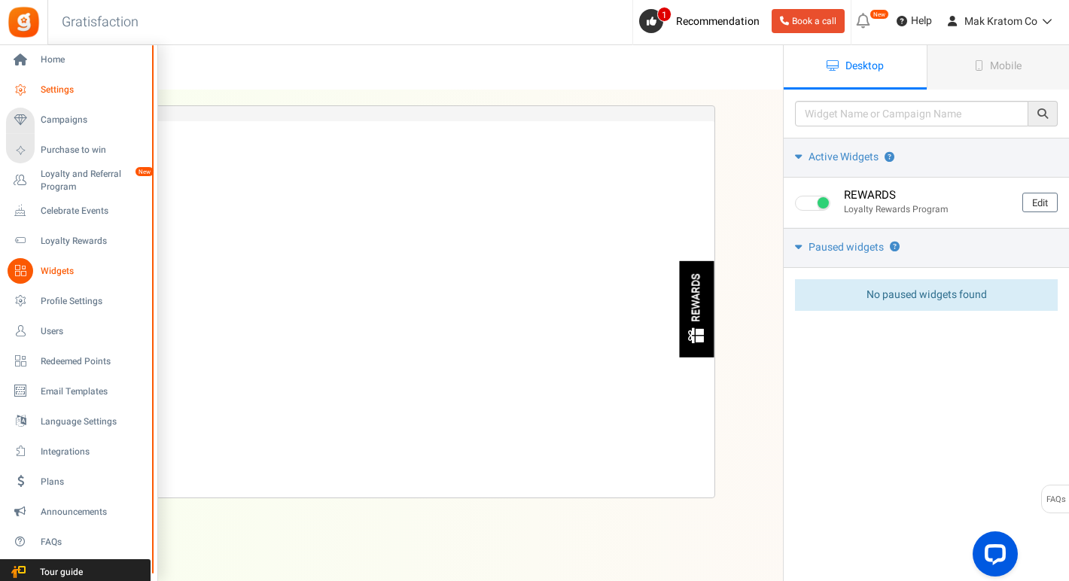
click at [73, 93] on span "Settings" at bounding box center [93, 90] width 105 height 13
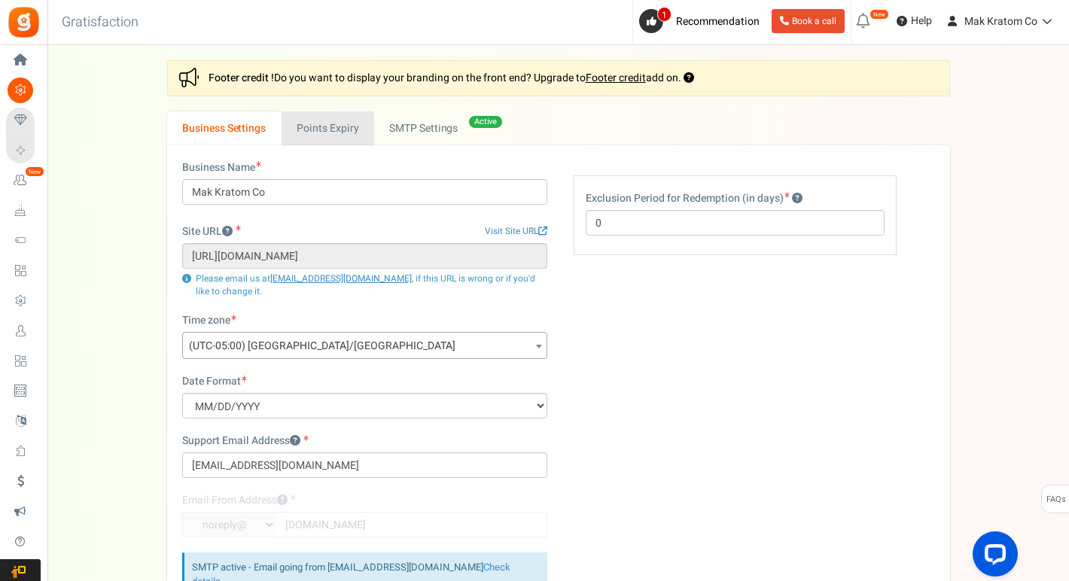
click at [342, 132] on link "Points Expiry" at bounding box center [327, 128] width 93 height 34
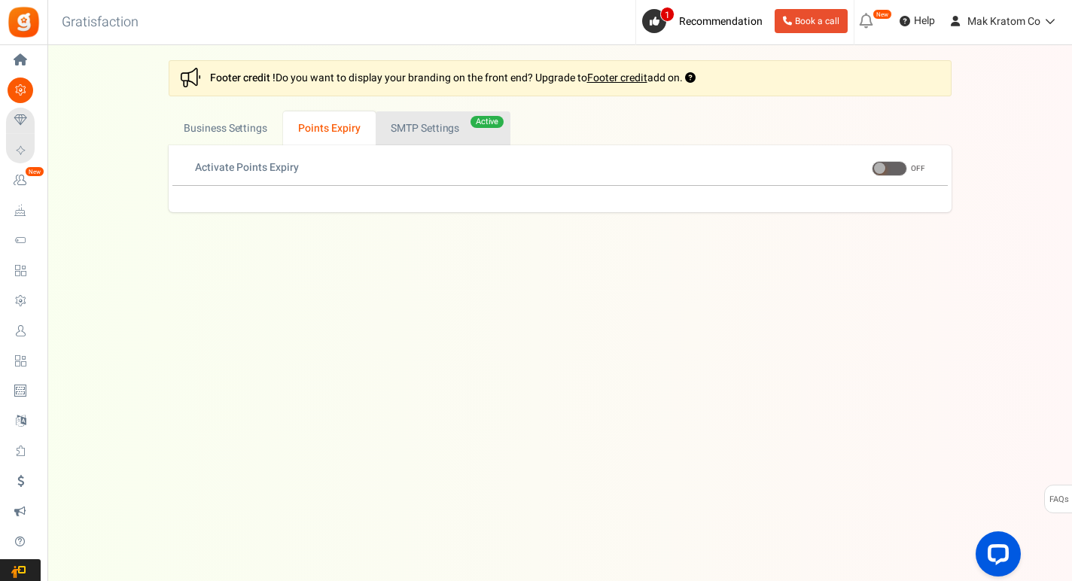
click at [457, 135] on link "Active SMTP Settings" at bounding box center [442, 128] width 135 height 34
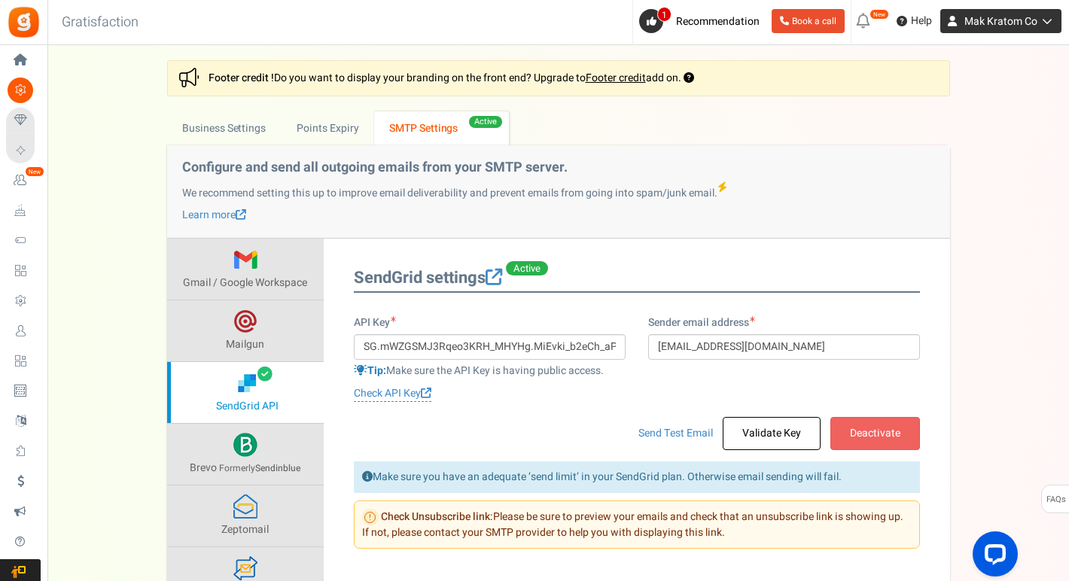
click at [974, 24] on span "Mak Kratom Co" at bounding box center [1000, 22] width 73 height 16
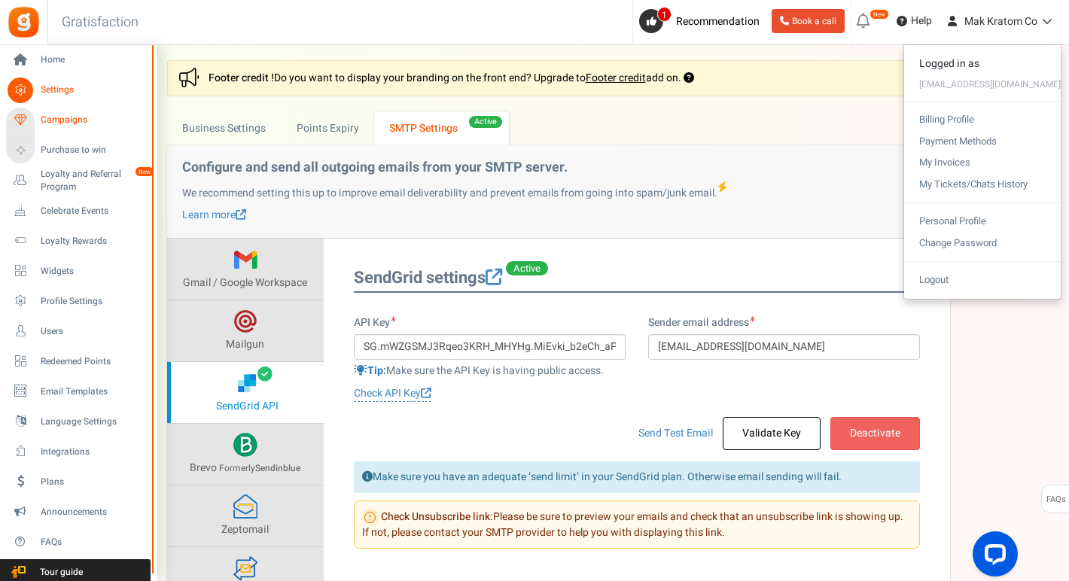
click at [58, 117] on span "Campaigns" at bounding box center [93, 120] width 105 height 13
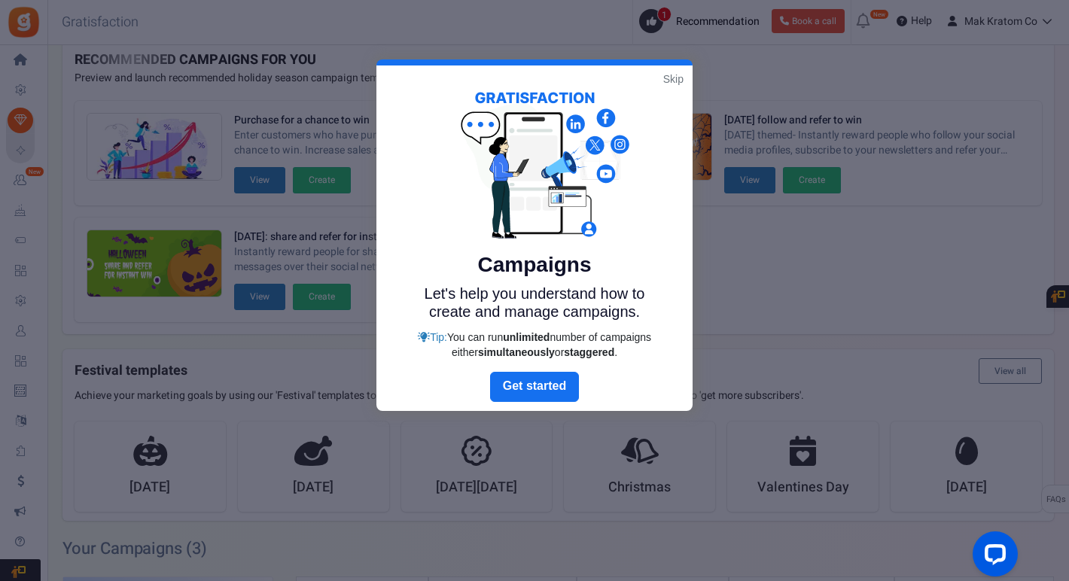
scroll to position [20, 0]
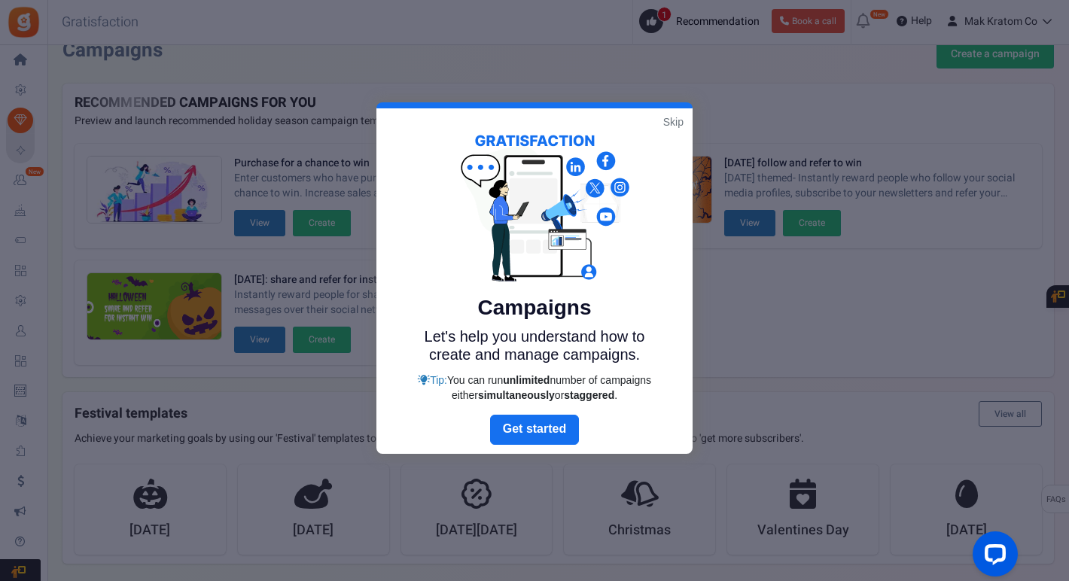
click at [677, 123] on link "Skip" at bounding box center [673, 121] width 20 height 15
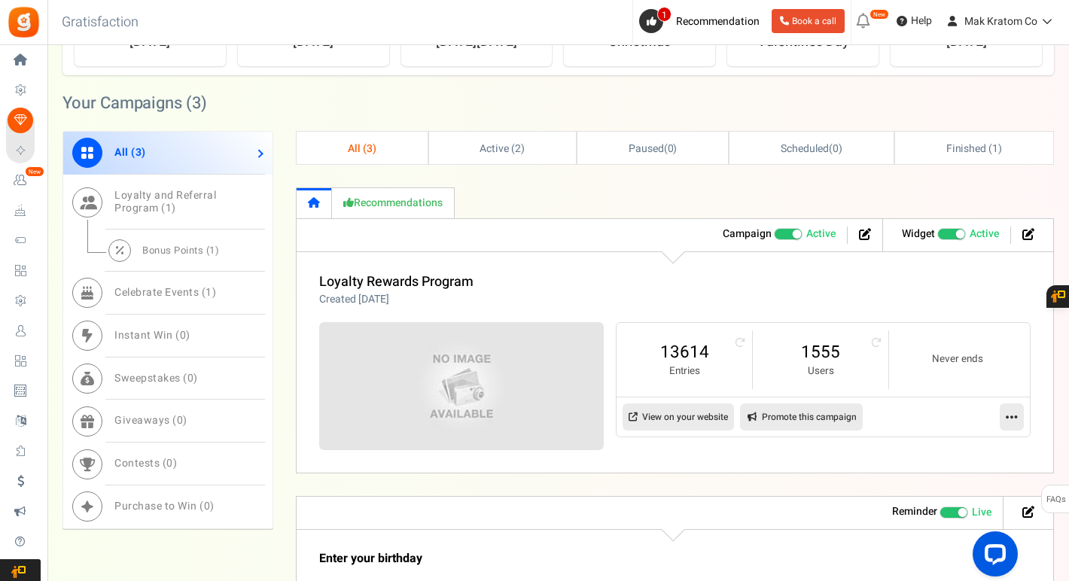
scroll to position [509, 0]
click at [861, 236] on icon at bounding box center [865, 233] width 12 height 12
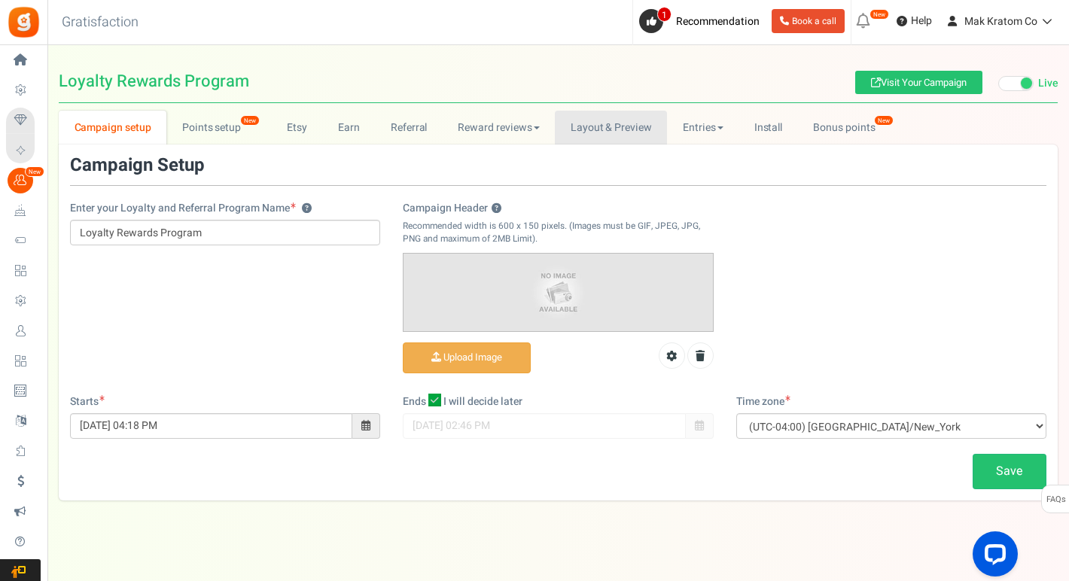
click at [573, 121] on link "Layout & Preview" at bounding box center [611, 128] width 112 height 34
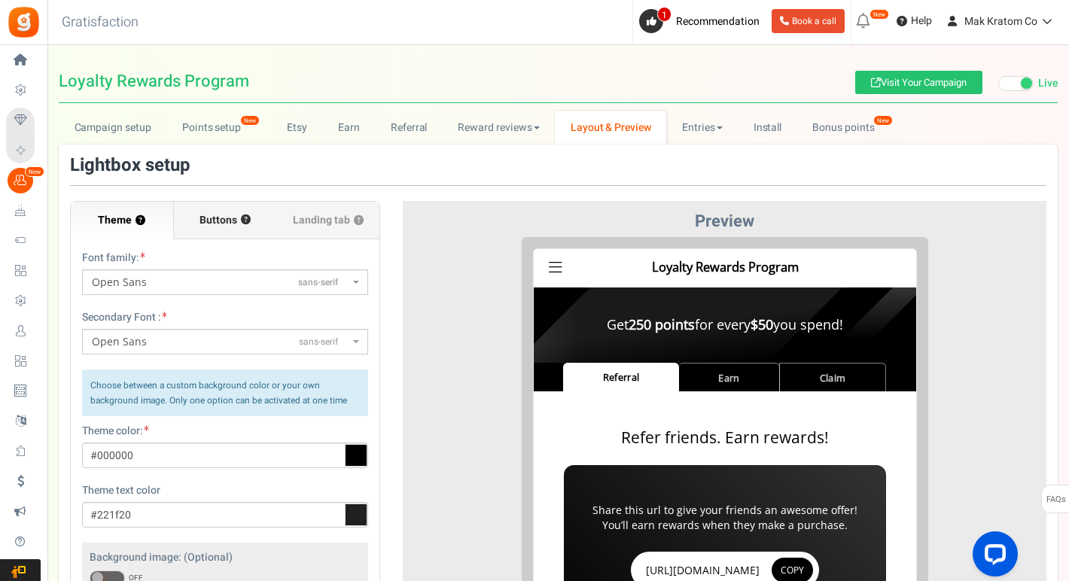
click at [232, 220] on span "Buttons" at bounding box center [218, 220] width 38 height 15
click at [0, 0] on input "Buttons ?" at bounding box center [0, 0] width 0 height 0
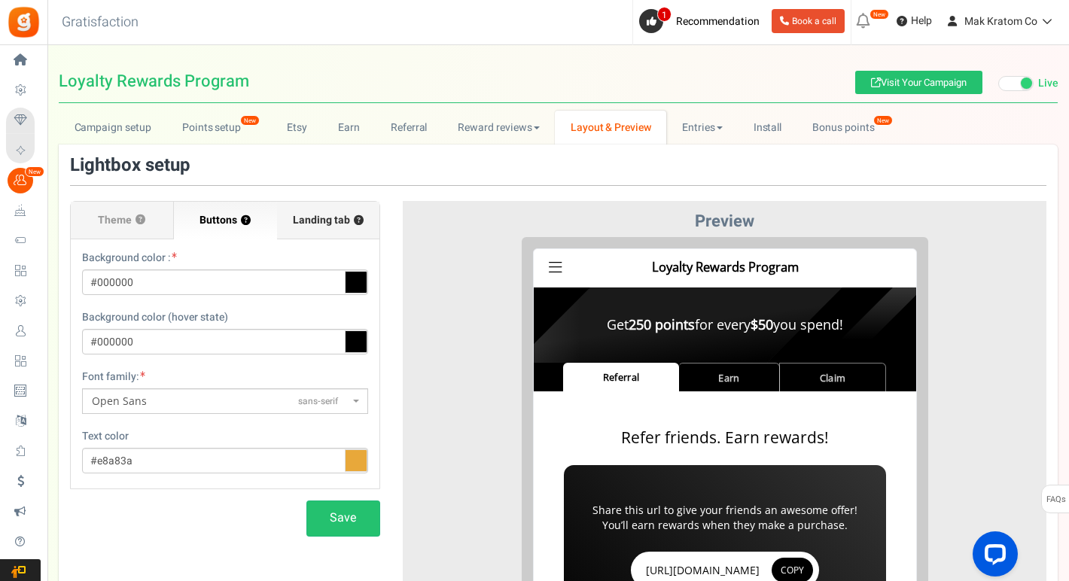
click at [312, 218] on span "Landing tab ?" at bounding box center [328, 220] width 71 height 15
click at [0, 0] on input "Landing tab ?" at bounding box center [0, 0] width 0 height 0
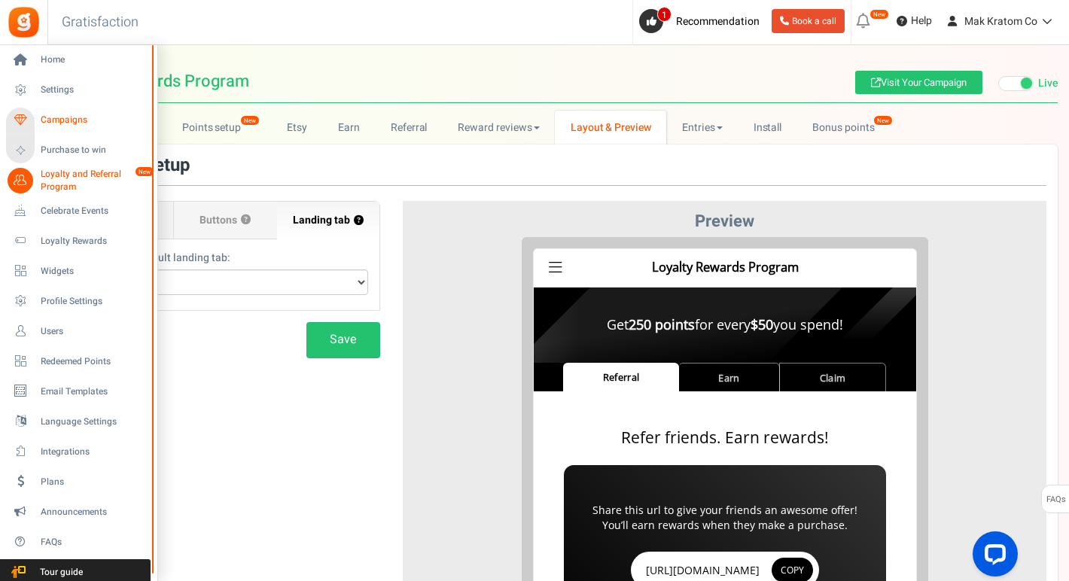
click at [53, 114] on span "Campaigns" at bounding box center [93, 120] width 105 height 13
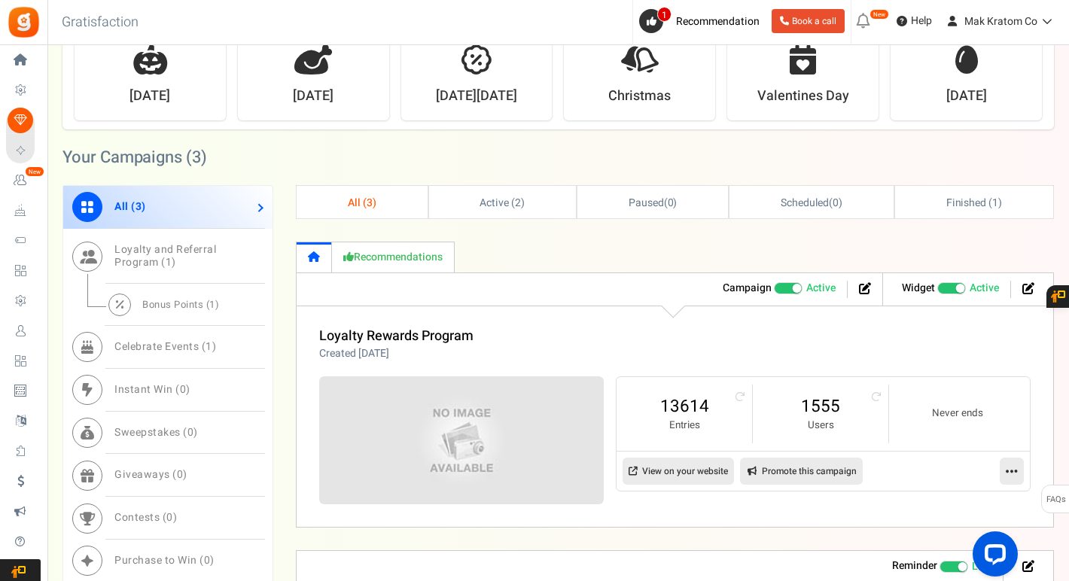
scroll to position [457, 0]
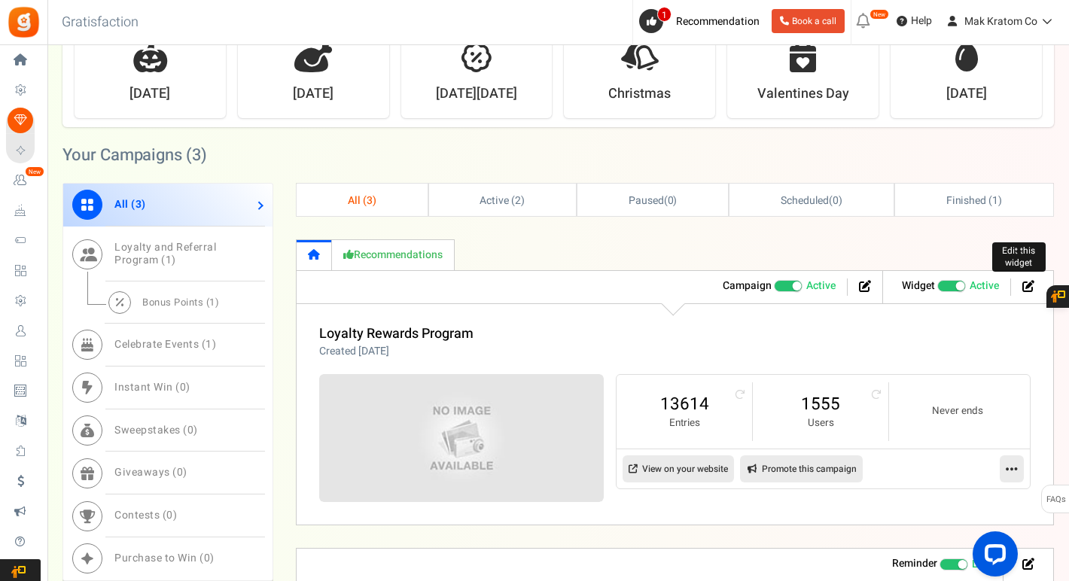
click at [1025, 287] on icon at bounding box center [1028, 286] width 12 height 12
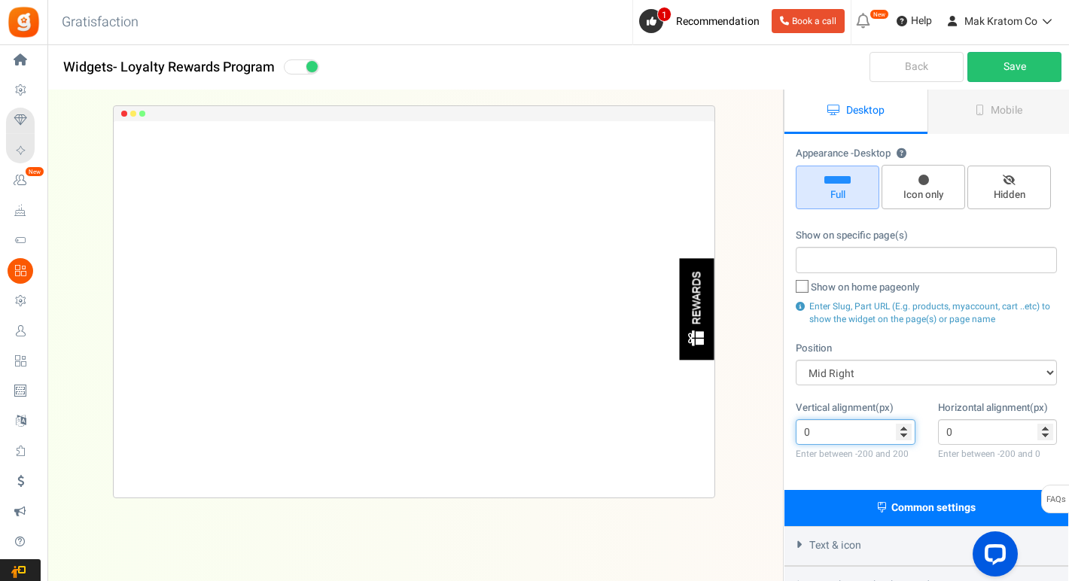
click at [800, 419] on input "0" at bounding box center [855, 432] width 120 height 26
click at [798, 526] on div "Text & icon" at bounding box center [926, 546] width 284 height 40
click at [798, 541] on icon at bounding box center [798, 544] width 11 height 7
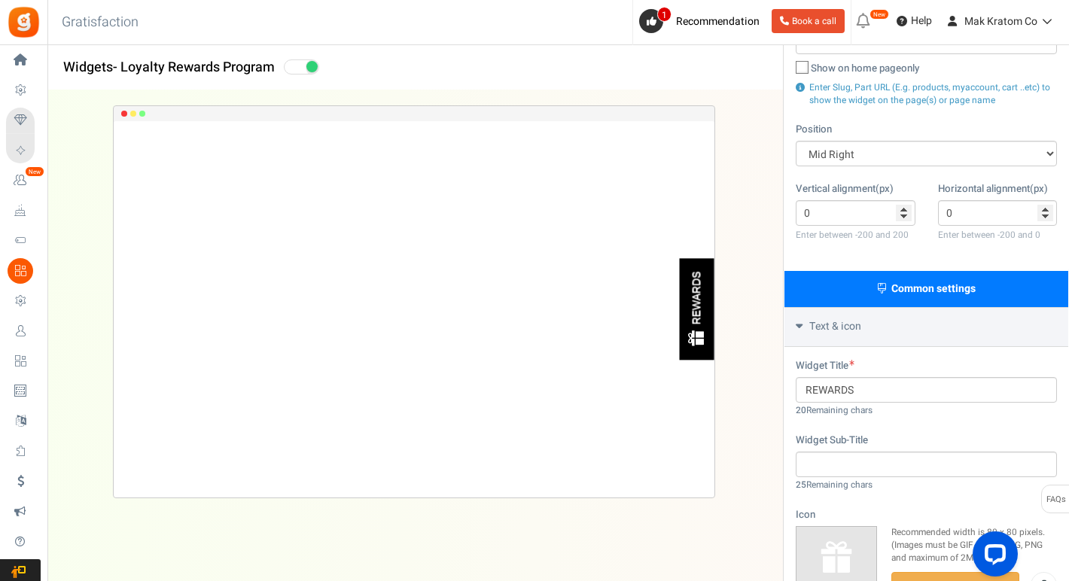
click at [834, 324] on span "Text & icon" at bounding box center [835, 326] width 52 height 15
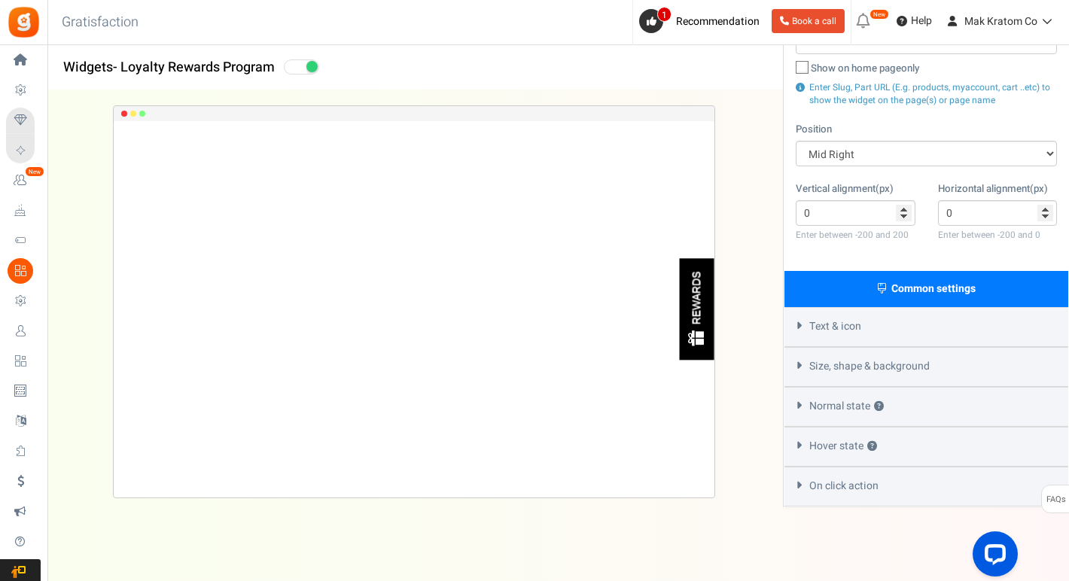
click at [834, 324] on span "Text & icon" at bounding box center [835, 326] width 52 height 15
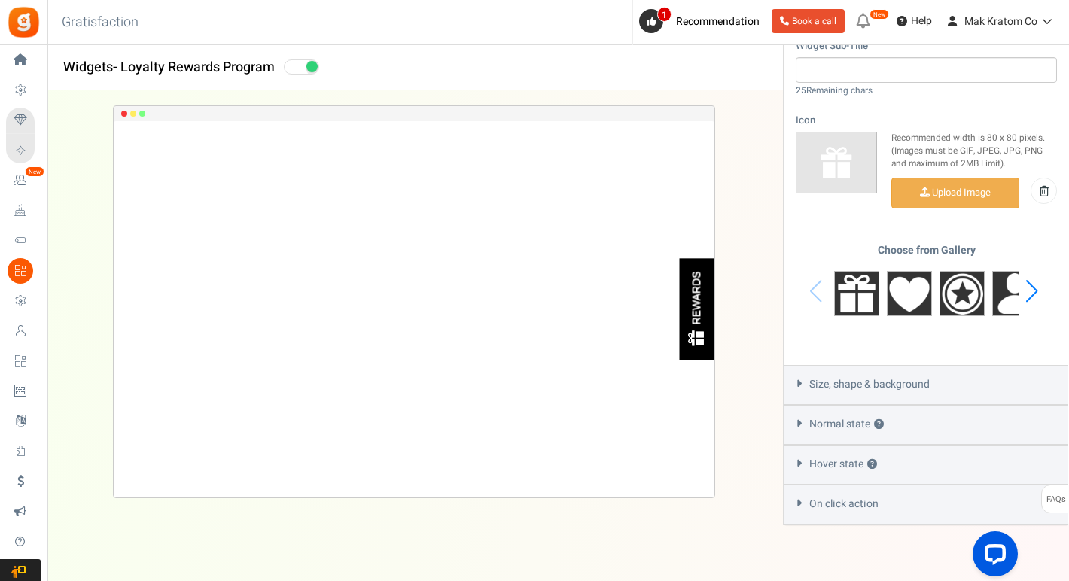
scroll to position [631, 0]
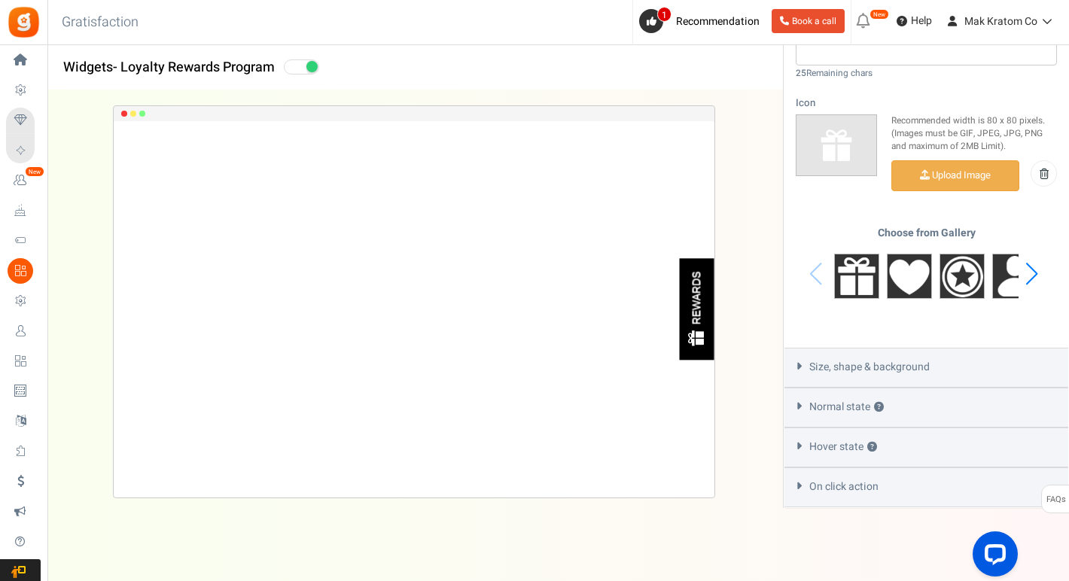
click at [801, 366] on icon at bounding box center [798, 366] width 11 height 7
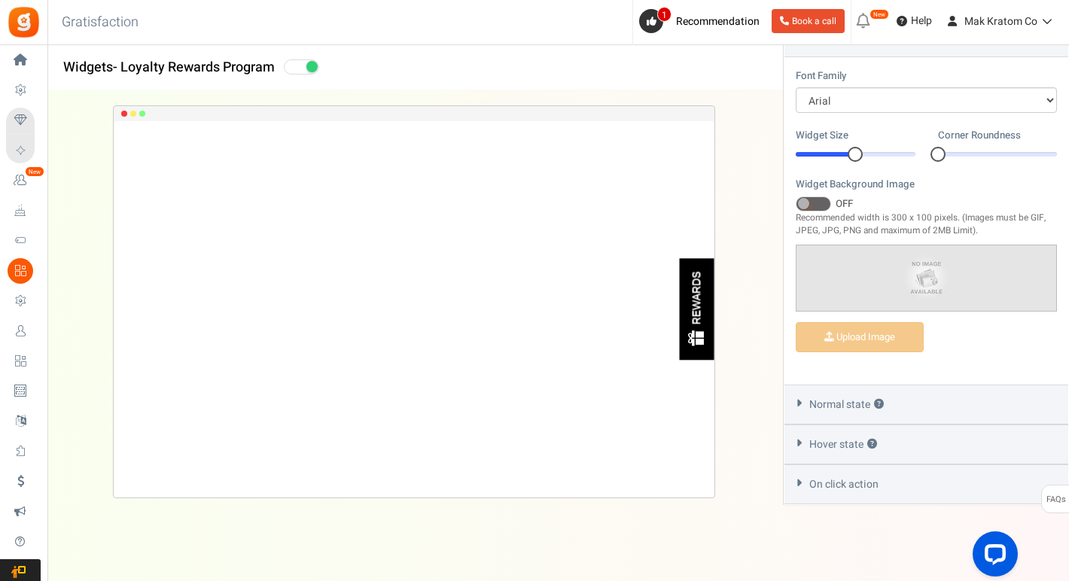
scroll to position [546, 0]
click at [804, 410] on div "Normal state ?" at bounding box center [926, 408] width 284 height 40
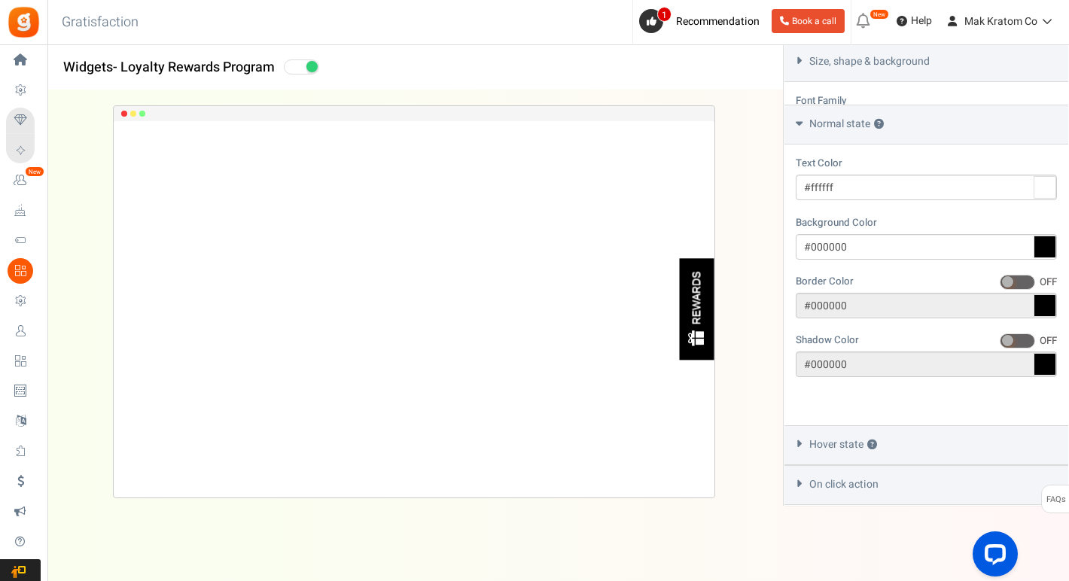
scroll to position [477, 0]
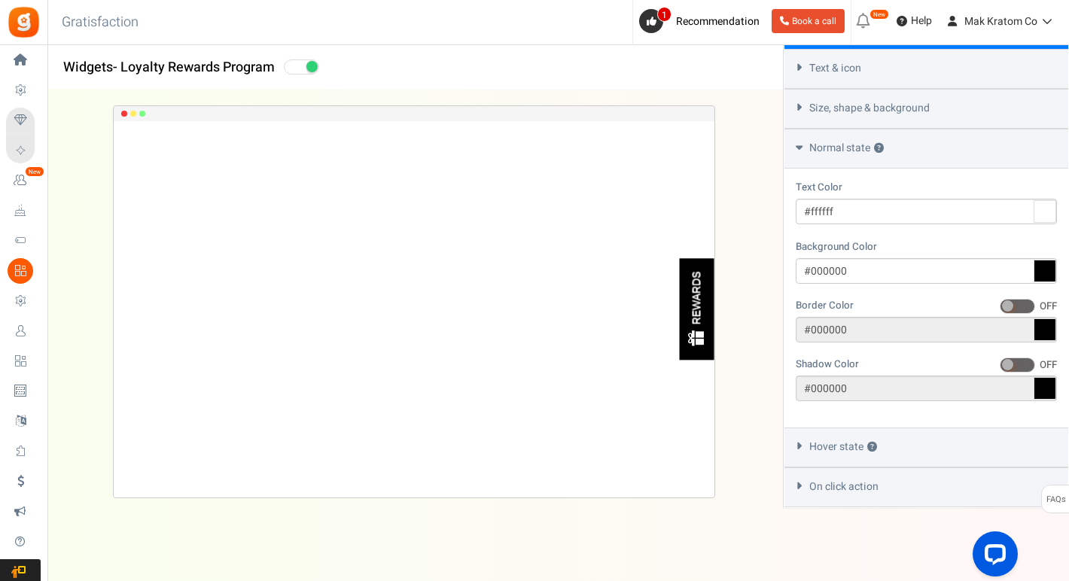
click at [802, 442] on icon at bounding box center [798, 445] width 11 height 7
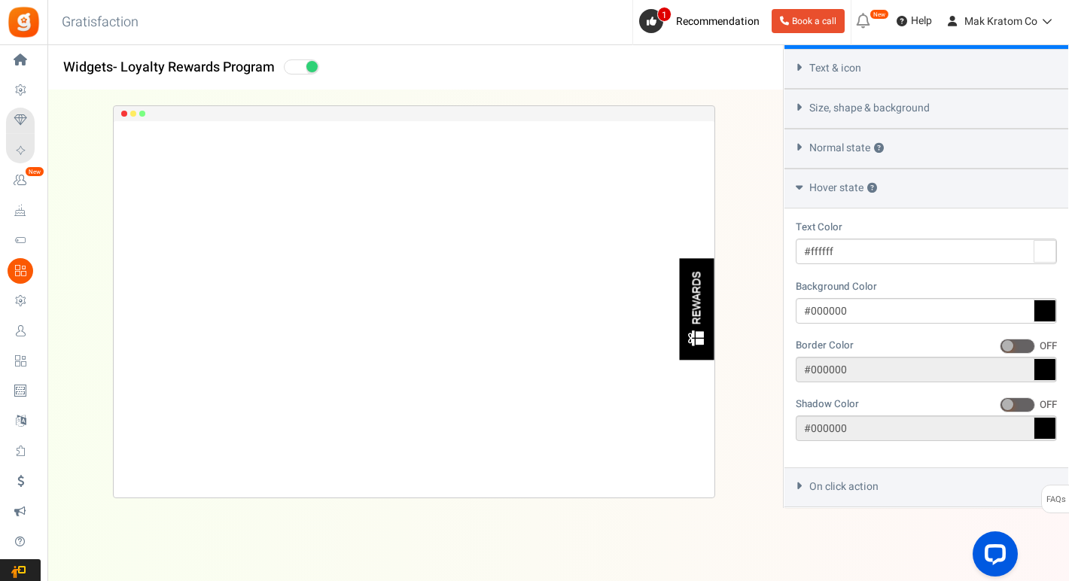
click at [800, 478] on div "On click action" at bounding box center [926, 487] width 284 height 40
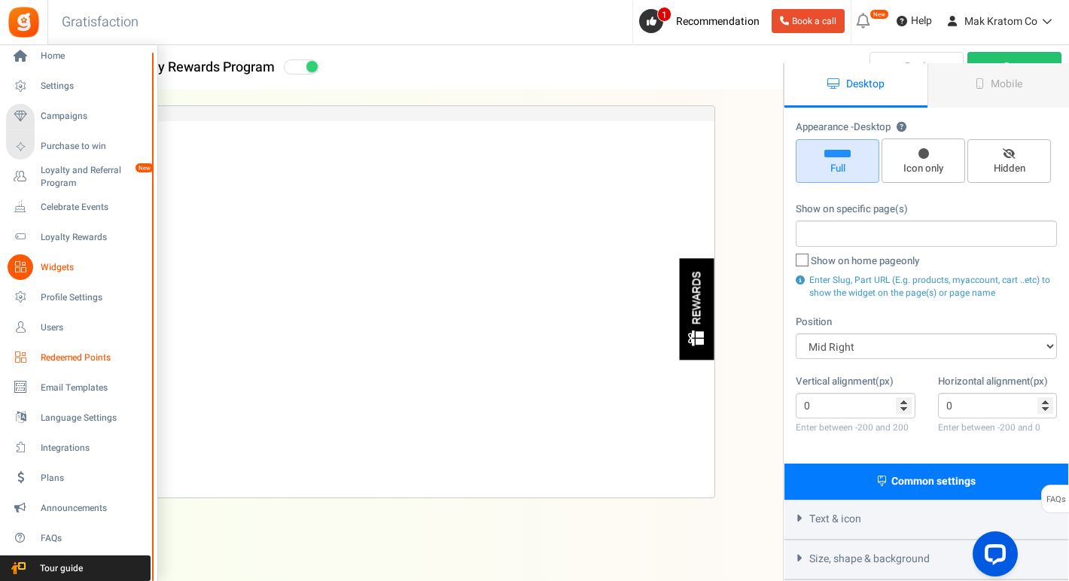
scroll to position [32, 0]
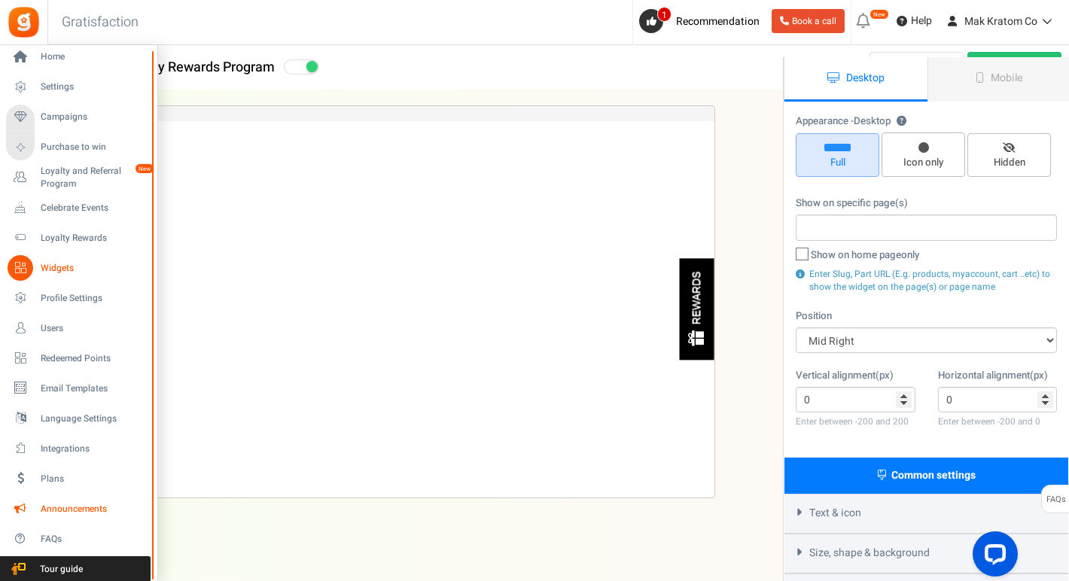
click at [53, 511] on span "Announcements" at bounding box center [93, 509] width 105 height 13
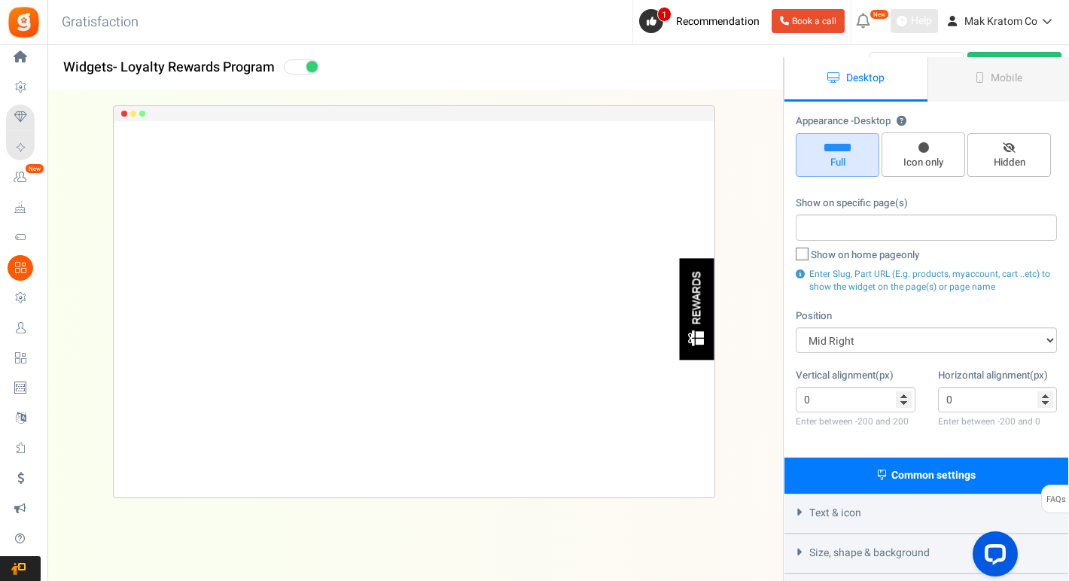
click at [917, 25] on span "Help" at bounding box center [919, 21] width 25 height 15
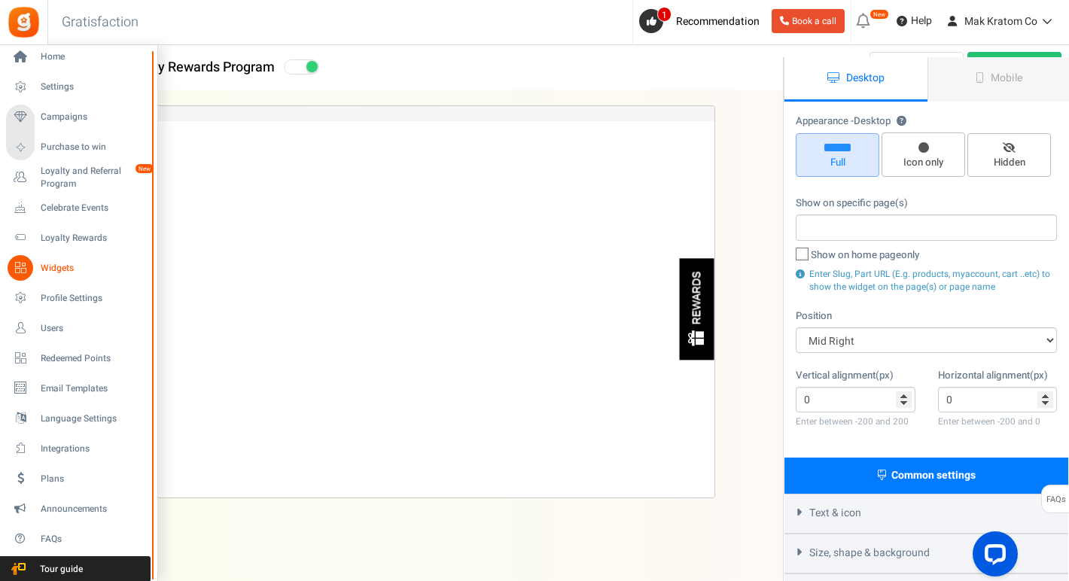
click at [56, 268] on span "Widgets" at bounding box center [93, 268] width 105 height 13
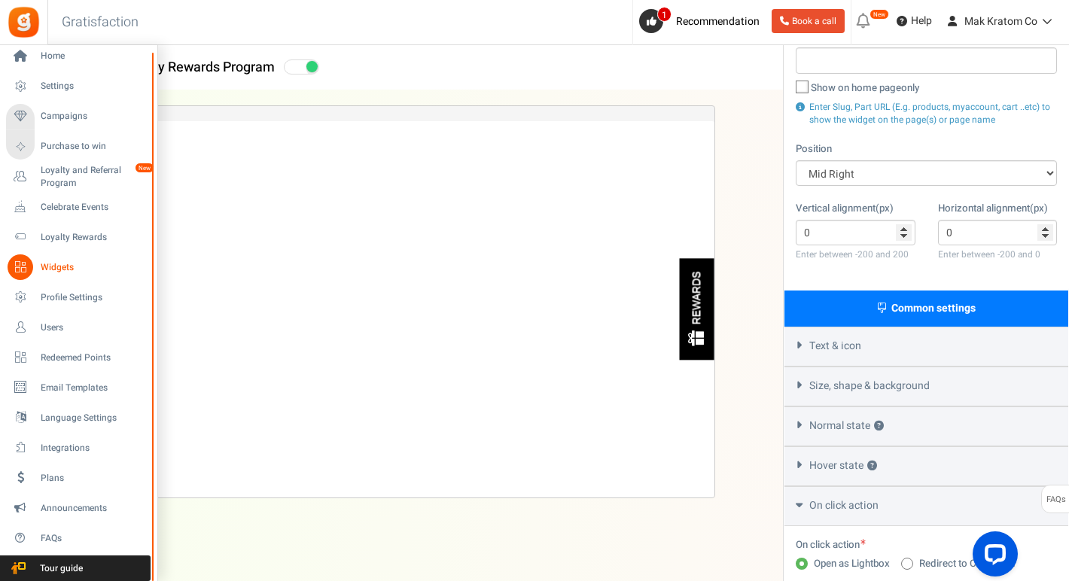
scroll to position [293, 0]
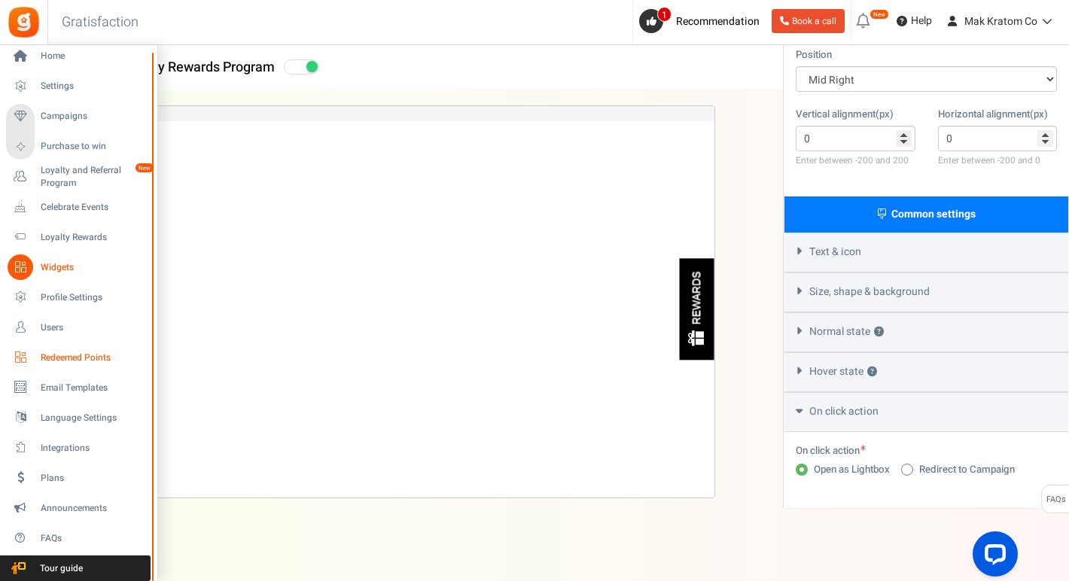
click at [77, 354] on span "Redeemed Points" at bounding box center [93, 357] width 105 height 13
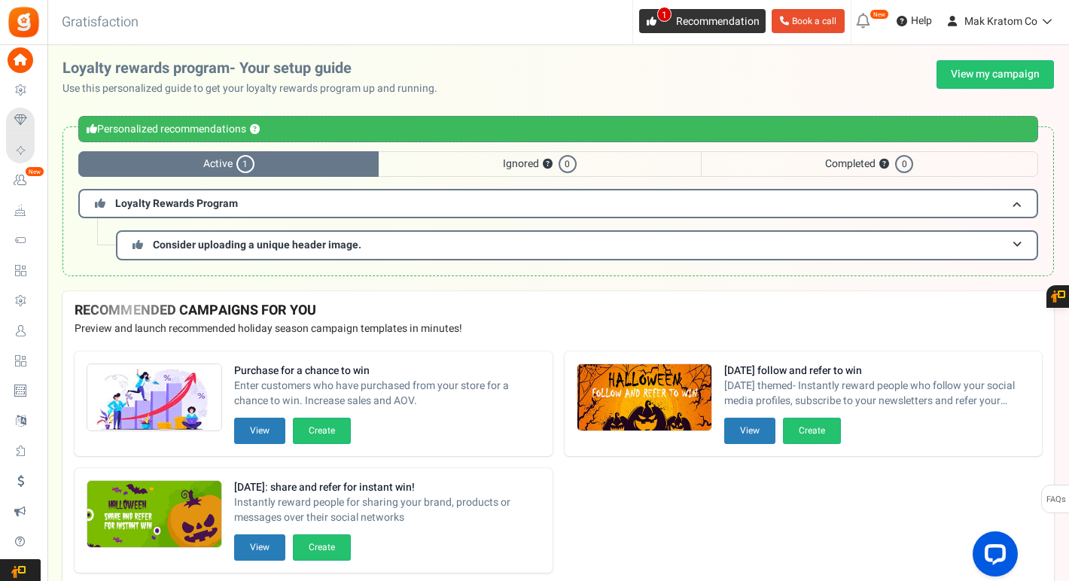
click at [715, 12] on link "1 Recommendation" at bounding box center [702, 21] width 126 height 24
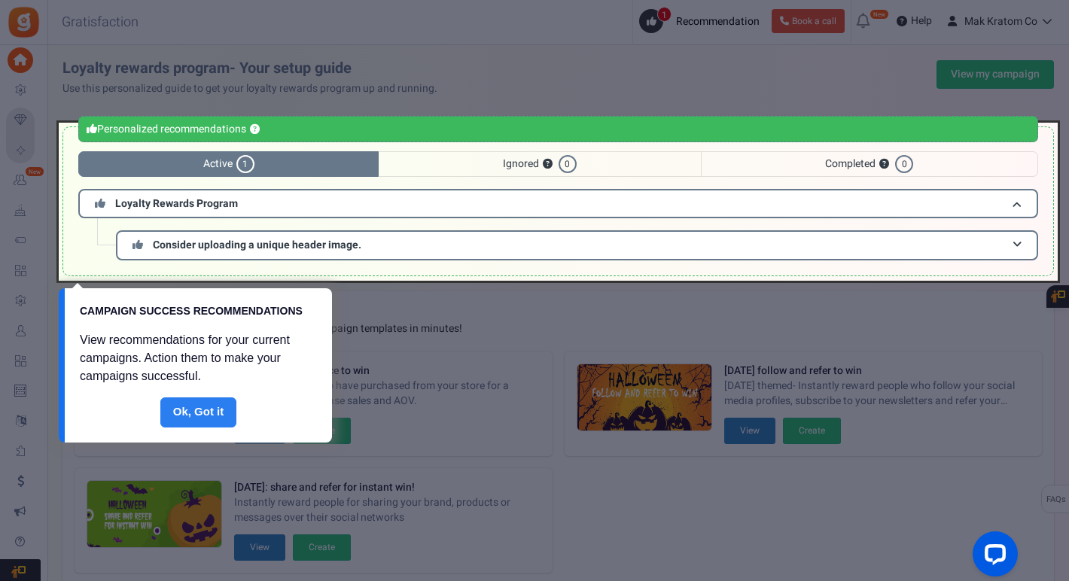
click at [210, 418] on link "Done" at bounding box center [198, 412] width 77 height 30
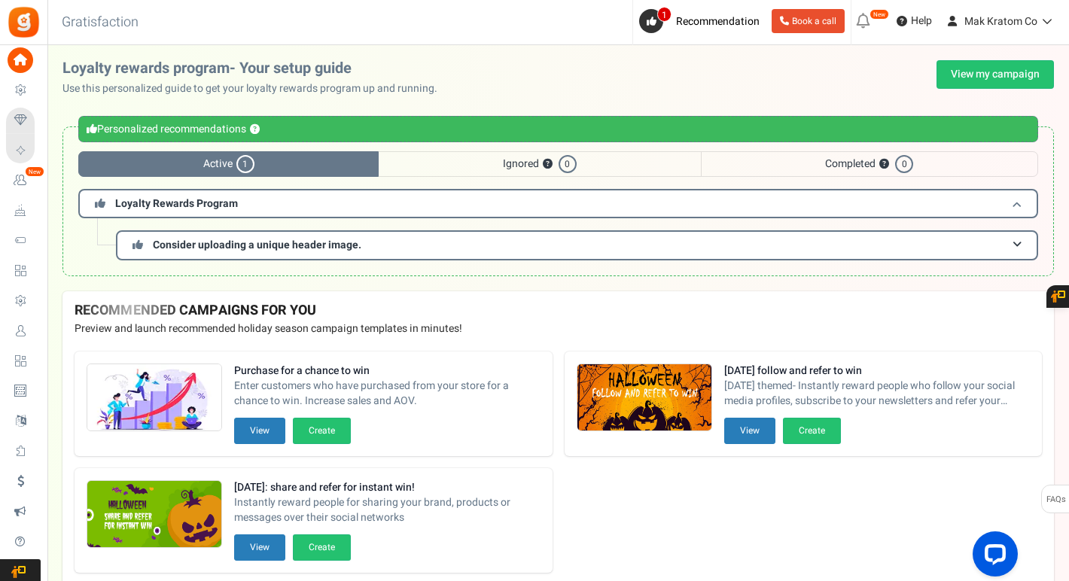
click at [270, 209] on h3 "Loyalty Rewards Program" at bounding box center [557, 203] width 959 height 29
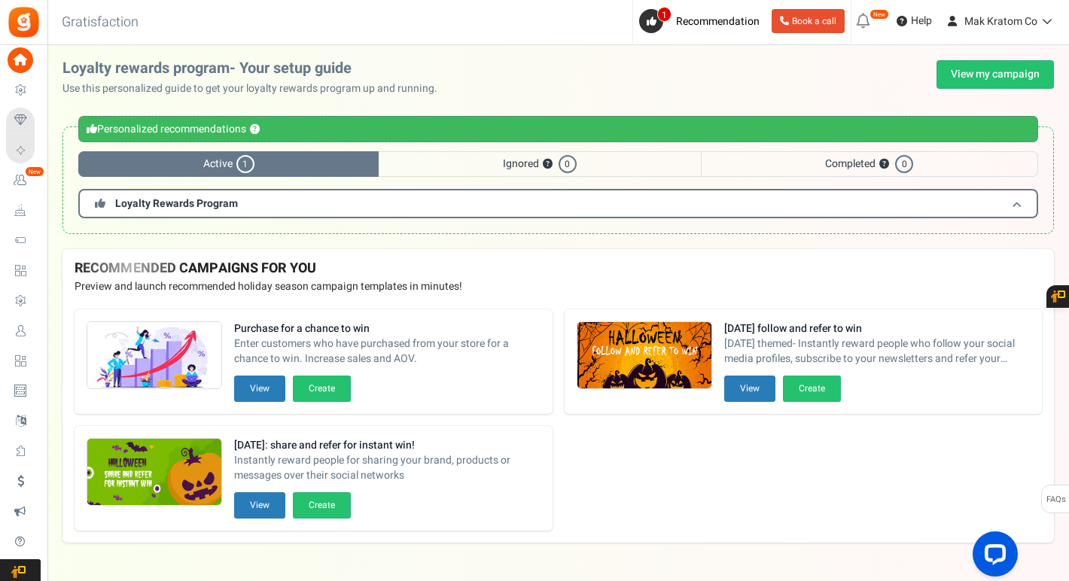
click at [270, 208] on h3 "Loyalty Rewards Program" at bounding box center [557, 203] width 959 height 29
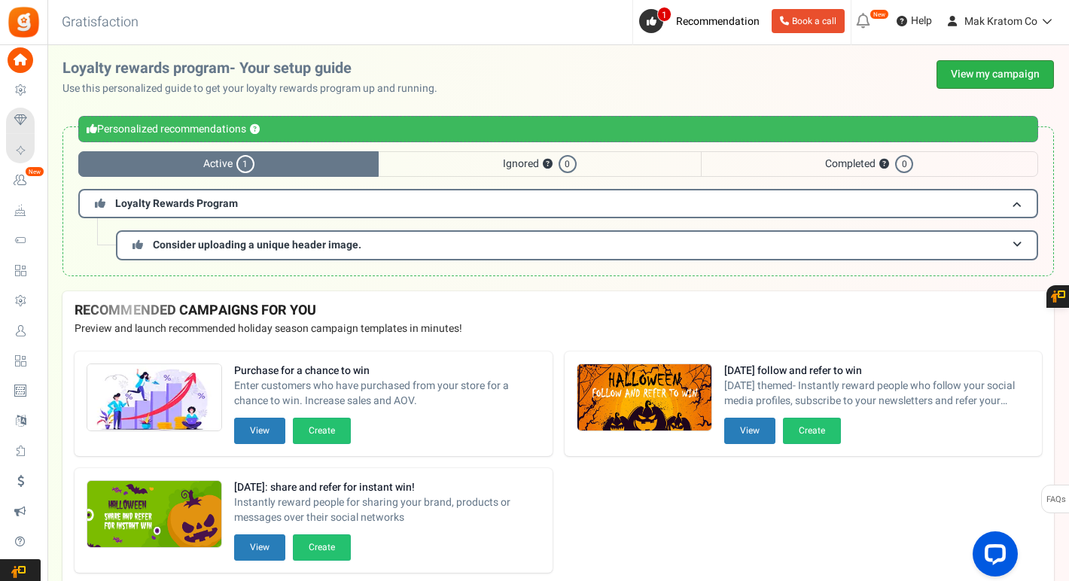
click at [976, 68] on link "View my campaign" at bounding box center [994, 74] width 117 height 29
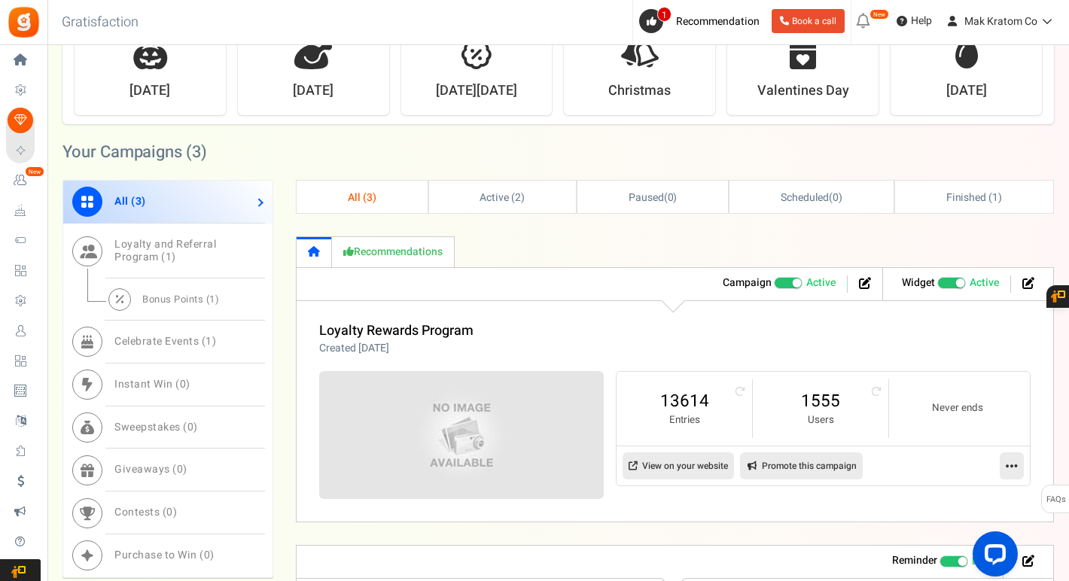
scroll to position [463, 0]
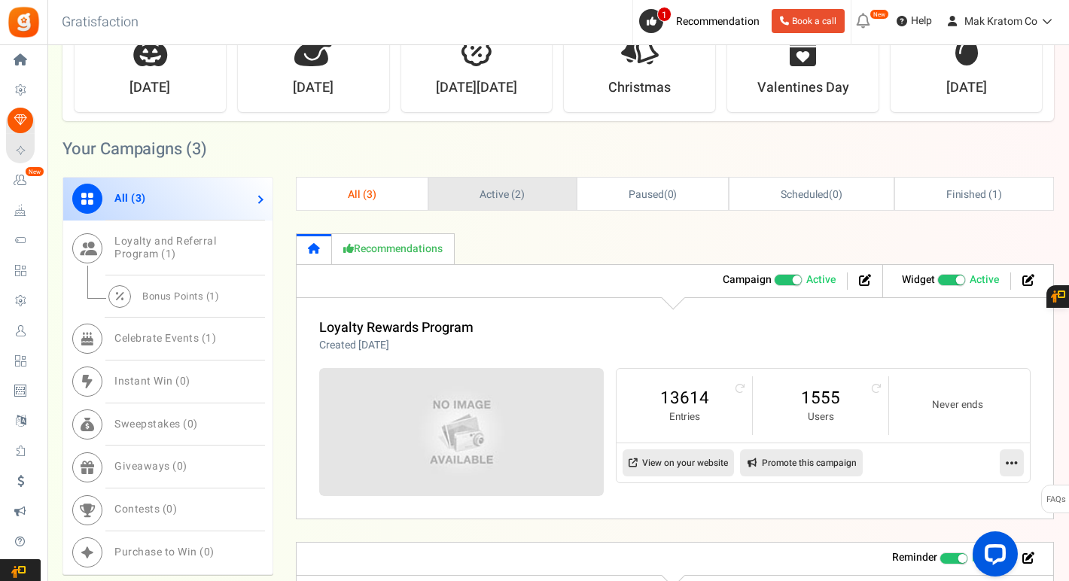
click at [506, 188] on span "Active ( 2 )" at bounding box center [501, 195] width 45 height 16
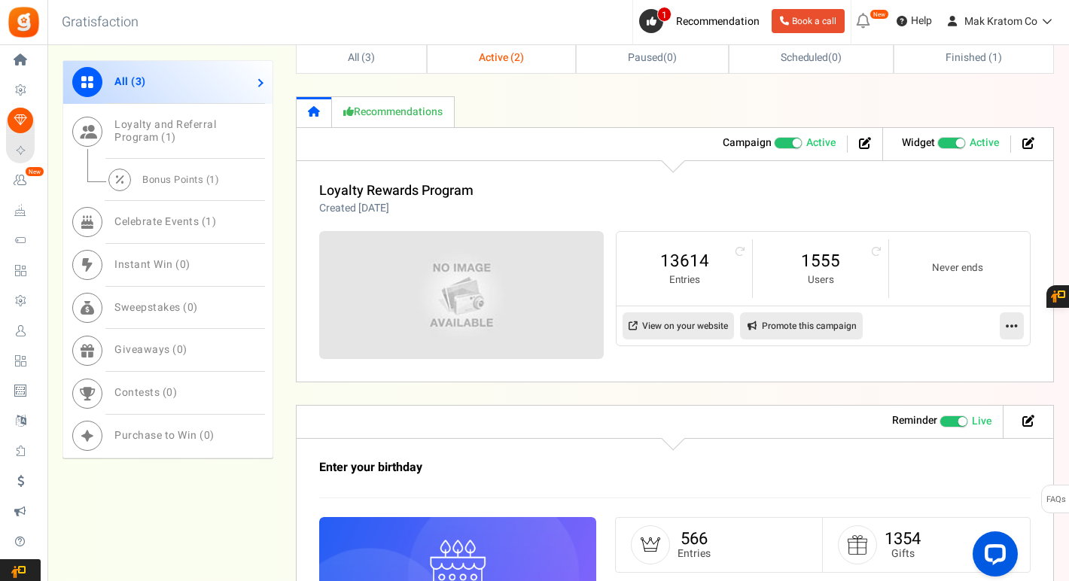
scroll to position [760, 0]
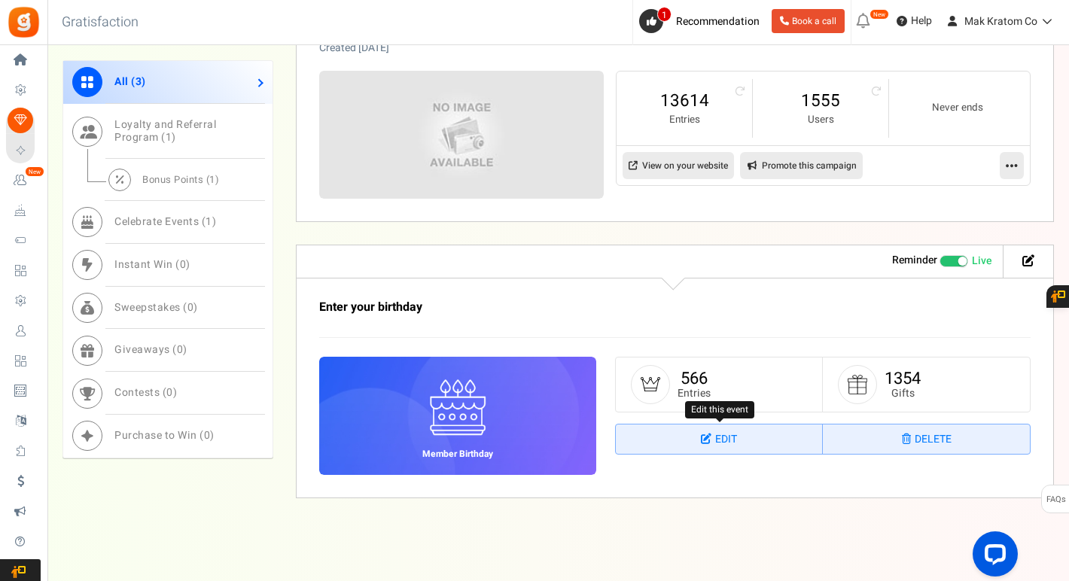
click at [708, 437] on icon at bounding box center [708, 438] width 14 height 11
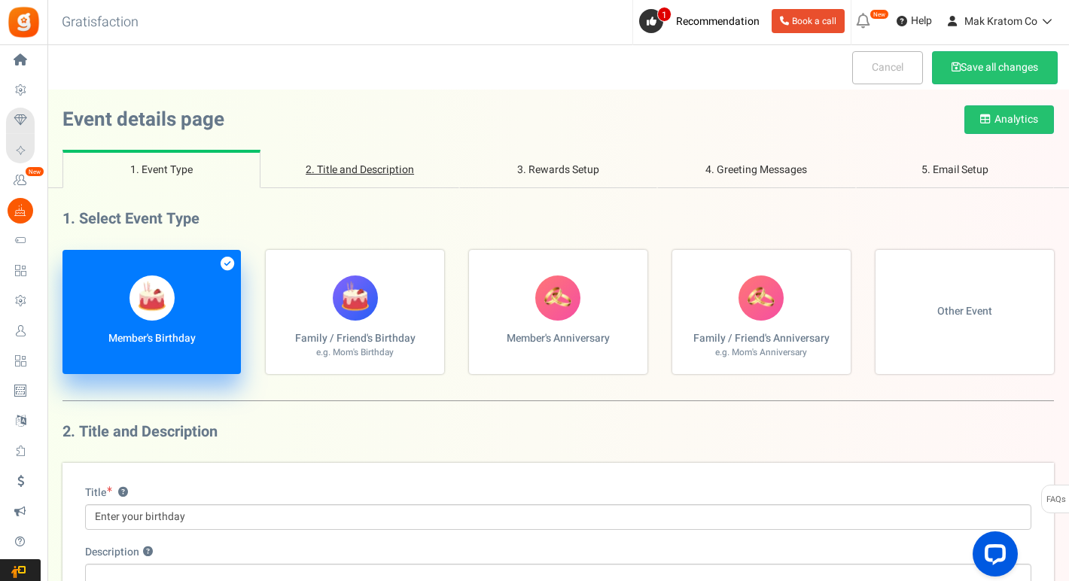
click at [375, 174] on link "2. Title and Description" at bounding box center [359, 169] width 198 height 38
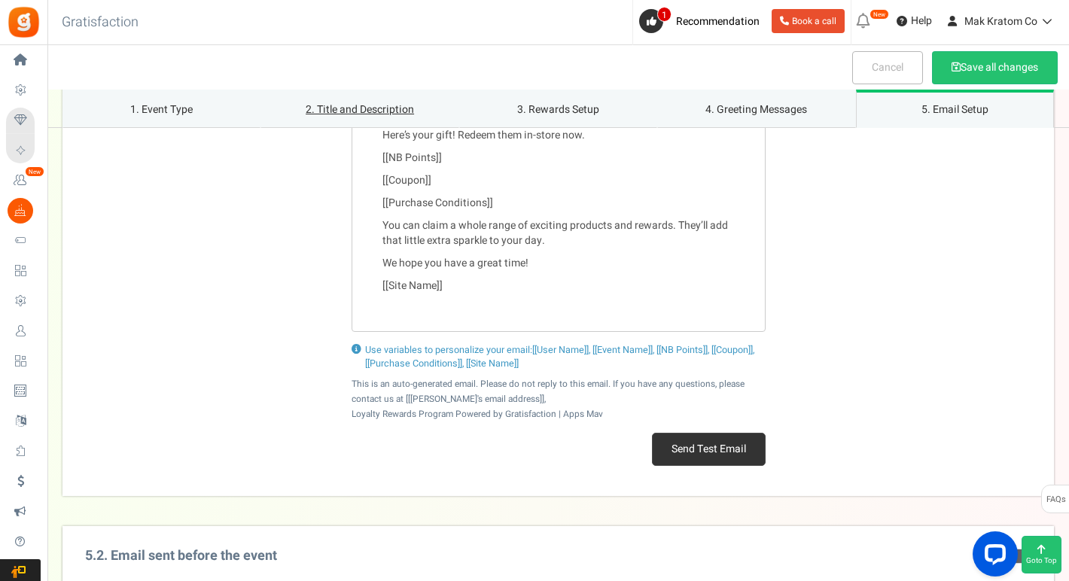
scroll to position [2088, 0]
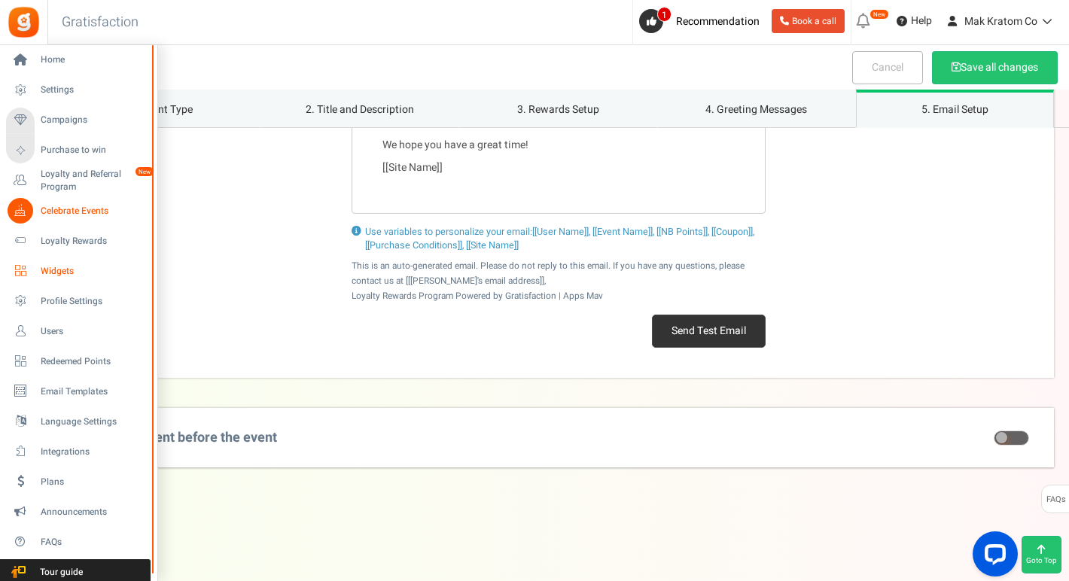
click at [52, 272] on span "Widgets" at bounding box center [93, 271] width 105 height 13
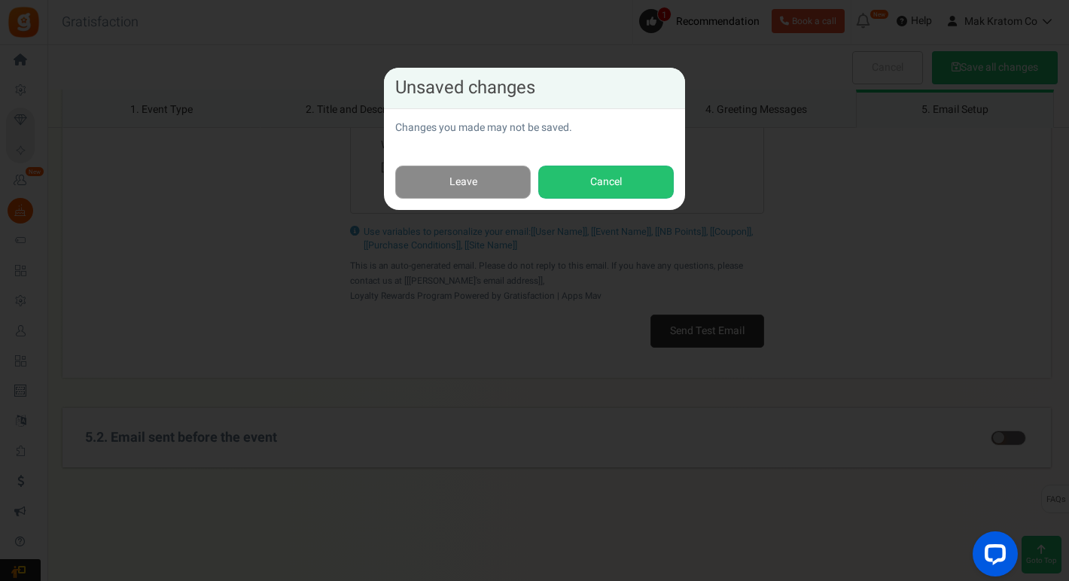
click at [482, 184] on link "Leave" at bounding box center [462, 183] width 135 height 34
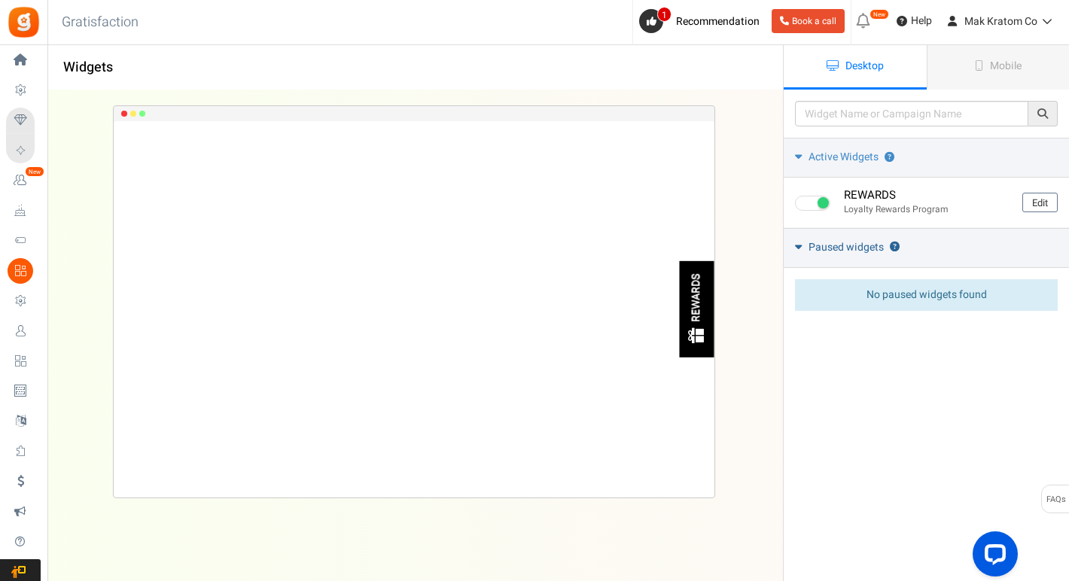
click at [803, 258] on link "Paused widgets ?" at bounding box center [925, 248] width 285 height 40
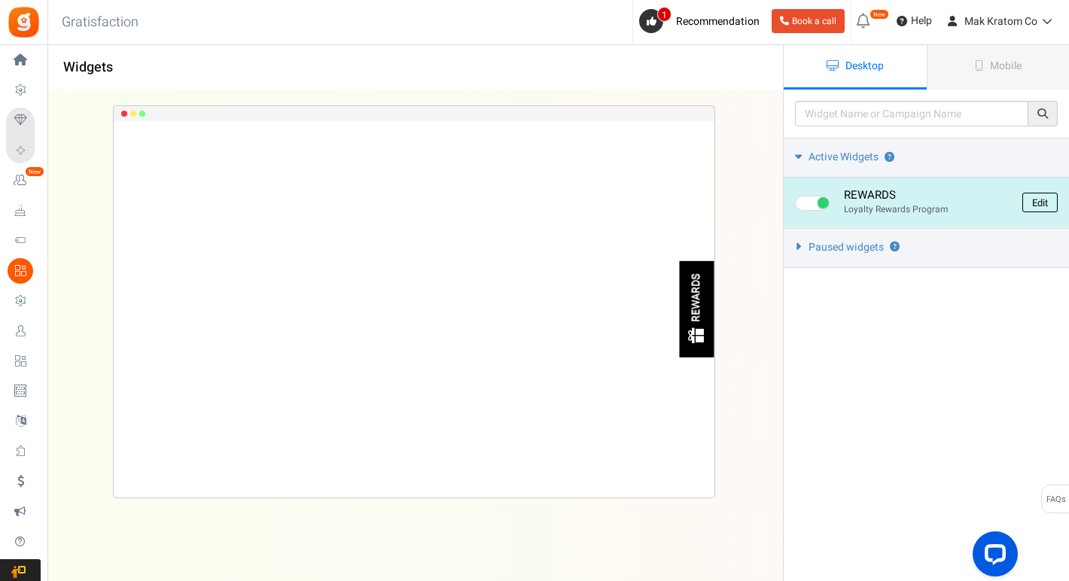
click at [1045, 204] on link "Edit" at bounding box center [1039, 203] width 35 height 20
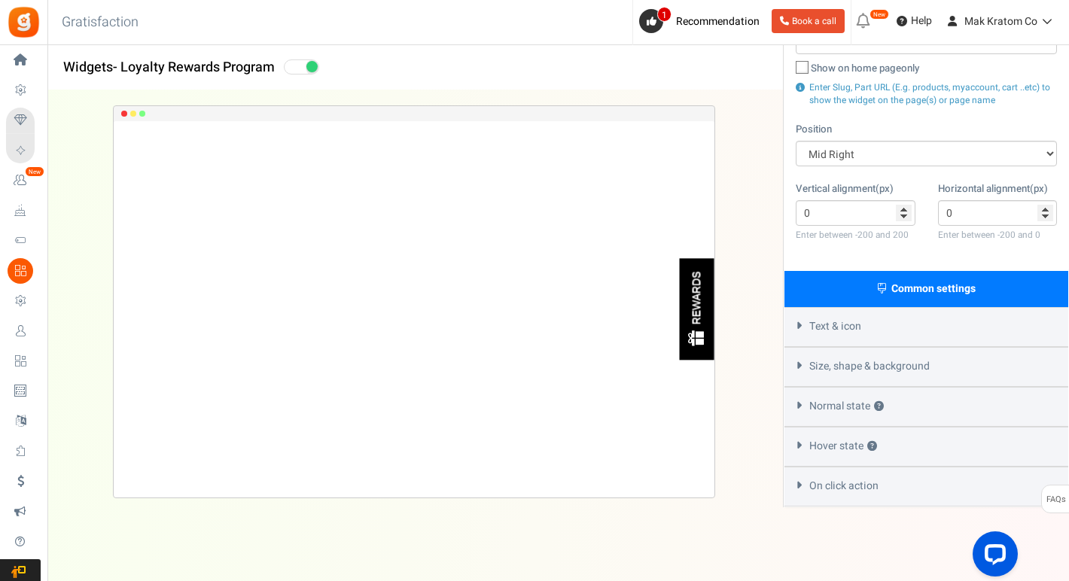
scroll to position [218, 0]
click at [799, 324] on icon at bounding box center [798, 326] width 11 height 7
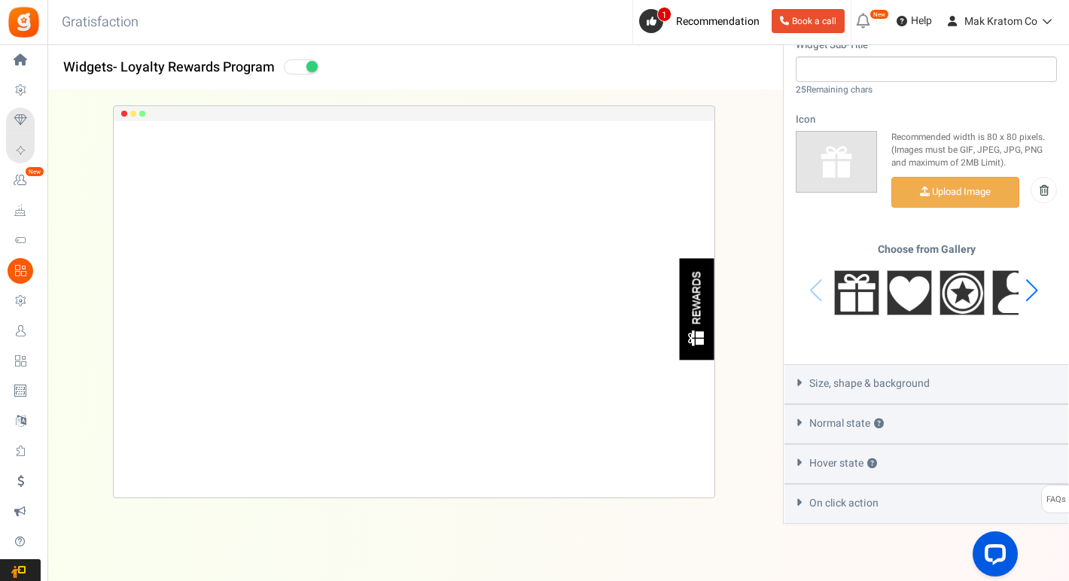
click at [808, 387] on div "Size, shape & background" at bounding box center [926, 384] width 284 height 40
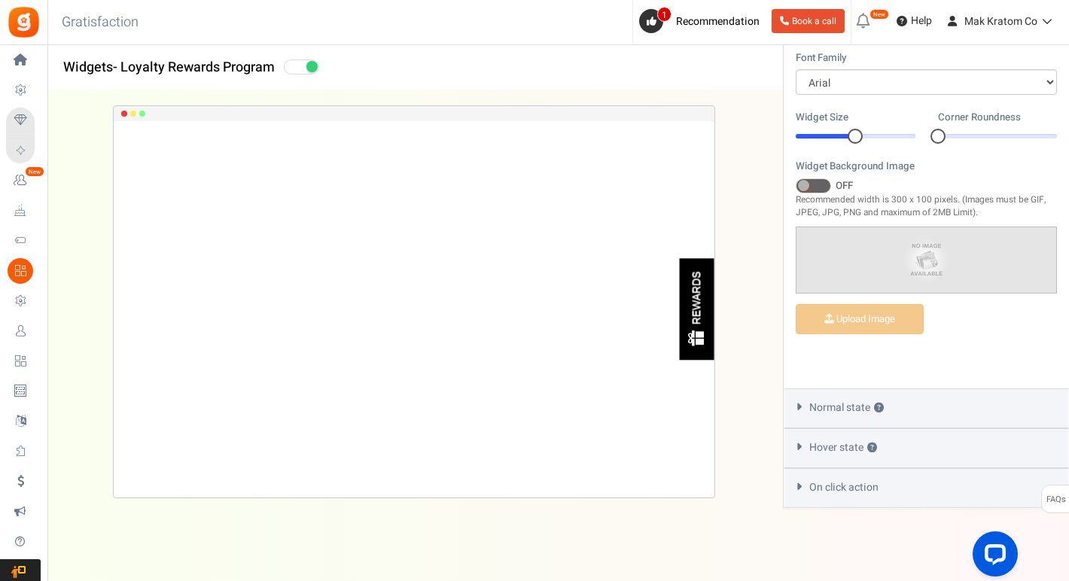
scroll to position [546, 0]
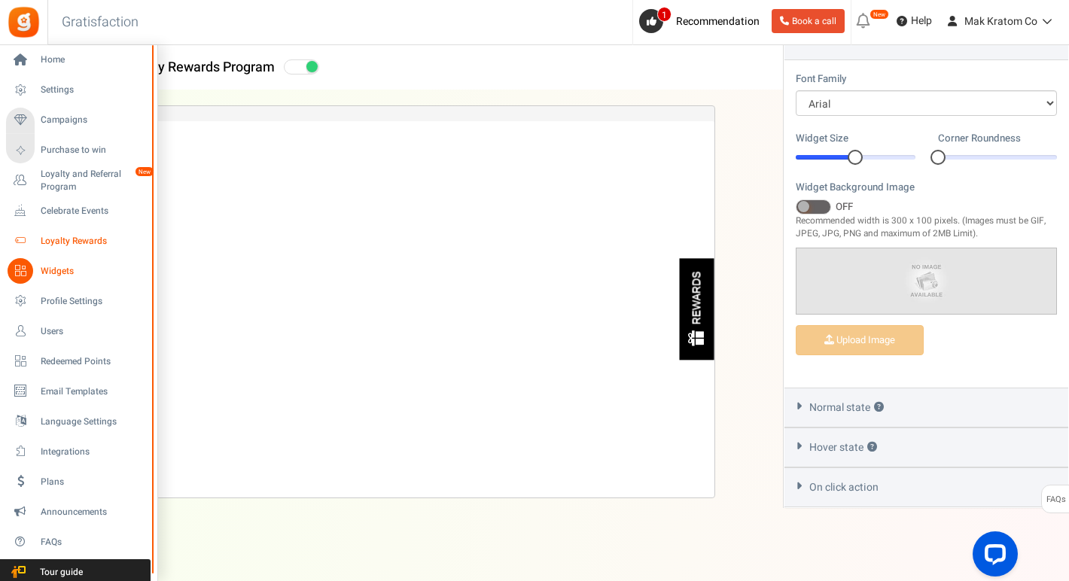
click at [84, 239] on span "Loyalty Rewards" at bounding box center [93, 241] width 105 height 13
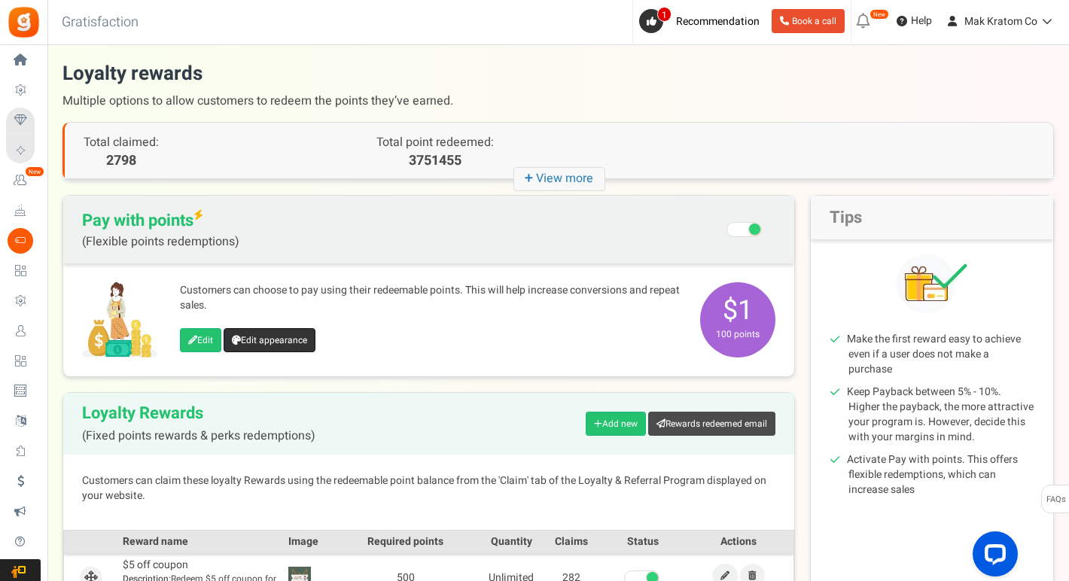
click at [269, 336] on link "Edit appearance" at bounding box center [269, 340] width 92 height 24
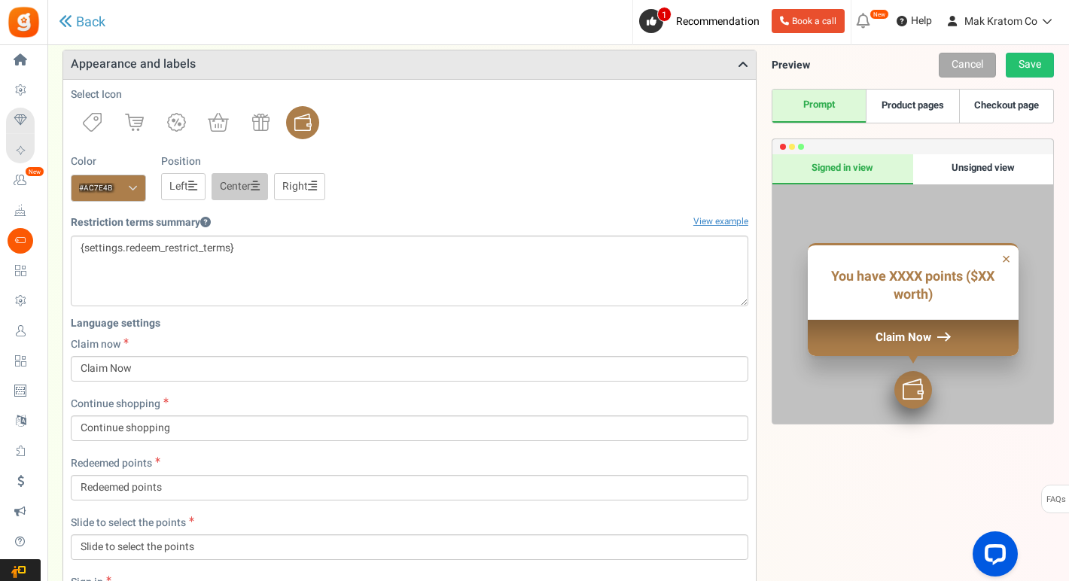
scroll to position [178, 0]
click at [136, 187] on span at bounding box center [133, 187] width 10 height 11
click at [136, 187] on input "#ac7e4b" at bounding box center [108, 187] width 75 height 27
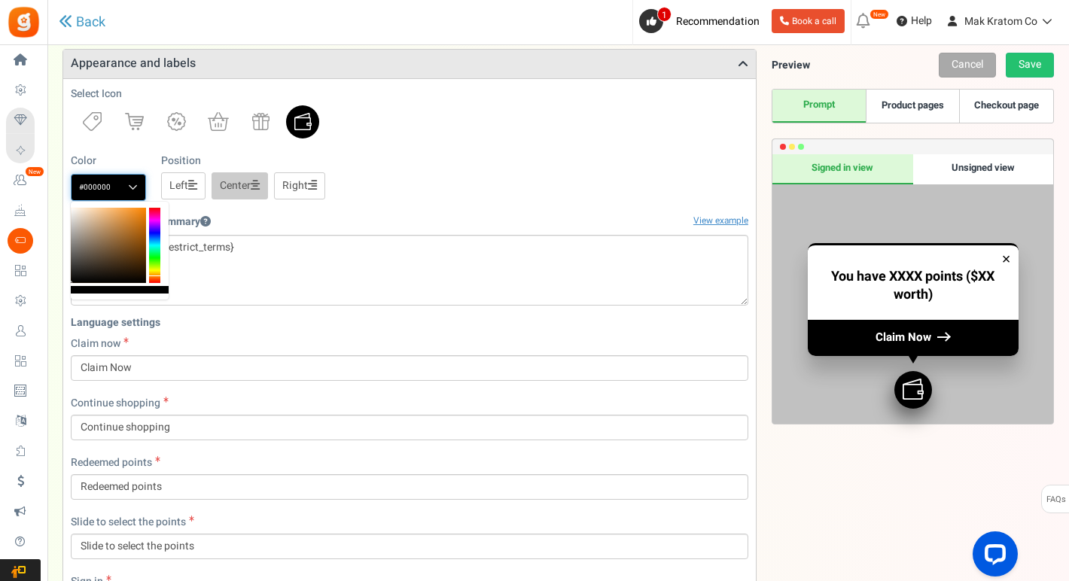
drag, startPoint x: 94, startPoint y: 263, endPoint x: 53, endPoint y: 306, distance: 59.6
click at [53, 306] on body "Install now Back to Home Back to program setup Home Settings Campaigns Purchase…" at bounding box center [534, 459] width 1069 height 1274
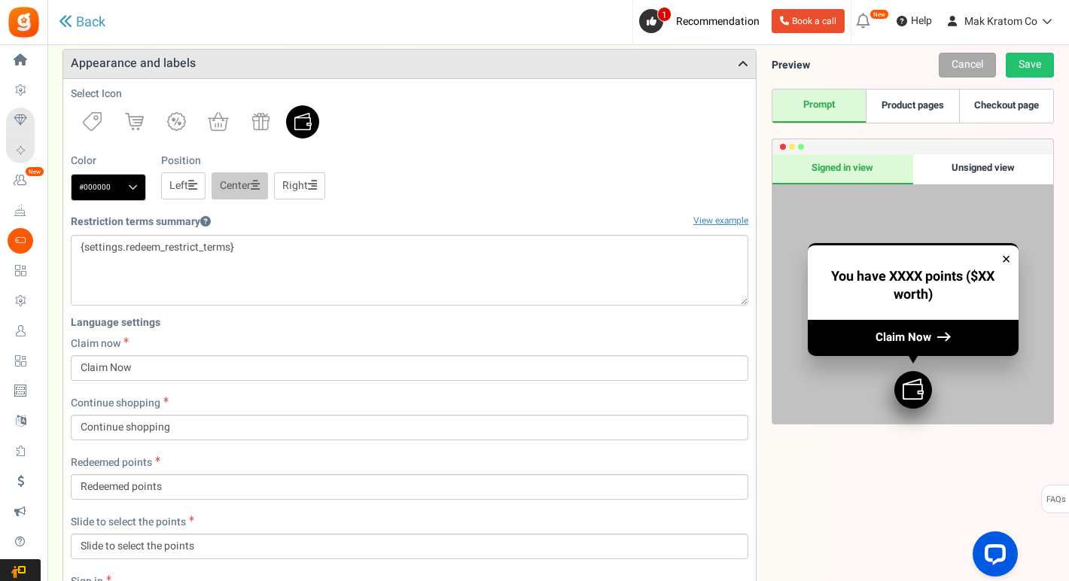
click at [426, 170] on div "Color #000000 We recommend a darker color Position Left Center Right" at bounding box center [409, 177] width 677 height 47
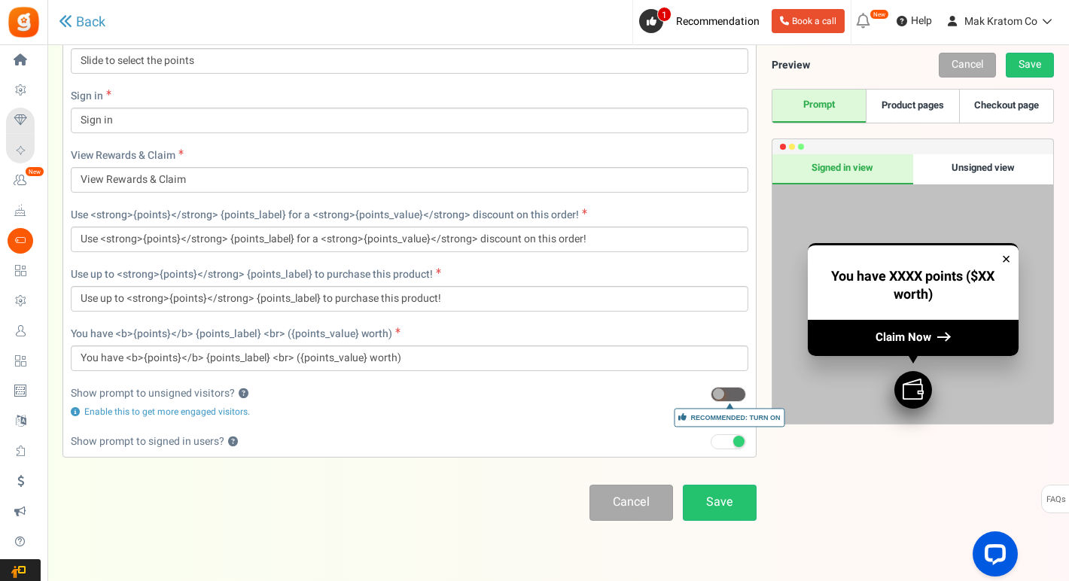
scroll to position [688, 0]
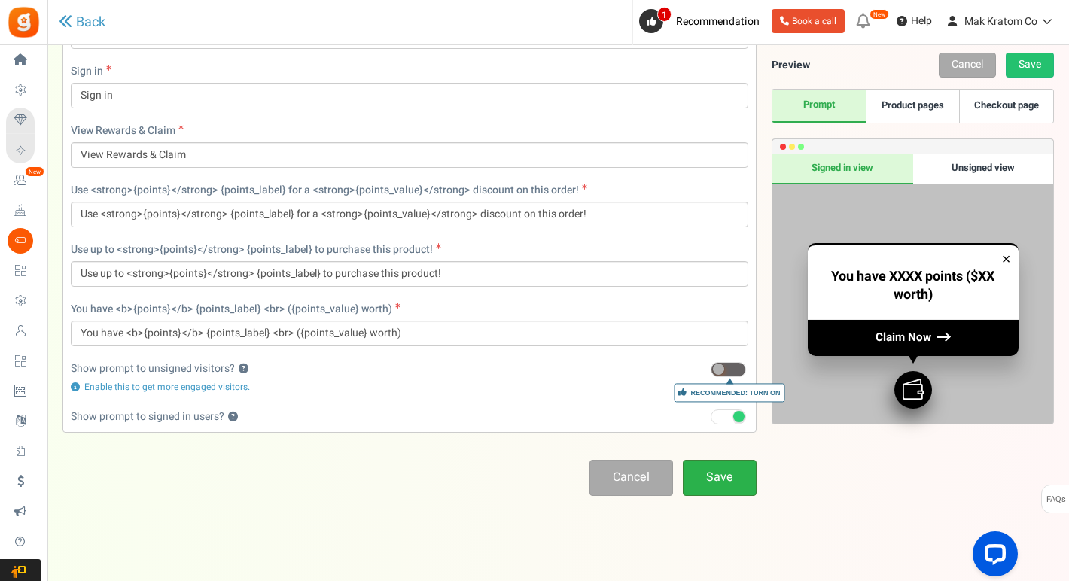
click at [713, 482] on link "Save" at bounding box center [720, 477] width 74 height 35
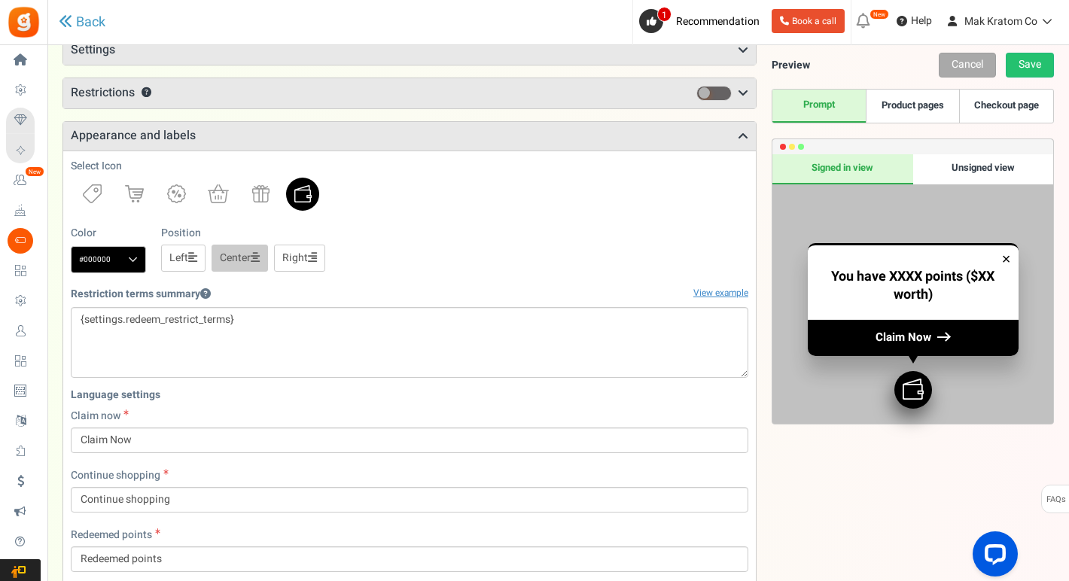
scroll to position [123, 0]
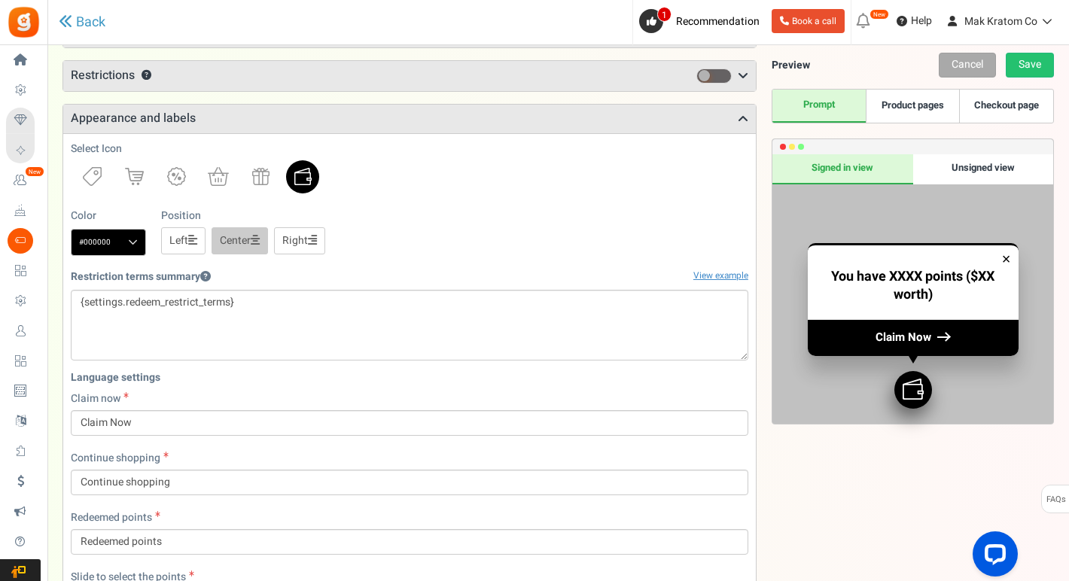
click at [133, 243] on span at bounding box center [133, 242] width 10 height 11
click at [133, 243] on input "#000000" at bounding box center [108, 242] width 75 height 27
click at [101, 242] on input "#000000" at bounding box center [108, 242] width 75 height 27
paste input "262729"
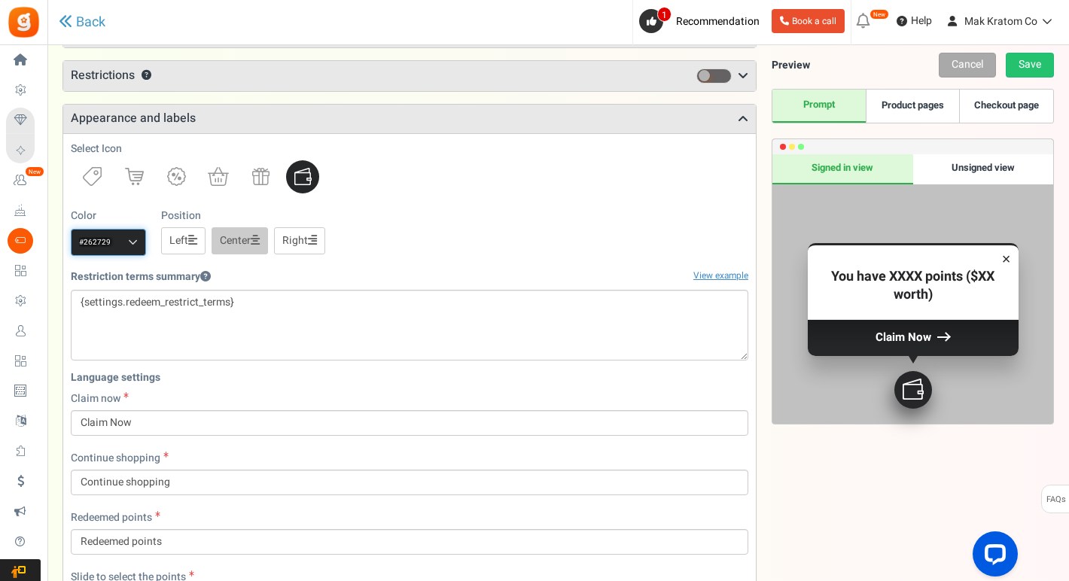
type input "#262729"
click at [432, 219] on div "Color #262729 We recommend a darker color Position Left Center Right" at bounding box center [409, 231] width 677 height 47
click at [991, 166] on div "Unsigned view" at bounding box center [983, 169] width 141 height 30
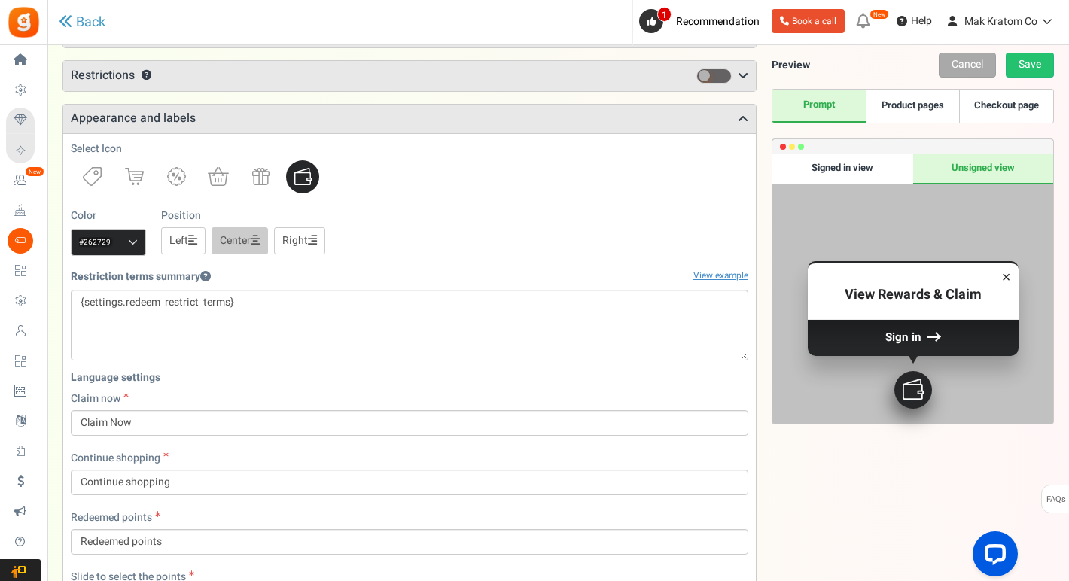
click at [890, 172] on div "Signed in view" at bounding box center [842, 169] width 141 height 30
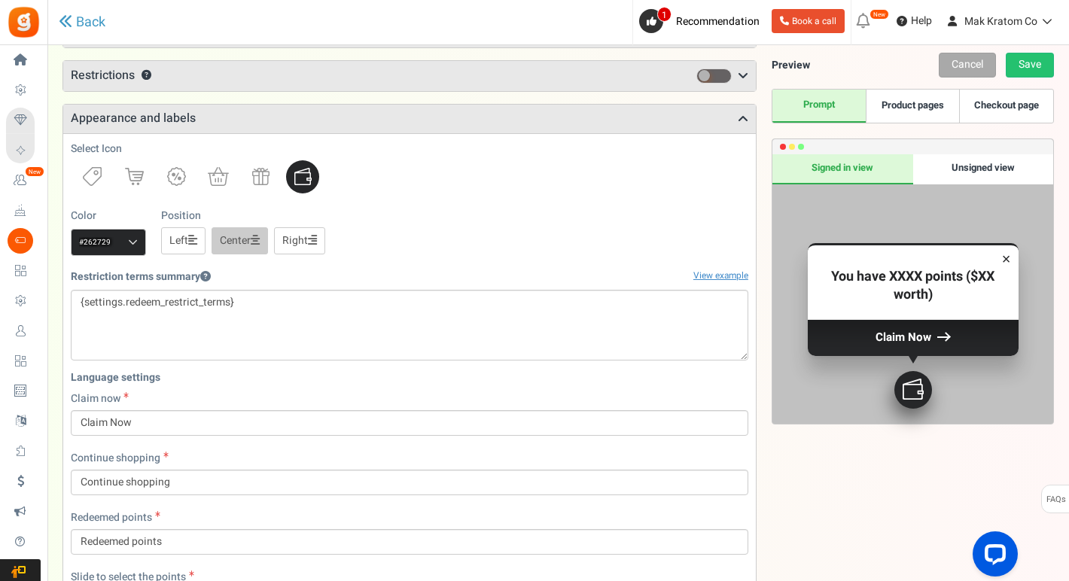
click at [913, 110] on link "Product pages" at bounding box center [911, 106] width 93 height 33
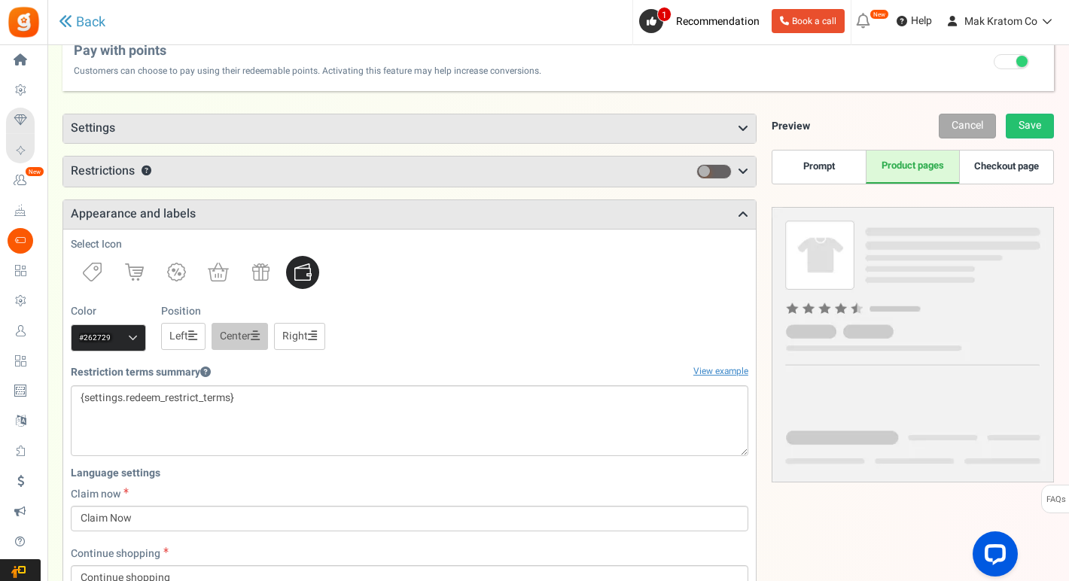
scroll to position [29, 0]
click at [722, 128] on h3 "Settings" at bounding box center [409, 127] width 692 height 29
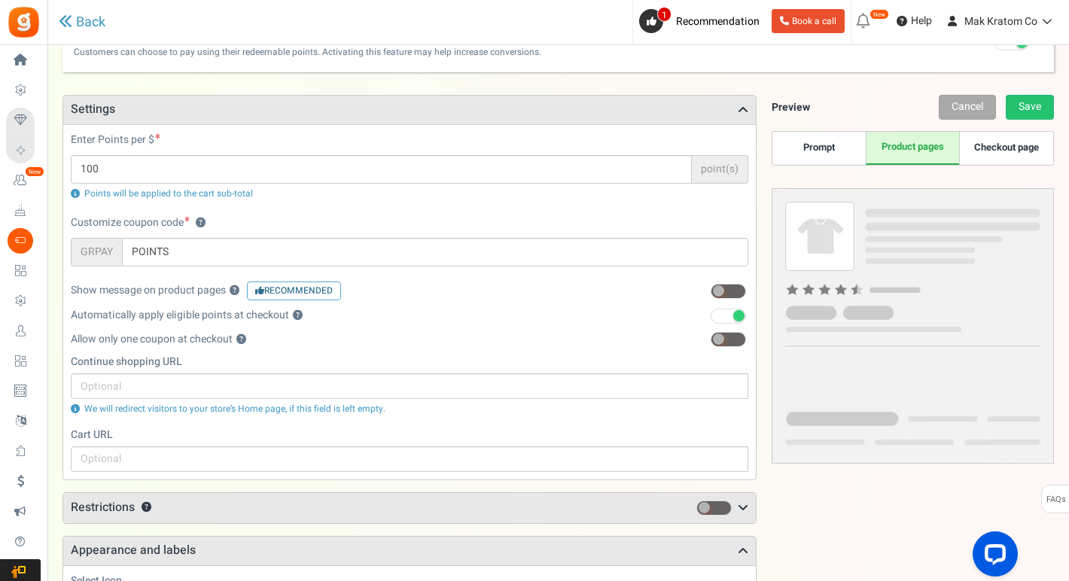
scroll to position [49, 0]
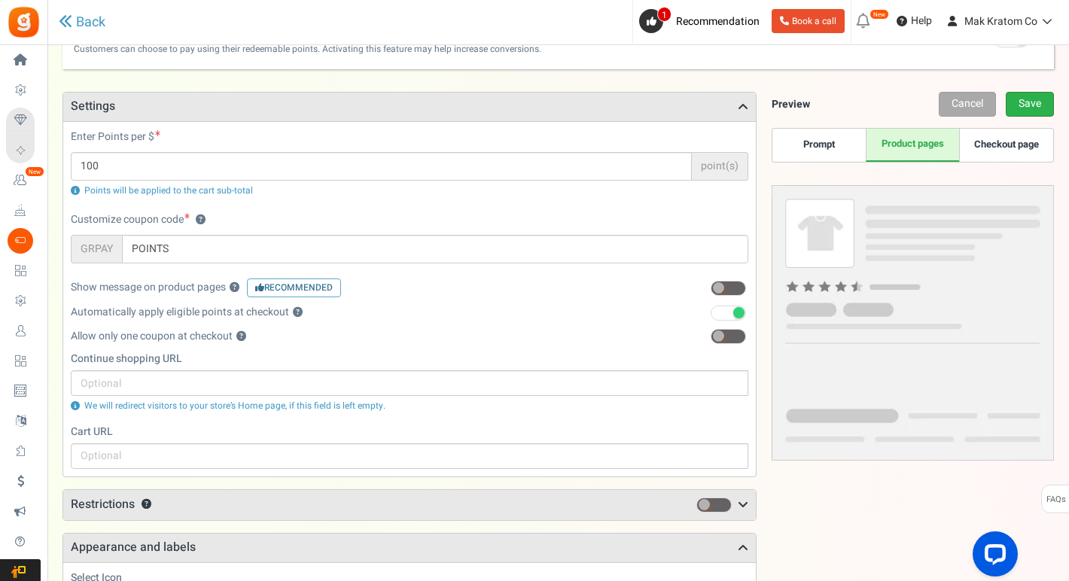
click at [1026, 108] on link "Save" at bounding box center [1029, 104] width 48 height 25
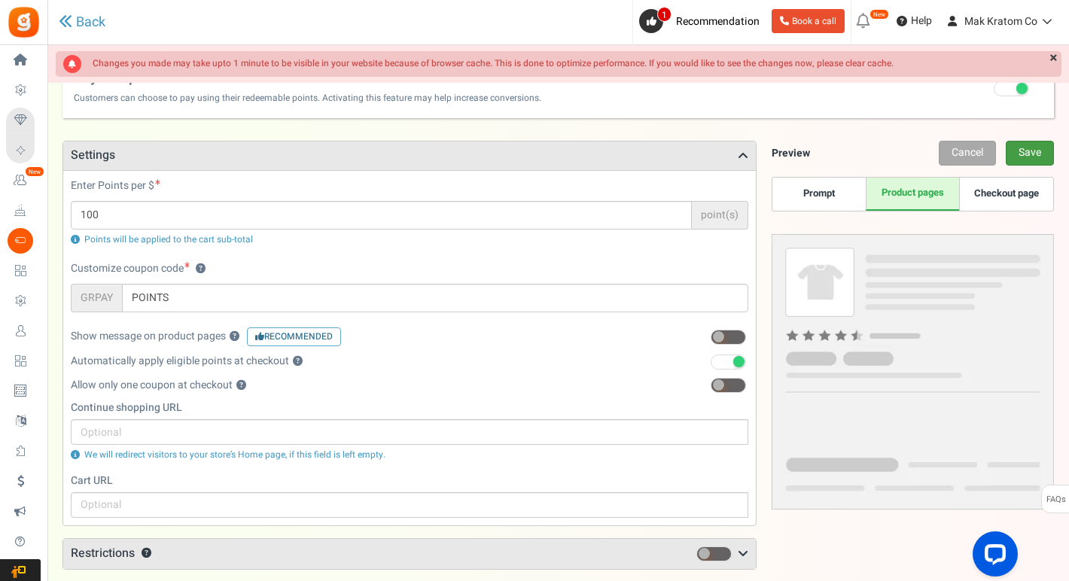
scroll to position [0, 0]
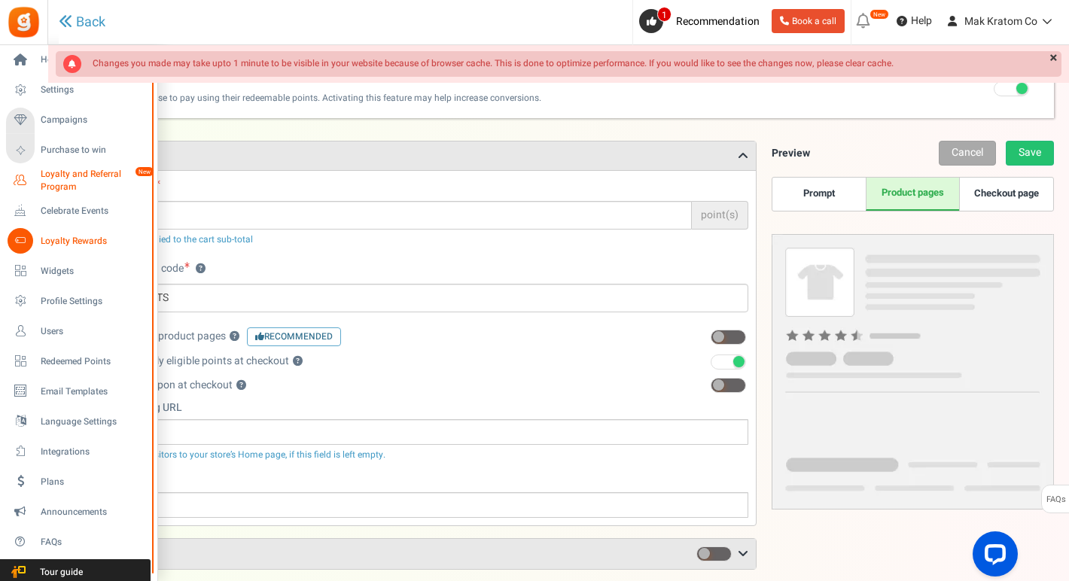
click at [80, 181] on span "Loyalty and Referral Program" at bounding box center [96, 181] width 110 height 26
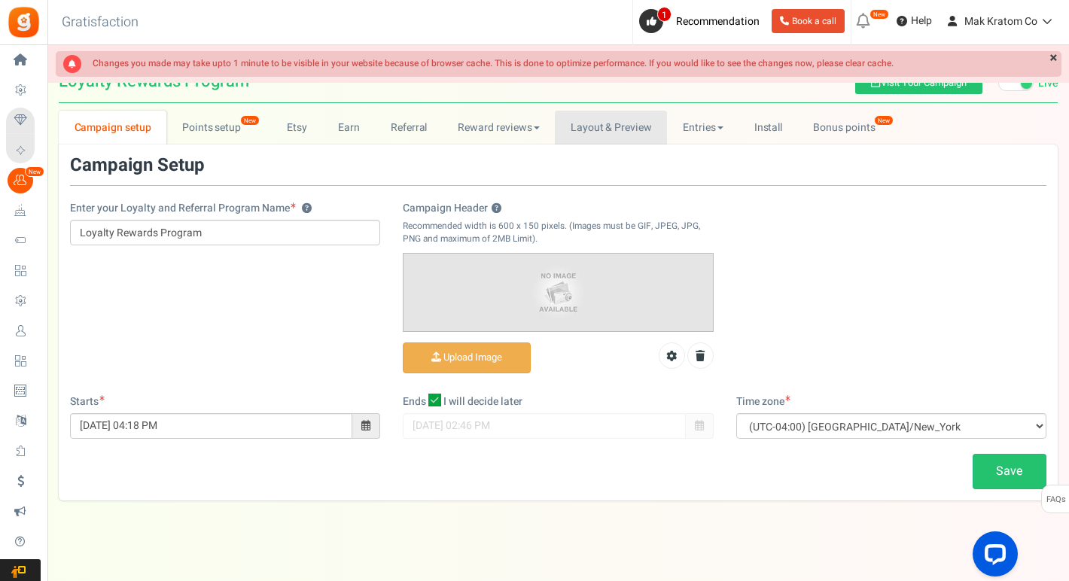
click at [597, 135] on link "Layout & Preview" at bounding box center [611, 128] width 112 height 34
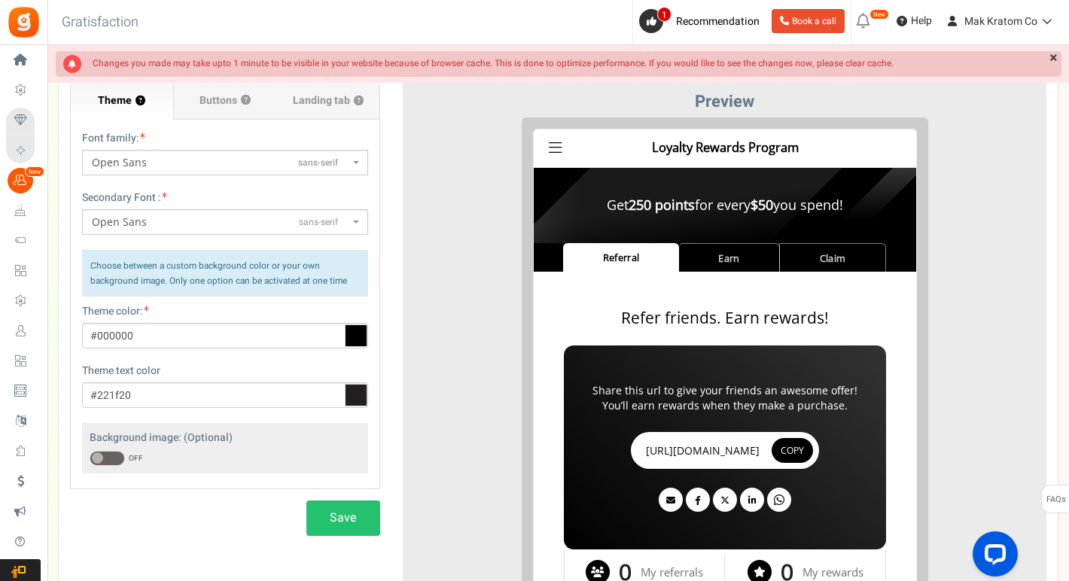
scroll to position [121, 0]
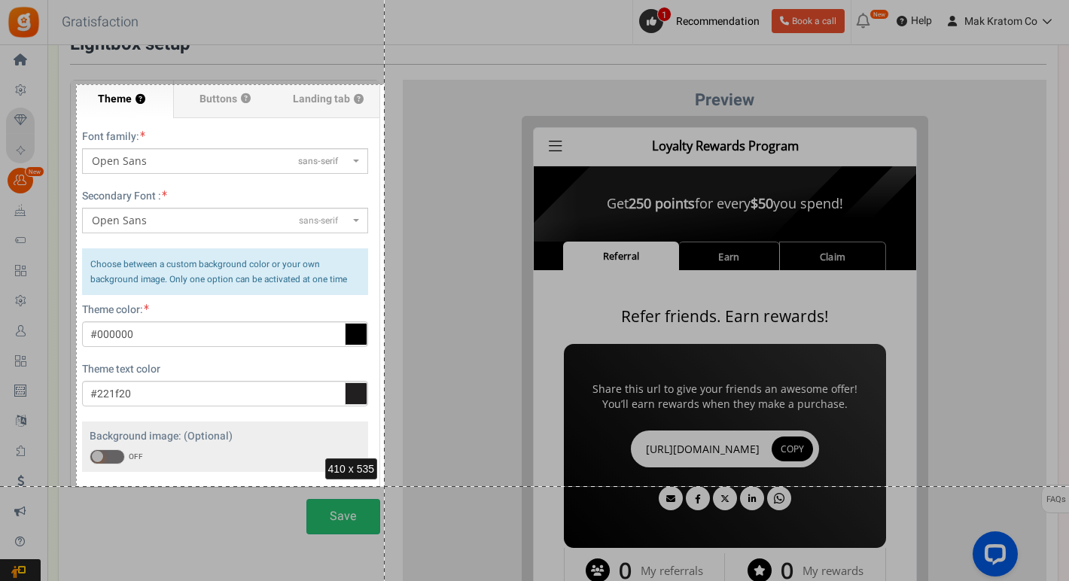
drag, startPoint x: 76, startPoint y: 84, endPoint x: 384, endPoint y: 485, distance: 505.6
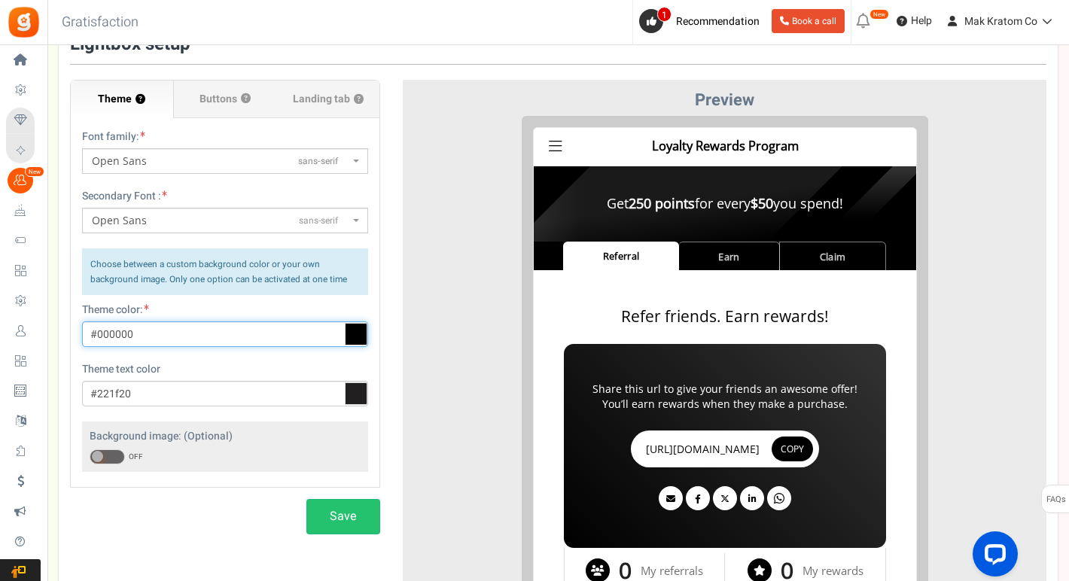
click at [176, 333] on input "#000000" at bounding box center [225, 334] width 286 height 26
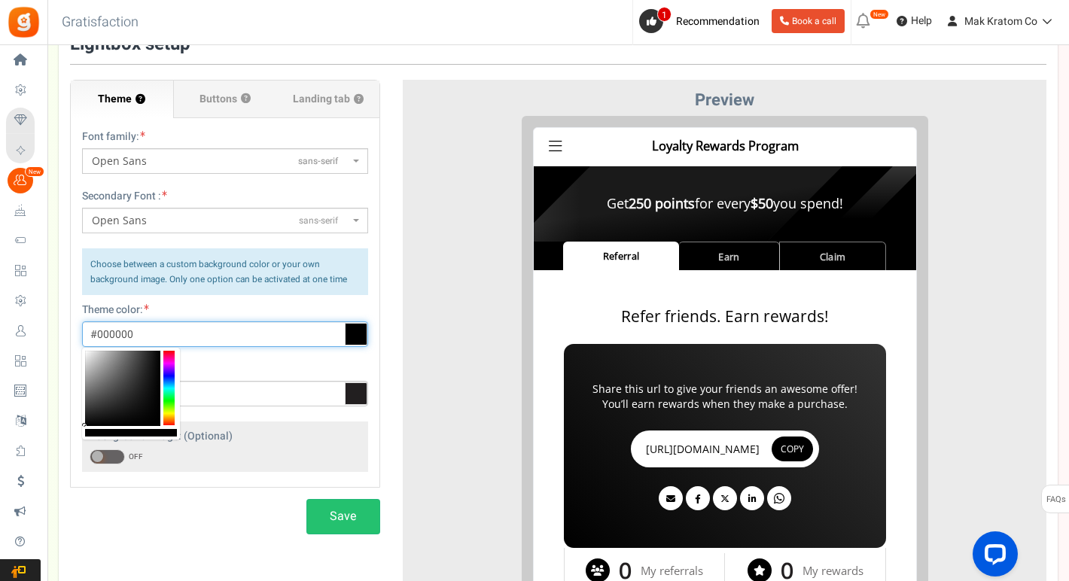
click at [121, 339] on input "#000000" at bounding box center [225, 334] width 286 height 26
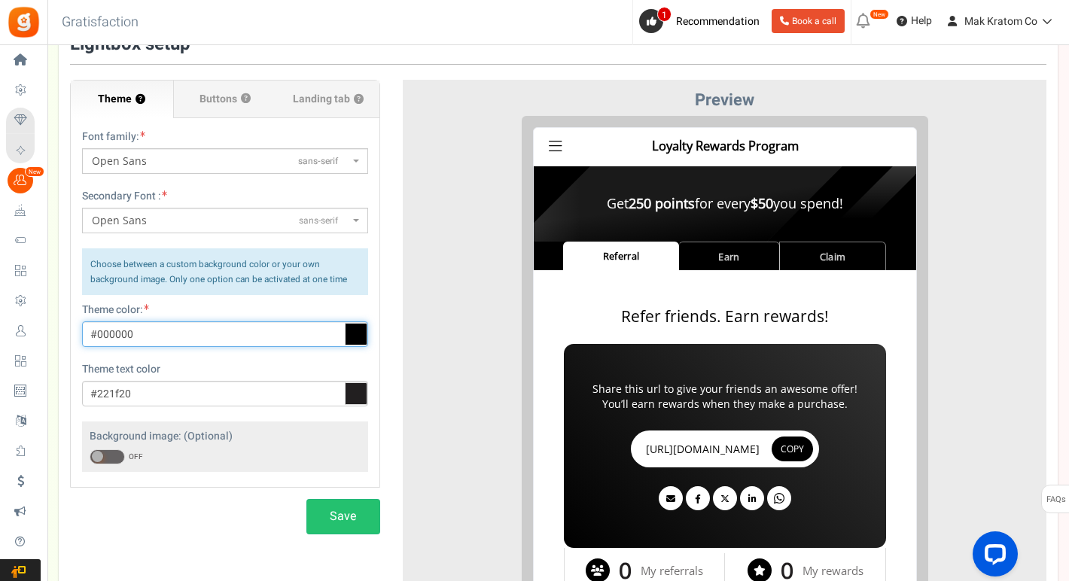
click at [121, 339] on input "#000000" at bounding box center [225, 334] width 286 height 26
paste input "text"
type input "#"
paste input "text"
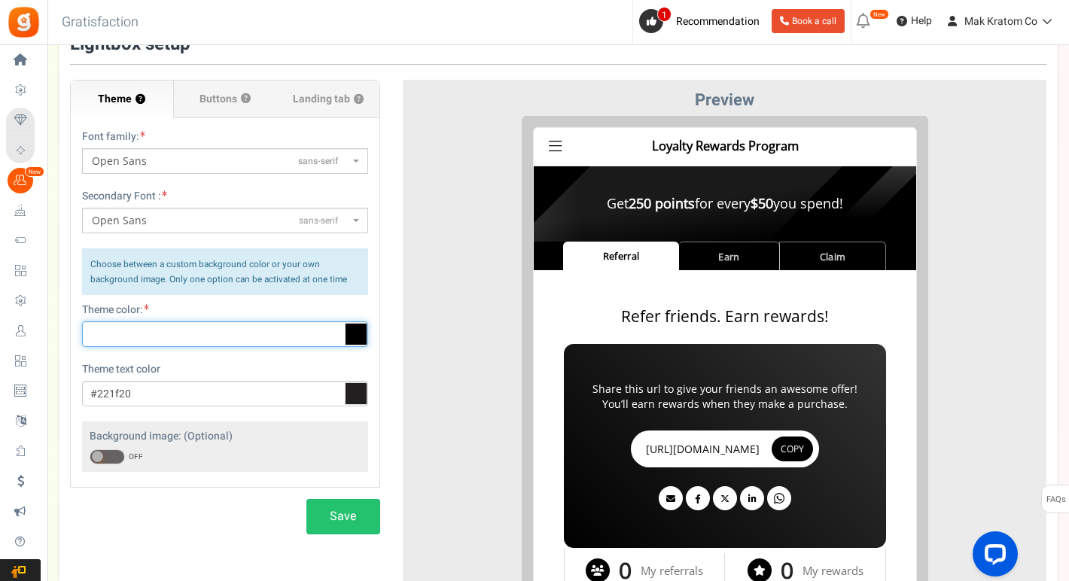
click at [172, 330] on input "text" at bounding box center [225, 334] width 286 height 26
paste input "262729"
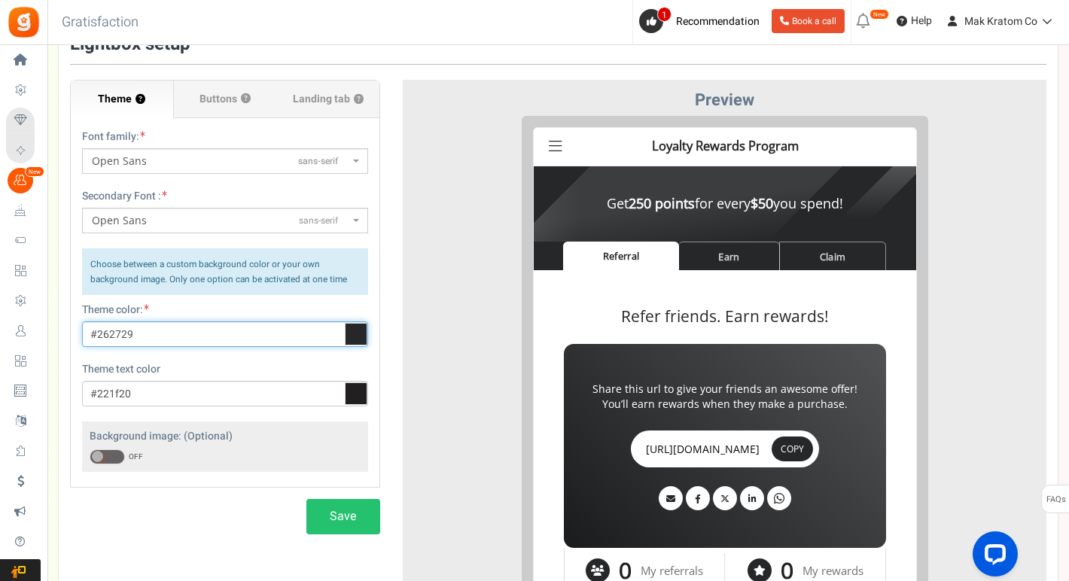
type input "#262729"
click at [417, 348] on div at bounding box center [724, 390] width 621 height 548
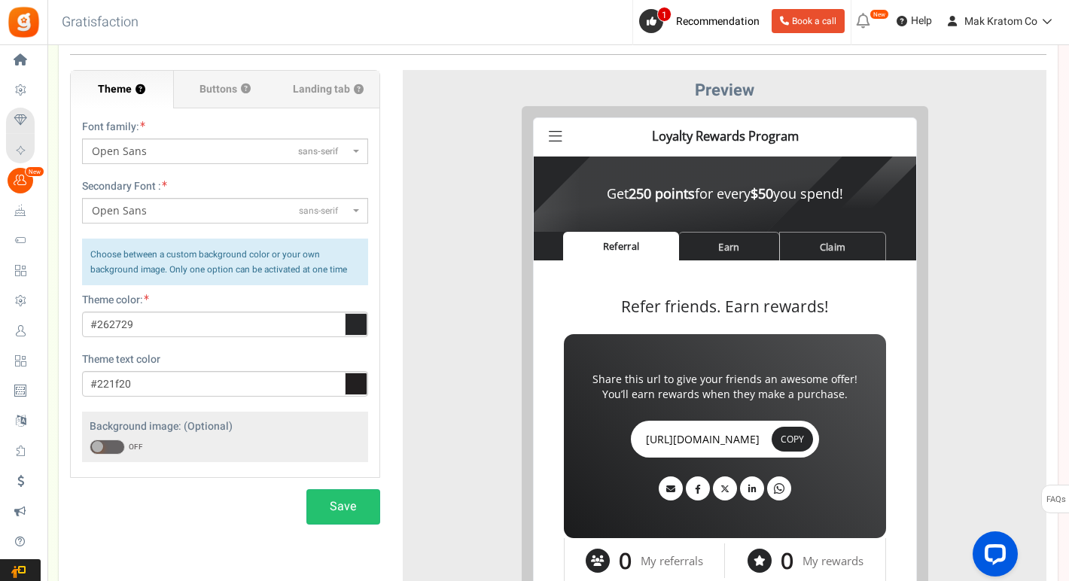
scroll to position [132, 0]
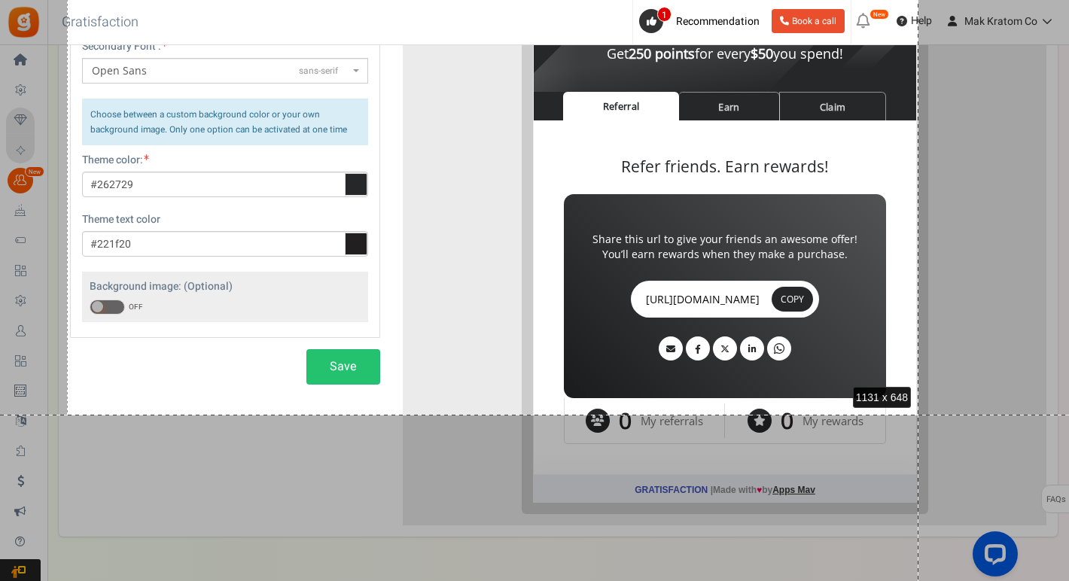
drag, startPoint x: 67, startPoint y: 66, endPoint x: 917, endPoint y: 415, distance: 918.9
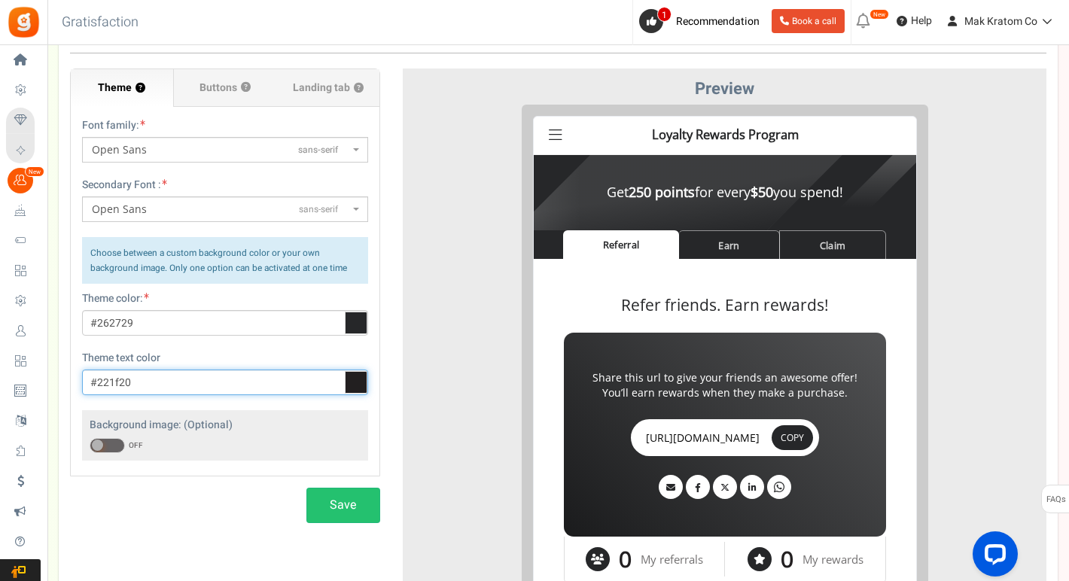
click at [283, 380] on input "#221f20" at bounding box center [225, 382] width 286 height 26
click at [218, 380] on input "#221f20" at bounding box center [225, 382] width 286 height 26
paste input "b64400"
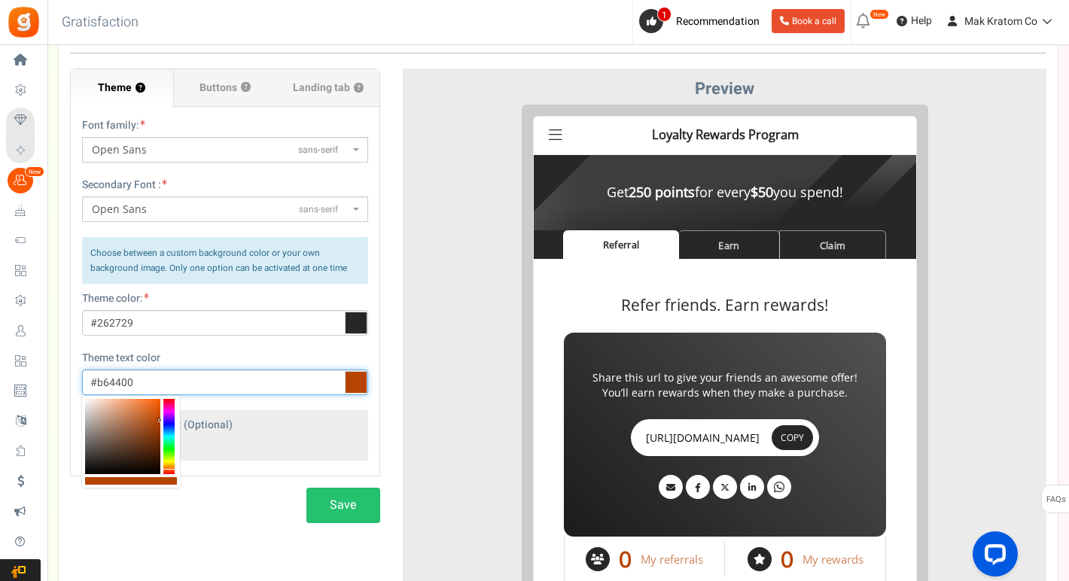
click at [119, 380] on input "#b64400" at bounding box center [225, 382] width 286 height 26
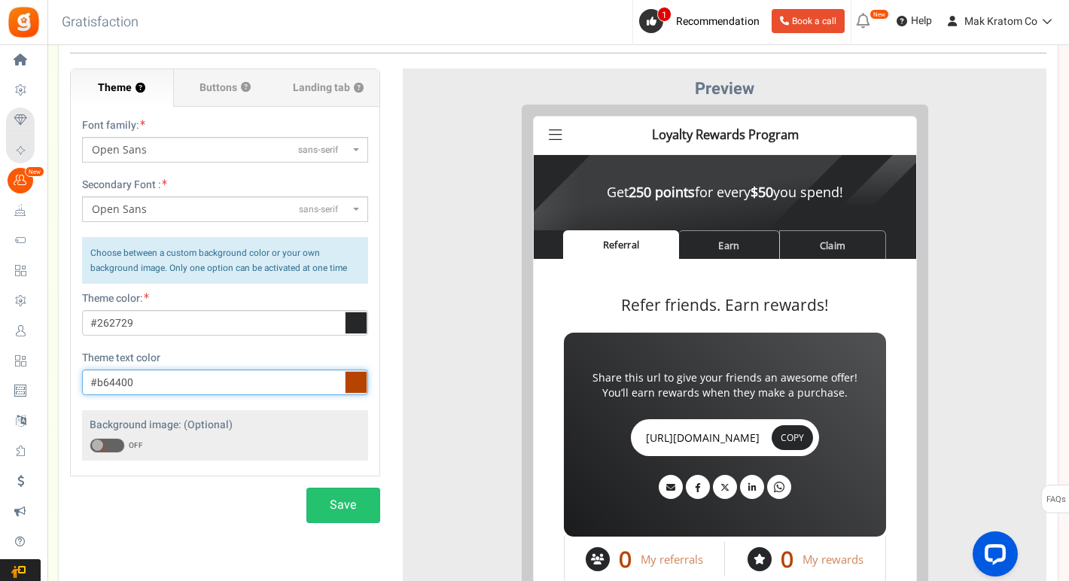
click at [119, 380] on input "#b64400" at bounding box center [225, 382] width 286 height 26
paste input "f7b22"
click at [220, 517] on div "Save" at bounding box center [225, 505] width 310 height 35
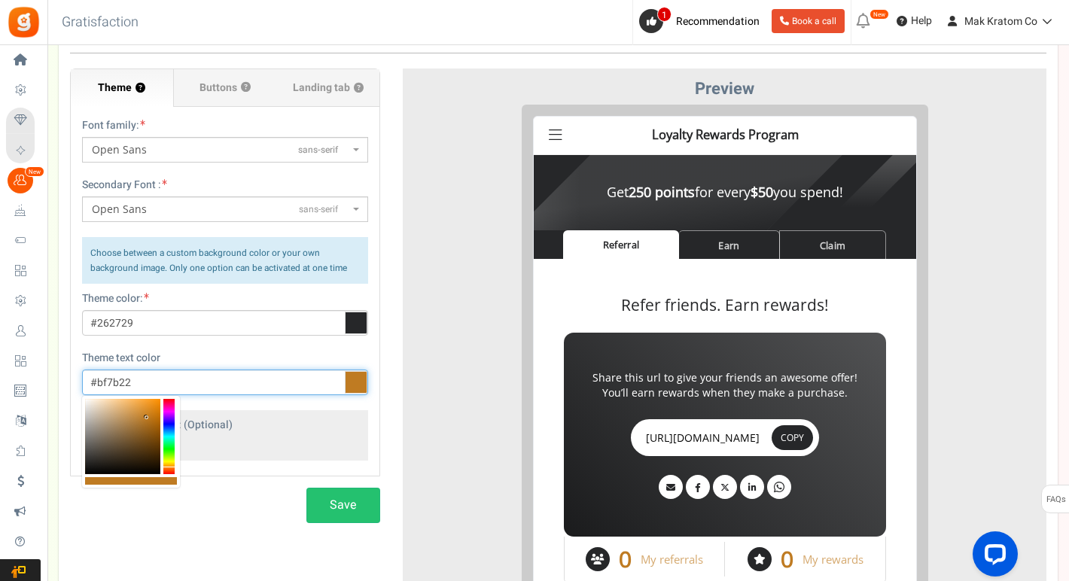
click at [250, 377] on input "#bf7b22" at bounding box center [225, 382] width 286 height 26
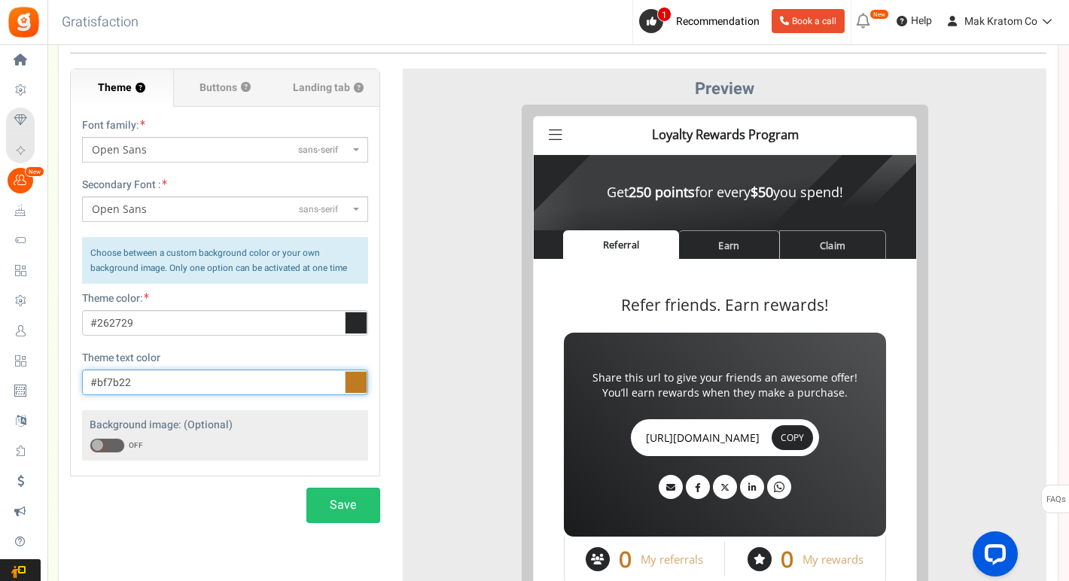
paste input "ac7e4b"
click at [236, 545] on div "Theme ? Font family: ABeeZeesans-serif [PERSON_NAME] Displaydisplay AR One Sans…" at bounding box center [558, 343] width 999 height 640
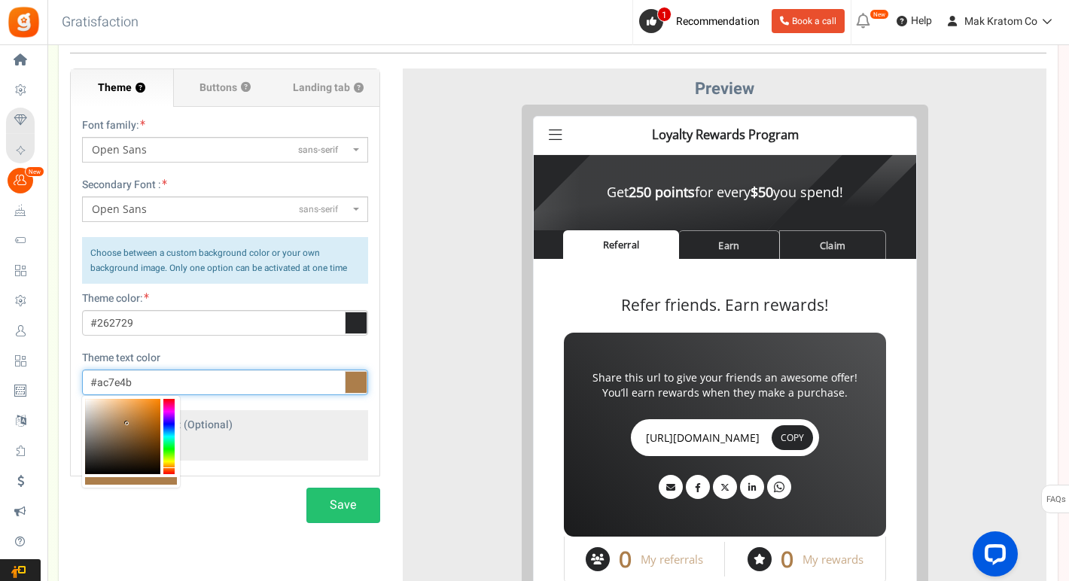
click at [245, 390] on input "#ac7e4b" at bounding box center [225, 382] width 286 height 26
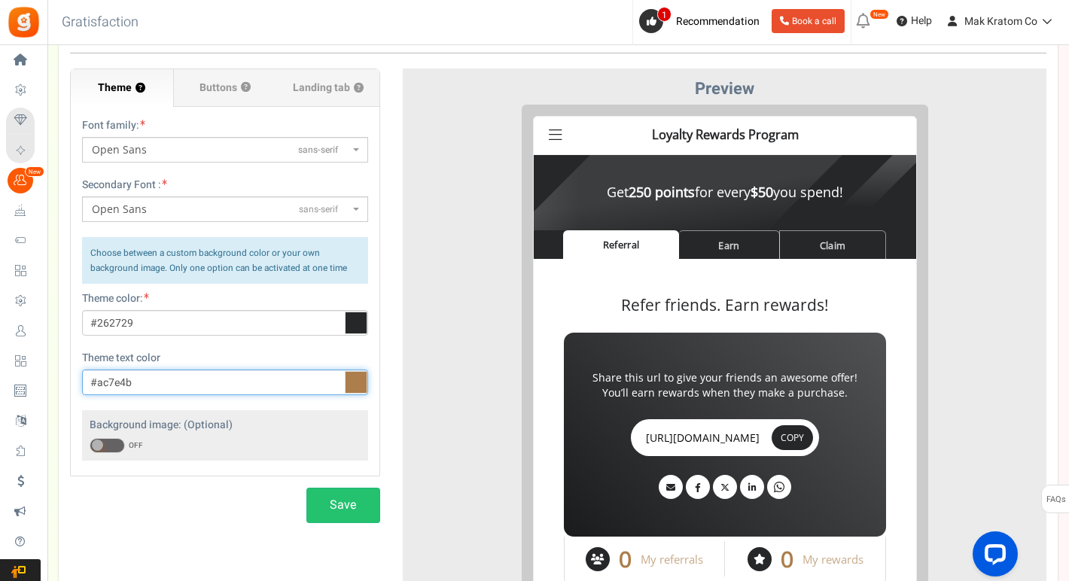
paste input "e8a83a"
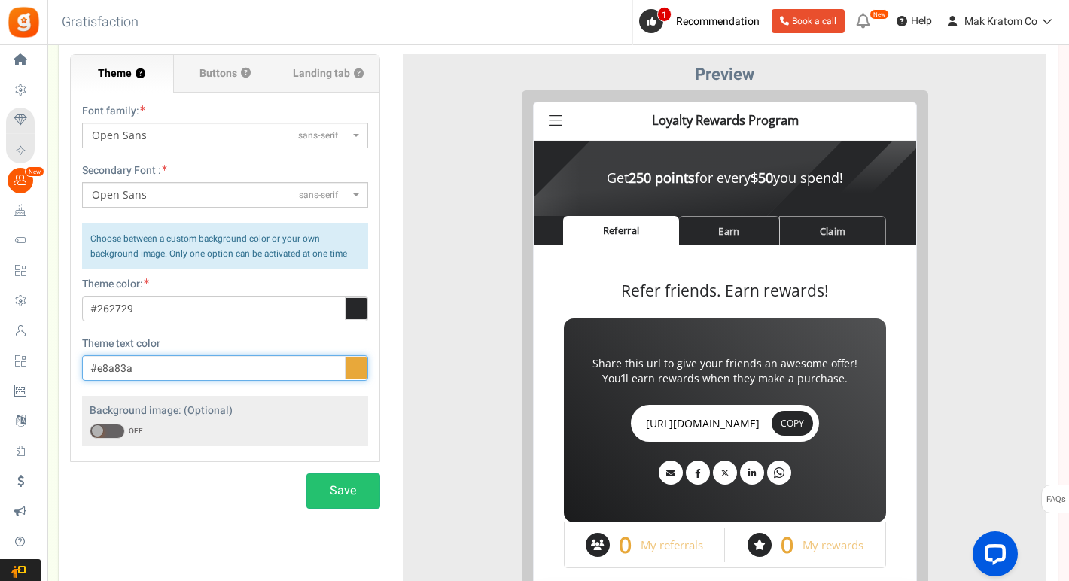
scroll to position [147, 0]
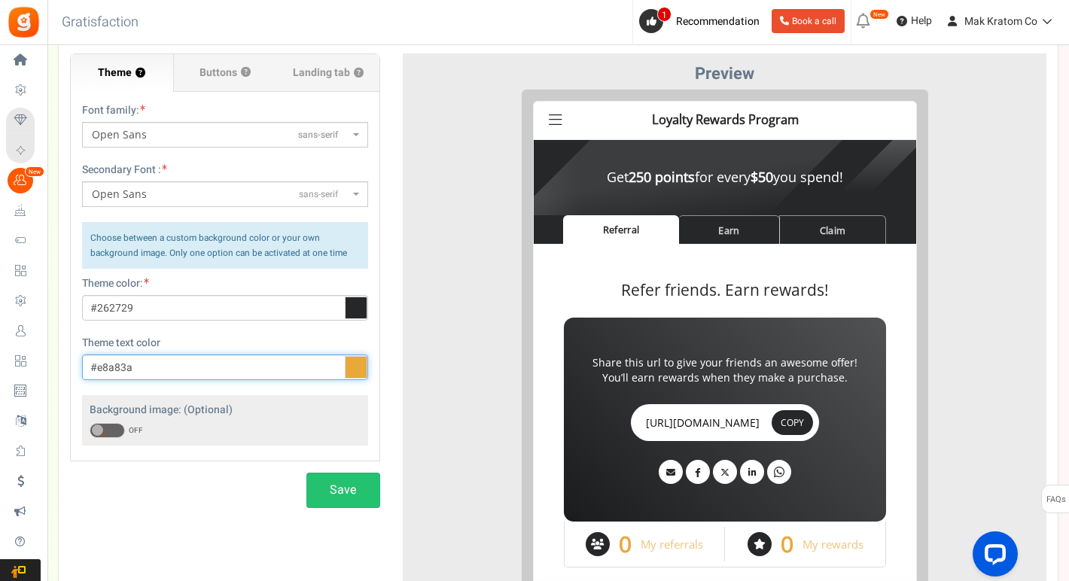
type input "#e8a83a"
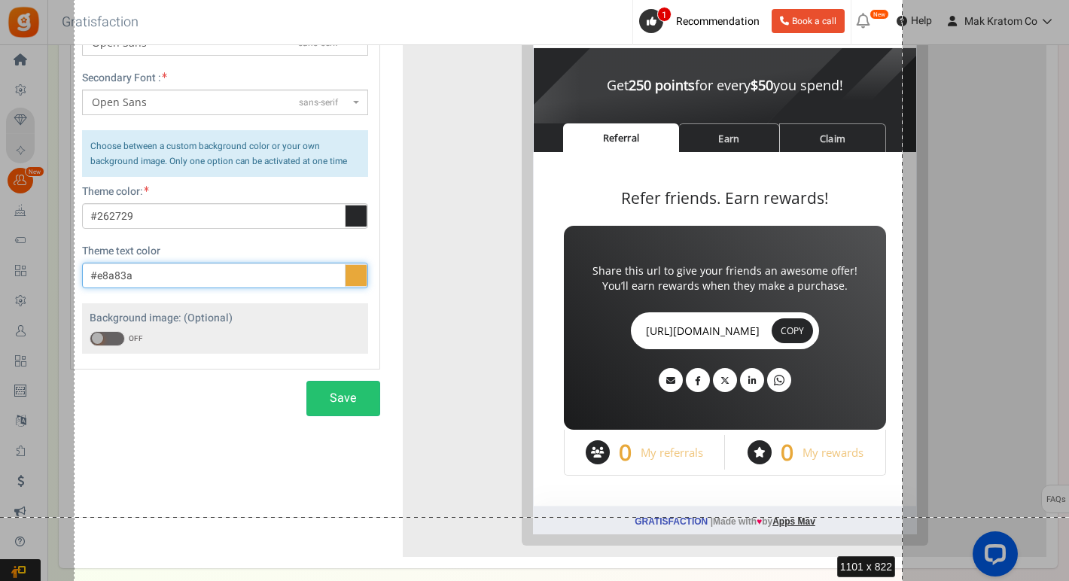
scroll to position [317, 0]
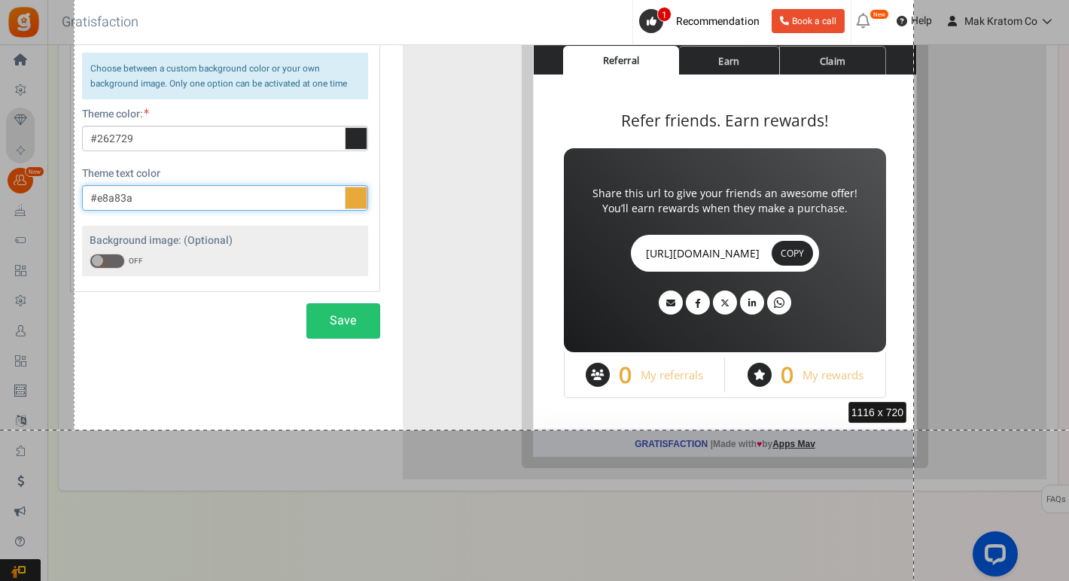
drag, startPoint x: 74, startPoint y: 58, endPoint x: 914, endPoint y: 430, distance: 918.4
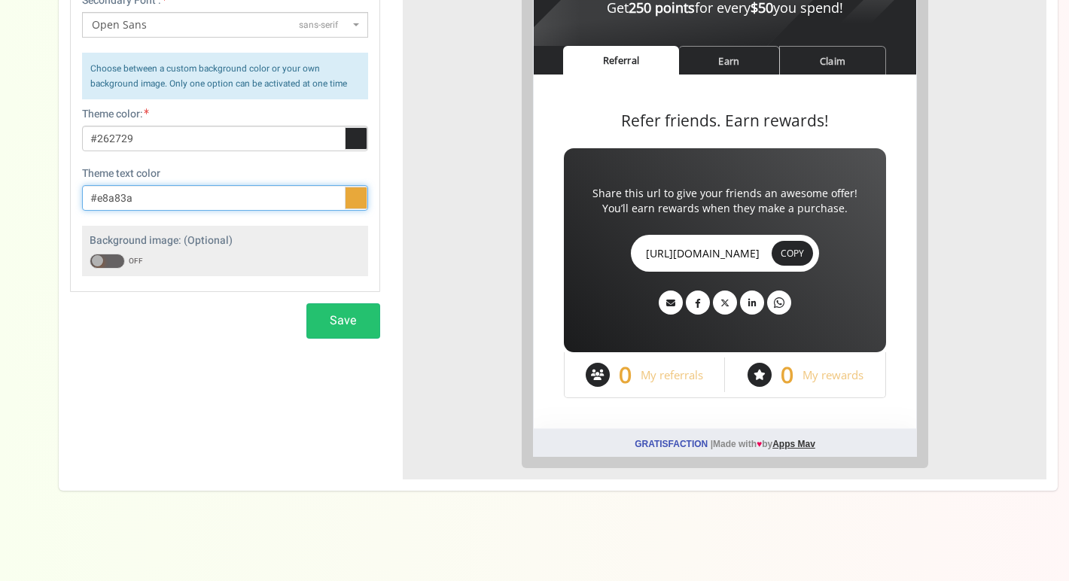
scroll to position [147, 0]
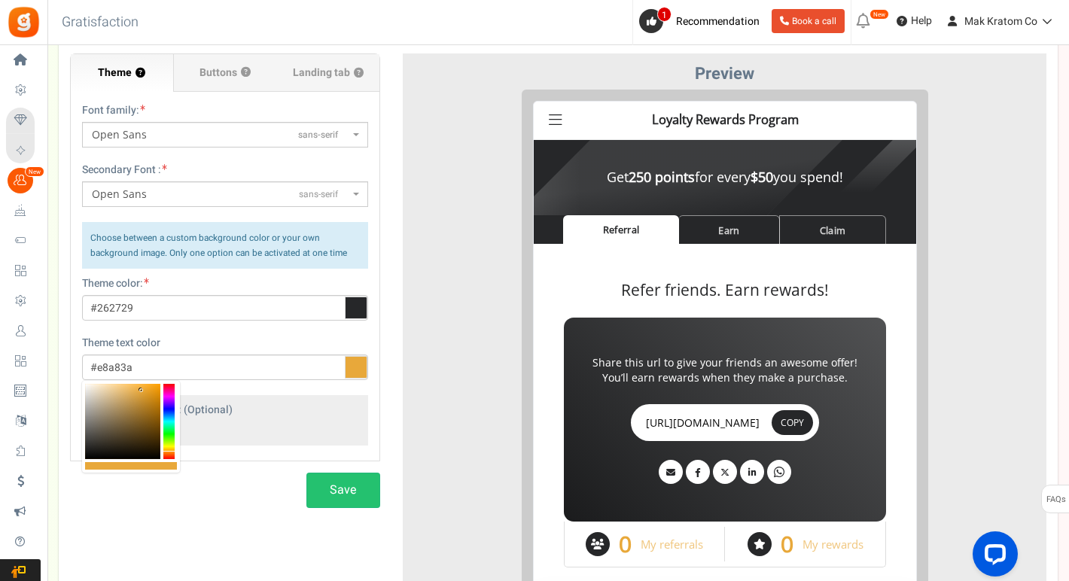
click at [272, 522] on div "Theme ? Font family: ABeeZeesans-serif [PERSON_NAME] Displaydisplay AR One Sans…" at bounding box center [558, 328] width 999 height 640
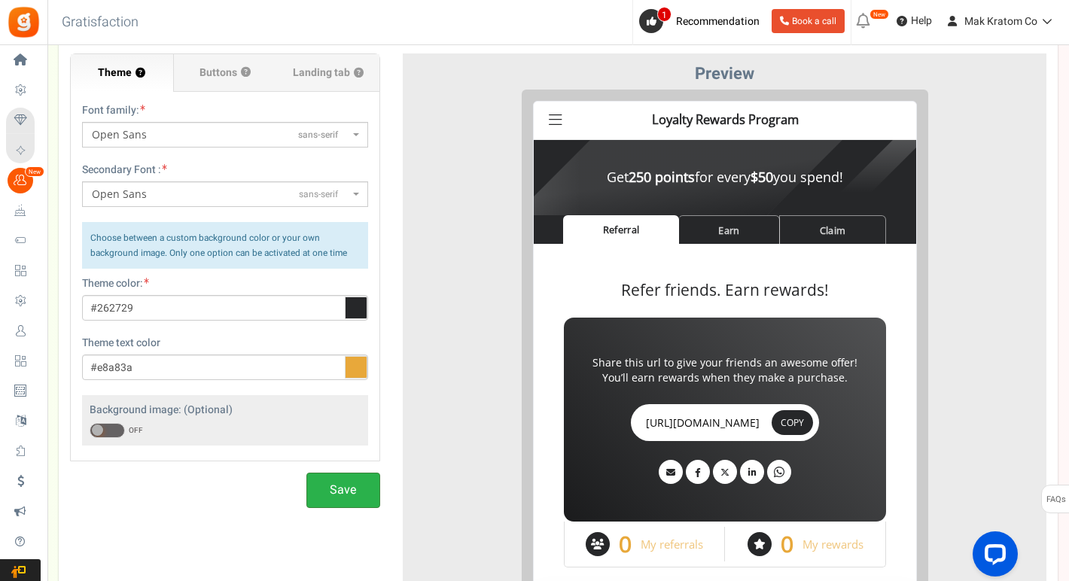
click at [335, 493] on button "Save" at bounding box center [343, 490] width 74 height 35
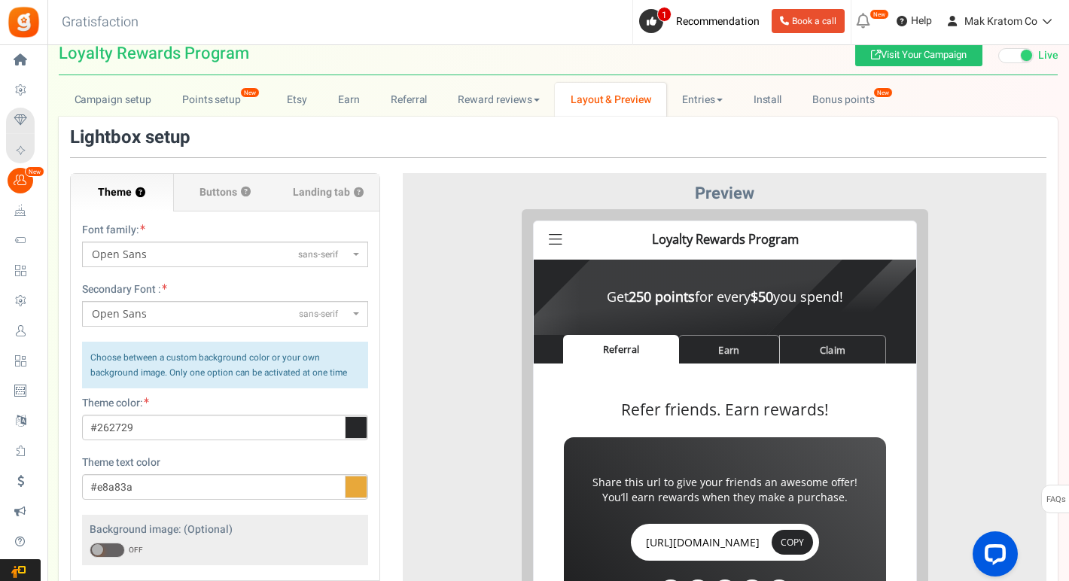
scroll to position [29, 0]
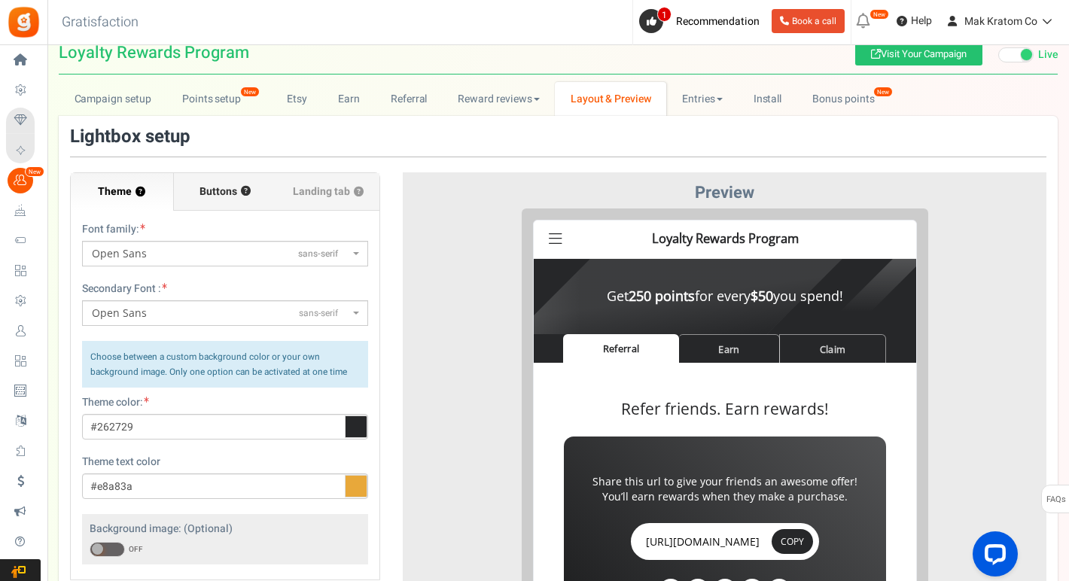
click at [203, 187] on span "Buttons" at bounding box center [218, 191] width 38 height 15
click at [0, 0] on input "Buttons ?" at bounding box center [0, 0] width 0 height 0
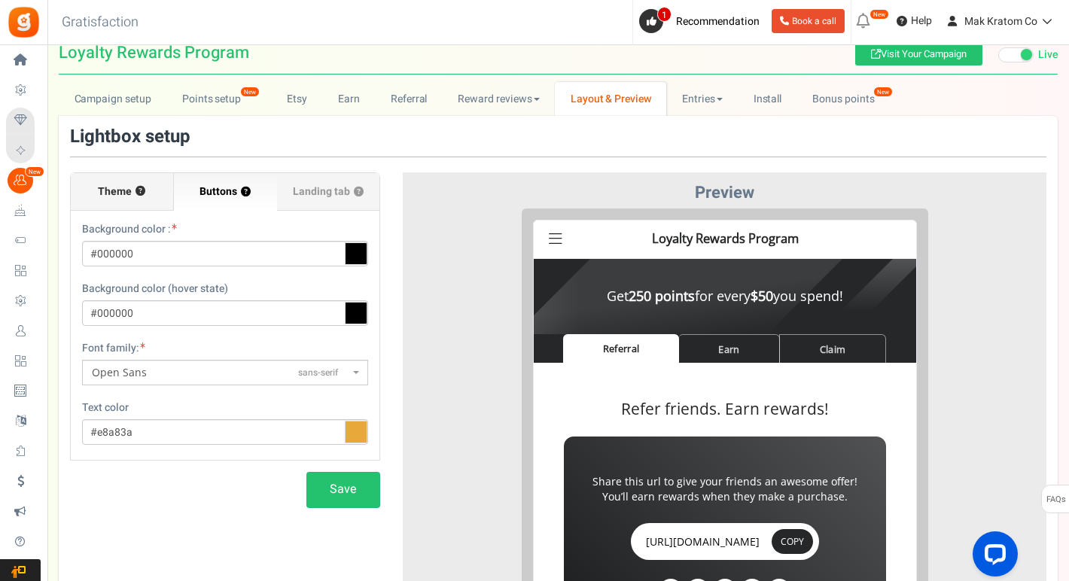
click at [114, 197] on span "Theme" at bounding box center [115, 191] width 34 height 15
click at [0, 0] on input "Theme ?" at bounding box center [0, 0] width 0 height 0
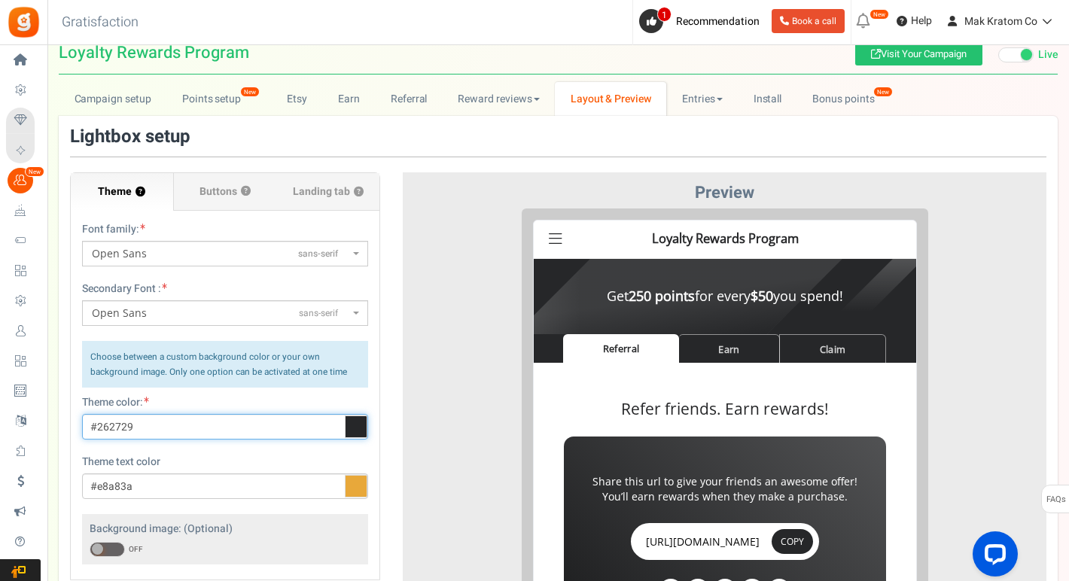
click at [119, 425] on input "#262729" at bounding box center [225, 427] width 286 height 26
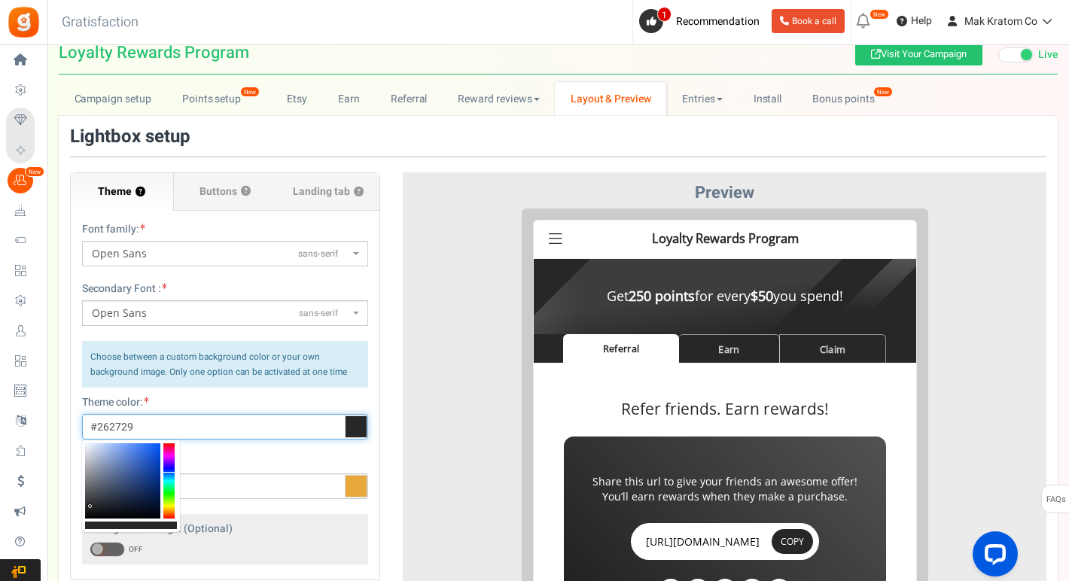
click at [119, 425] on input "#262729" at bounding box center [225, 427] width 286 height 26
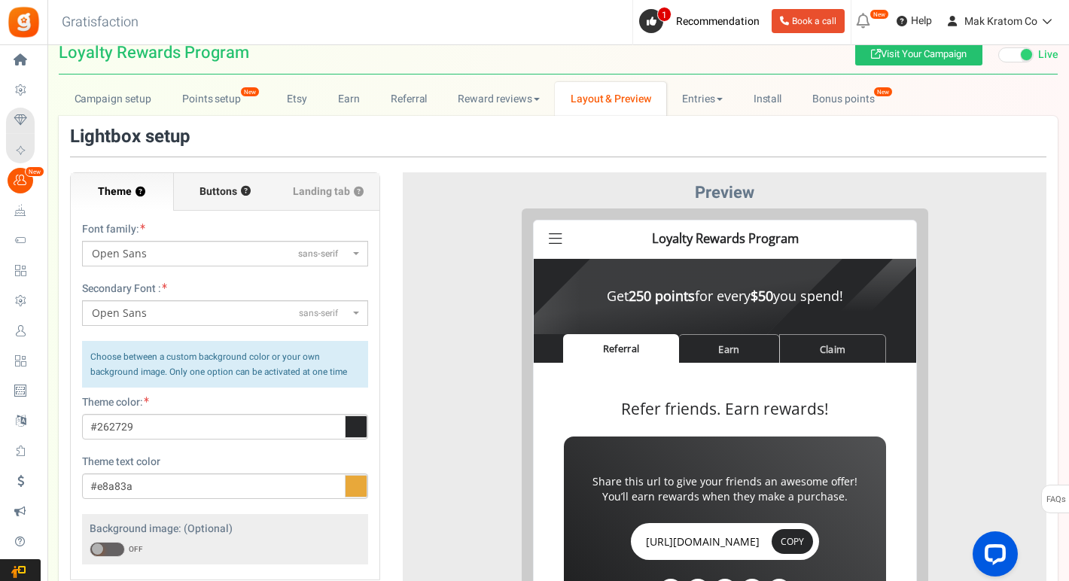
click at [216, 188] on span "Buttons" at bounding box center [218, 191] width 38 height 15
click at [0, 0] on input "Buttons ?" at bounding box center [0, 0] width 0 height 0
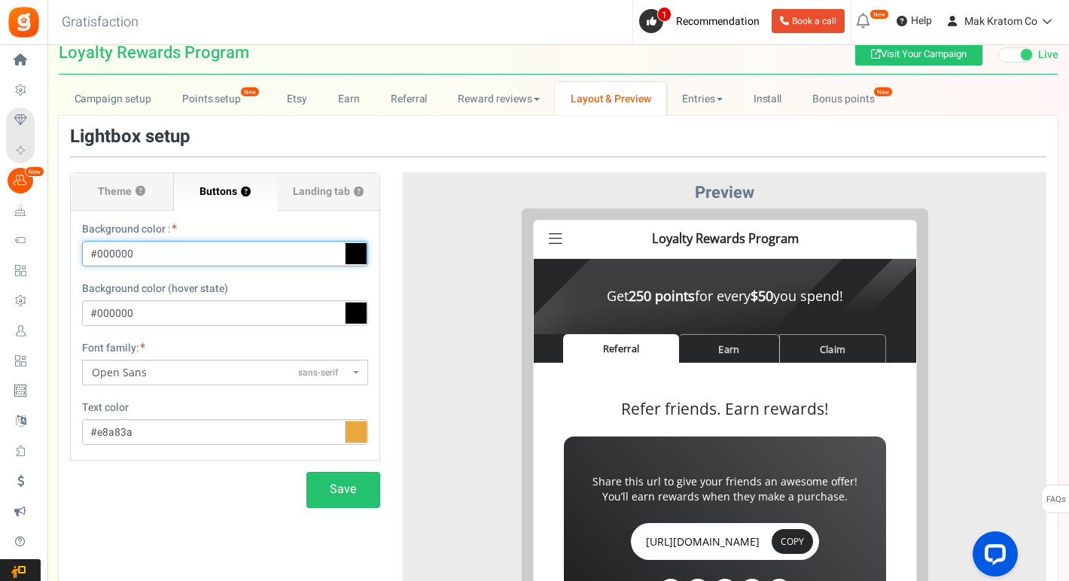
click at [120, 254] on input "#000000" at bounding box center [225, 254] width 286 height 26
paste input "262729"
type input "#262729"
click at [442, 327] on div at bounding box center [724, 482] width 621 height 548
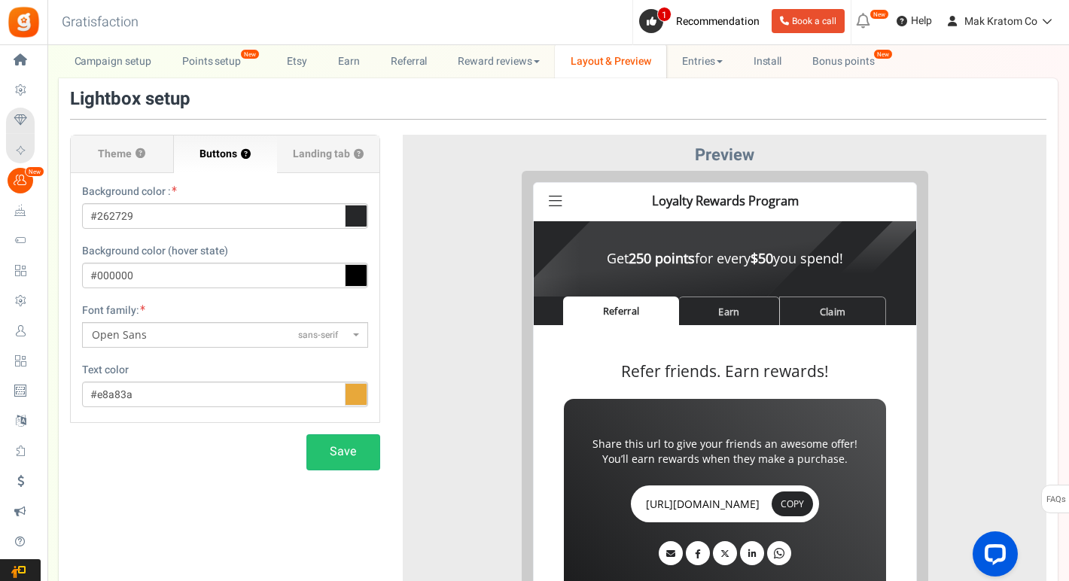
scroll to position [69, 0]
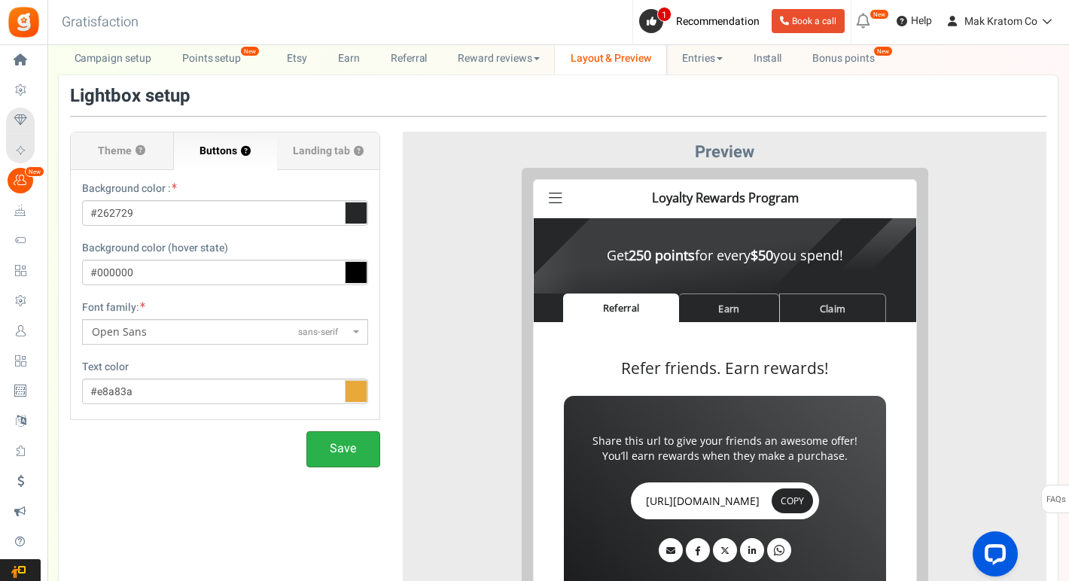
click at [339, 452] on button "Save" at bounding box center [343, 448] width 74 height 35
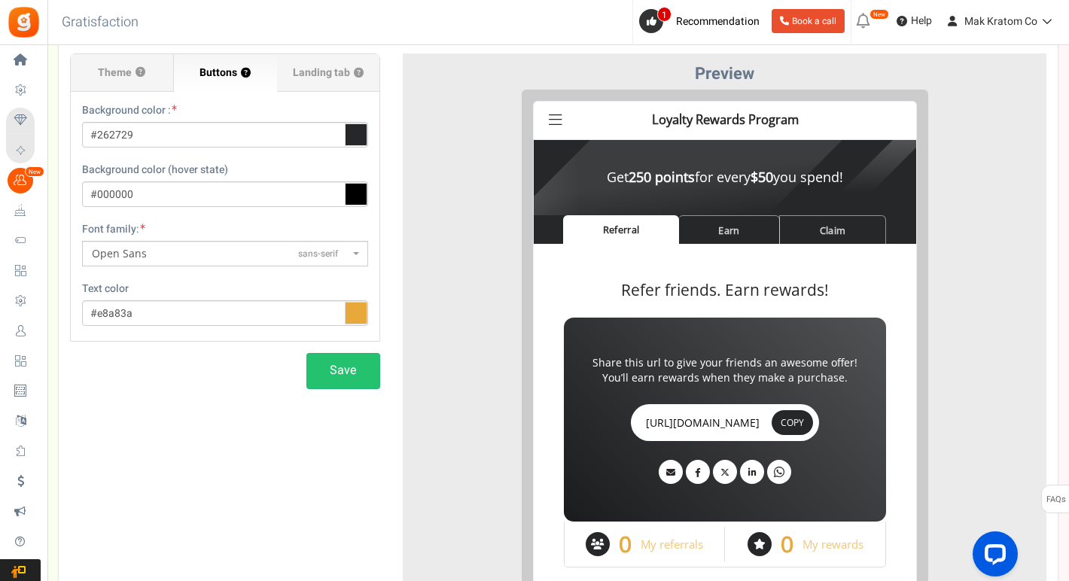
scroll to position [144, 0]
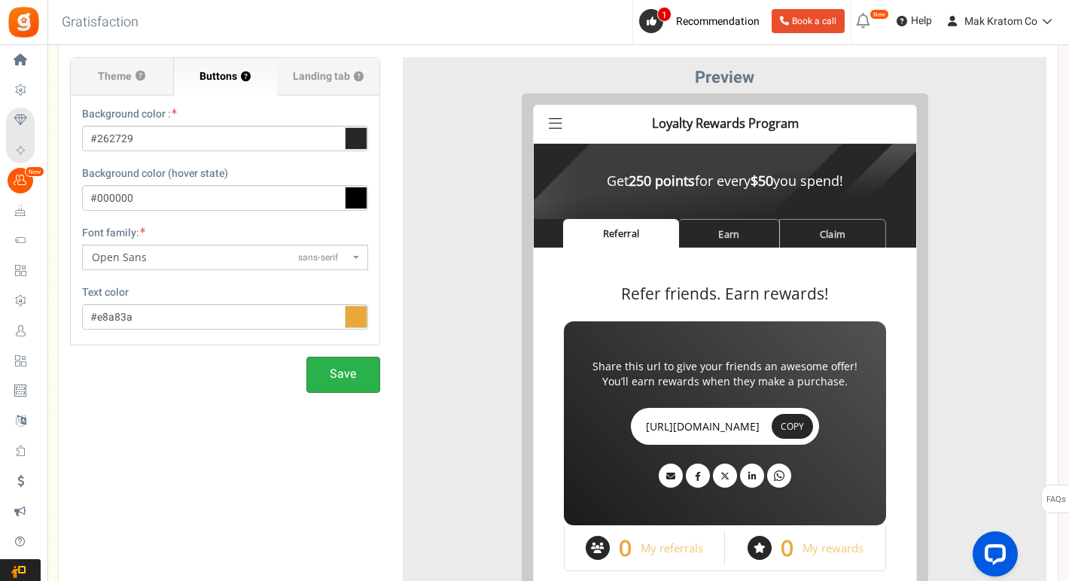
click at [334, 379] on button "Save" at bounding box center [343, 374] width 74 height 35
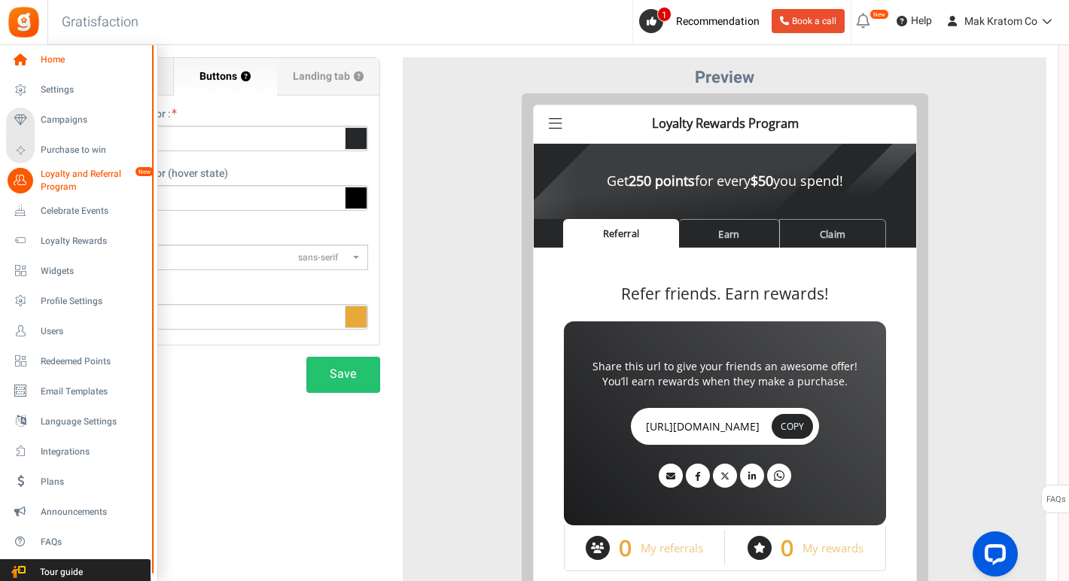
click at [47, 61] on span "Home" at bounding box center [93, 59] width 105 height 13
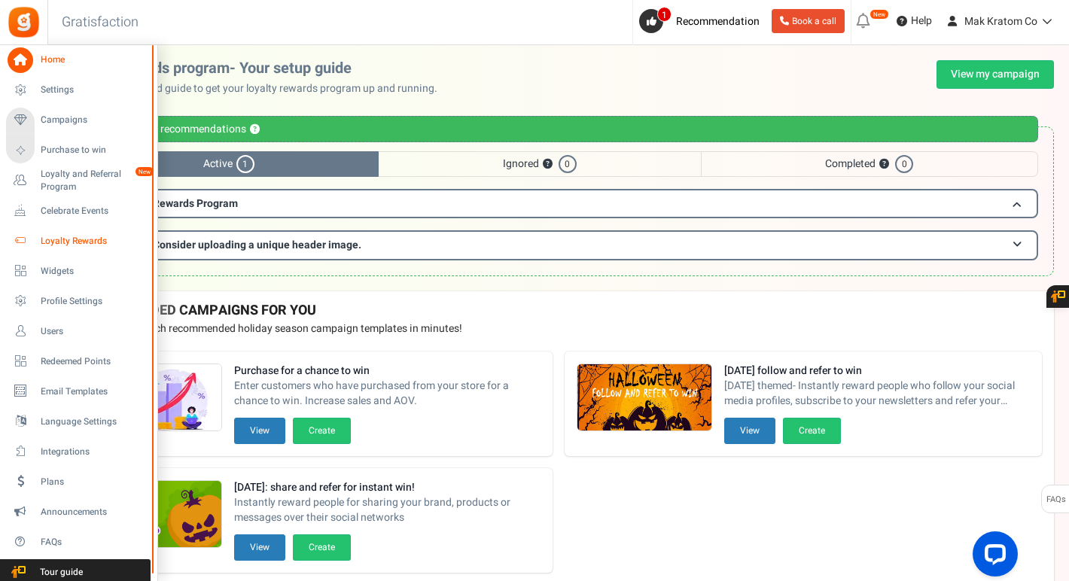
click at [45, 233] on link "Loyalty Rewards" at bounding box center [78, 241] width 144 height 26
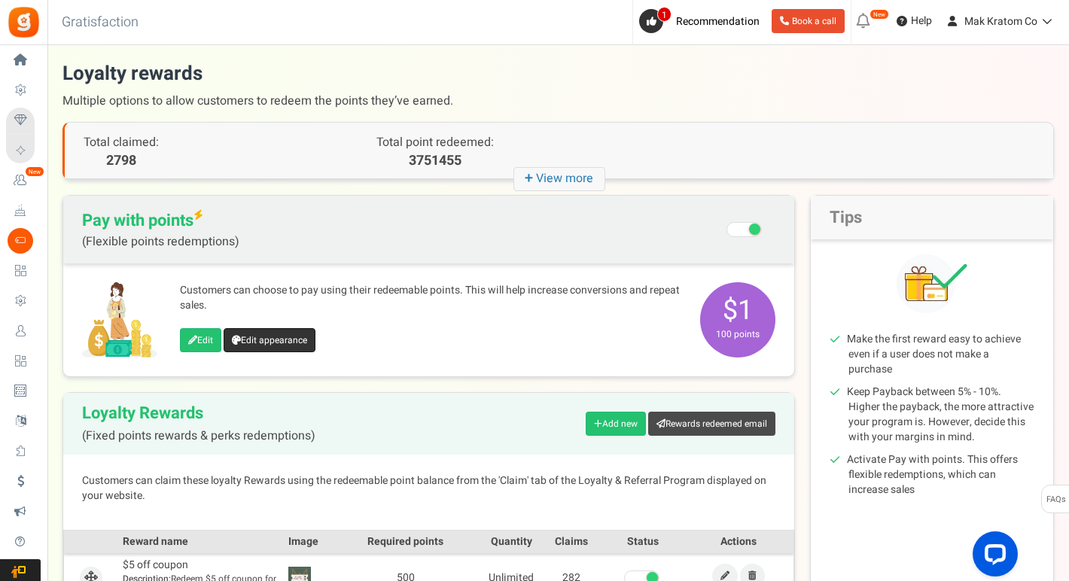
click at [265, 340] on link "Edit appearance" at bounding box center [269, 340] width 92 height 24
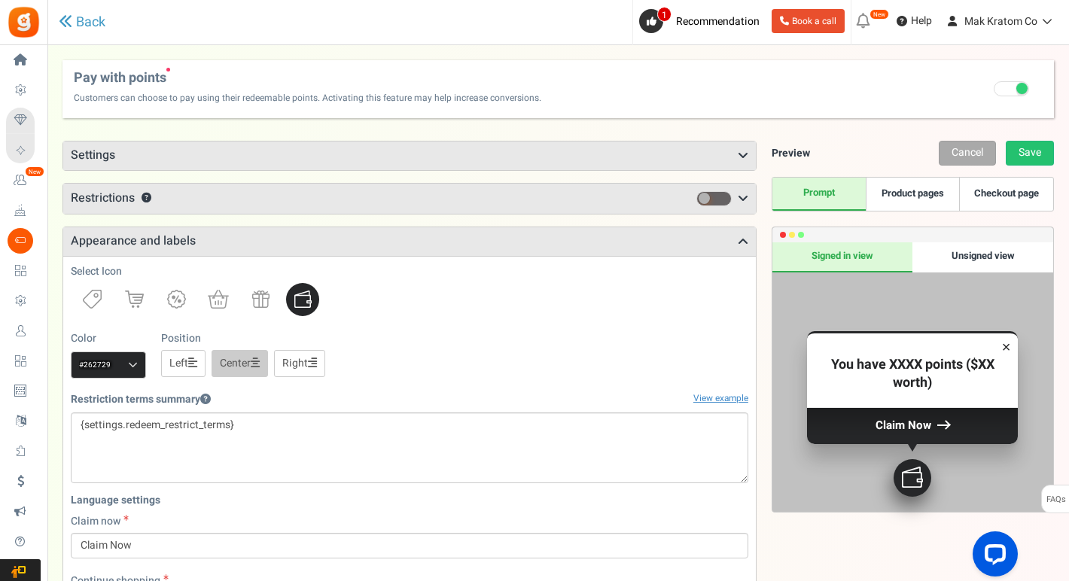
click at [402, 160] on h3 "Settings" at bounding box center [409, 155] width 692 height 29
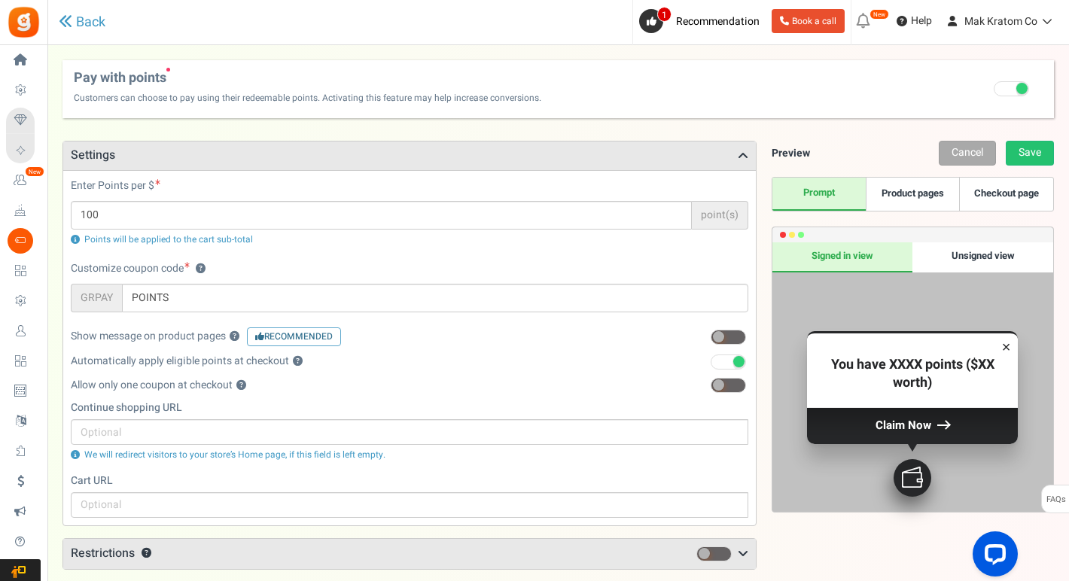
click at [401, 163] on h3 "Settings" at bounding box center [409, 155] width 692 height 29
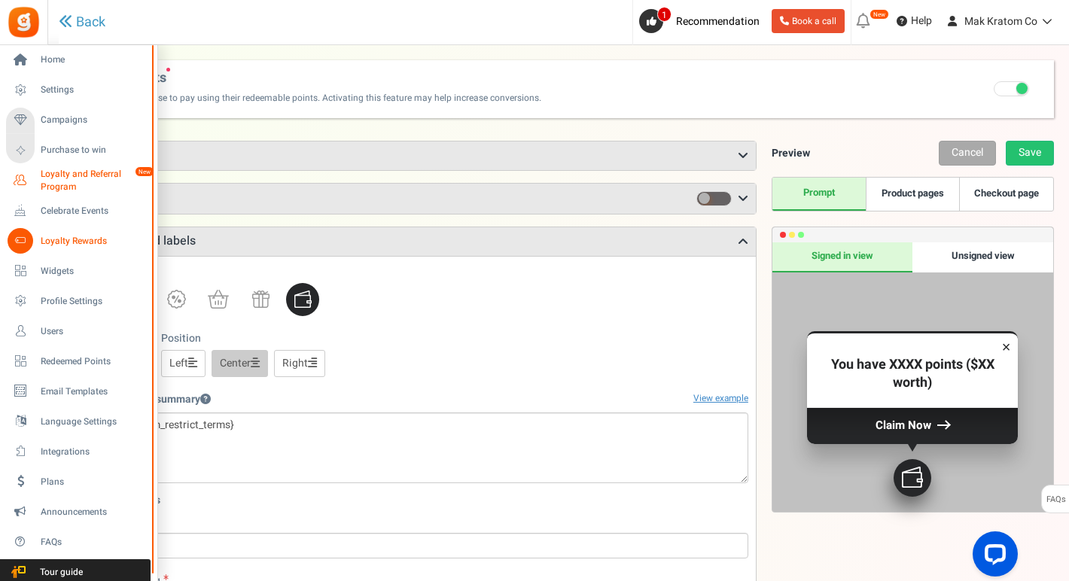
click at [52, 176] on span "Loyalty and Referral Program" at bounding box center [96, 181] width 110 height 26
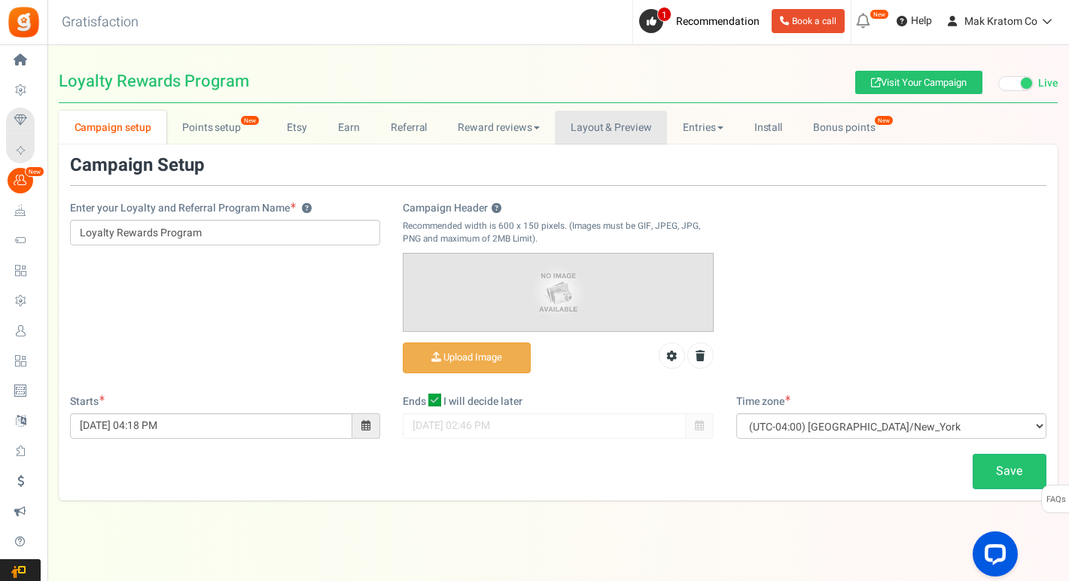
click at [579, 125] on link "Layout & Preview" at bounding box center [611, 128] width 112 height 34
